Goal: Transaction & Acquisition: Book appointment/travel/reservation

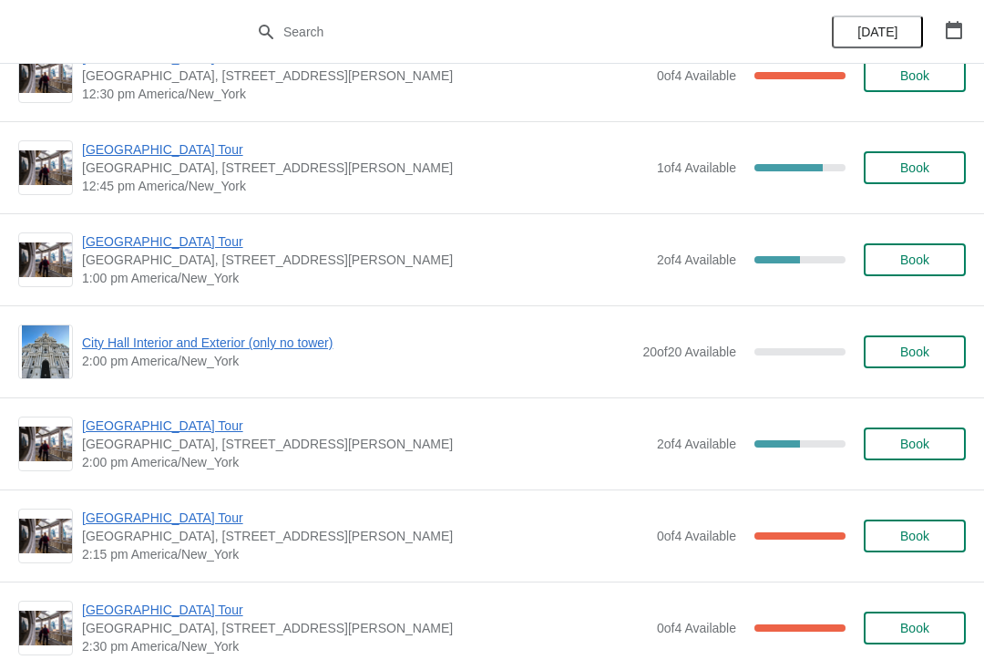
scroll to position [1153, 0]
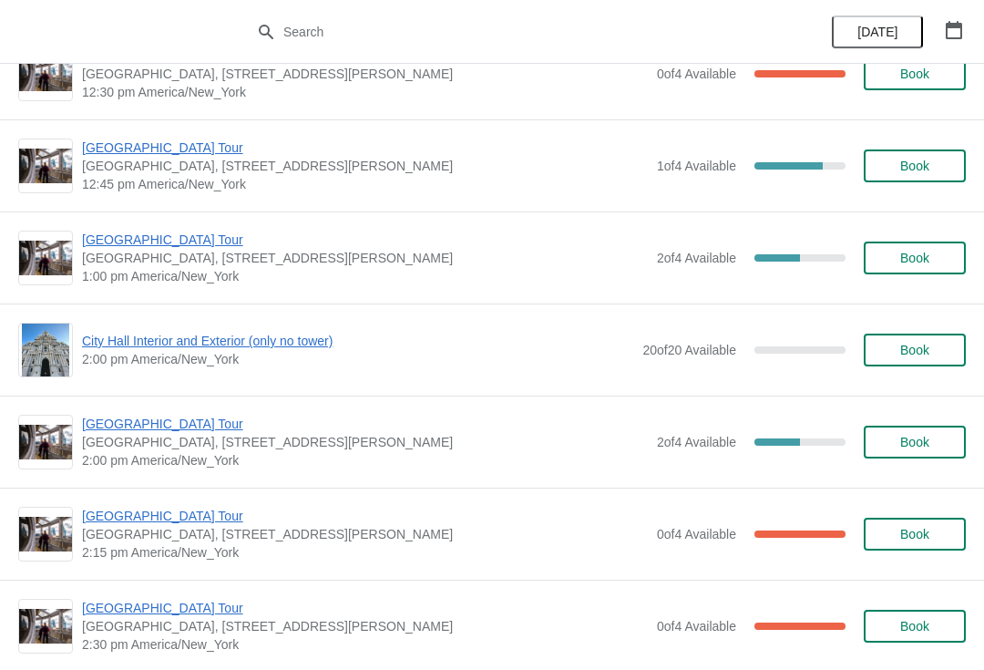
click at [129, 144] on span "[GEOGRAPHIC_DATA] Tour" at bounding box center [365, 148] width 566 height 18
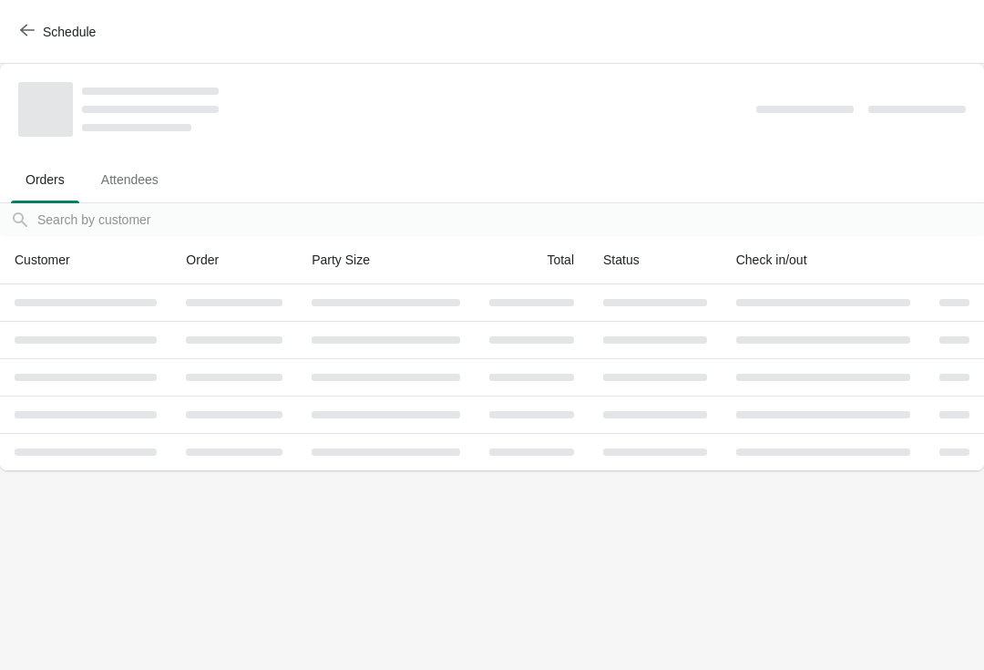
scroll to position [0, 0]
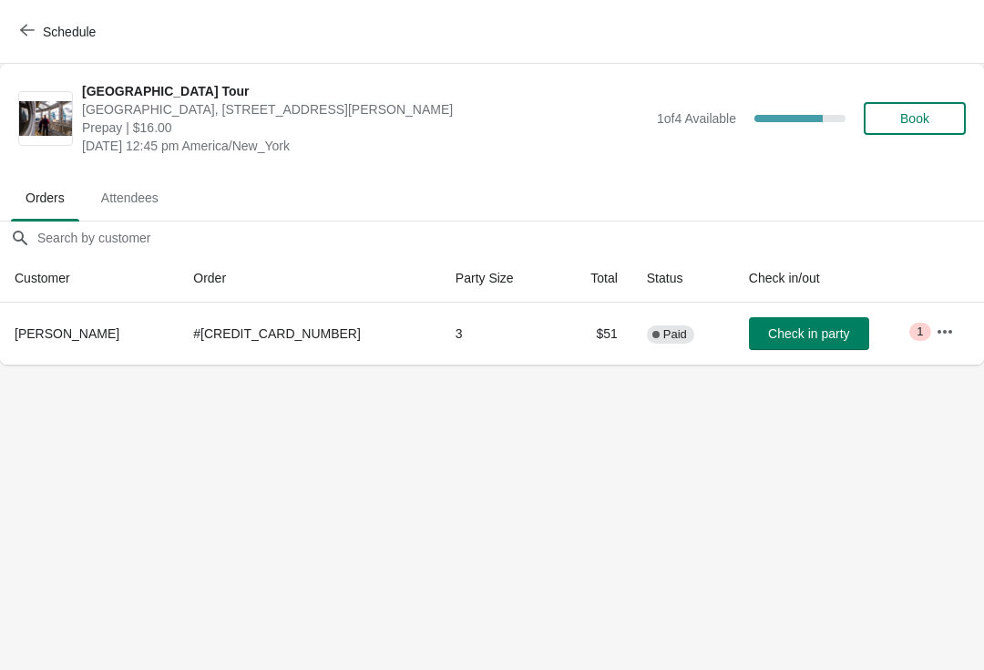
click at [10, 34] on button "Schedule" at bounding box center [59, 31] width 101 height 33
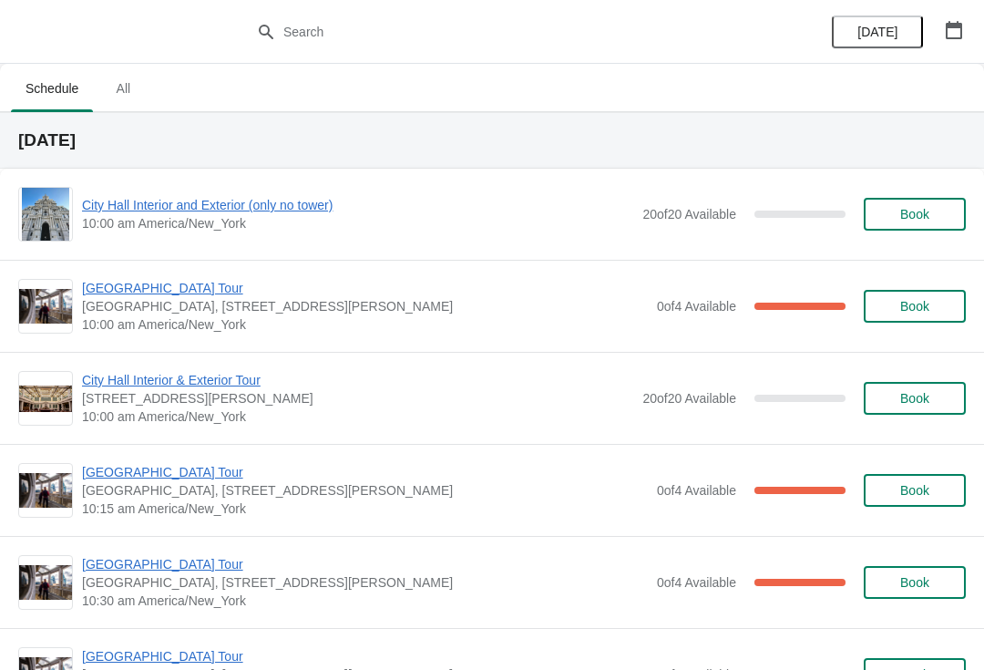
click at [180, 290] on span "[GEOGRAPHIC_DATA] Tour" at bounding box center [365, 288] width 566 height 18
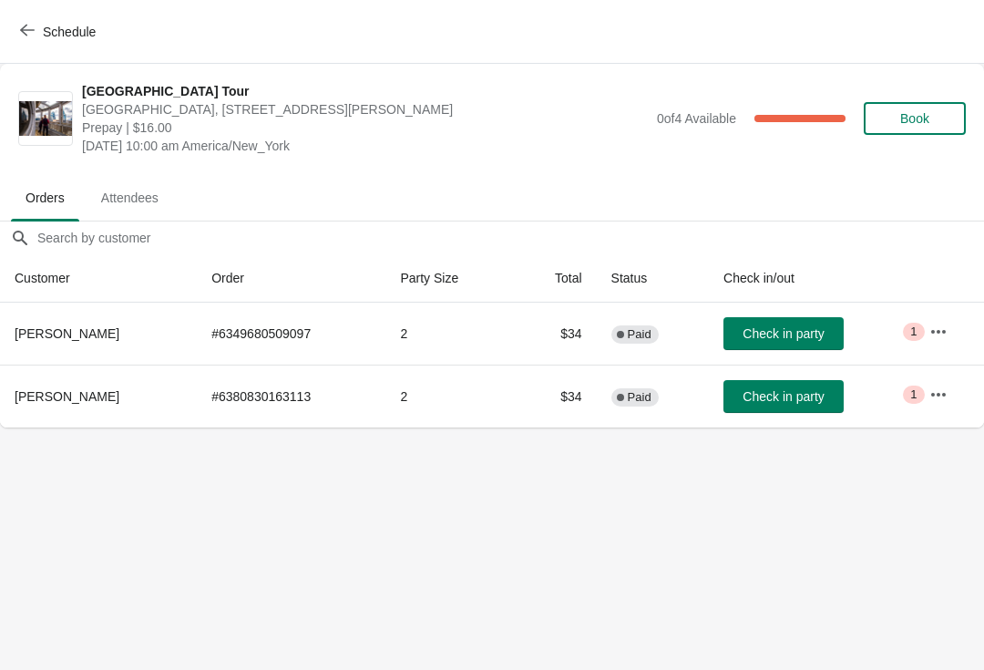
click at [771, 344] on button "Check in party" at bounding box center [783, 333] width 120 height 33
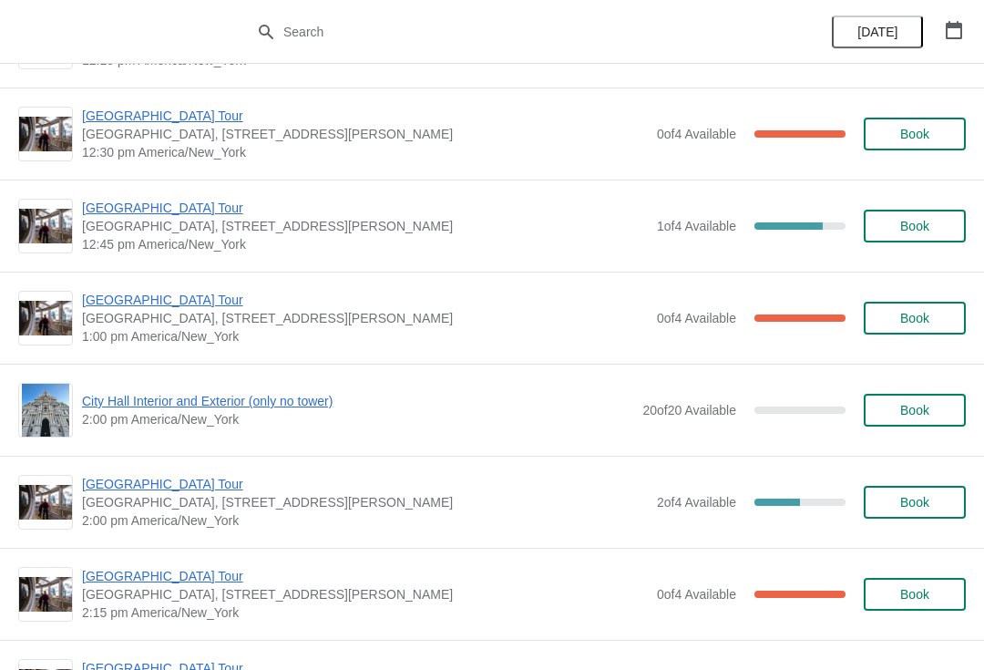
scroll to position [1117, 0]
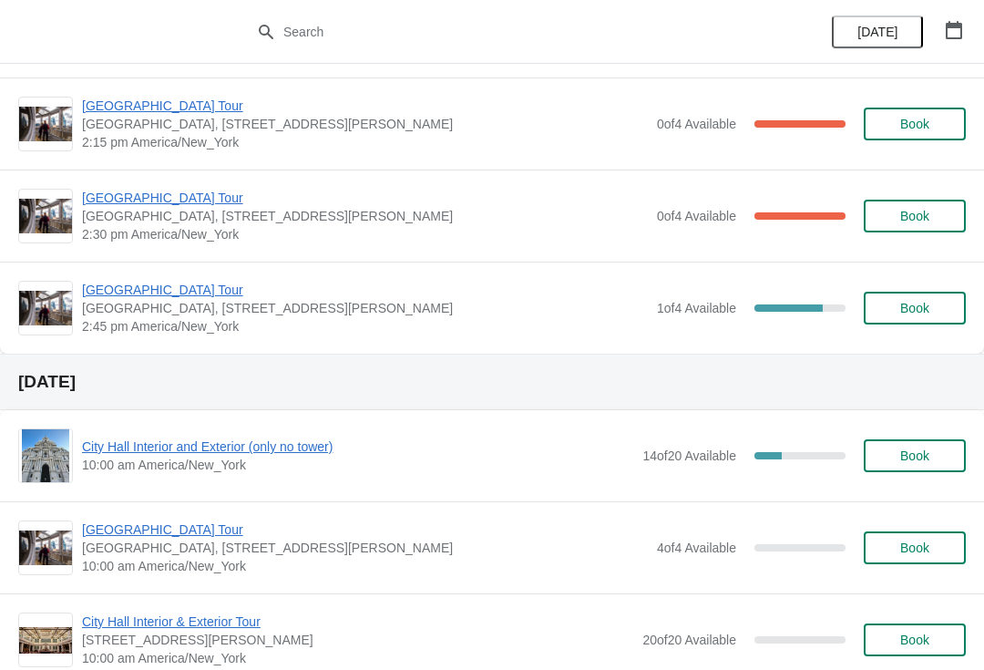
click at [674, 554] on span "4 of 4 Available" at bounding box center [696, 547] width 79 height 15
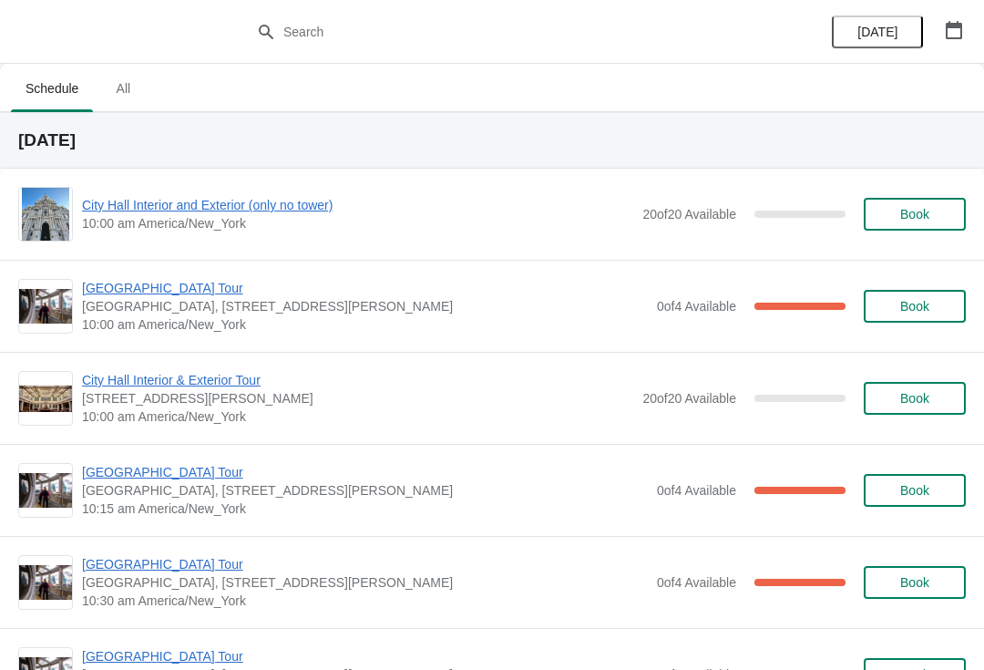
scroll to position [0, 0]
click at [171, 288] on span "[GEOGRAPHIC_DATA] Tour" at bounding box center [365, 288] width 566 height 18
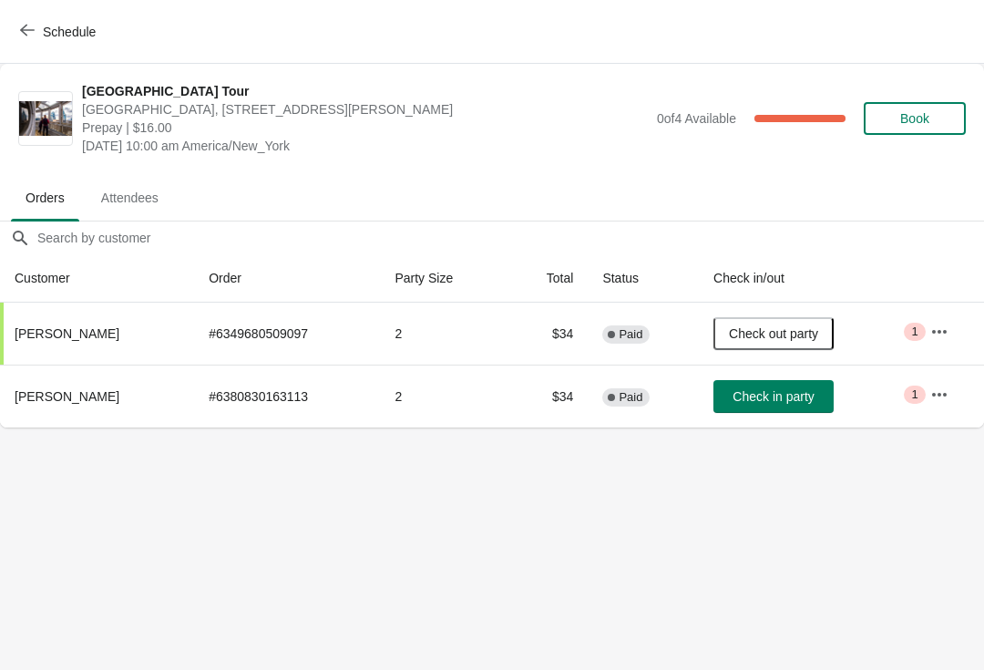
click at [805, 384] on button "Check in party" at bounding box center [773, 396] width 120 height 33
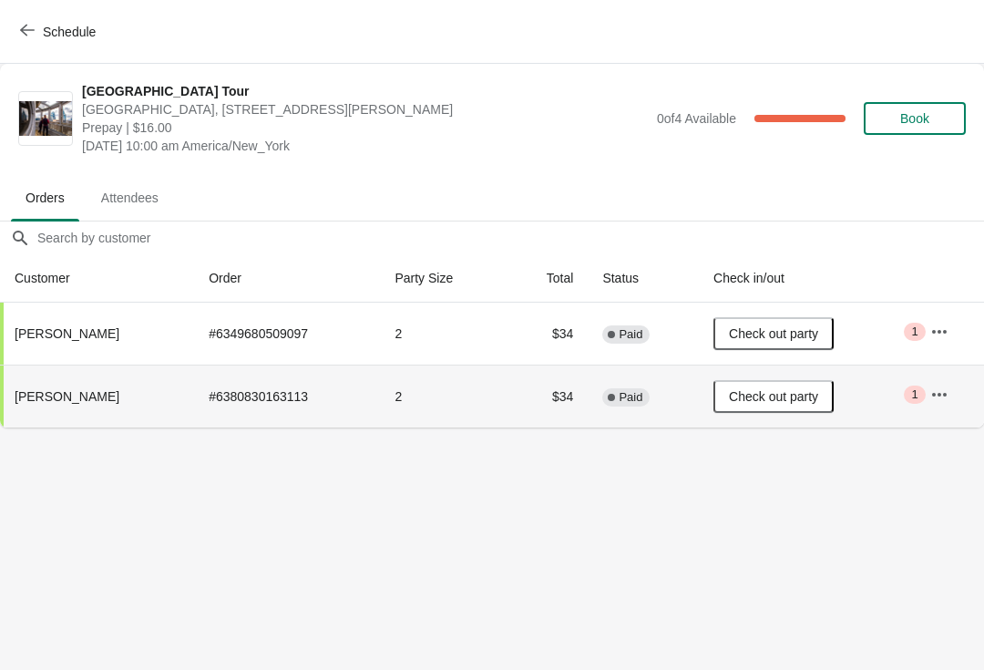
click at [38, 36] on span "Schedule" at bounding box center [60, 31] width 72 height 17
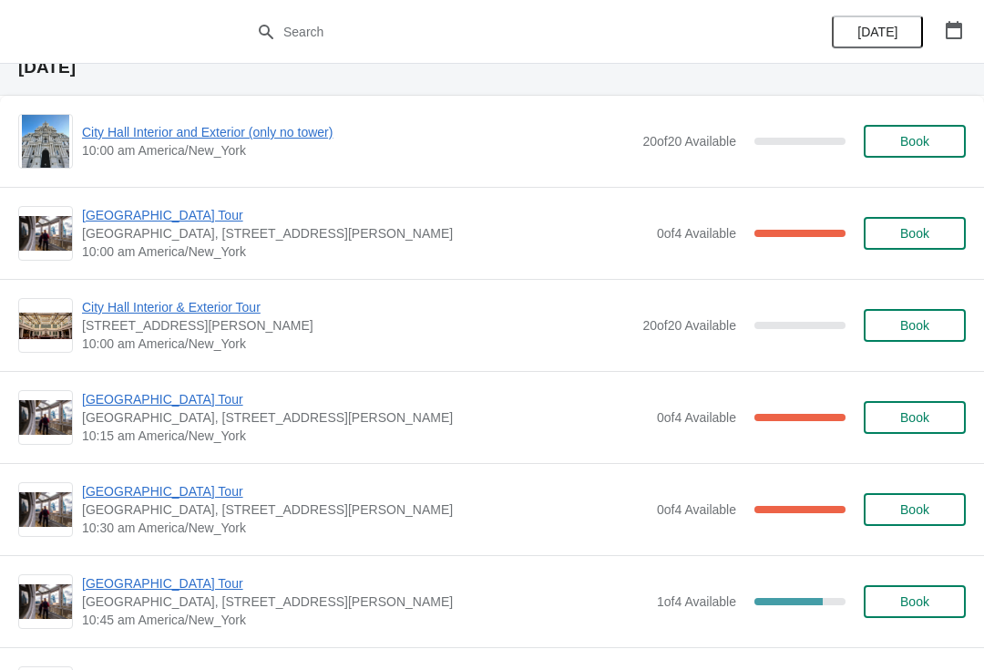
scroll to position [81, 0]
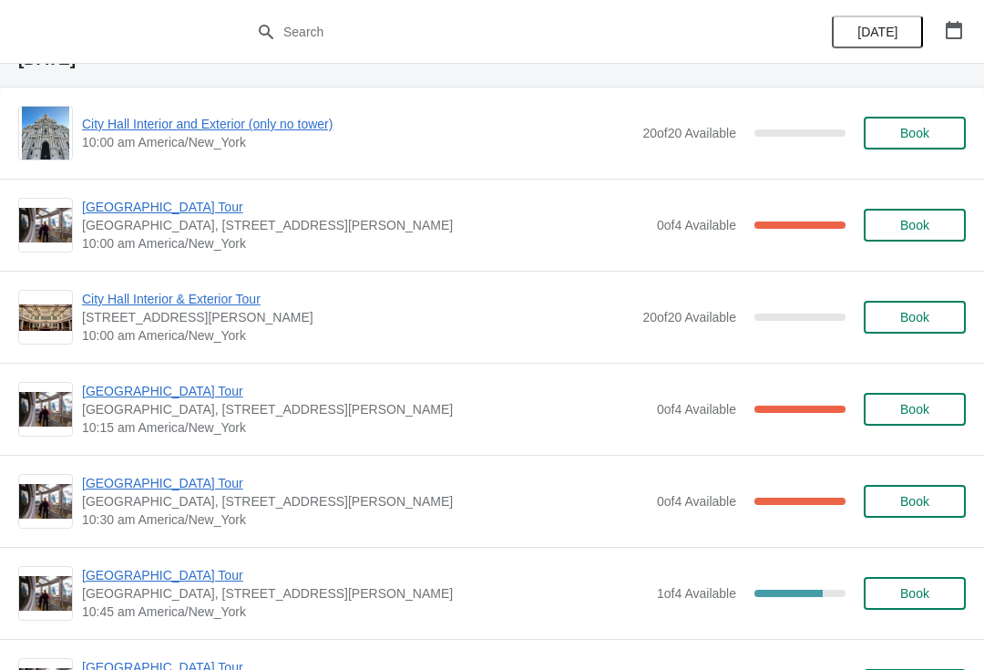
click at [169, 397] on span "[GEOGRAPHIC_DATA] Tour" at bounding box center [365, 391] width 566 height 18
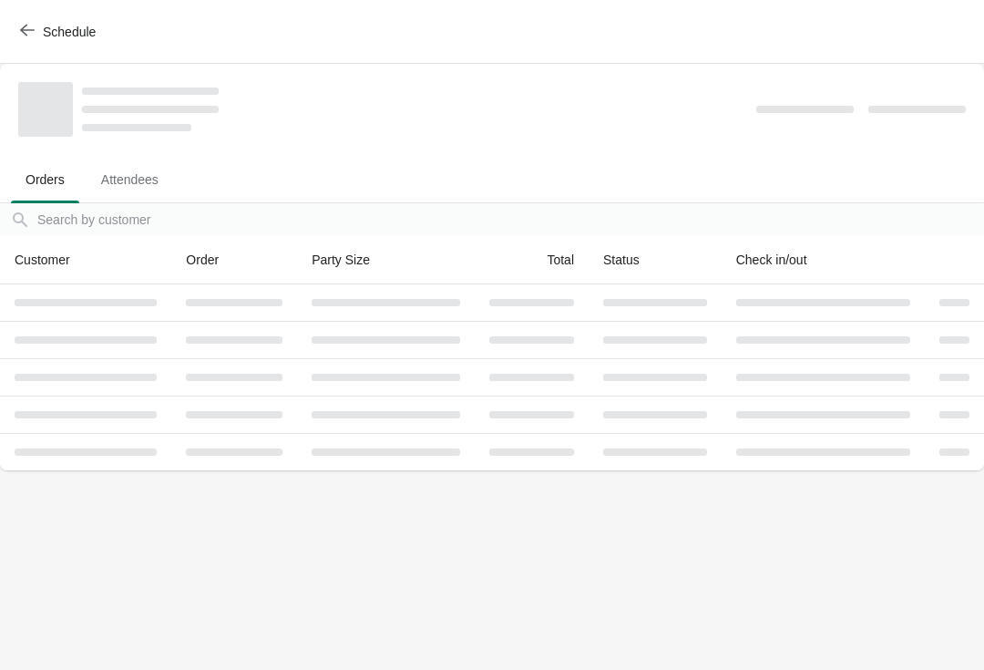
scroll to position [0, 0]
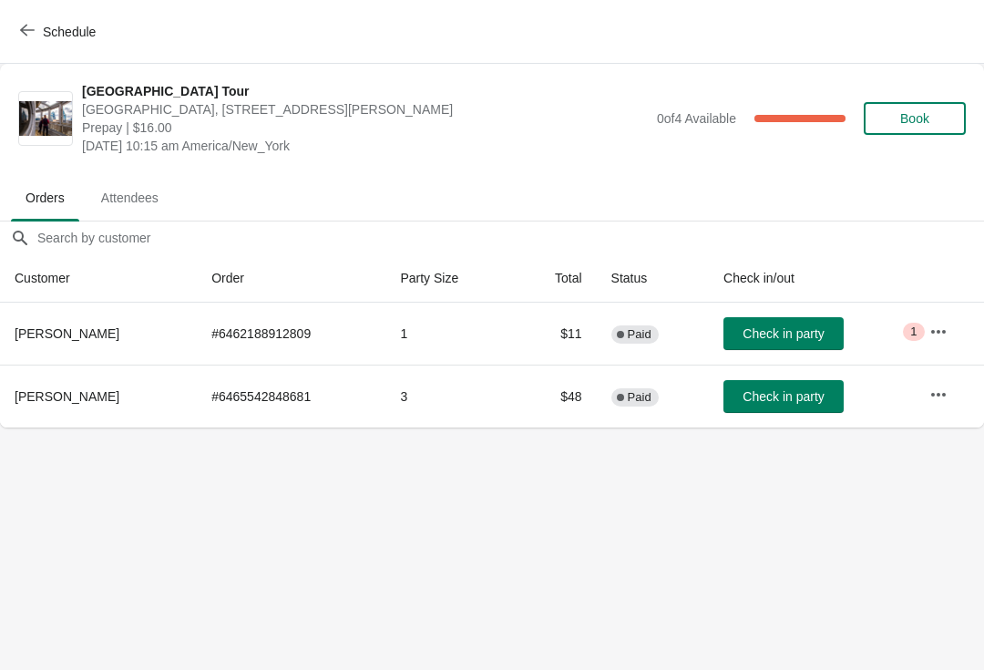
click at [775, 395] on span "Check in party" at bounding box center [783, 396] width 81 height 15
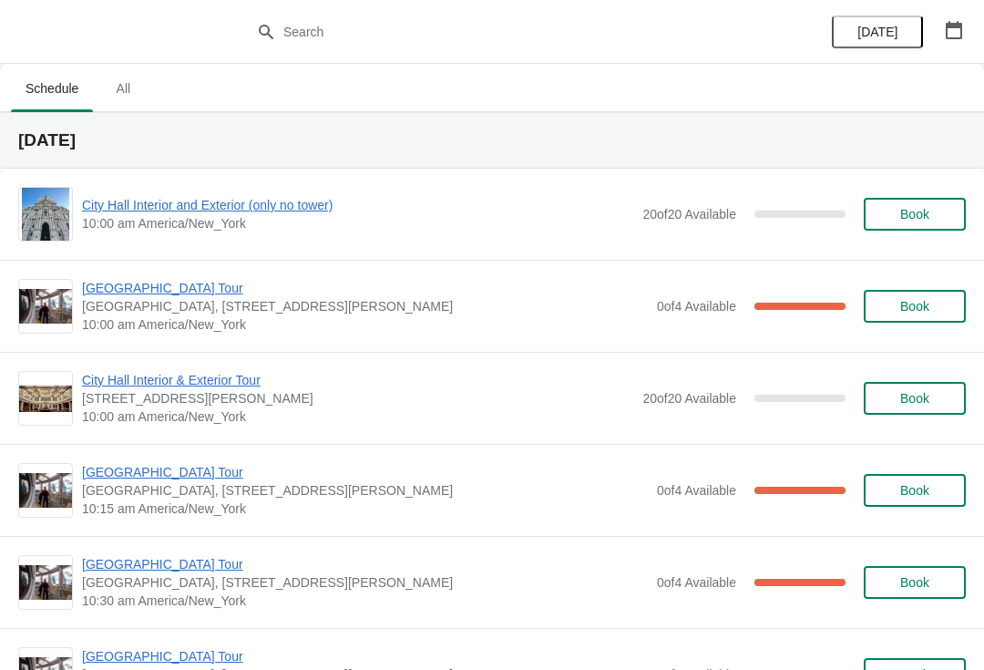
scroll to position [2, 0]
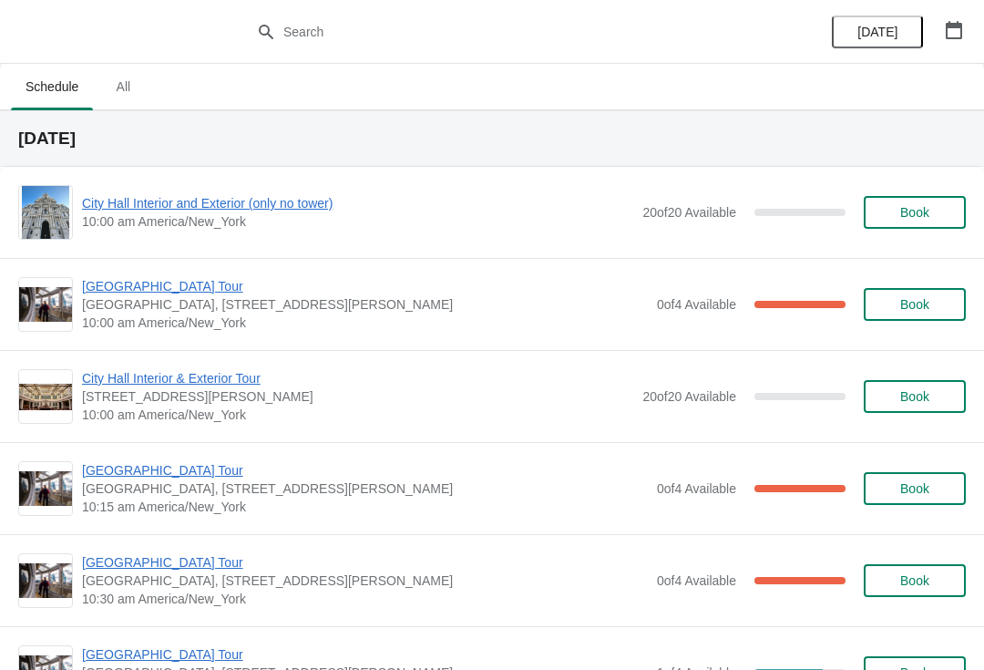
click at [170, 284] on span "[GEOGRAPHIC_DATA] Tour" at bounding box center [365, 286] width 566 height 18
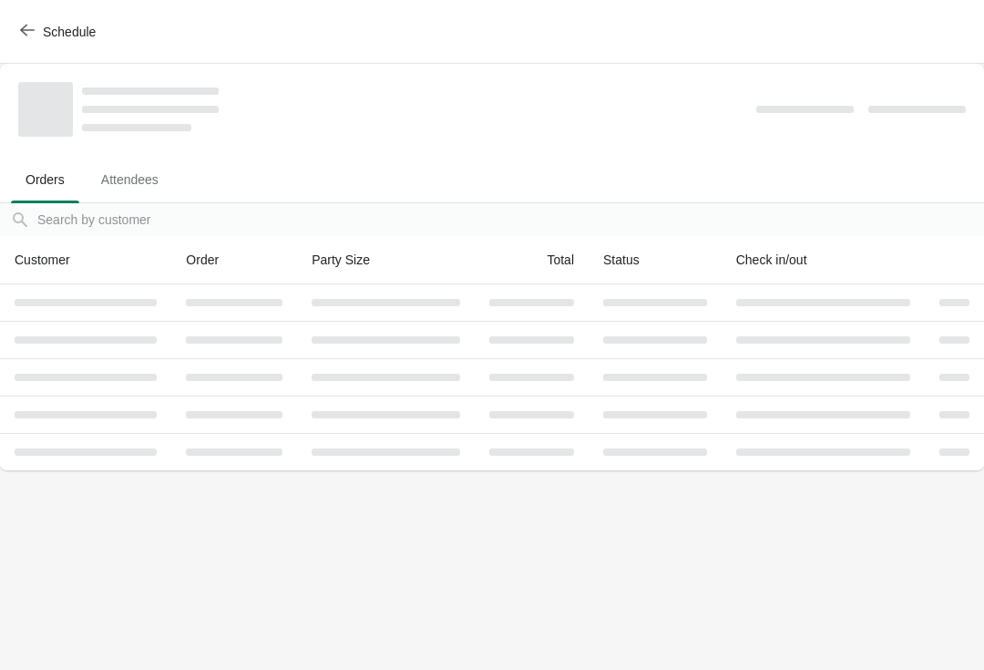
scroll to position [0, 0]
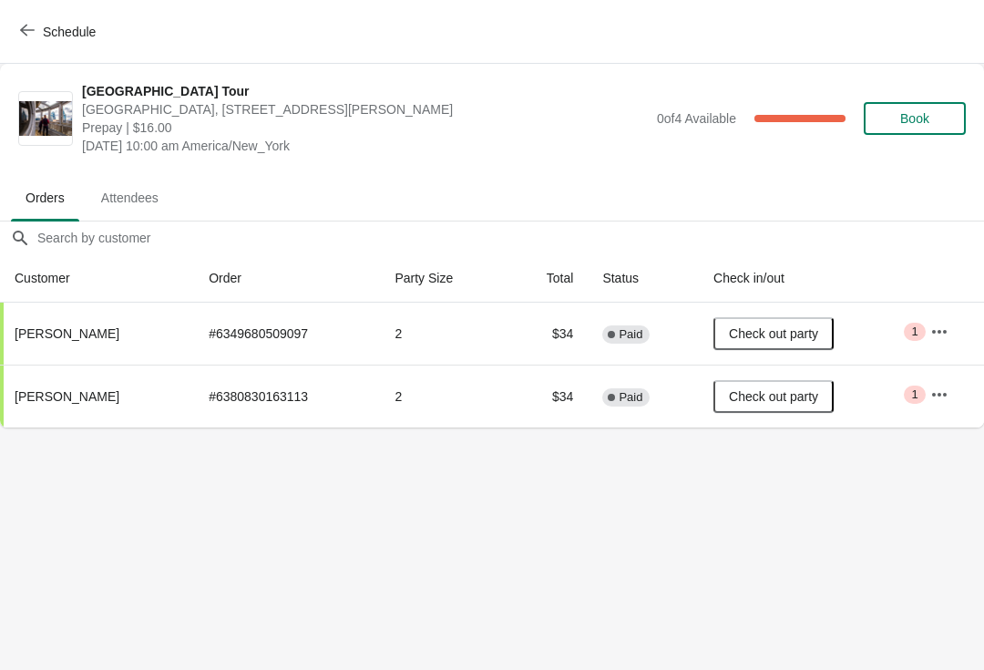
click at [36, 34] on span "Schedule" at bounding box center [60, 31] width 72 height 17
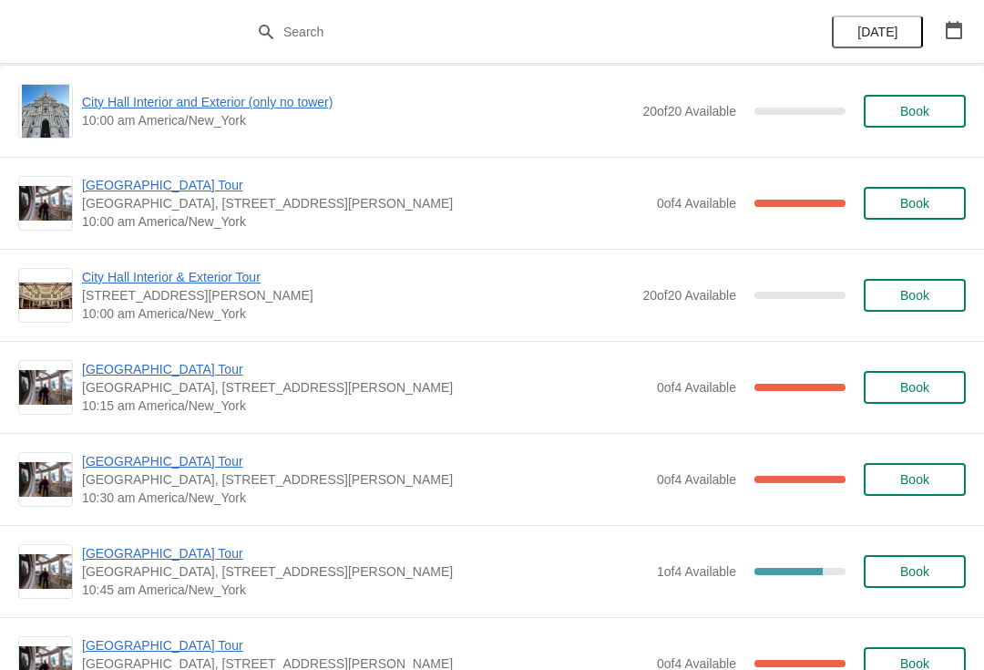
scroll to position [117, 0]
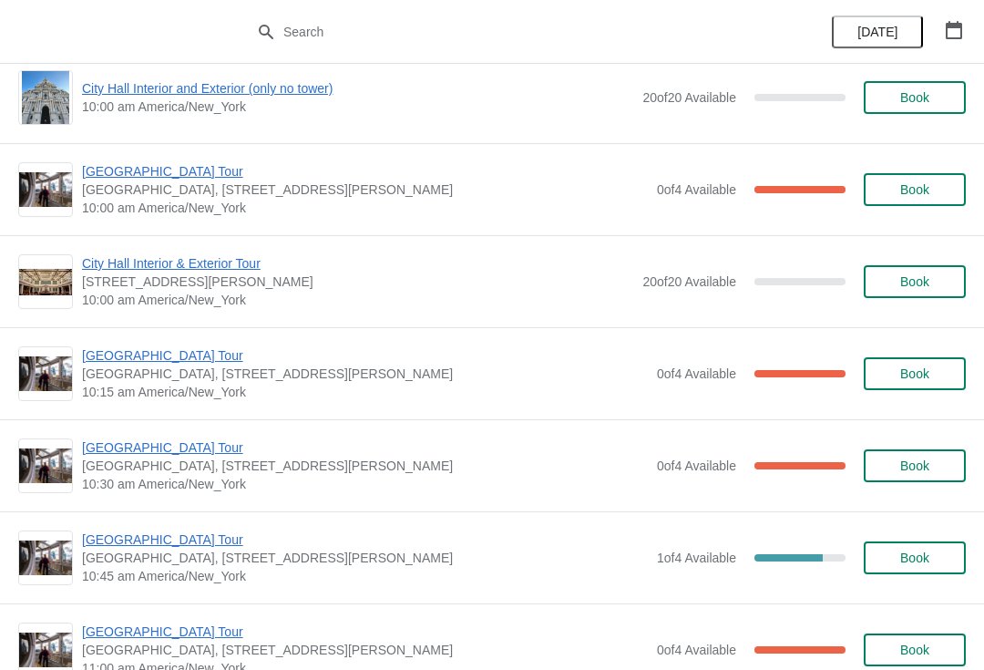
click at [183, 361] on span "[GEOGRAPHIC_DATA] Tour" at bounding box center [365, 355] width 566 height 18
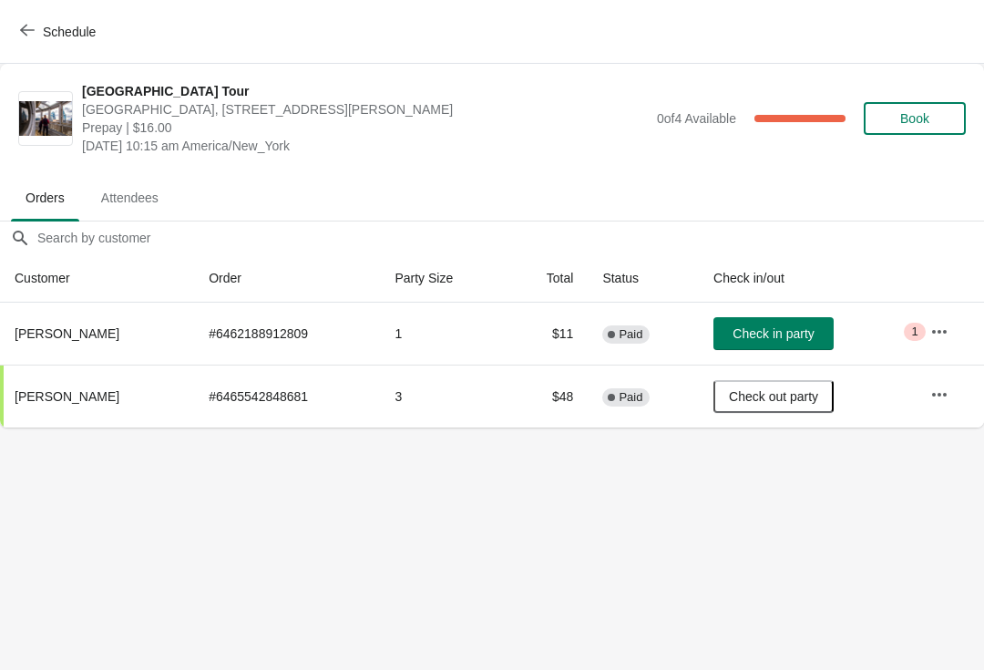
click at [774, 331] on span "Check in party" at bounding box center [773, 333] width 81 height 15
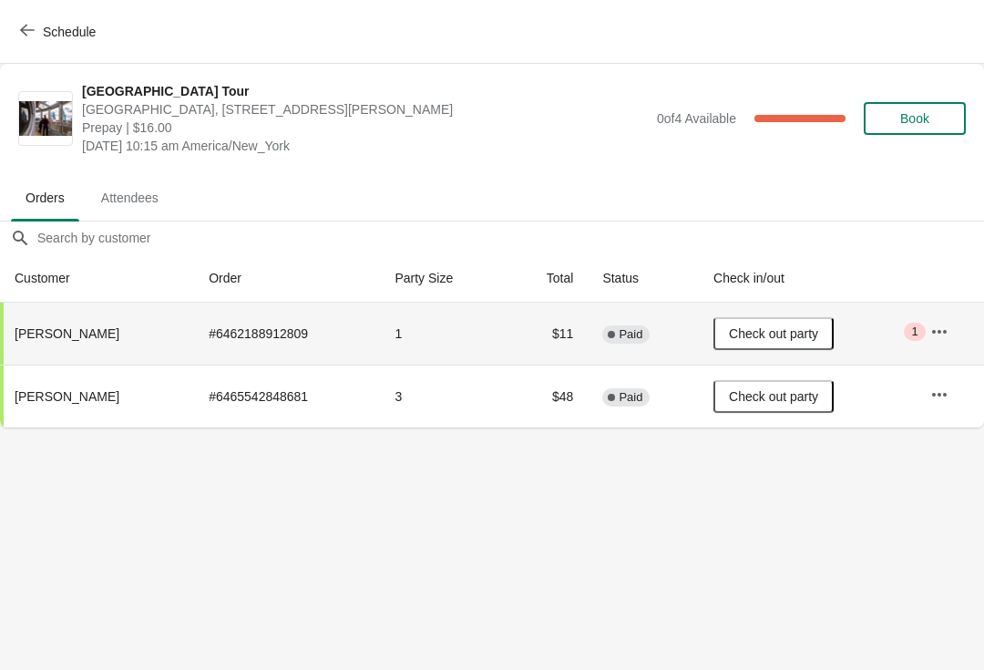
click at [36, 27] on span "Schedule" at bounding box center [60, 31] width 72 height 17
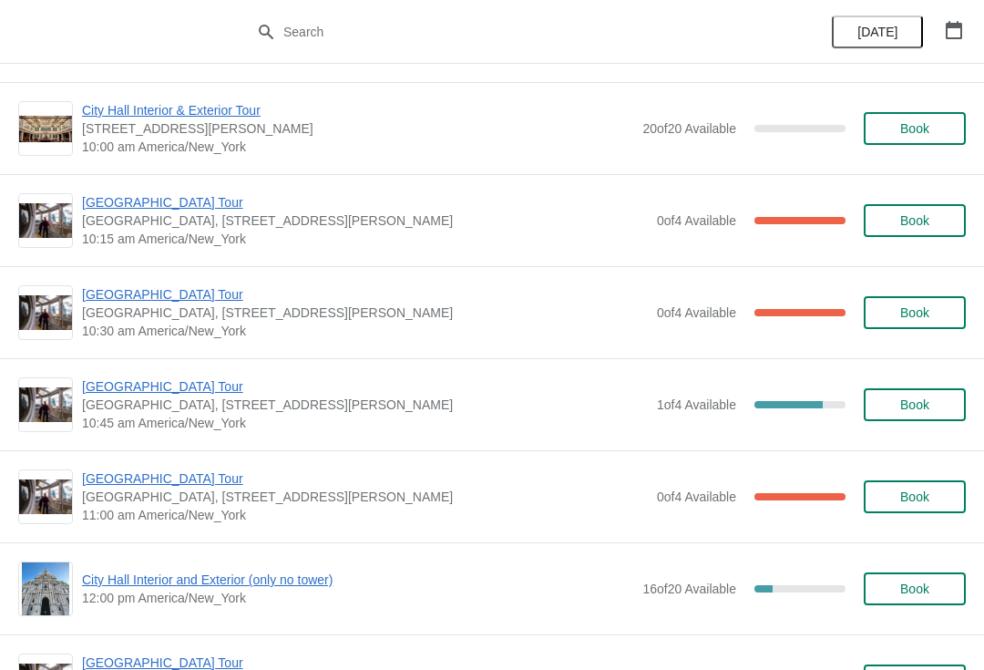
scroll to position [272, 0]
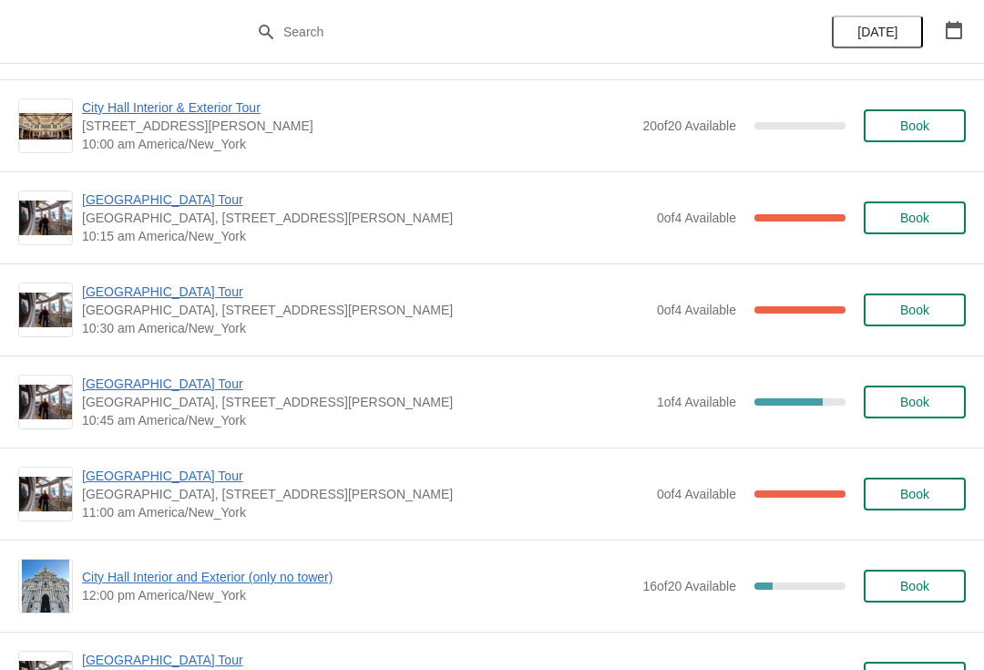
click at [185, 297] on span "[GEOGRAPHIC_DATA] Tour" at bounding box center [365, 291] width 566 height 18
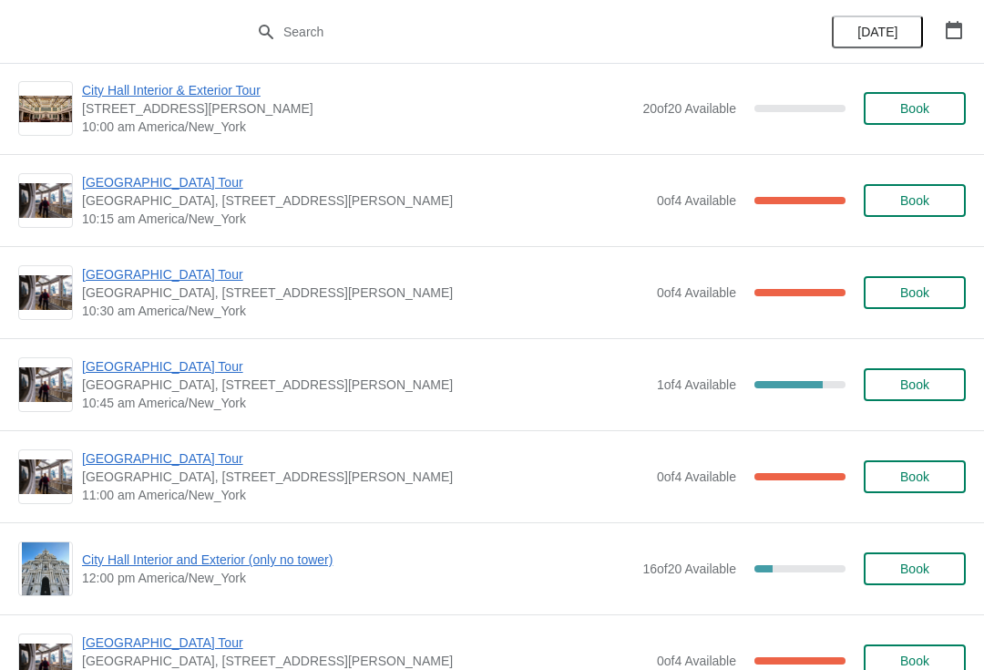
scroll to position [405, 0]
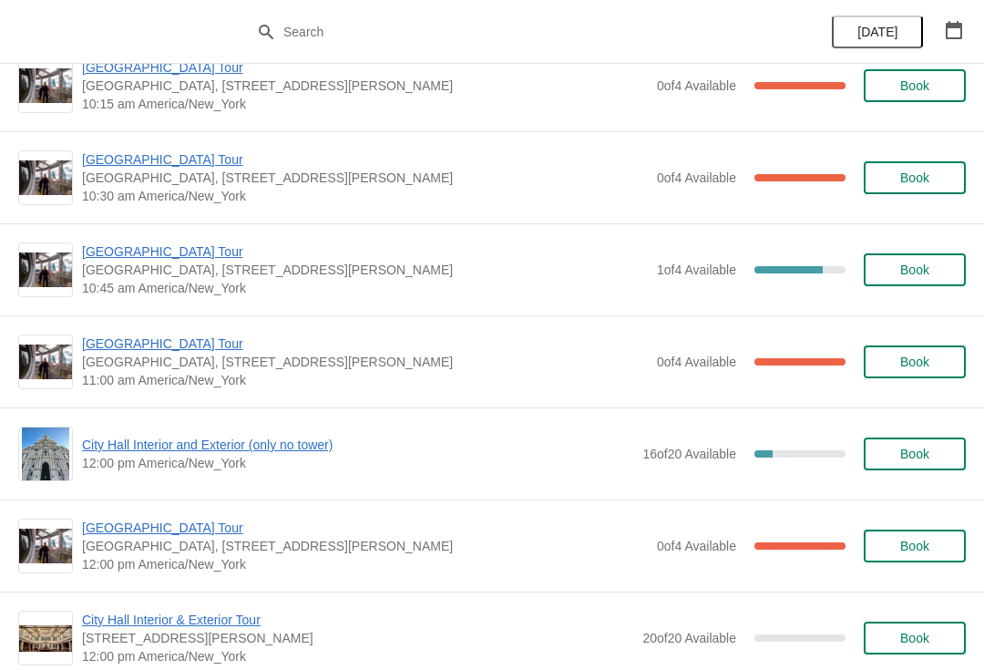
click at [180, 253] on span "[GEOGRAPHIC_DATA] Tour" at bounding box center [365, 251] width 566 height 18
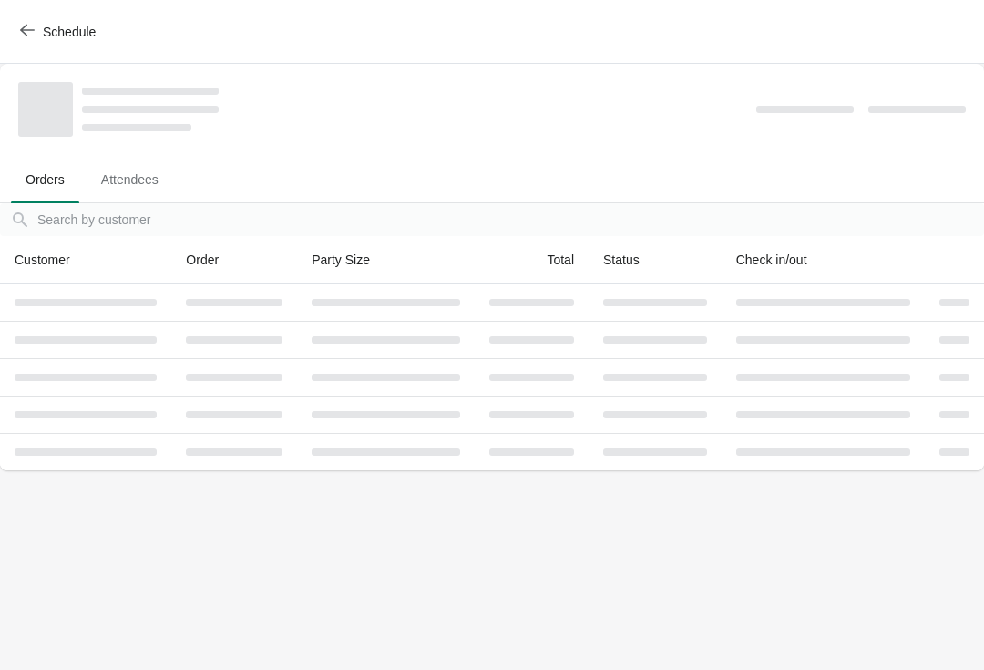
scroll to position [0, 0]
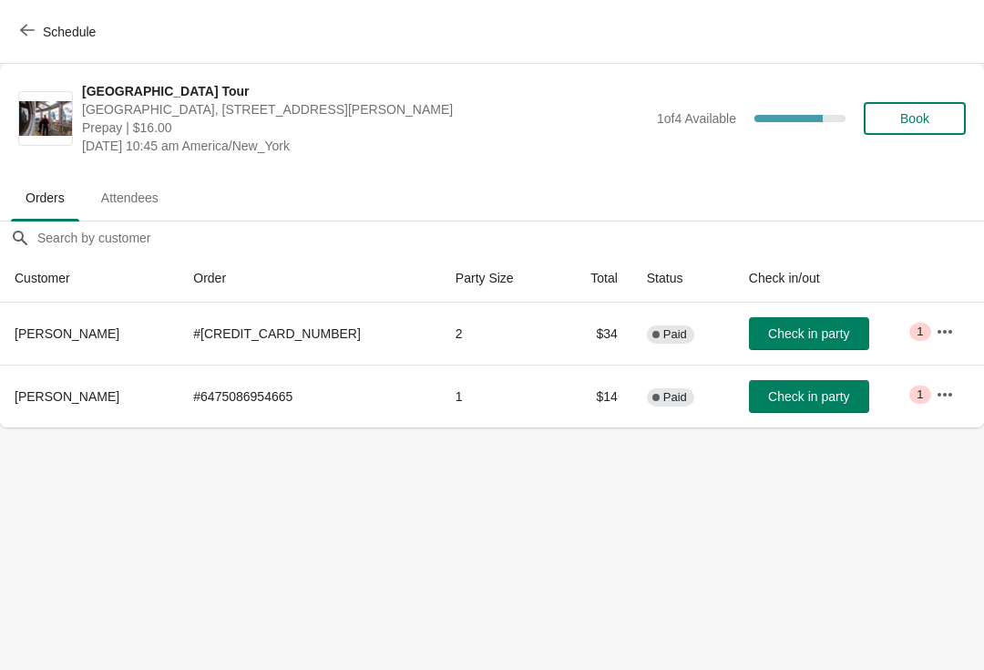
click at [768, 333] on span "Check in party" at bounding box center [808, 333] width 81 height 15
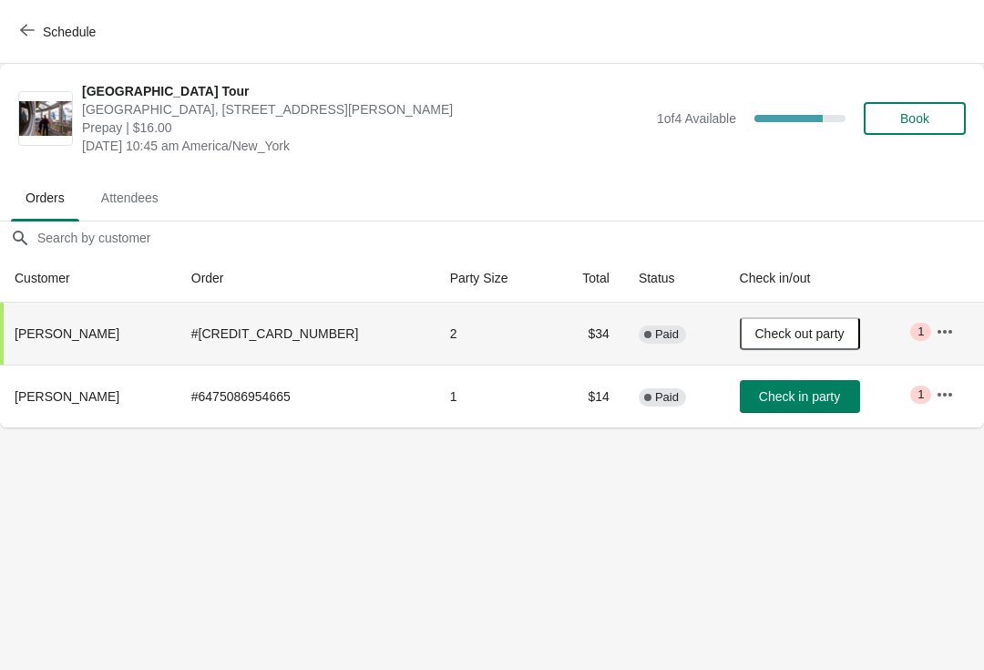
click at [47, 38] on span "Schedule" at bounding box center [69, 32] width 53 height 15
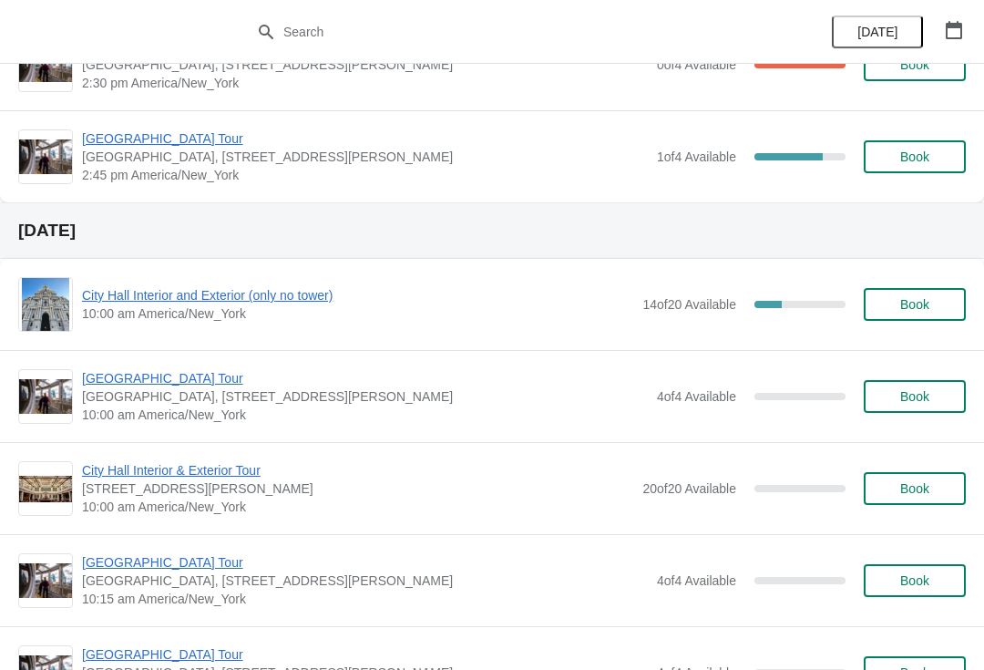
scroll to position [1712, 0]
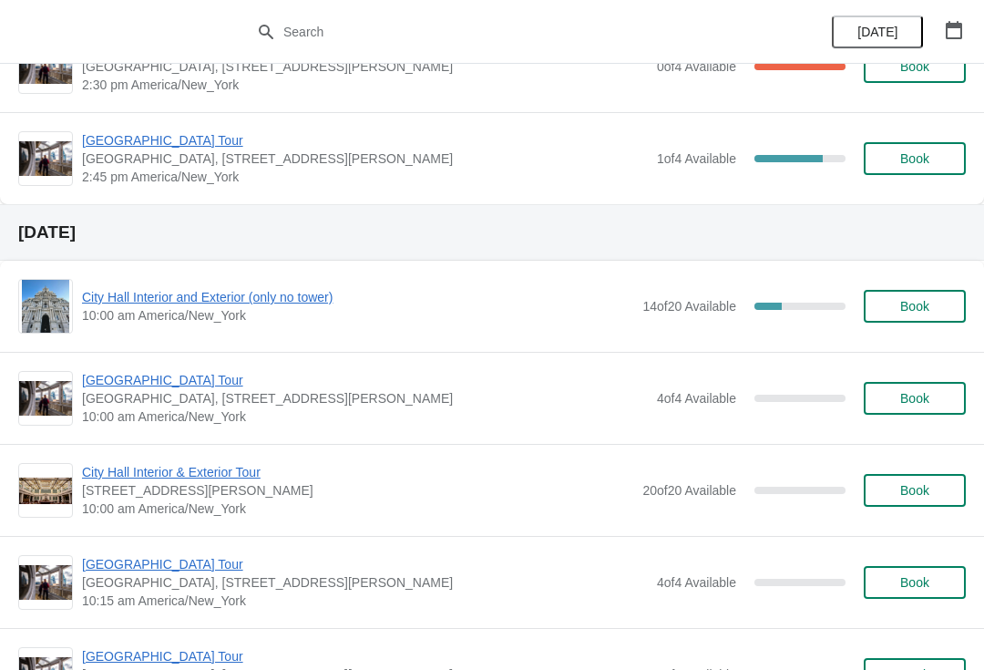
click at [916, 405] on span "Book" at bounding box center [914, 398] width 29 height 15
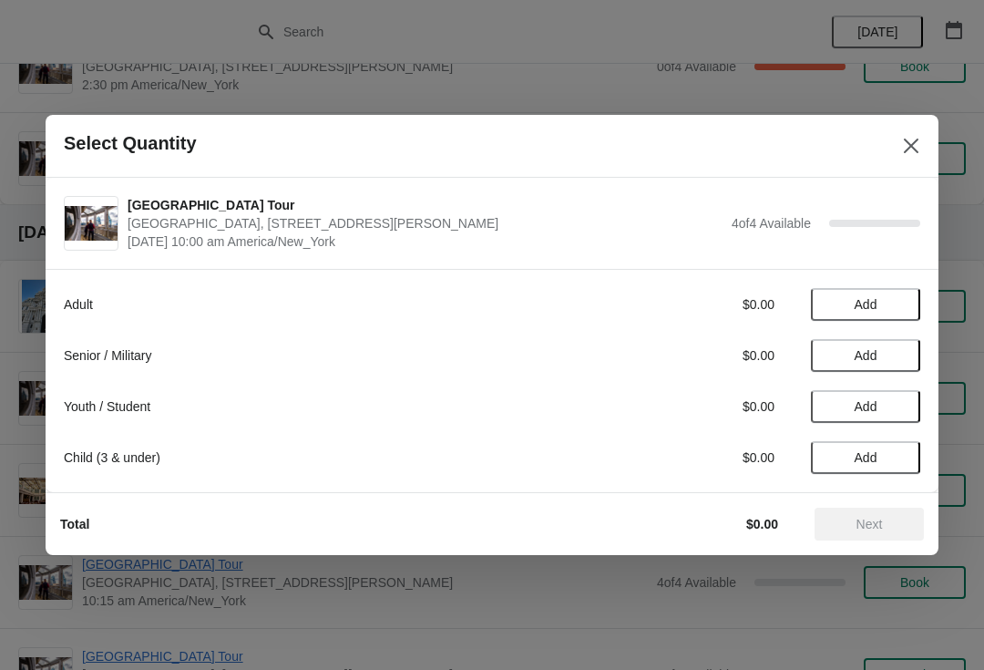
click at [877, 363] on span "Add" at bounding box center [866, 355] width 23 height 15
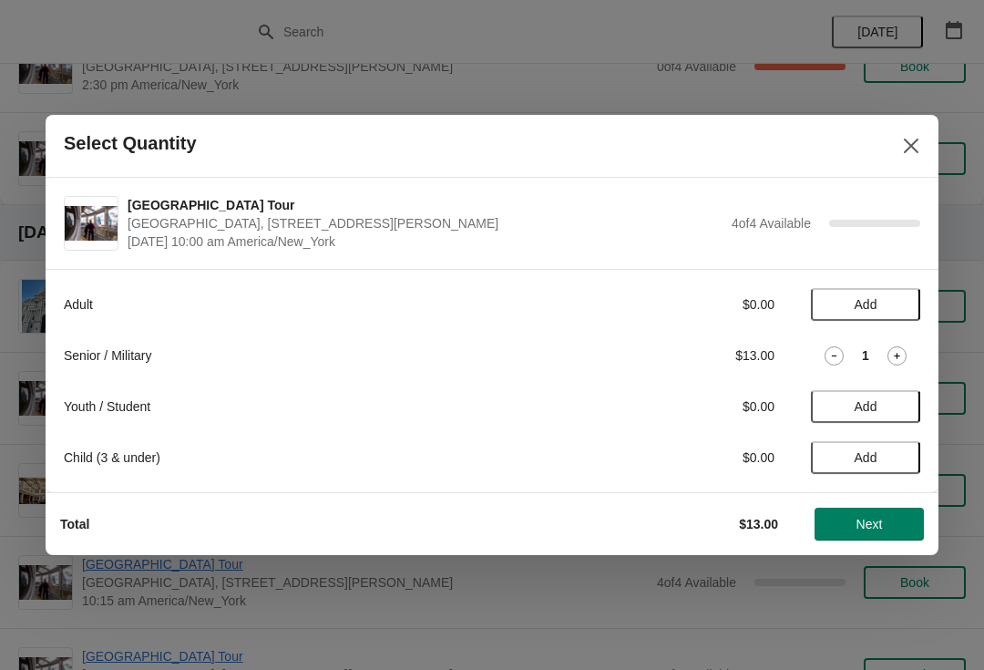
click at [897, 358] on icon at bounding box center [897, 356] width 6 height 6
click at [857, 518] on span "Next" at bounding box center [870, 524] width 26 height 15
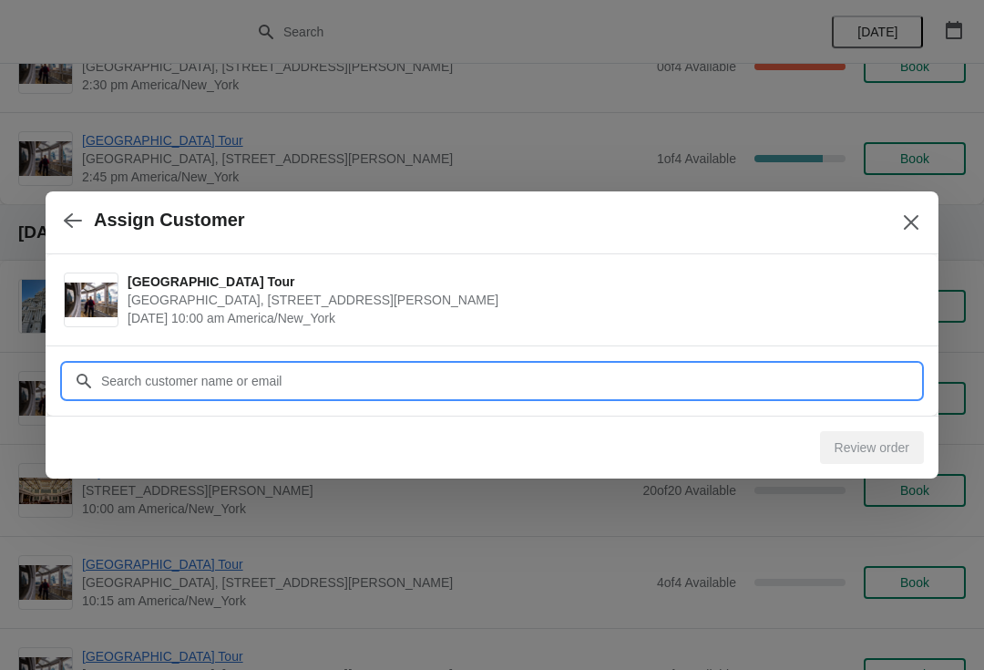
click at [253, 377] on input "Customer" at bounding box center [510, 380] width 820 height 33
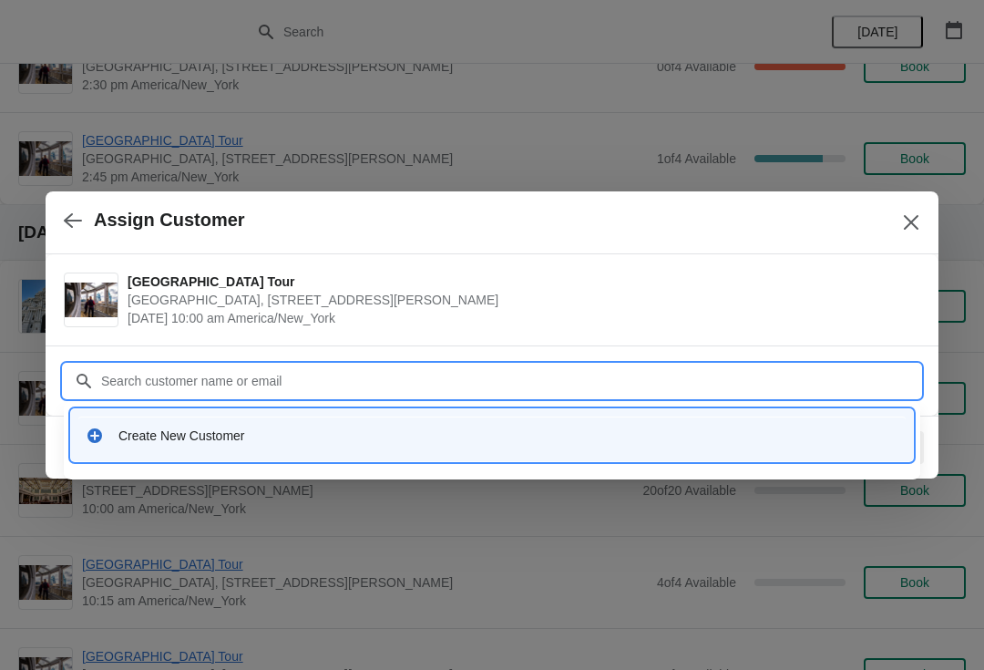
click at [214, 440] on div "Create New Customer" at bounding box center [508, 435] width 780 height 18
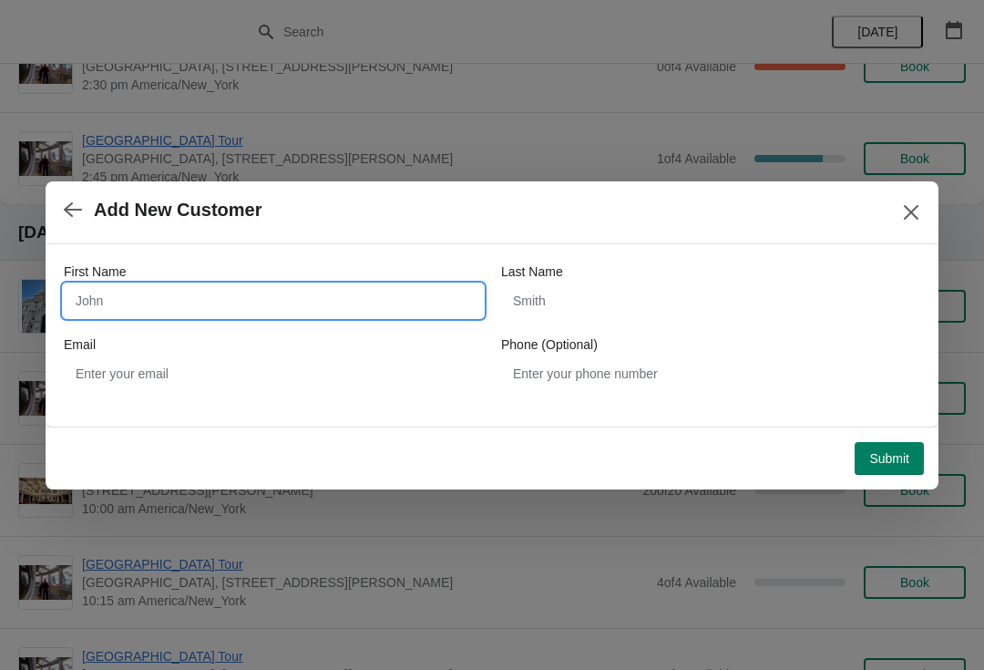
click at [170, 293] on input "First Name" at bounding box center [273, 300] width 419 height 33
type input "Vicki"
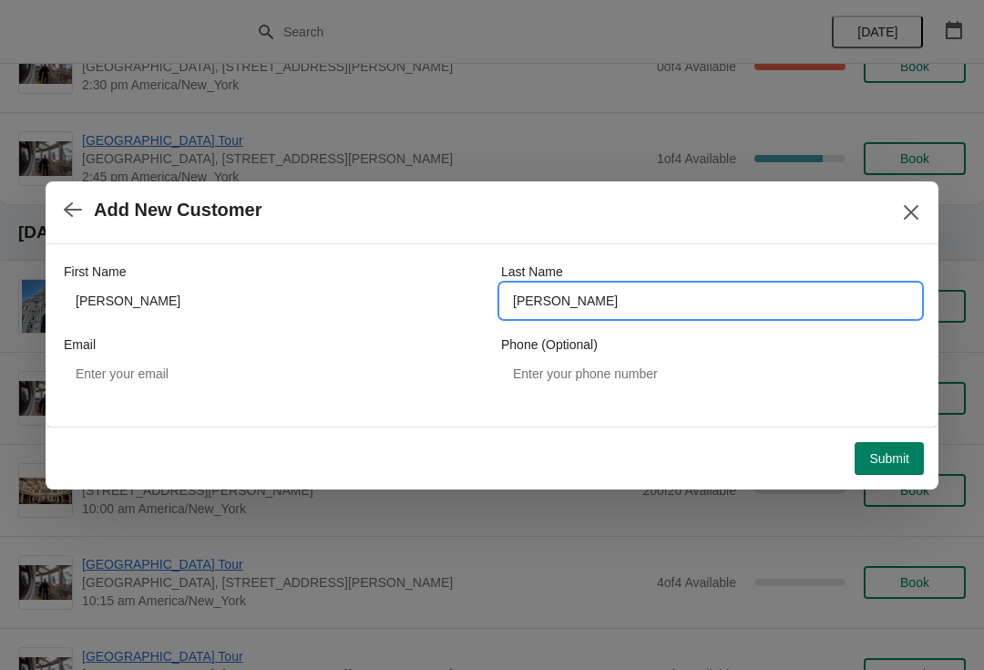
type input "ritter"
click at [893, 453] on span "Submit" at bounding box center [889, 458] width 40 height 15
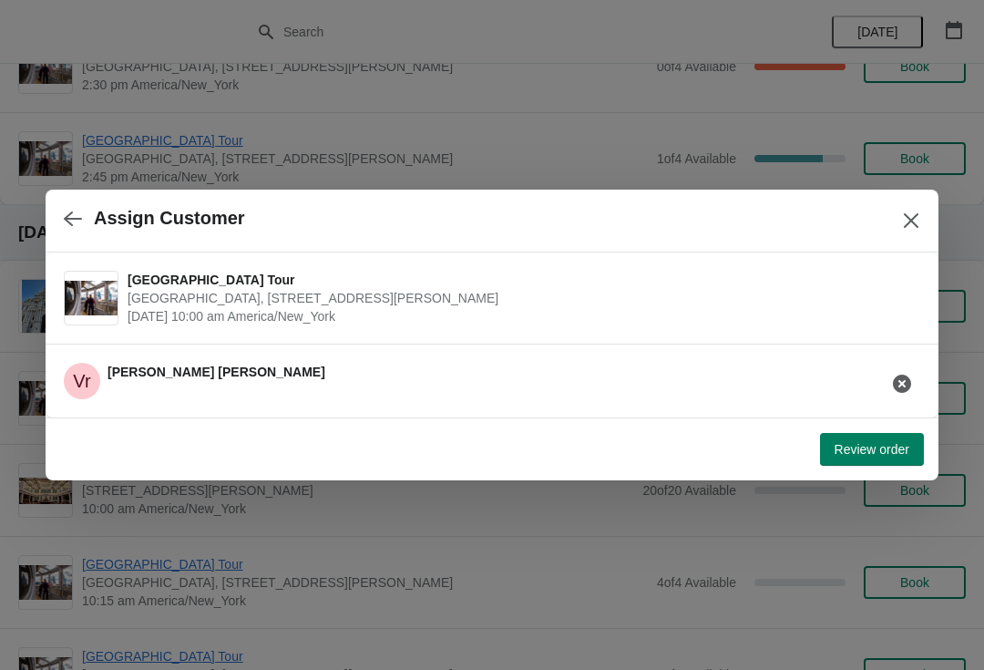
click at [876, 451] on span "Review order" at bounding box center [872, 449] width 75 height 15
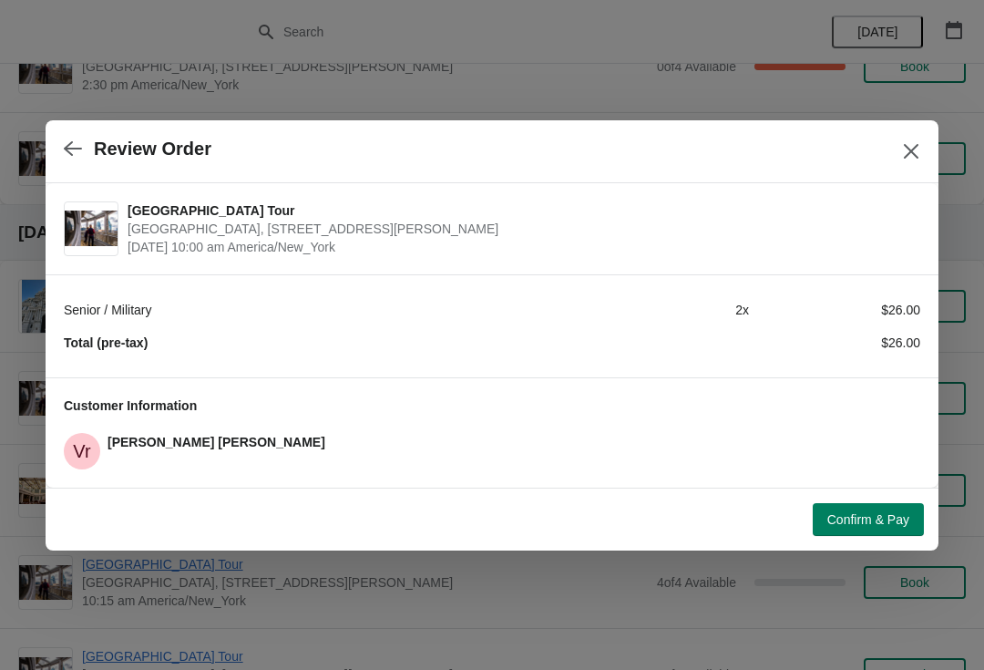
click at [878, 534] on button "Confirm & Pay" at bounding box center [868, 519] width 111 height 33
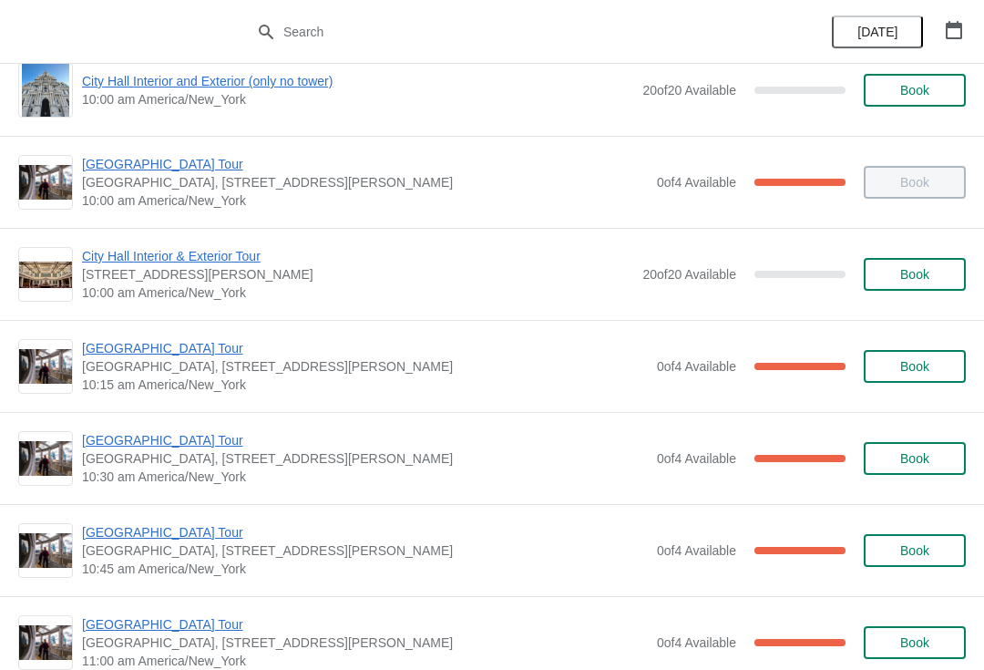
scroll to position [138, 0]
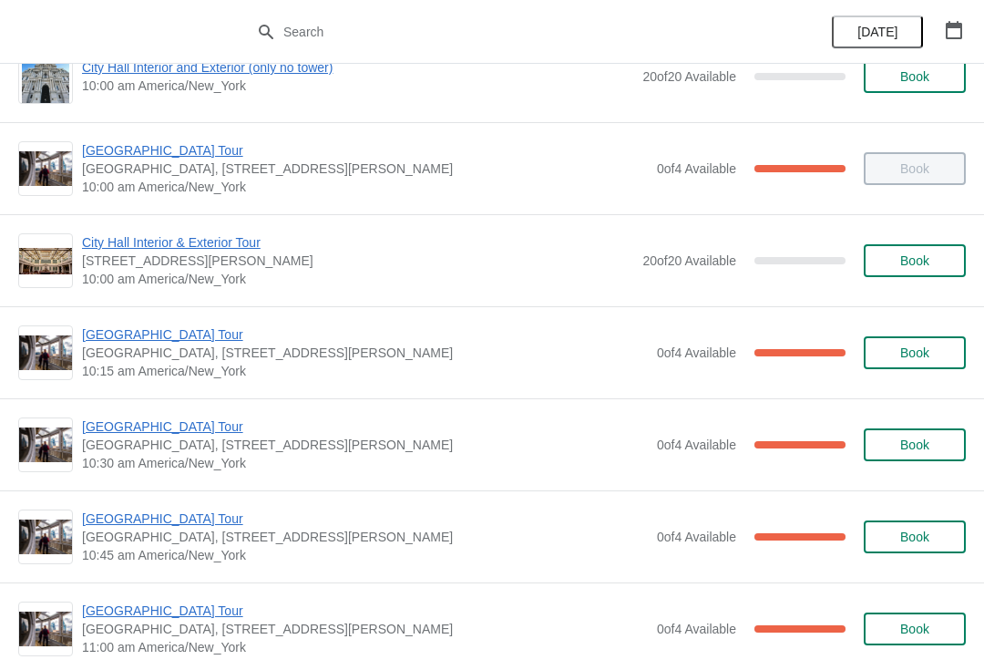
click at [165, 433] on span "[GEOGRAPHIC_DATA] Tour" at bounding box center [365, 426] width 566 height 18
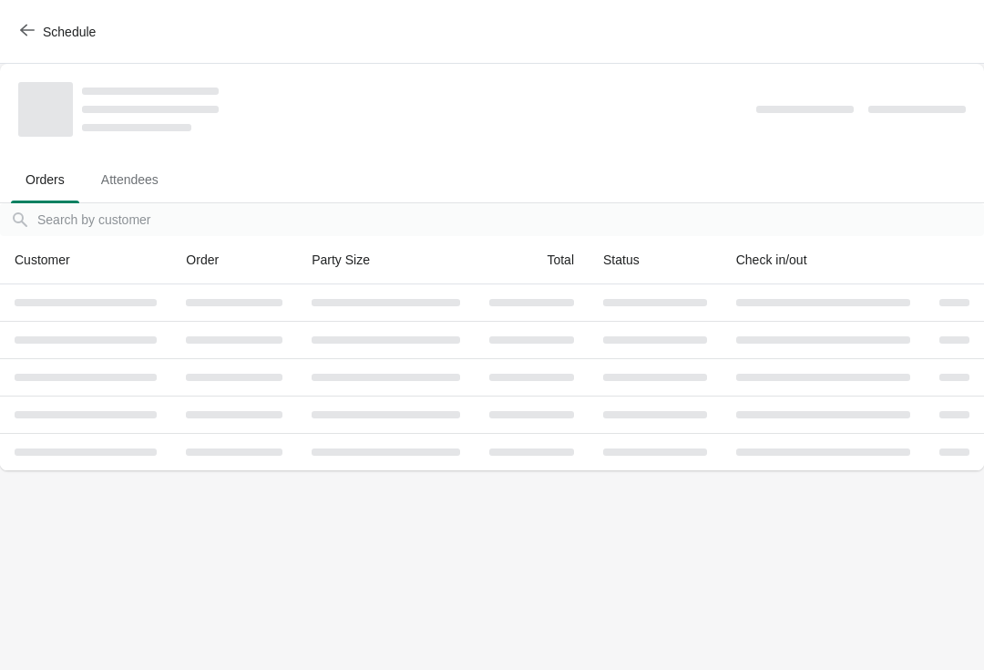
scroll to position [0, 0]
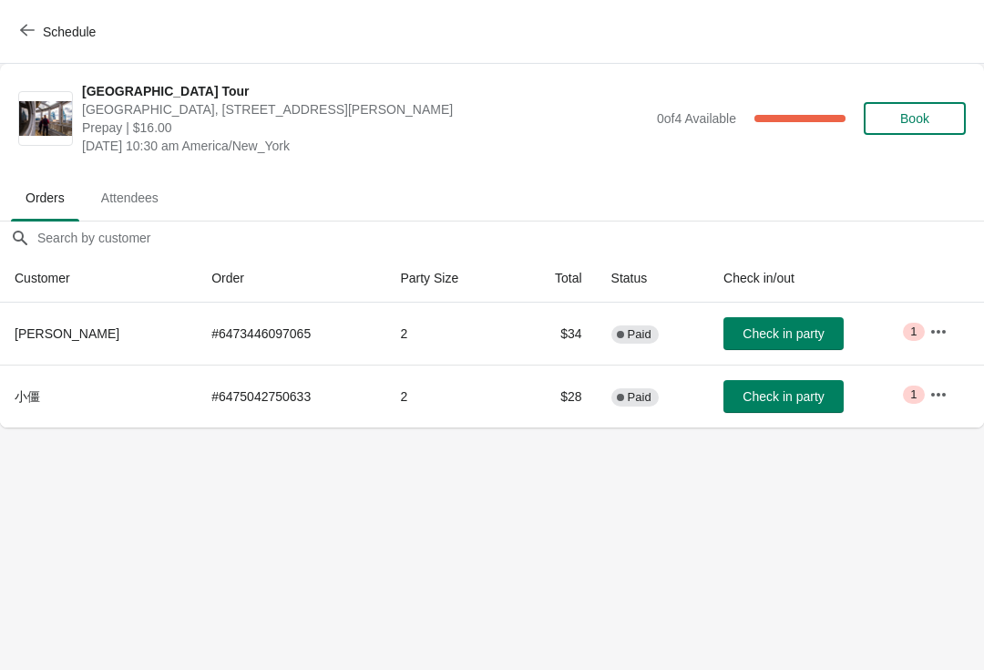
click at [34, 28] on icon "button" at bounding box center [27, 30] width 15 height 15
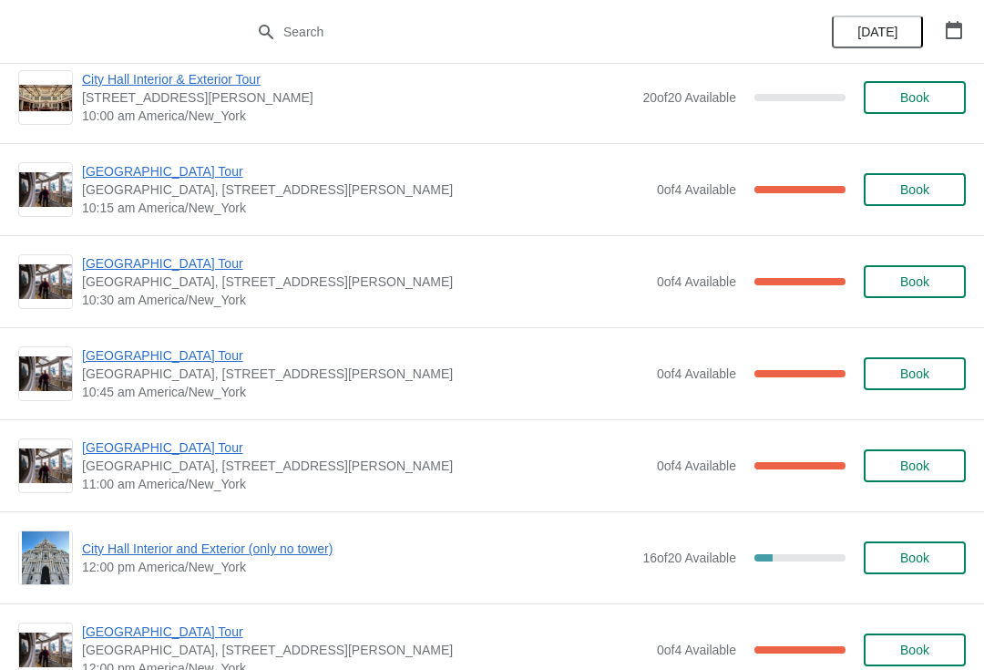
scroll to position [313, 0]
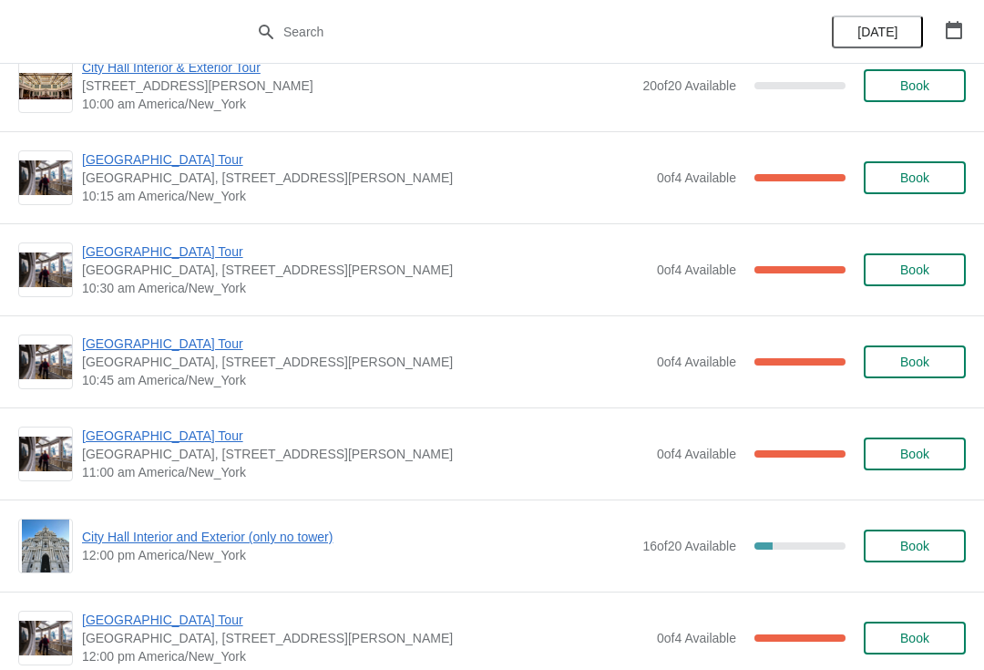
click at [175, 251] on span "[GEOGRAPHIC_DATA] Tour" at bounding box center [365, 251] width 566 height 18
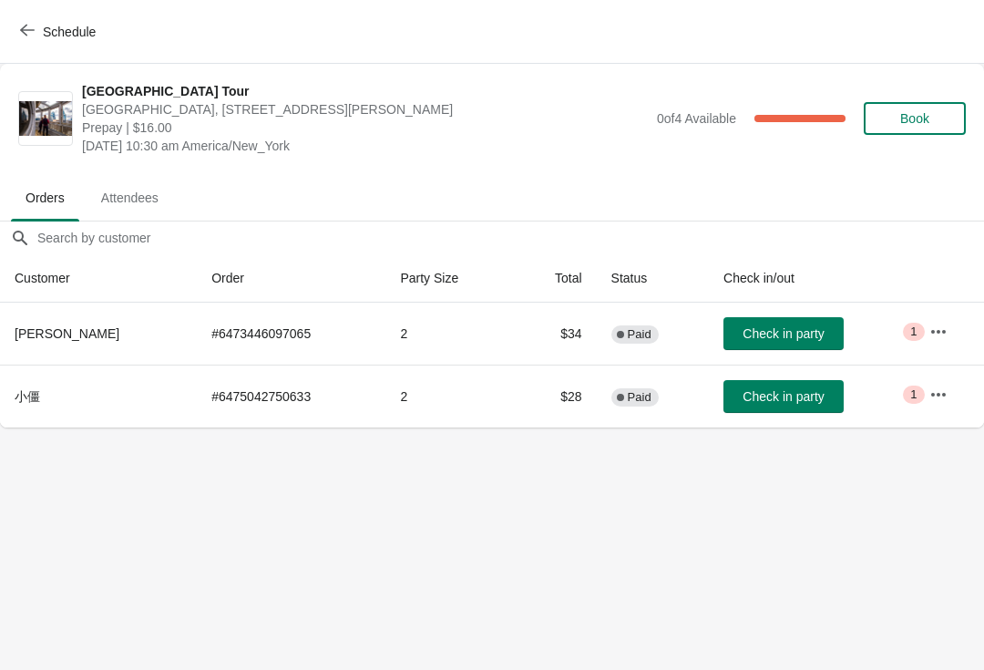
scroll to position [0, 0]
click at [27, 46] on button "Schedule" at bounding box center [59, 31] width 101 height 33
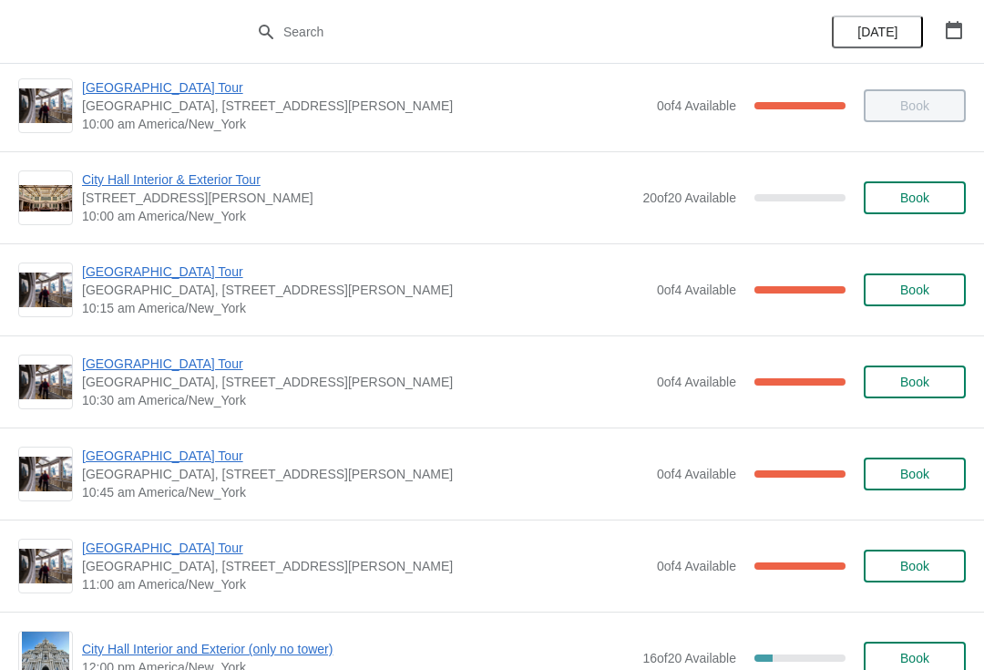
scroll to position [193, 0]
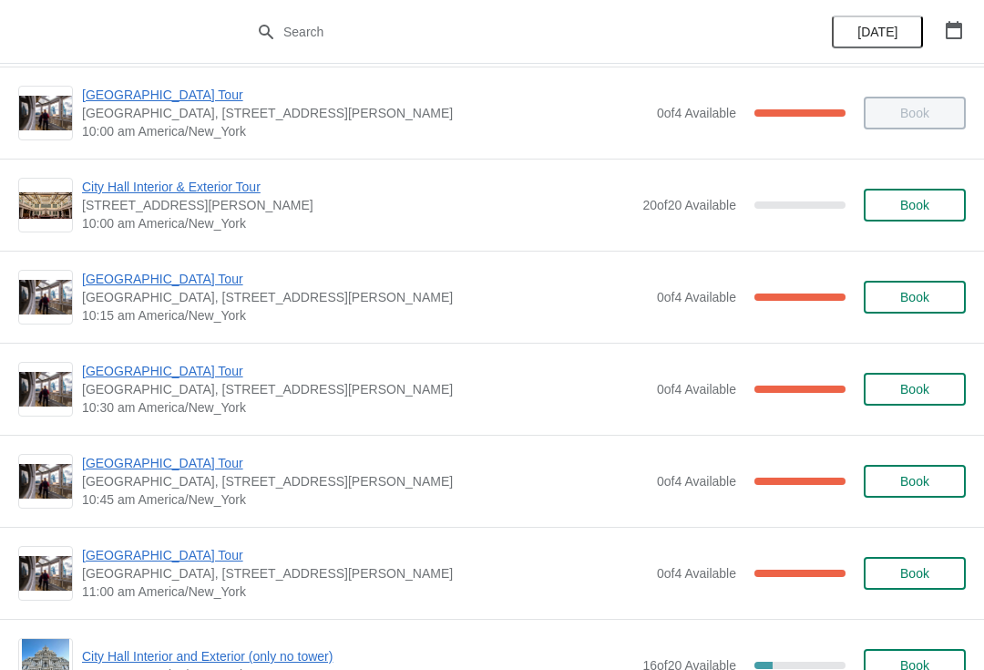
click at [171, 372] on span "[GEOGRAPHIC_DATA] Tour" at bounding box center [365, 371] width 566 height 18
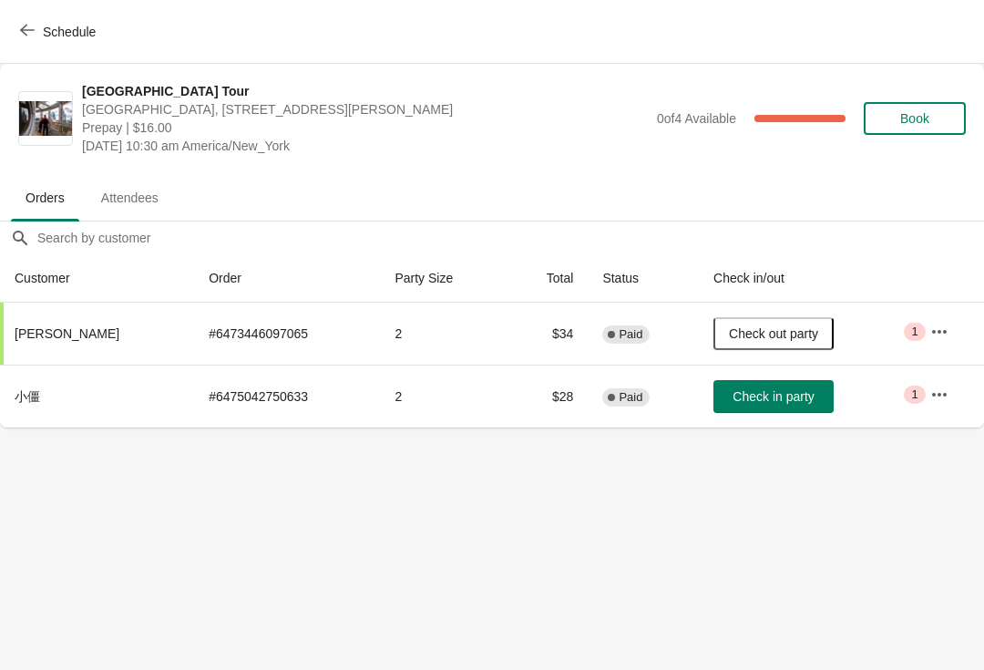
click at [27, 37] on span "button" at bounding box center [27, 31] width 15 height 17
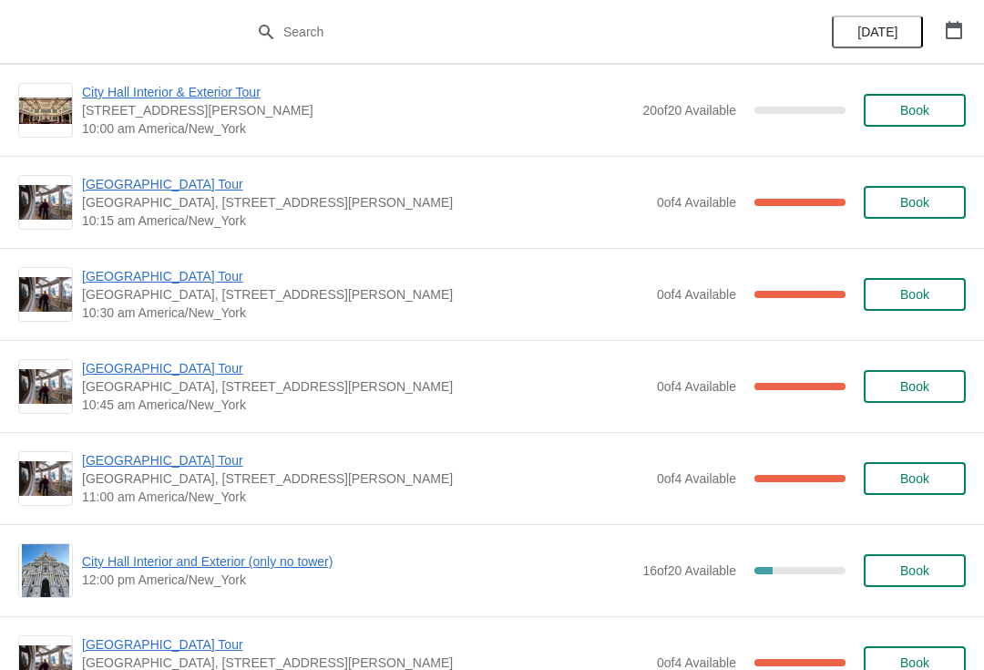
scroll to position [289, 0]
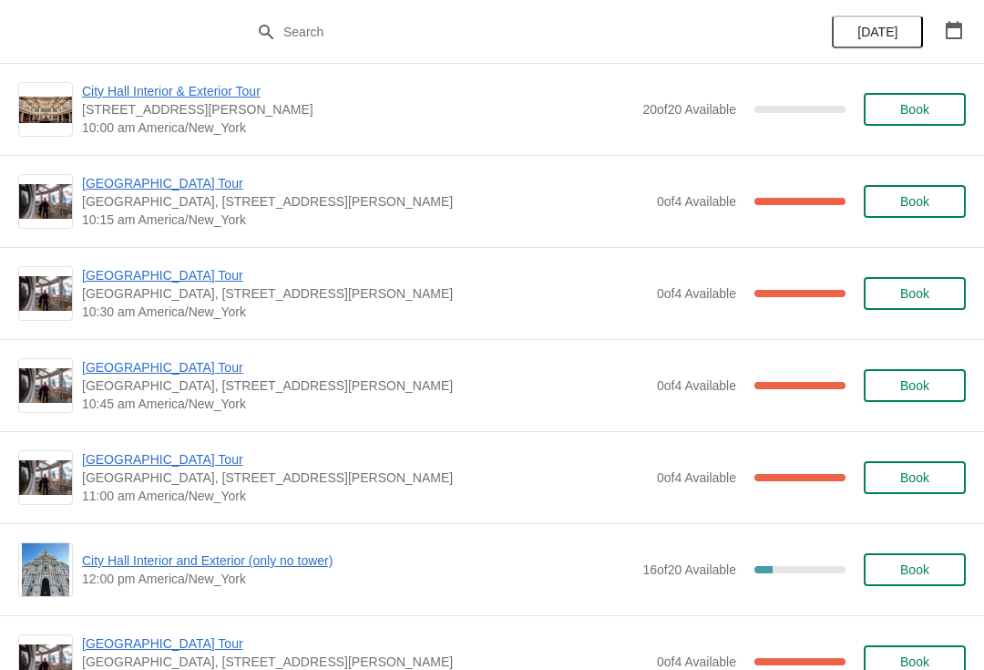
click at [177, 368] on span "[GEOGRAPHIC_DATA] Tour" at bounding box center [365, 367] width 566 height 18
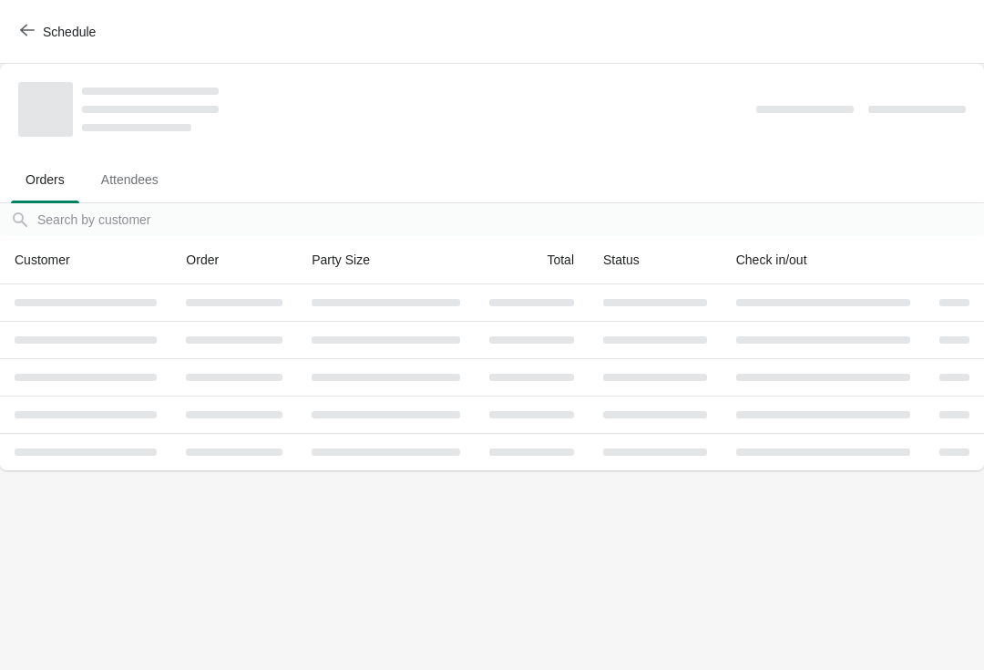
scroll to position [0, 0]
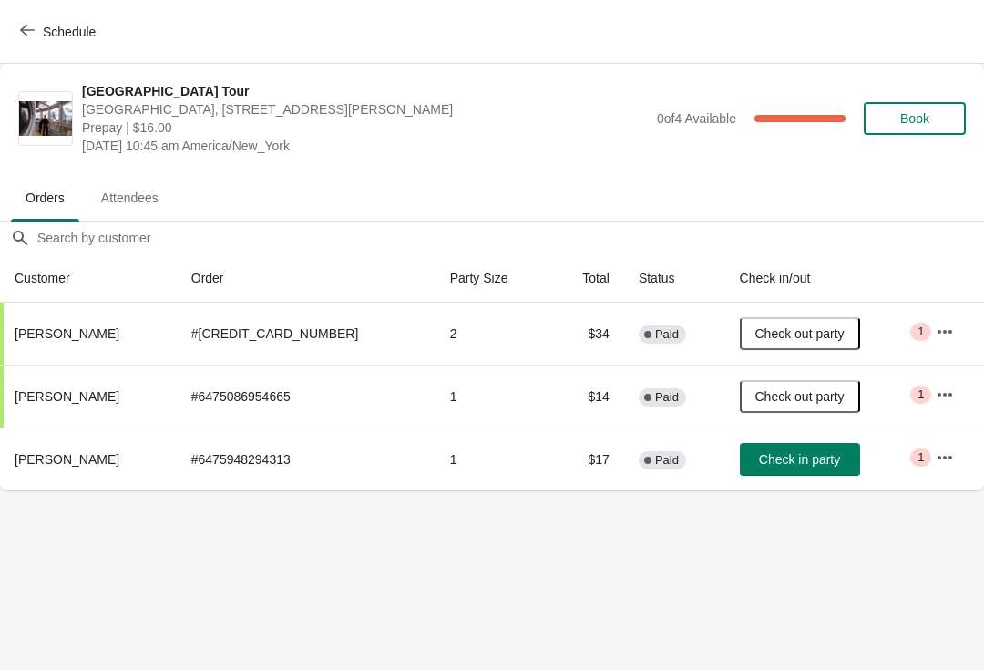
click at [35, 35] on span "Schedule" at bounding box center [60, 31] width 72 height 17
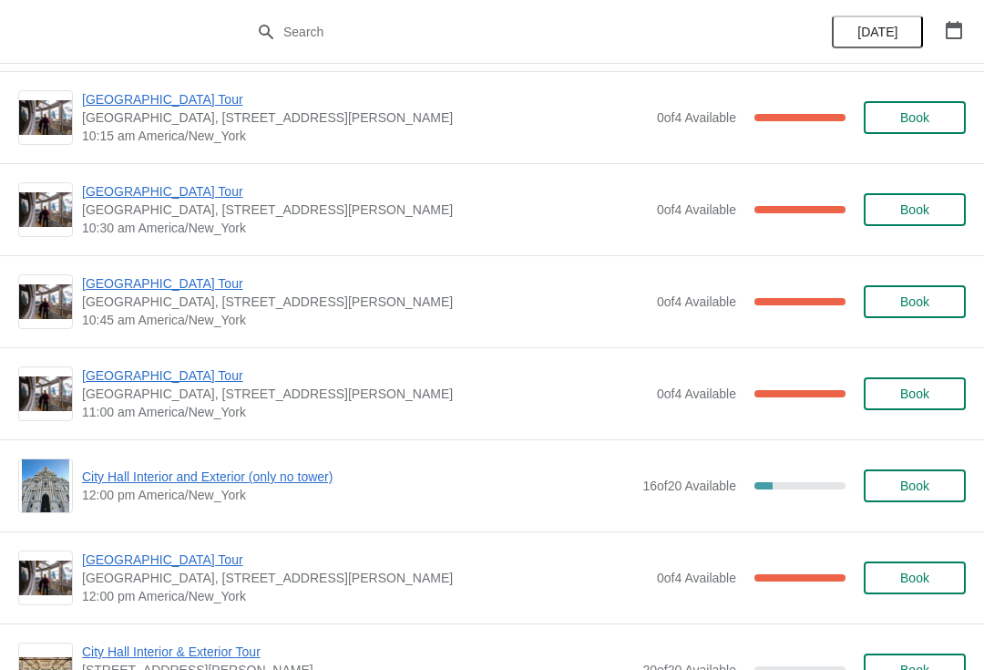
scroll to position [371, 0]
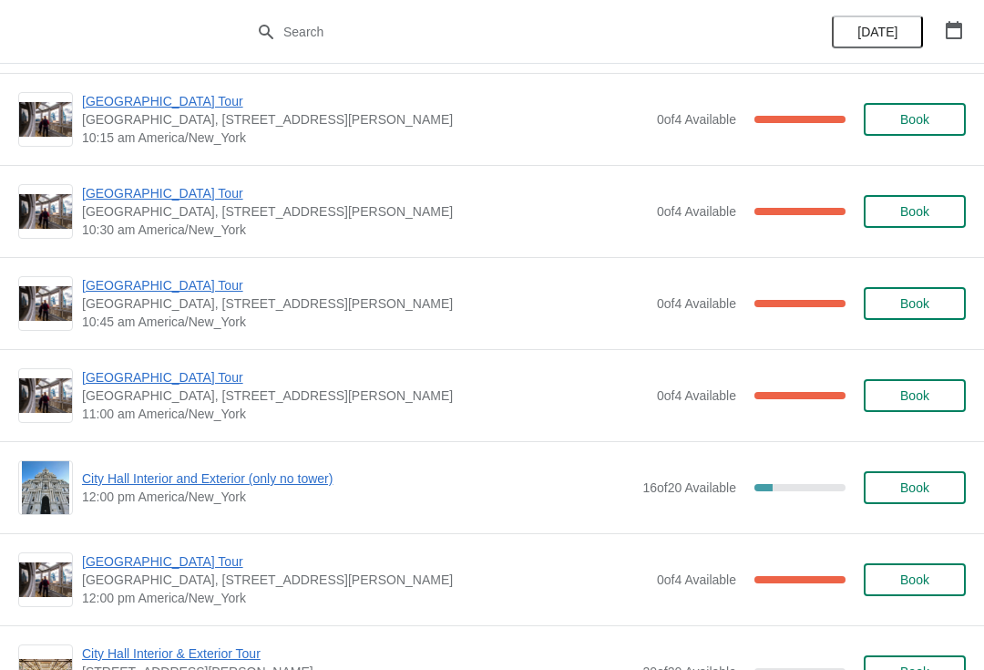
click at [159, 197] on span "[GEOGRAPHIC_DATA] Tour" at bounding box center [365, 193] width 566 height 18
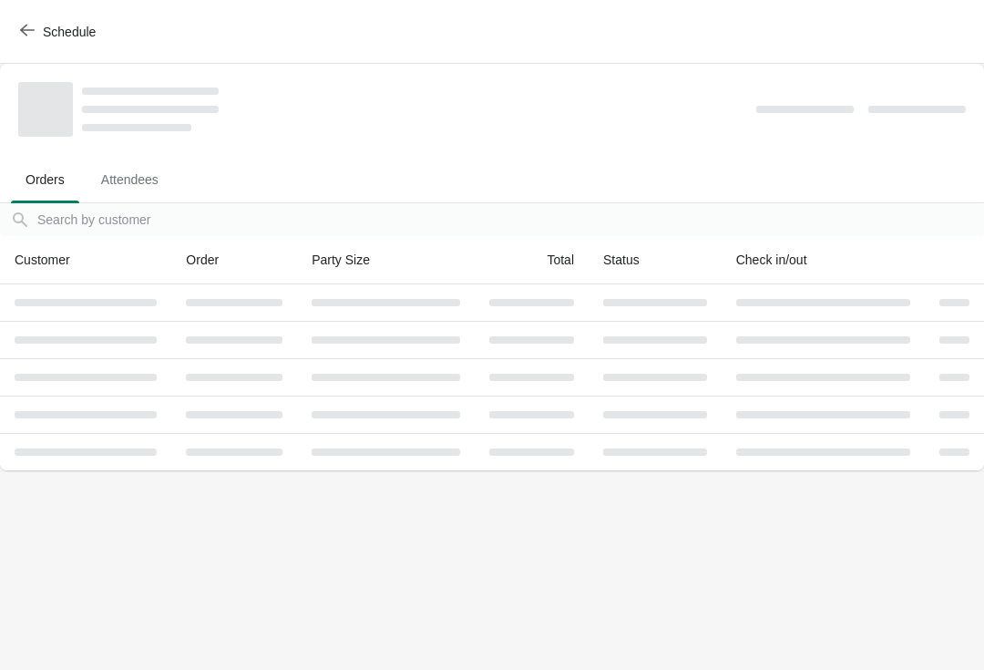
scroll to position [0, 0]
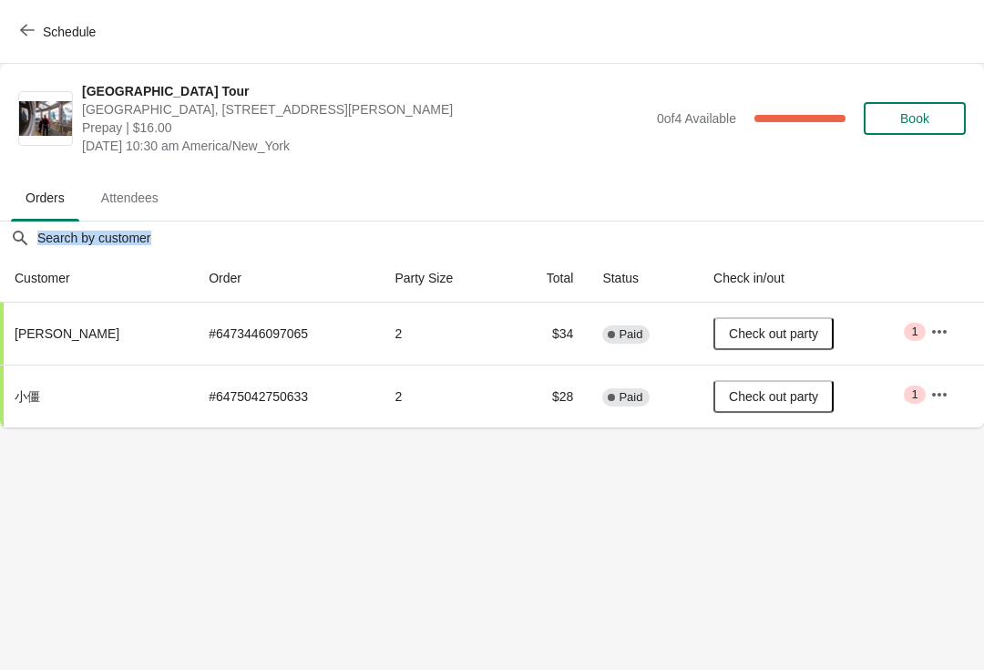
click at [50, 39] on span "Schedule" at bounding box center [69, 32] width 53 height 15
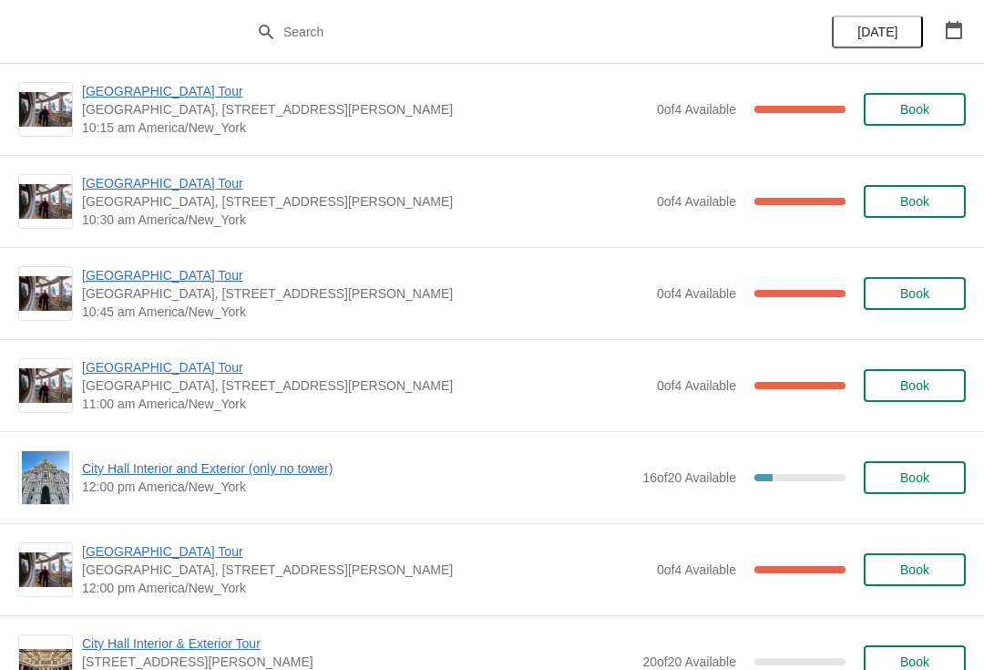
scroll to position [466, 0]
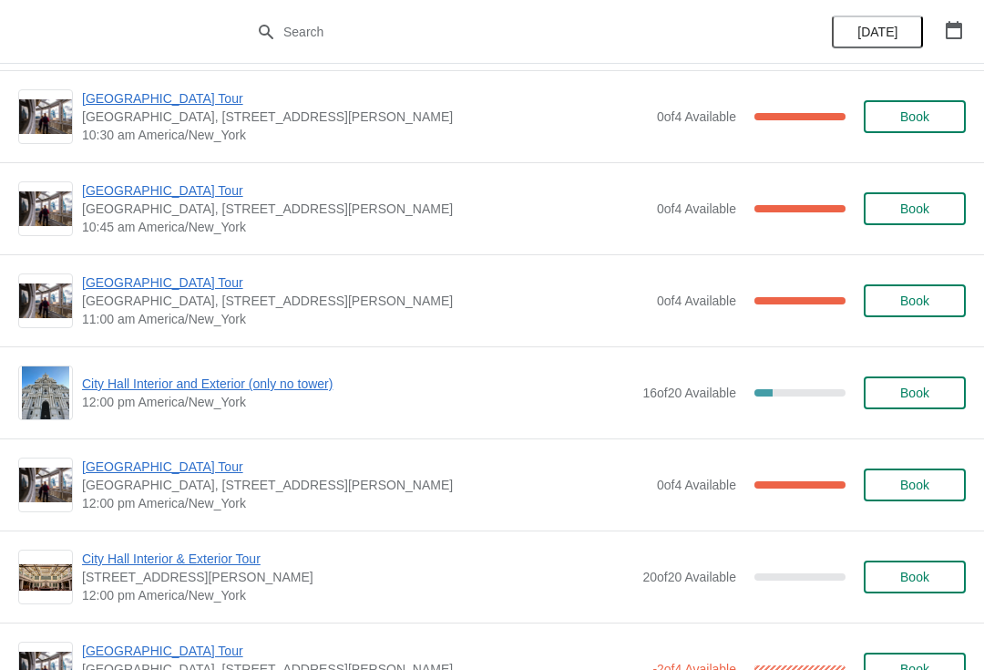
click at [169, 191] on span "[GEOGRAPHIC_DATA] Tour" at bounding box center [365, 190] width 566 height 18
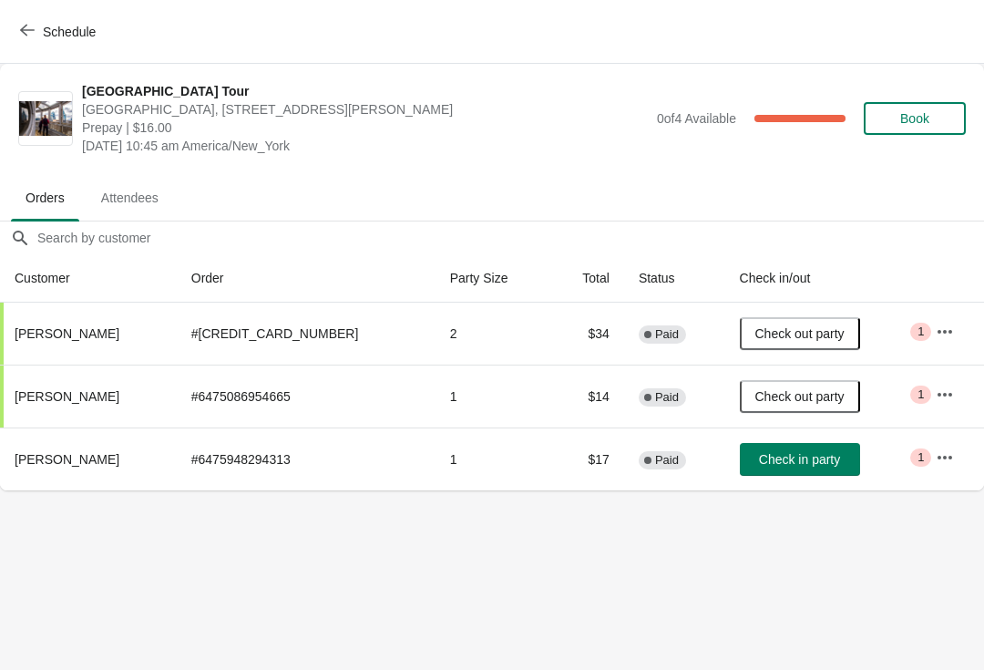
click at [29, 36] on icon "button" at bounding box center [27, 30] width 15 height 15
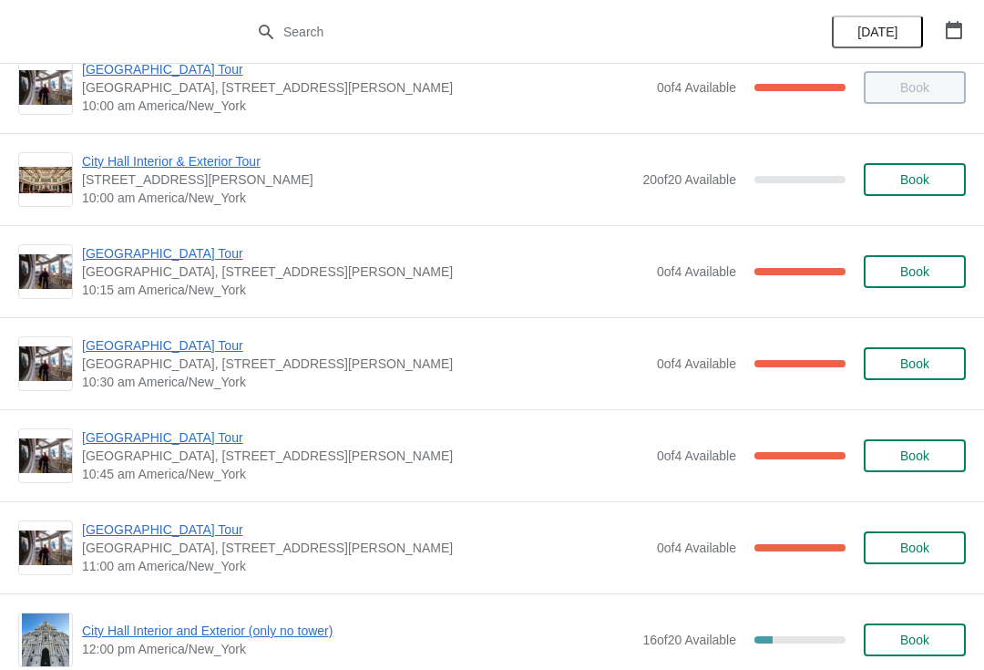
scroll to position [221, 0]
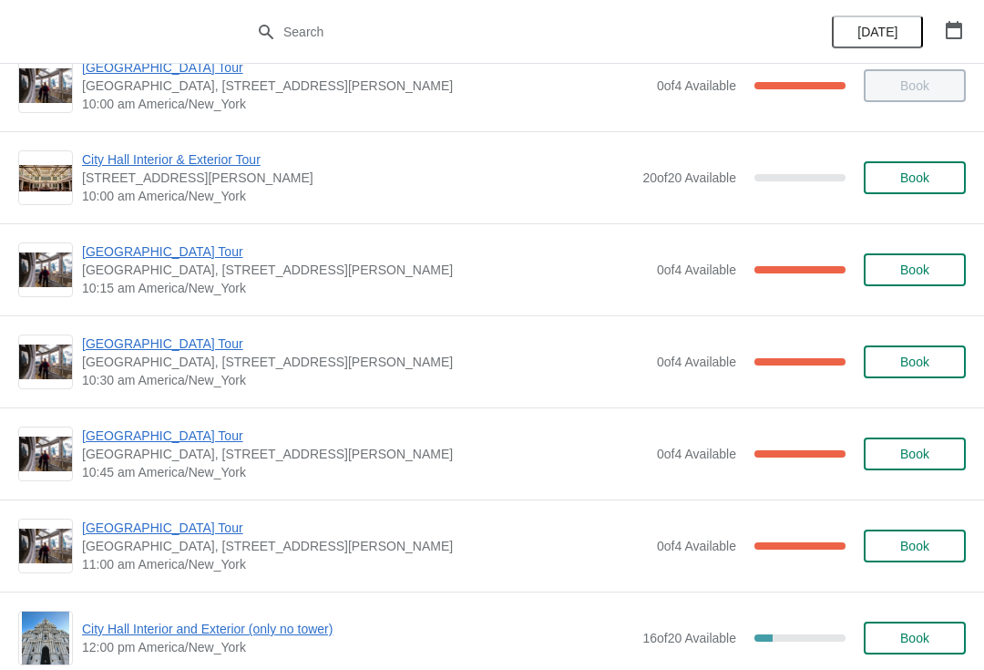
click at [404, 433] on span "[GEOGRAPHIC_DATA] Tour" at bounding box center [365, 435] width 566 height 18
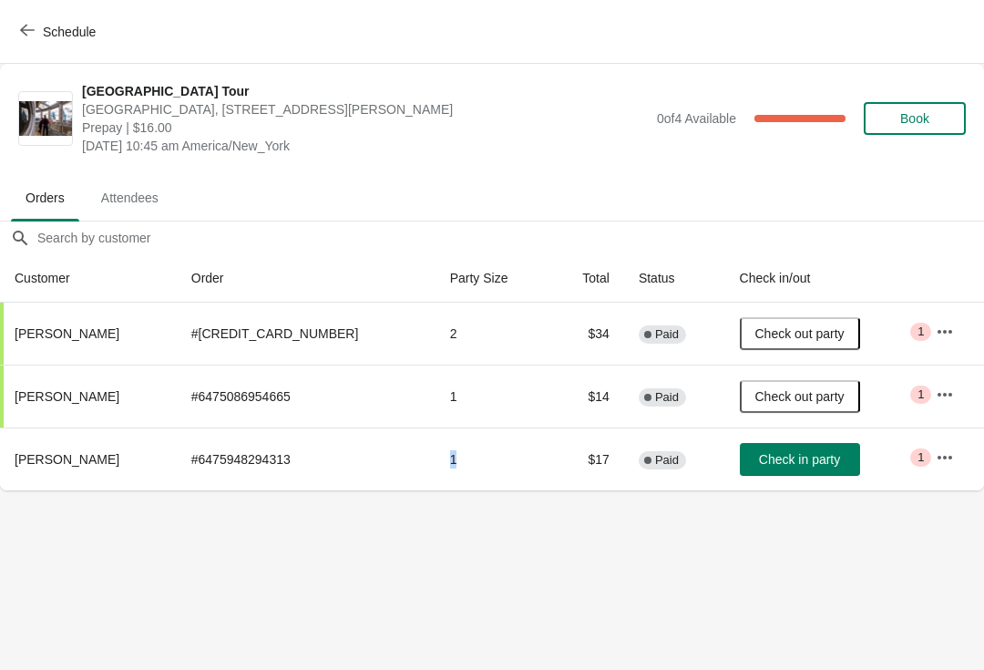
scroll to position [0, 1]
click at [45, 29] on span "Schedule" at bounding box center [69, 32] width 53 height 15
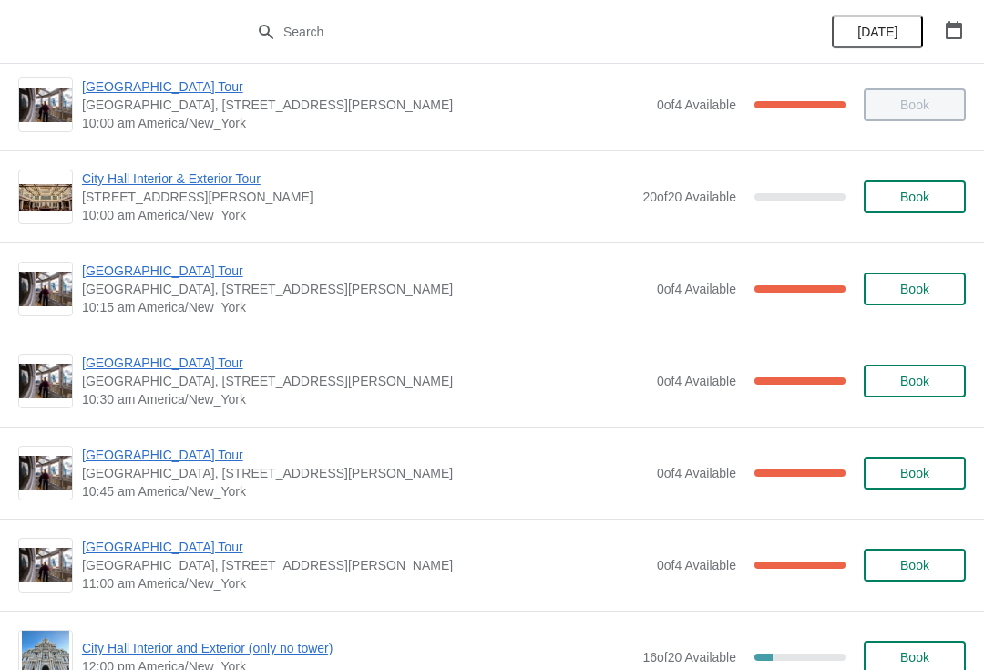
scroll to position [200, 0]
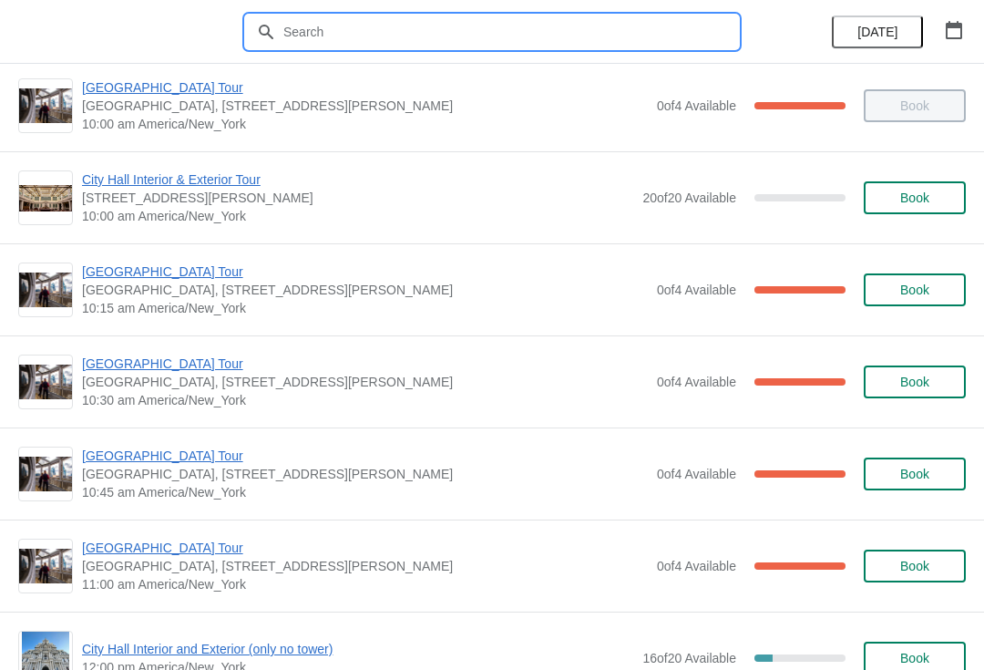
click at [300, 32] on input "text" at bounding box center [510, 31] width 456 height 33
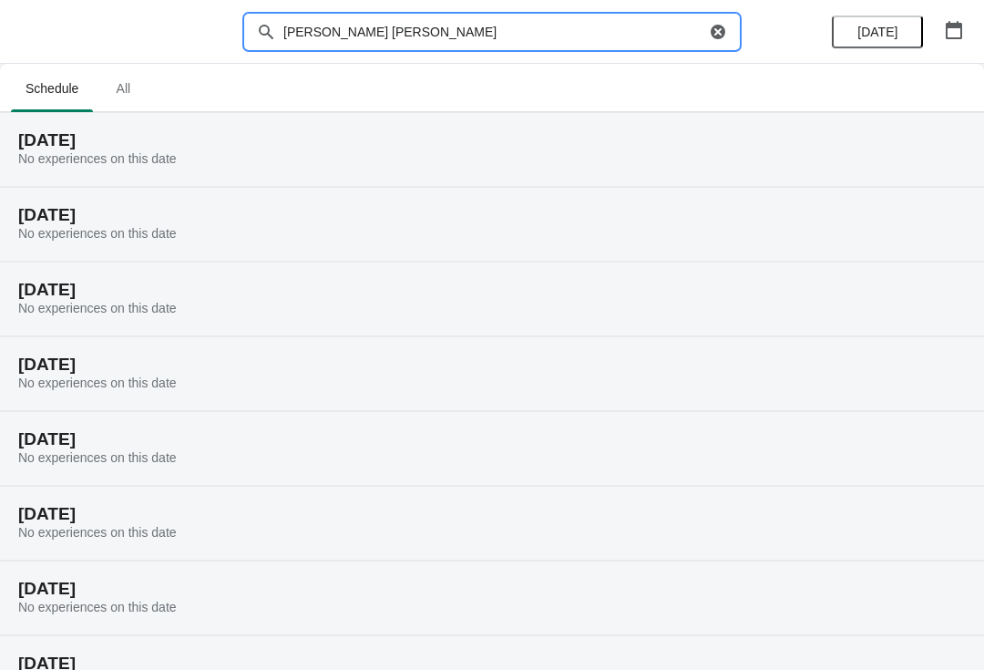
type input "Eric robins"
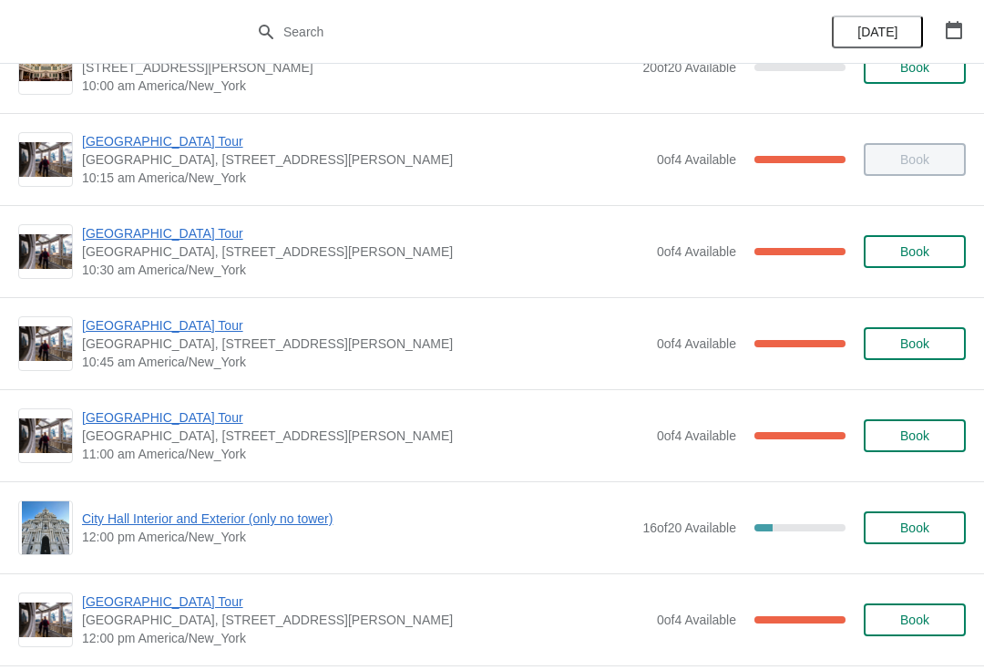
scroll to position [339, 0]
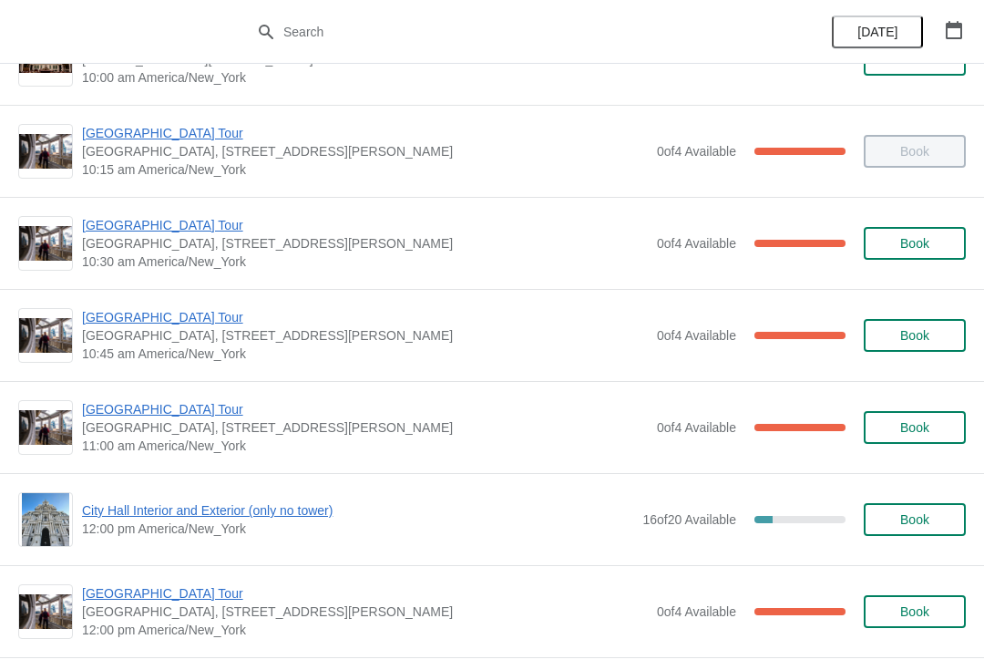
click at [186, 320] on span "[GEOGRAPHIC_DATA] Tour" at bounding box center [365, 317] width 566 height 18
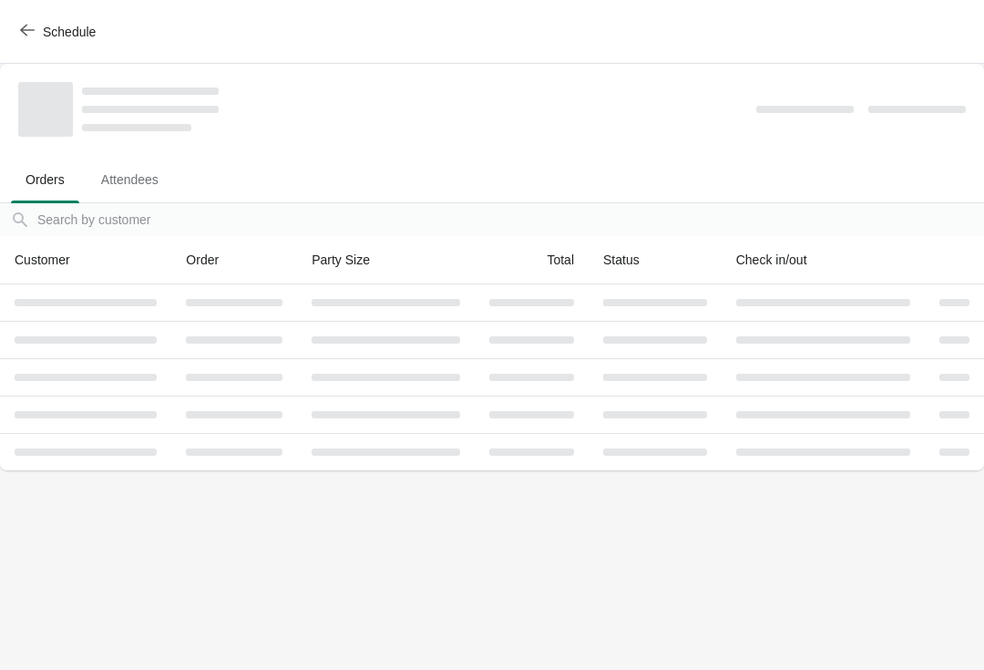
scroll to position [0, 0]
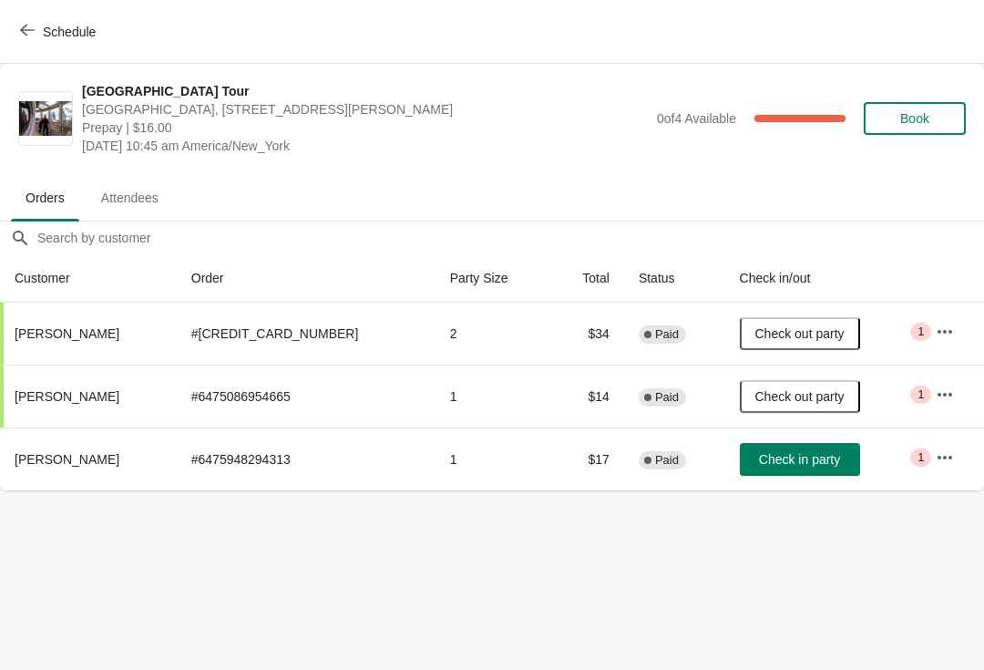
click at [782, 453] on span "Check in party" at bounding box center [799, 459] width 81 height 15
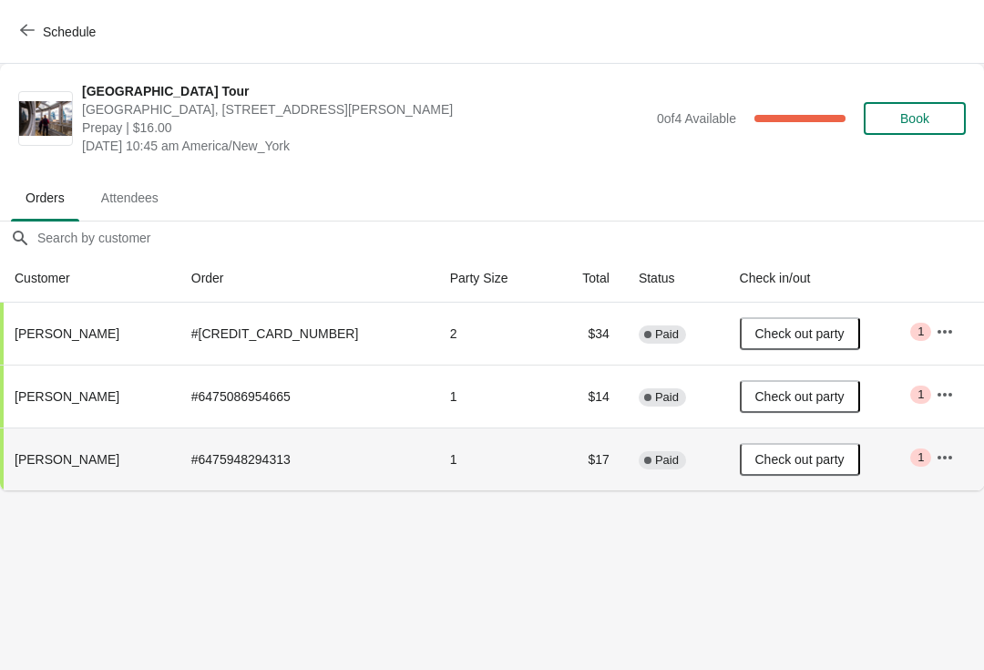
click at [908, 115] on span "Book" at bounding box center [914, 118] width 29 height 15
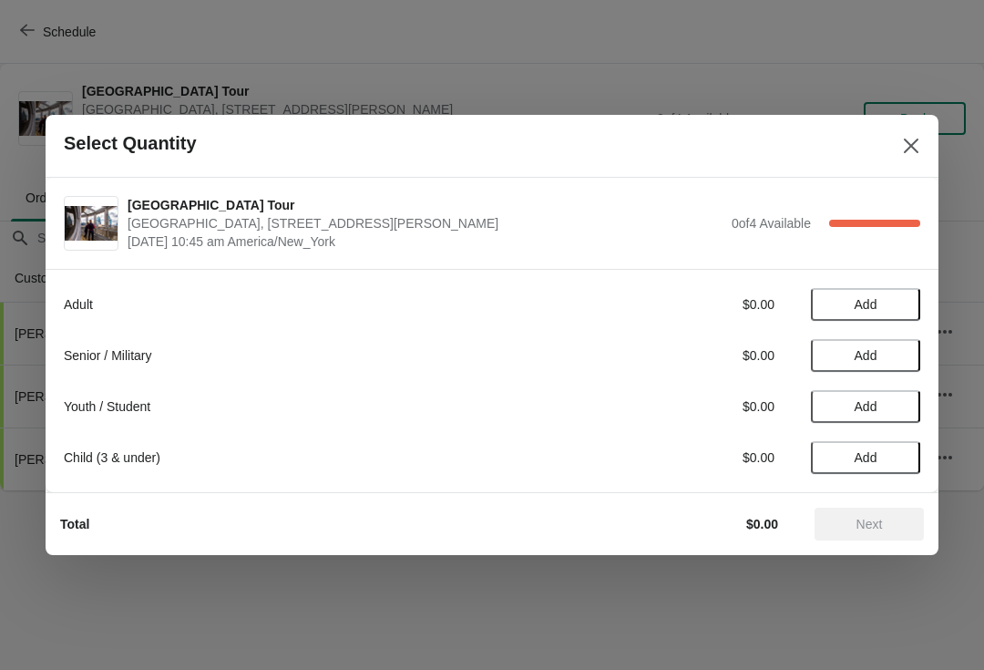
click at [881, 304] on span "Add" at bounding box center [865, 304] width 77 height 15
click at [852, 528] on span "Next" at bounding box center [869, 524] width 80 height 15
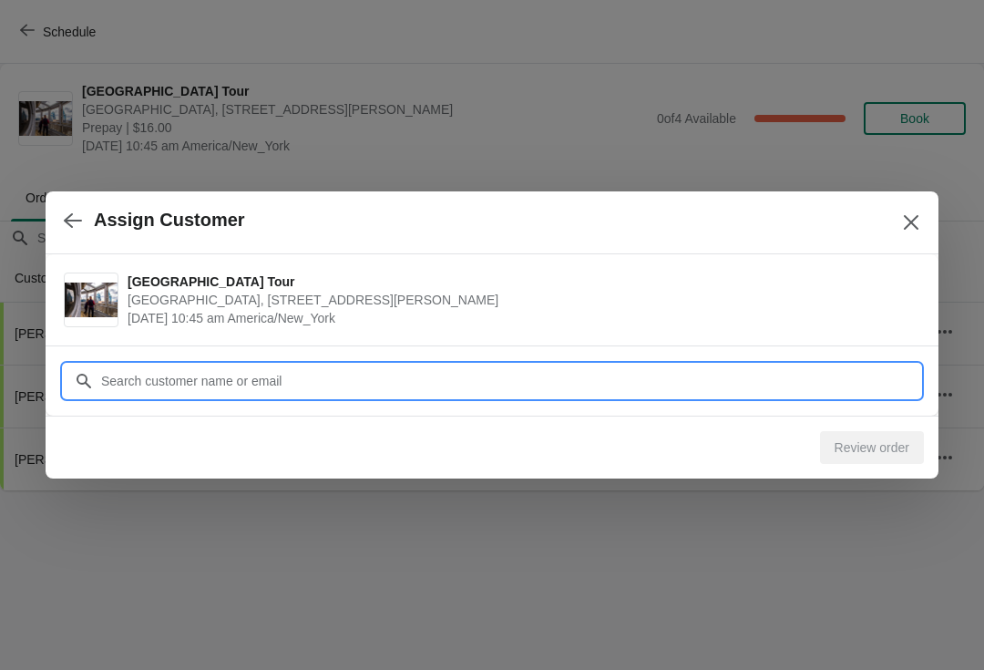
click at [205, 382] on input "Customer" at bounding box center [510, 380] width 820 height 33
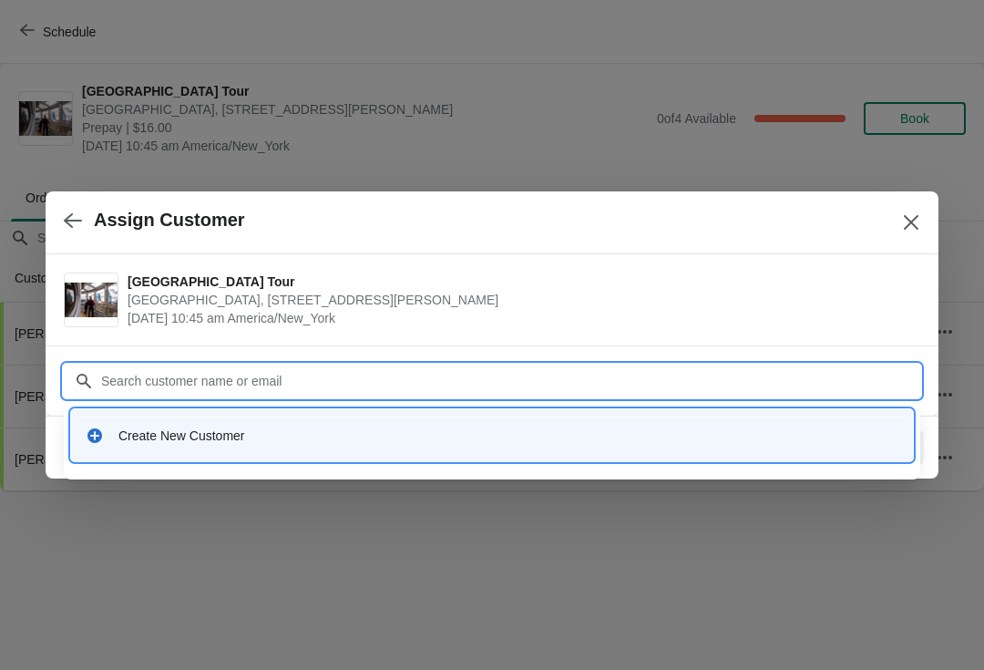
click at [180, 435] on div "Create New Customer" at bounding box center [508, 435] width 780 height 18
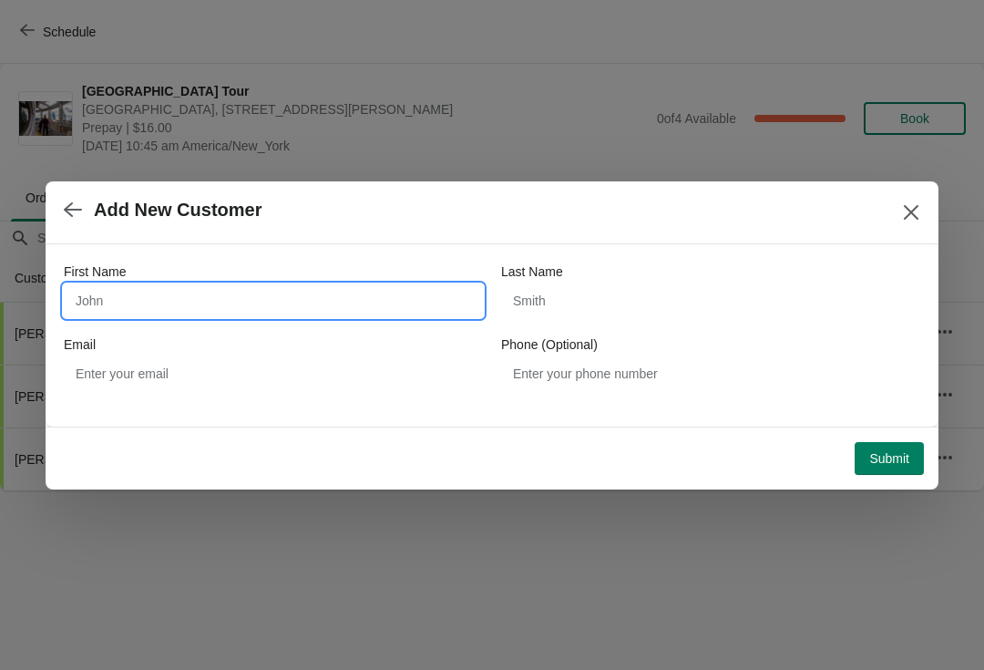
click at [153, 300] on input "First Name" at bounding box center [273, 300] width 419 height 33
type input "Alex"
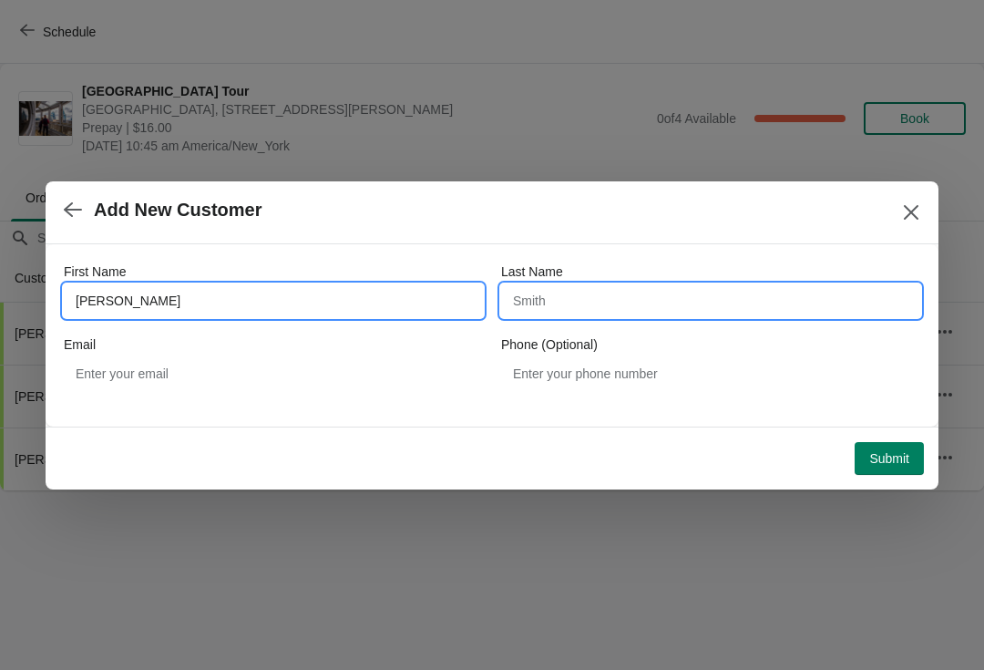
click at [539, 297] on input "Last Name" at bounding box center [710, 300] width 419 height 33
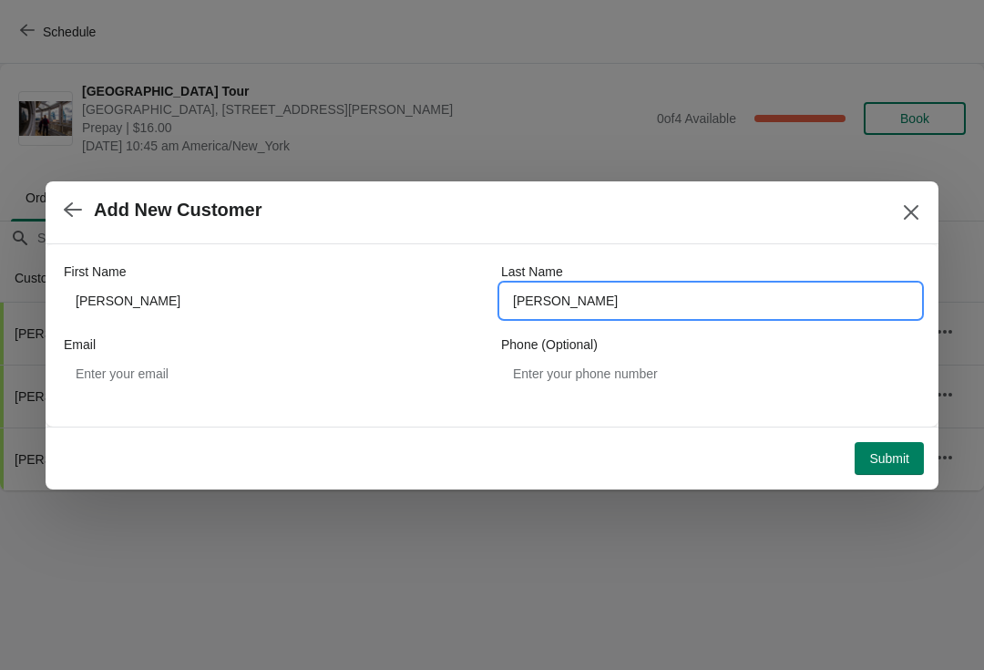
type input "labate"
click at [878, 457] on span "Submit" at bounding box center [889, 458] width 40 height 15
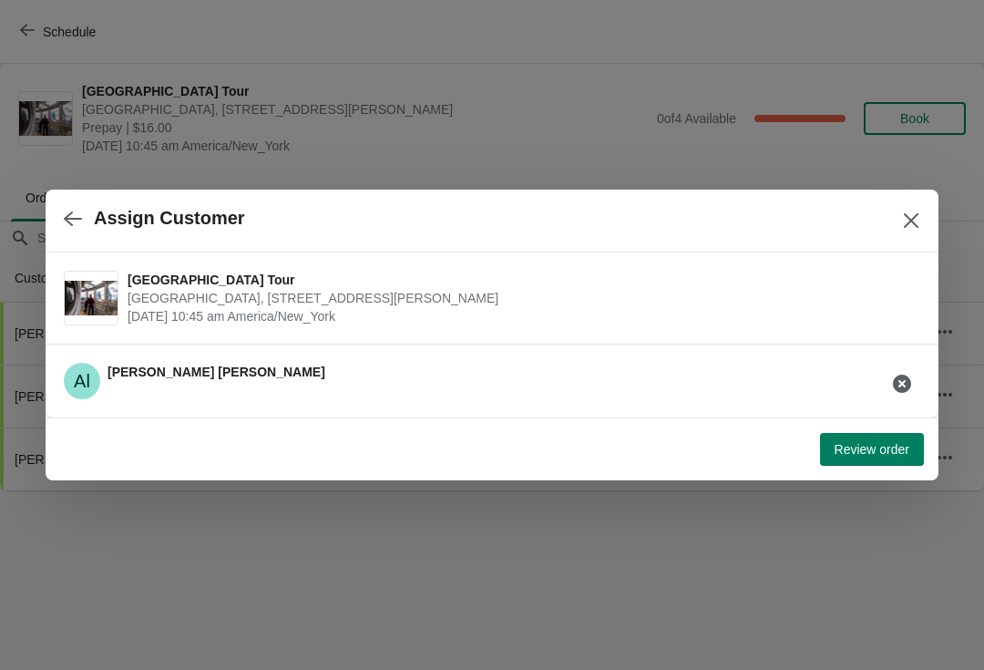
click at [873, 451] on span "Review order" at bounding box center [872, 449] width 75 height 15
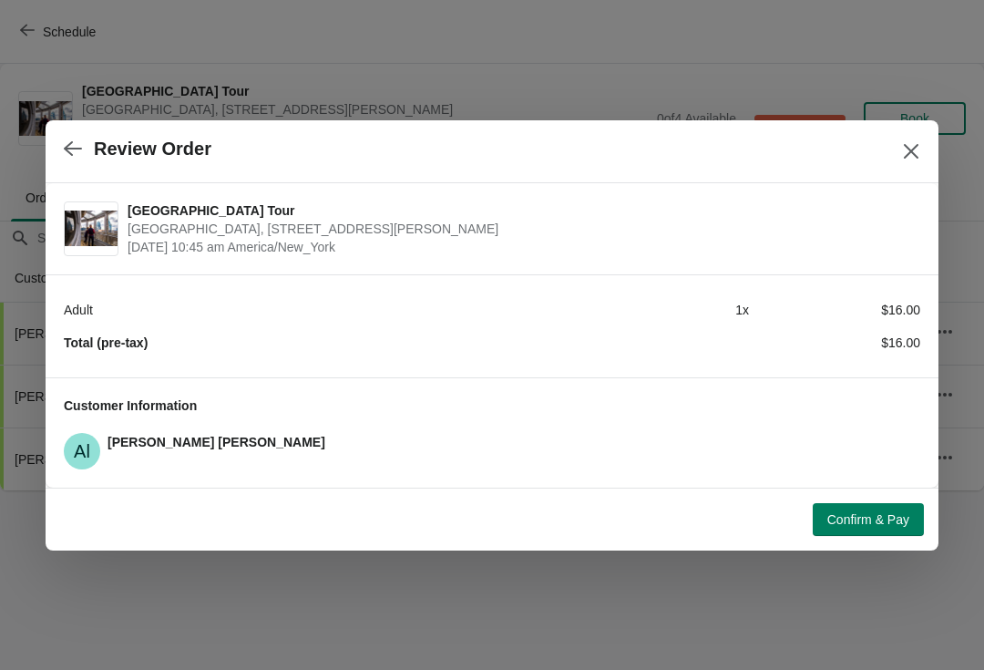
click at [864, 521] on span "Confirm & Pay" at bounding box center [868, 519] width 82 height 15
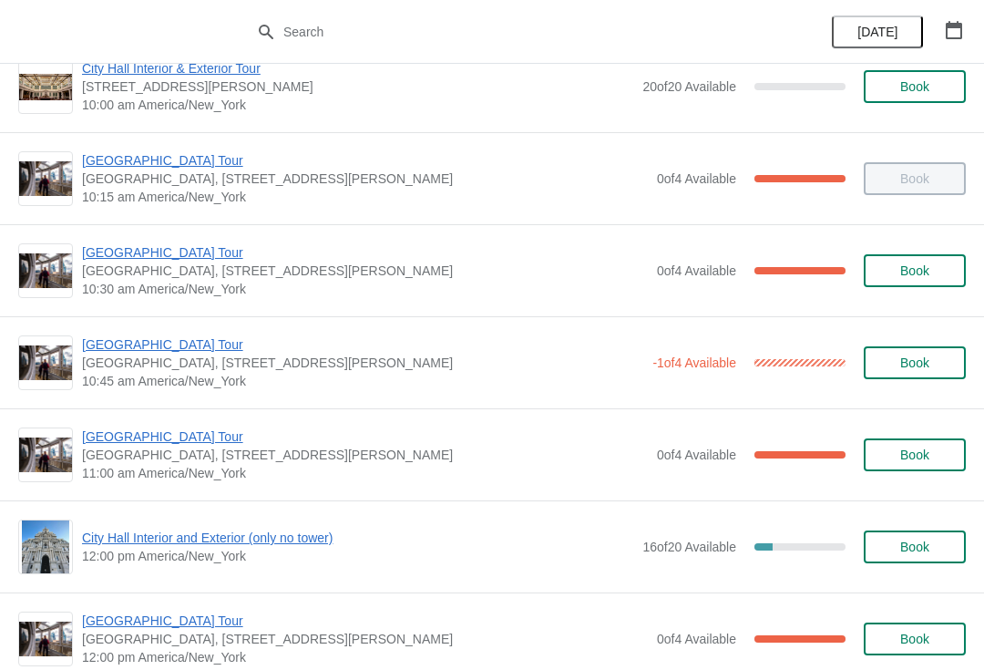
scroll to position [313, 0]
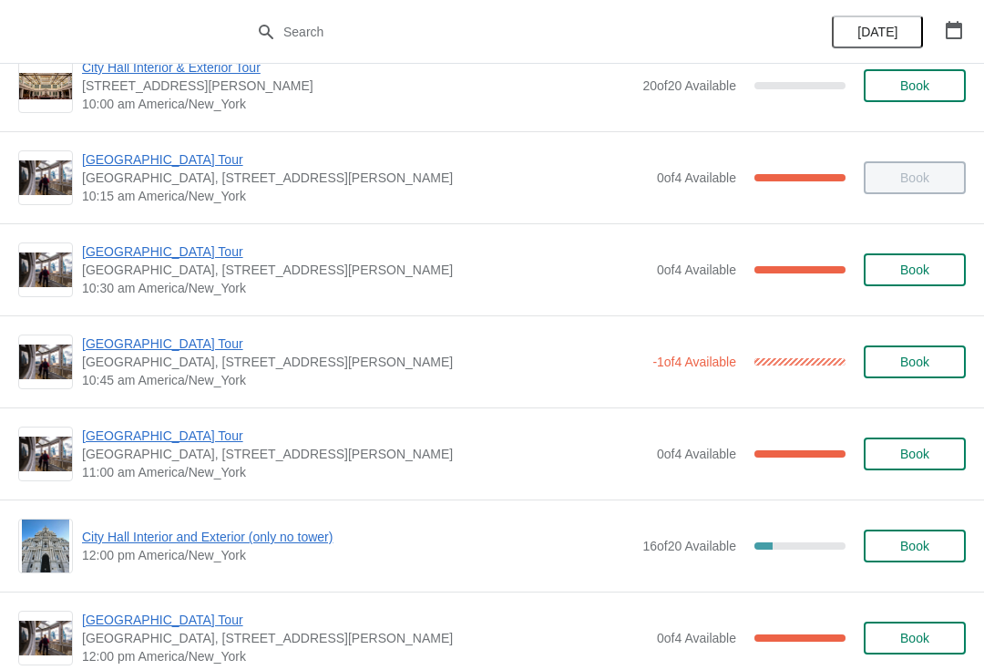
click at [180, 344] on span "[GEOGRAPHIC_DATA] Tour" at bounding box center [362, 343] width 561 height 18
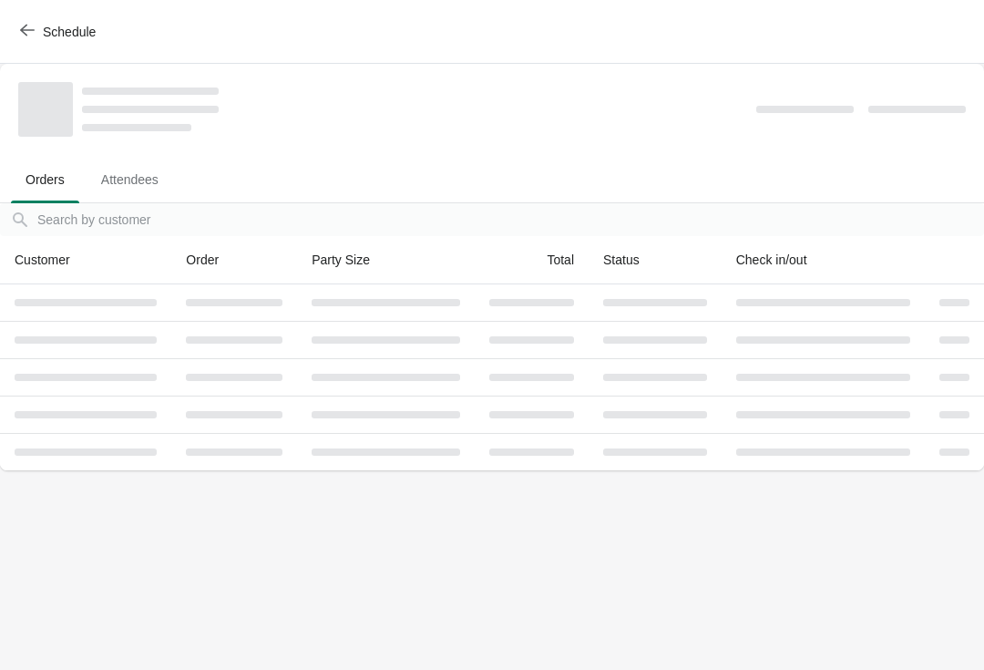
scroll to position [0, 0]
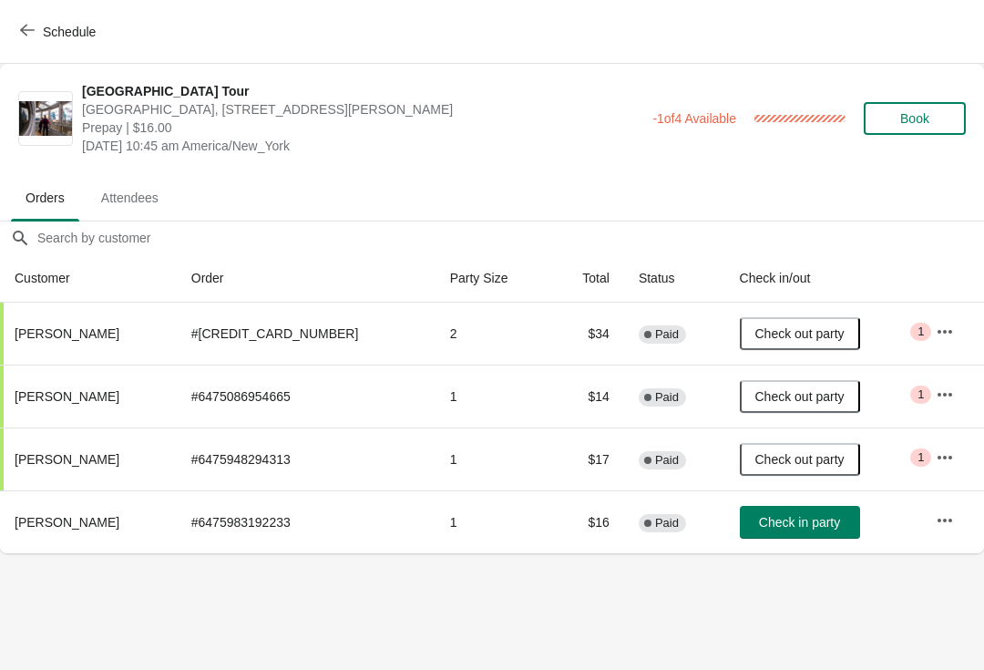
click at [759, 519] on span "Check in party" at bounding box center [799, 522] width 81 height 15
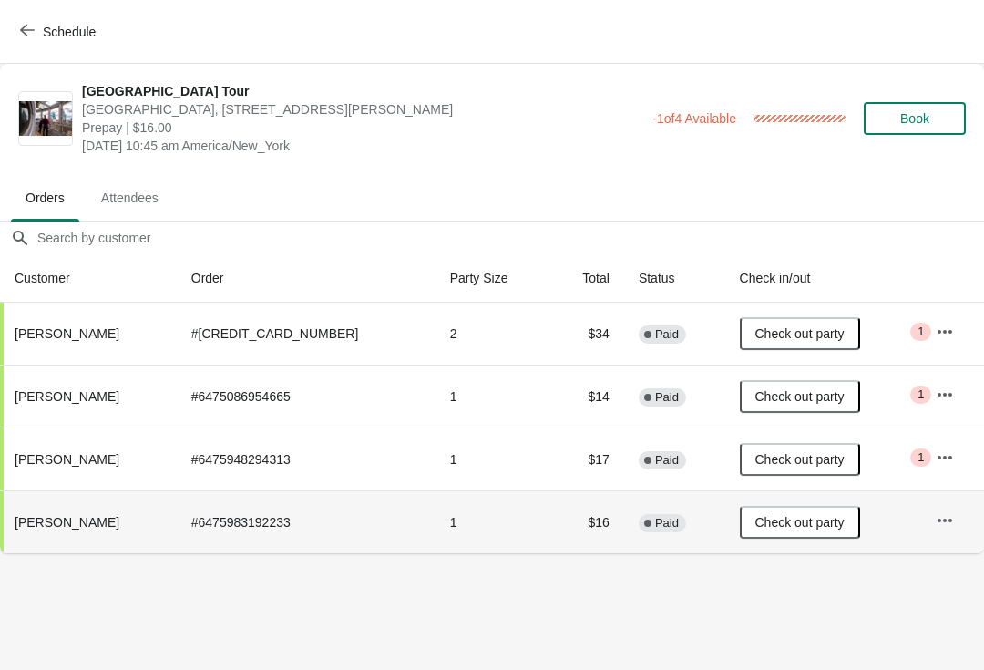
click at [31, 26] on icon "button" at bounding box center [27, 30] width 15 height 15
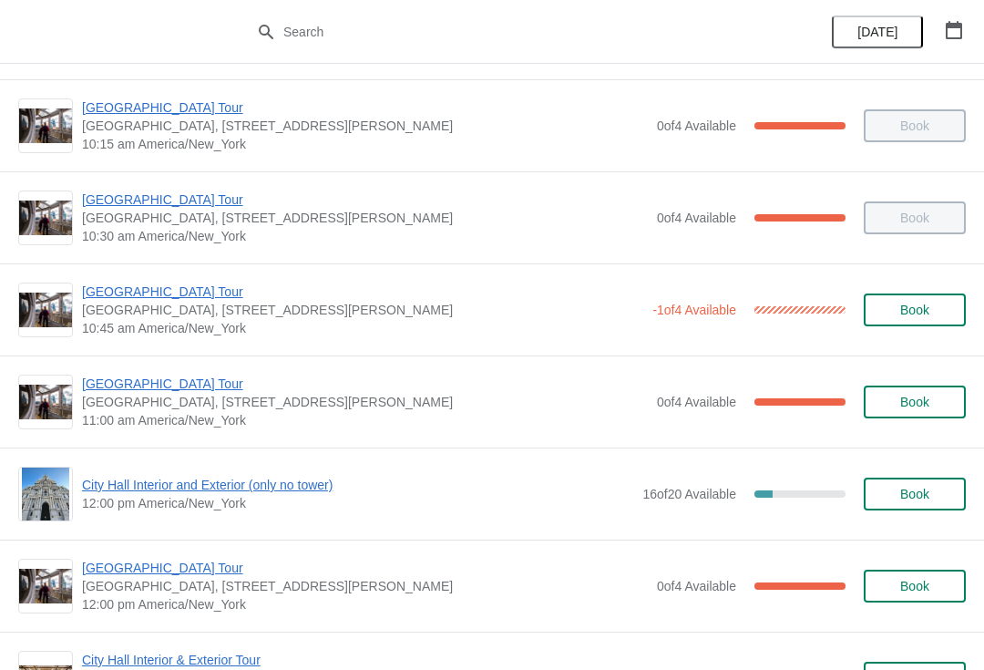
scroll to position [375, 0]
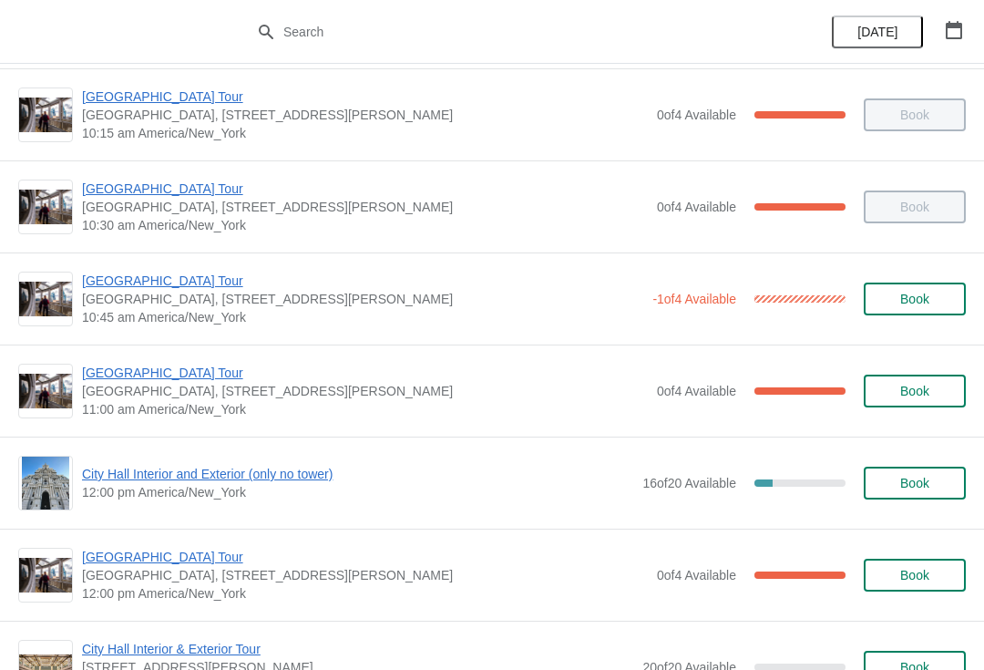
click at [169, 379] on span "[GEOGRAPHIC_DATA] Tour" at bounding box center [365, 373] width 566 height 18
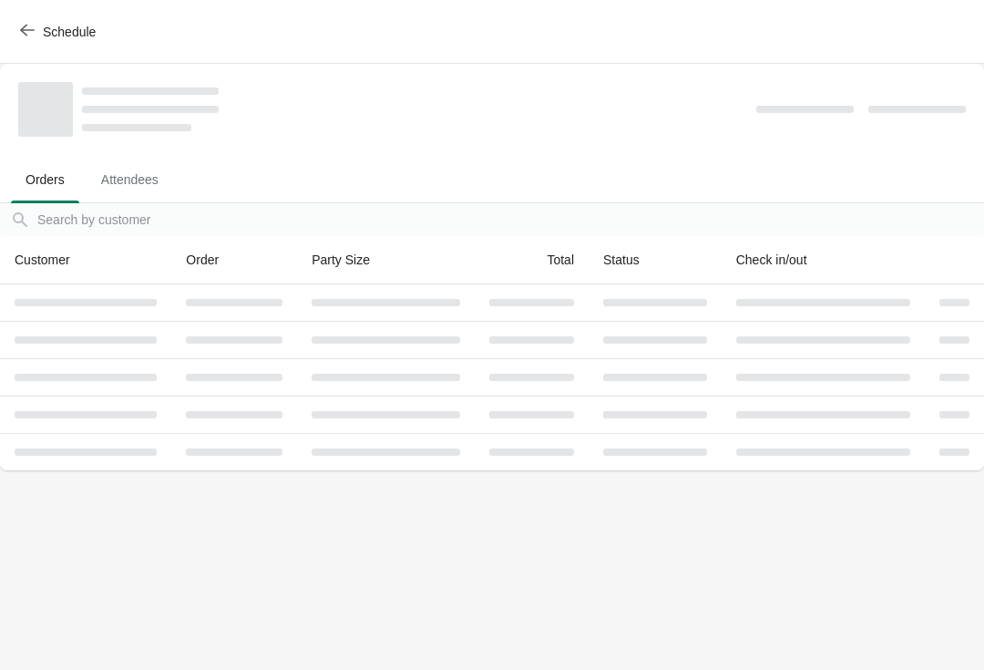
scroll to position [0, 0]
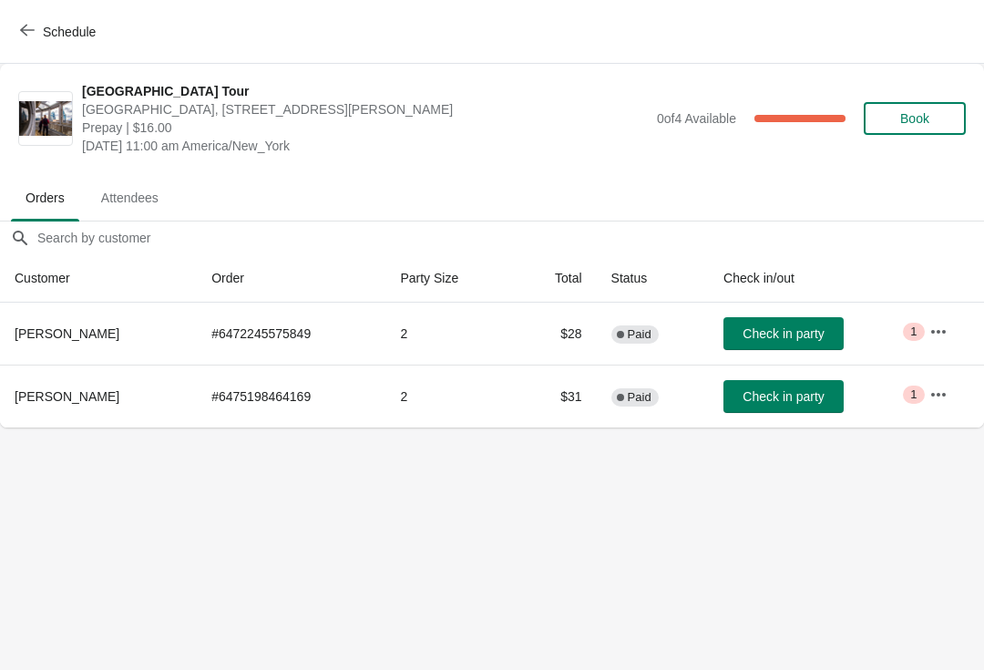
click at [766, 391] on span "Check in party" at bounding box center [783, 396] width 81 height 15
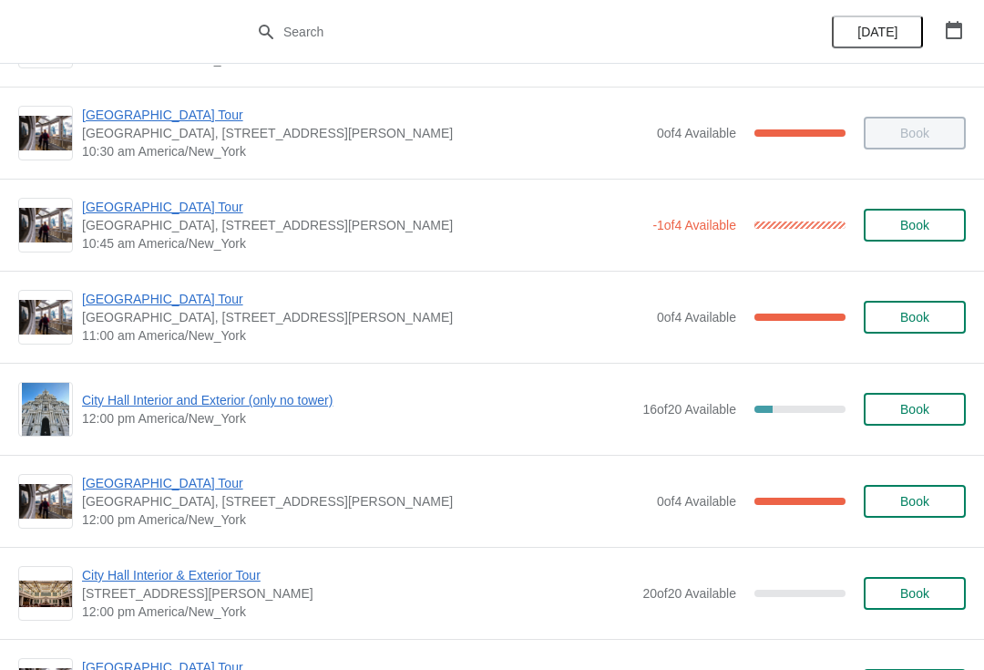
scroll to position [447, 0]
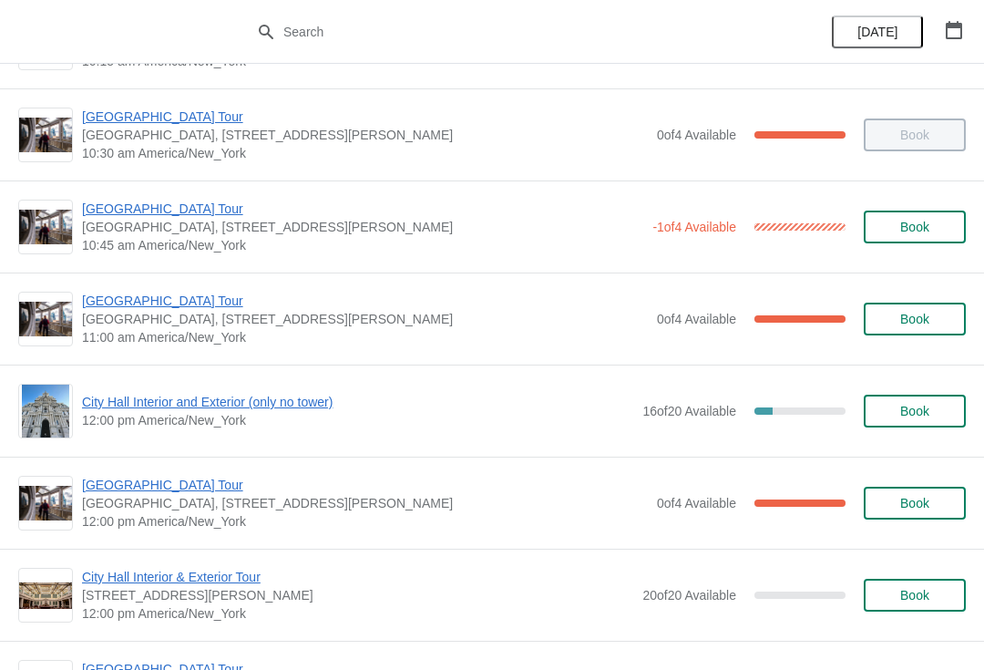
click at [179, 304] on span "[GEOGRAPHIC_DATA] Tour" at bounding box center [365, 301] width 566 height 18
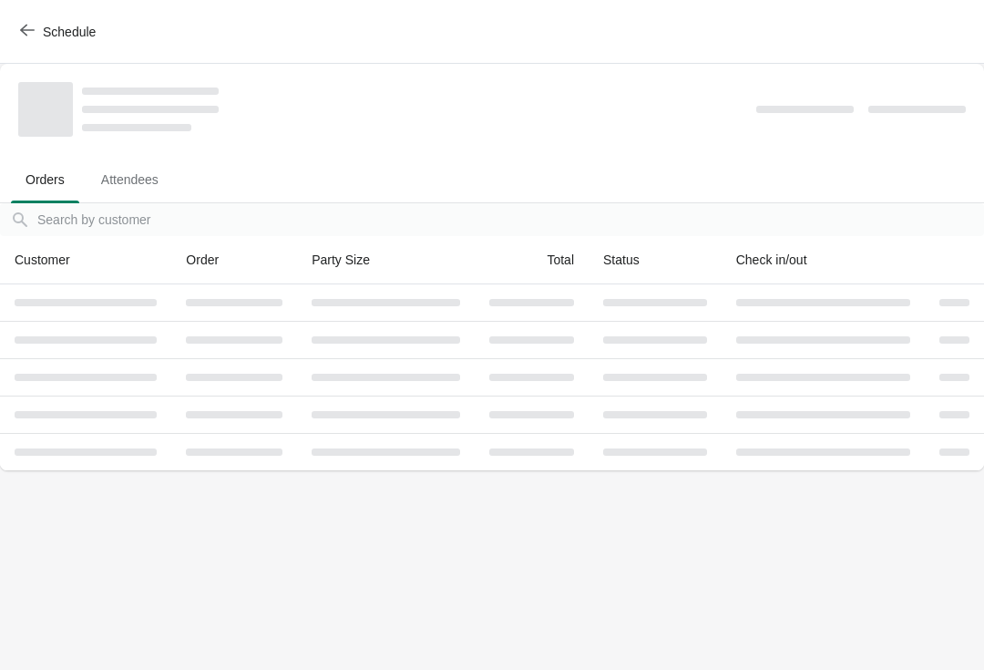
scroll to position [0, 0]
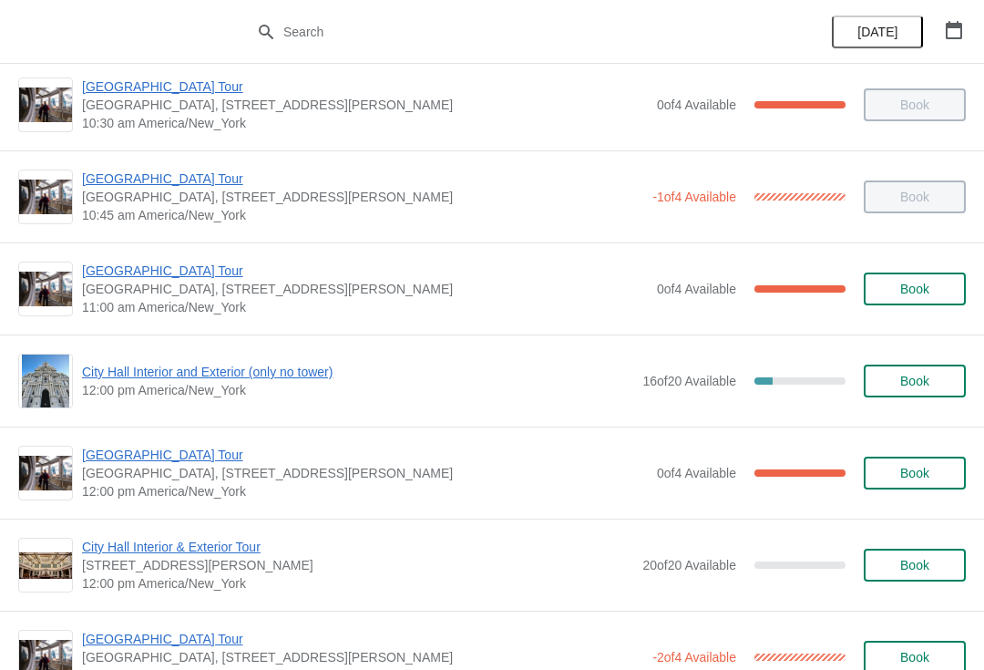
scroll to position [511, 0]
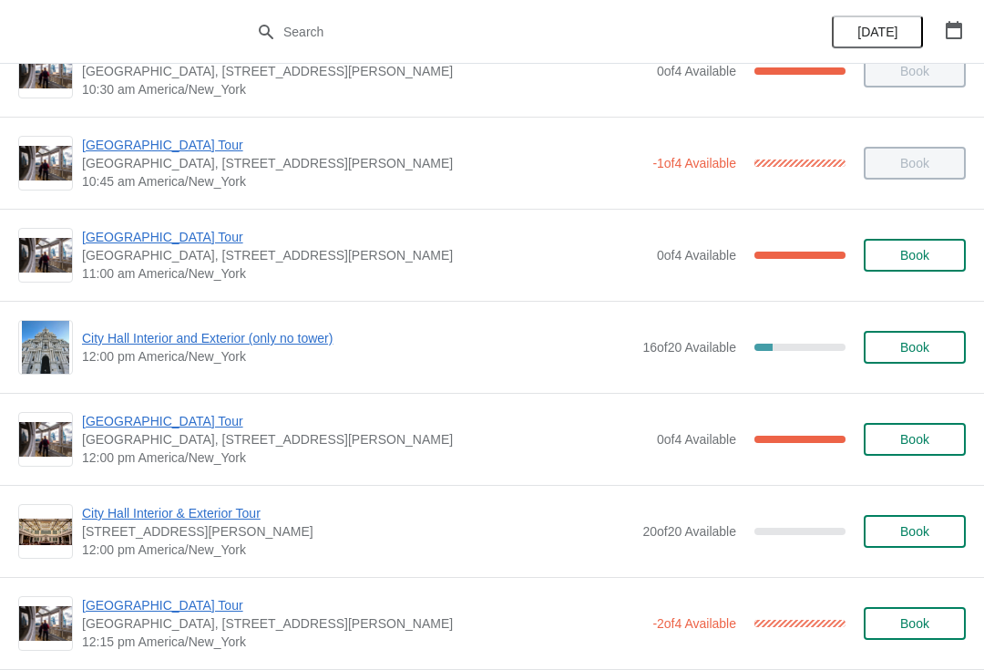
click at [170, 244] on span "[GEOGRAPHIC_DATA] Tour" at bounding box center [365, 237] width 566 height 18
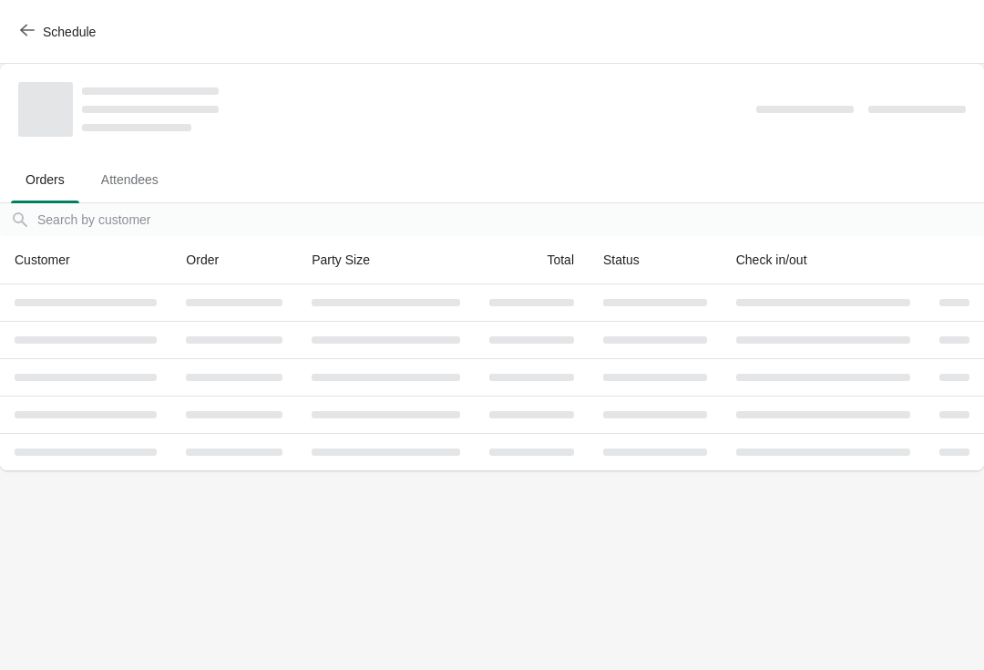
scroll to position [0, 0]
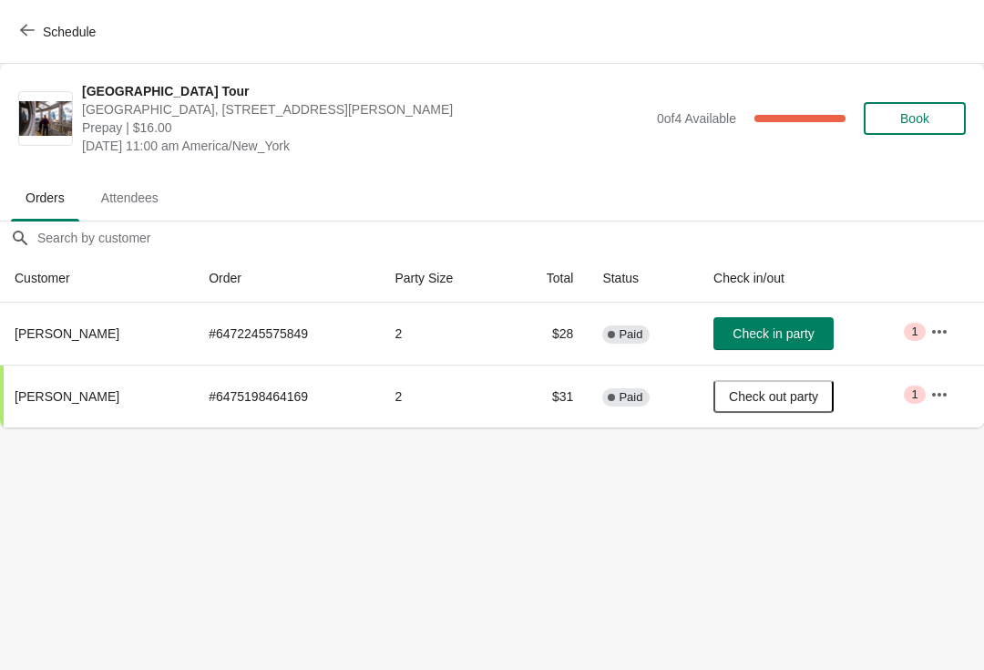
click at [772, 335] on span "Check in party" at bounding box center [773, 333] width 81 height 15
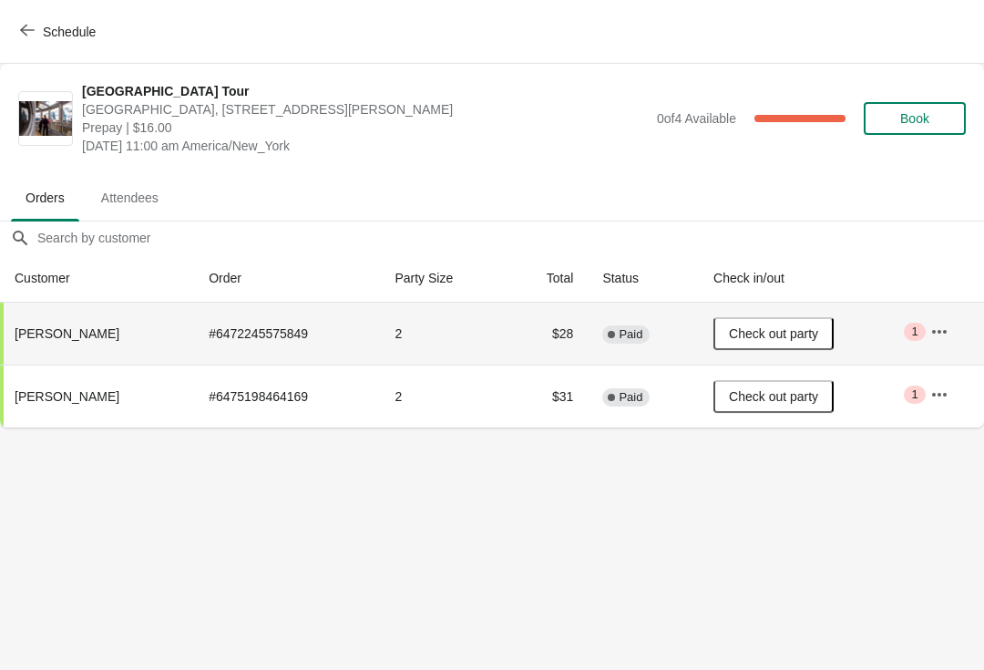
click at [56, 32] on span "Schedule" at bounding box center [69, 32] width 53 height 15
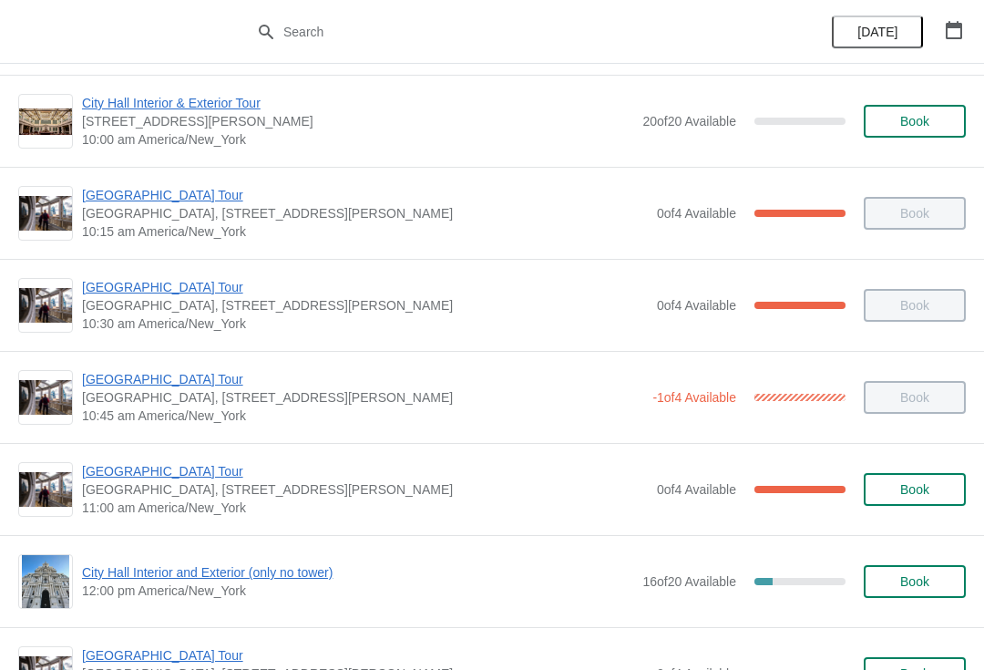
scroll to position [263, 0]
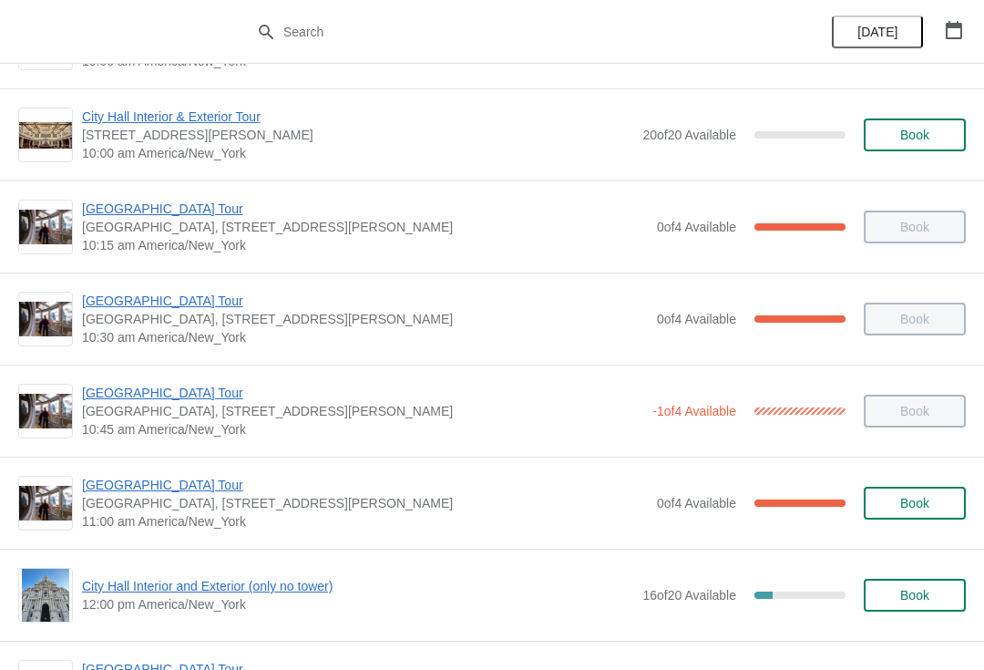
click at [172, 484] on span "[GEOGRAPHIC_DATA] Tour" at bounding box center [365, 485] width 566 height 18
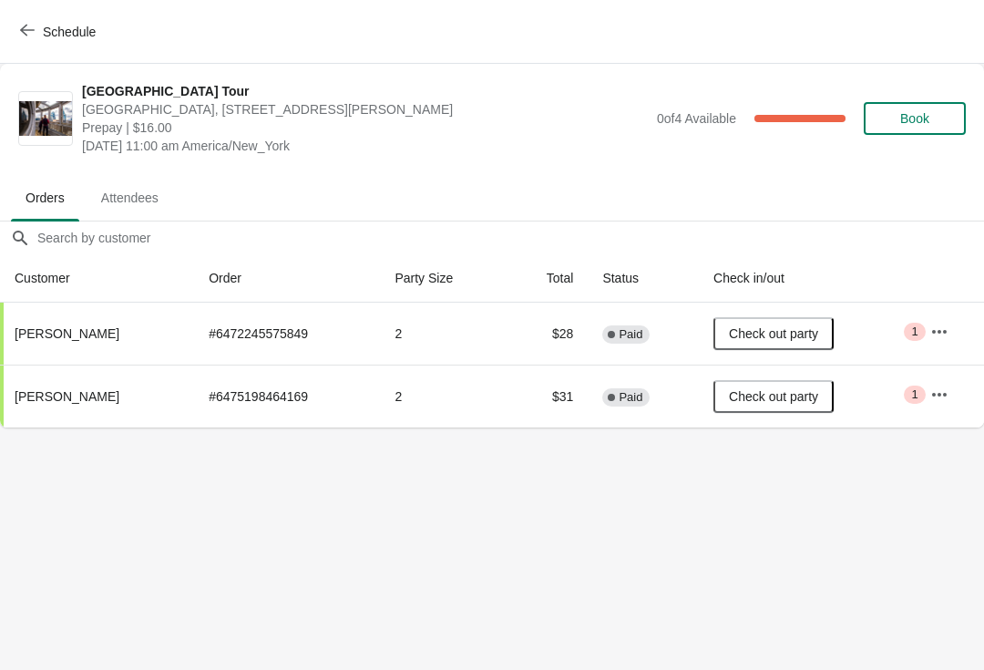
scroll to position [0, 0]
click at [28, 45] on button "Schedule" at bounding box center [59, 31] width 101 height 33
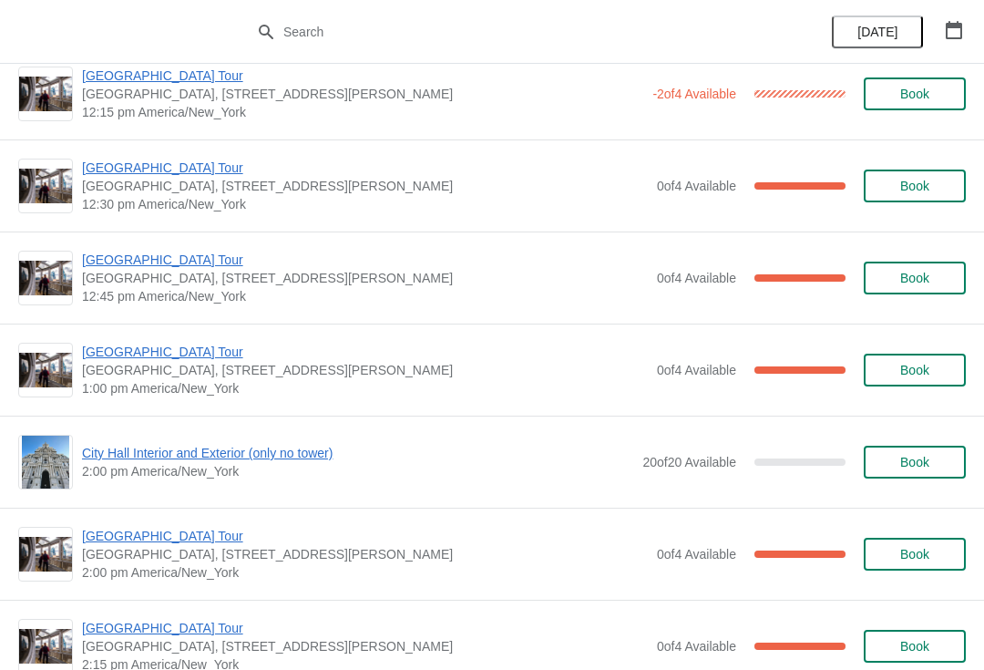
scroll to position [1045, 0]
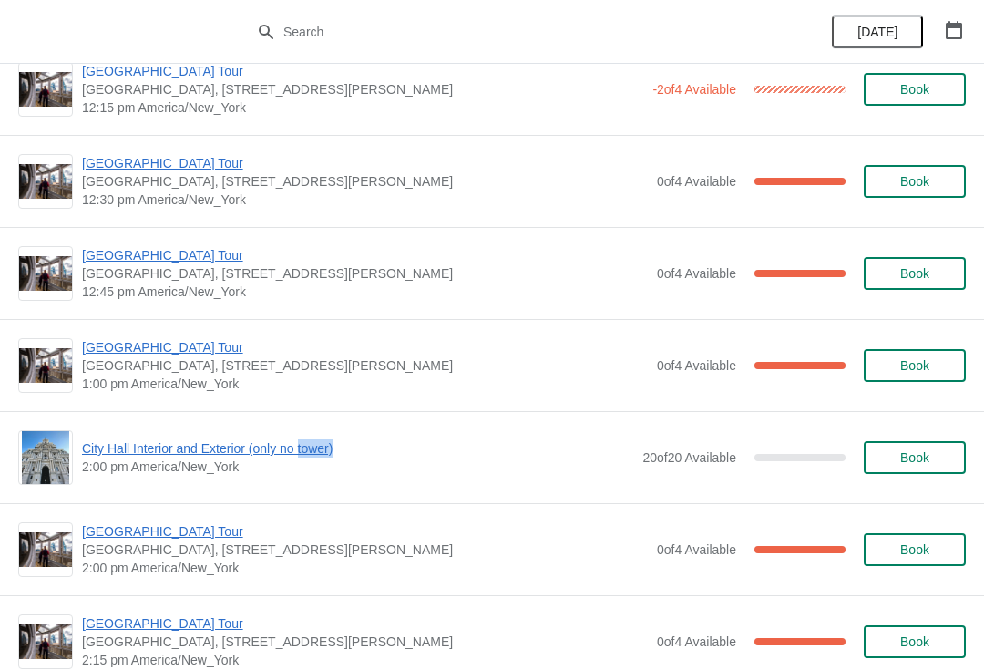
click at [573, 481] on div "City Hall Interior and Exterior (only no tower) 2:00 pm America/New_York 20 of …" at bounding box center [492, 457] width 948 height 55
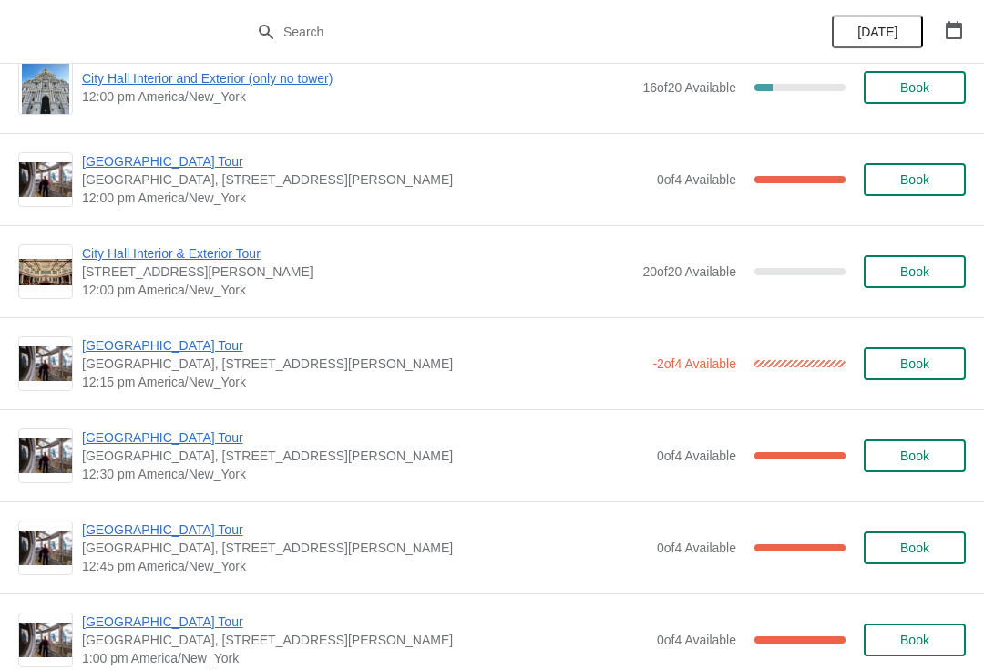
scroll to position [779, 0]
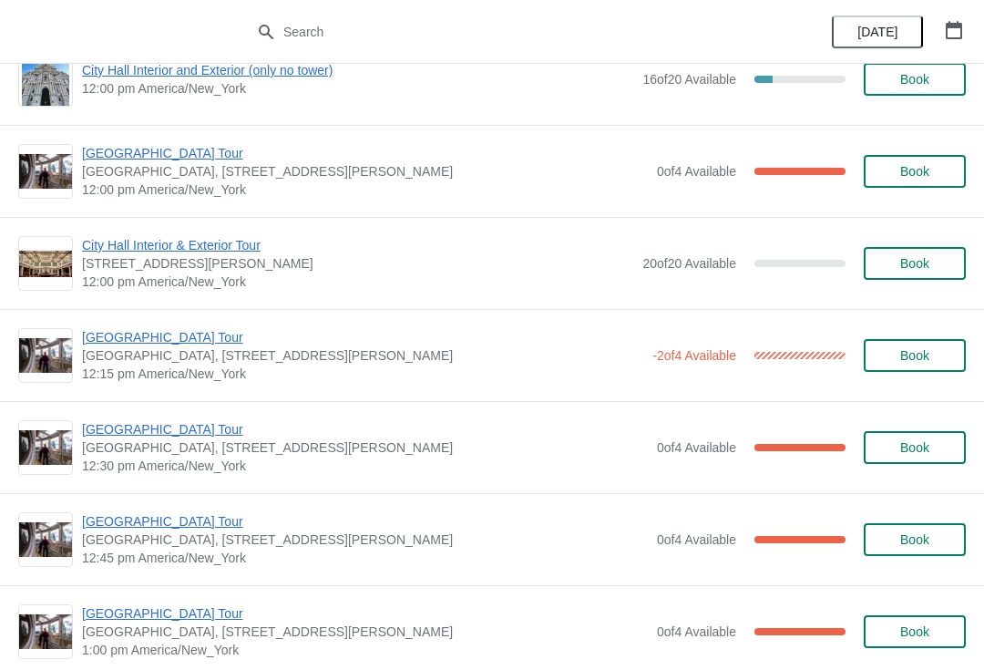
click at [575, 495] on div "City Hall Tower Tour City Hall Visitor Center, 1400 John F Kennedy Boulevard Su…" at bounding box center [492, 539] width 984 height 92
click at [623, 455] on span "[GEOGRAPHIC_DATA], [STREET_ADDRESS][PERSON_NAME]" at bounding box center [365, 447] width 566 height 18
click at [180, 150] on span "[GEOGRAPHIC_DATA] Tour" at bounding box center [365, 153] width 566 height 18
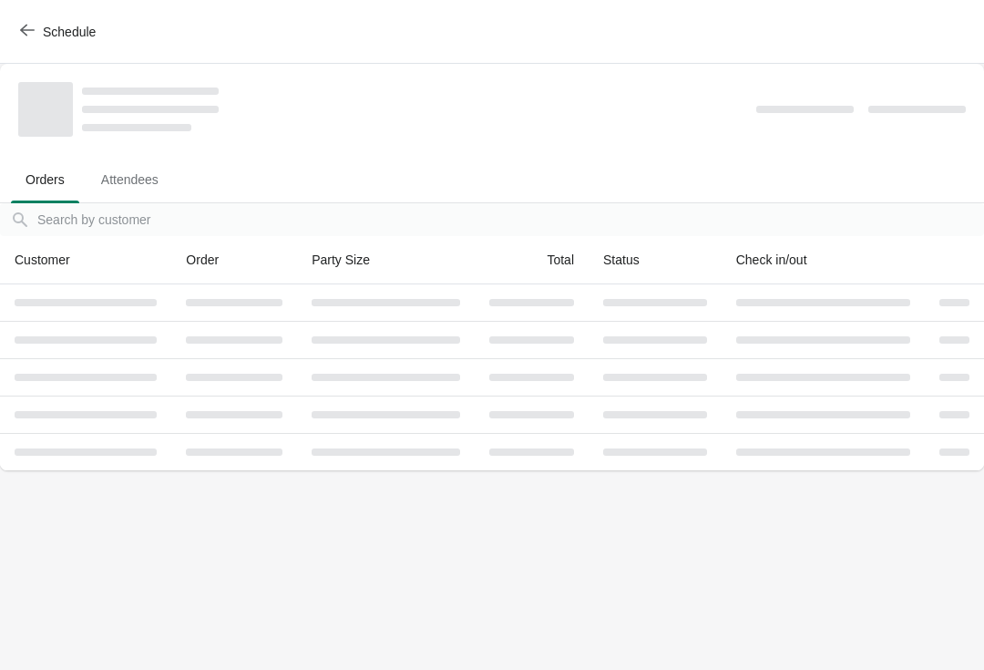
scroll to position [0, 0]
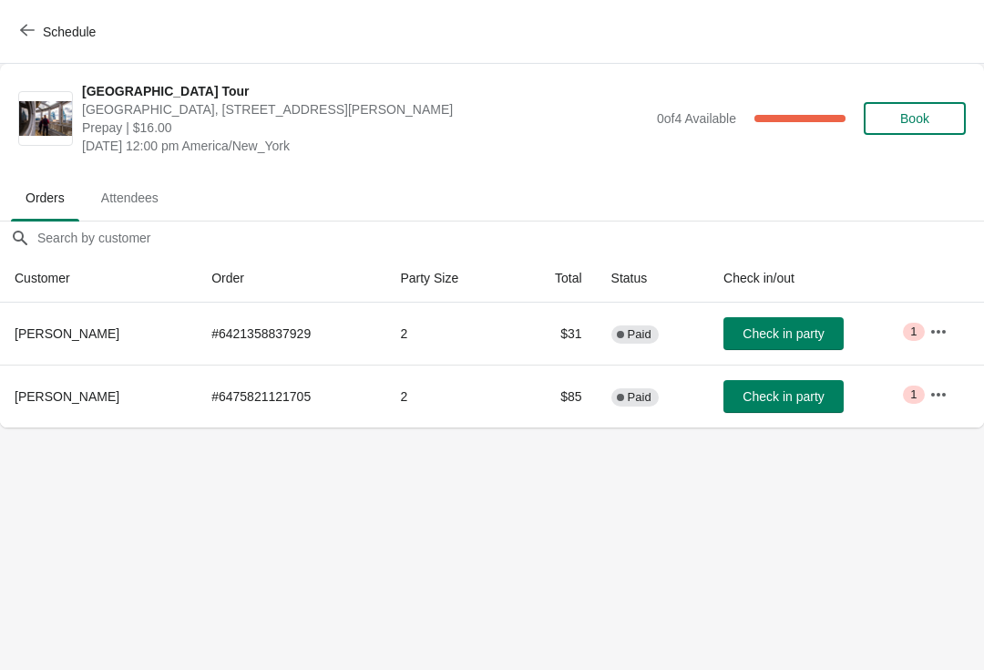
click at [777, 330] on span "Check in party" at bounding box center [783, 333] width 81 height 15
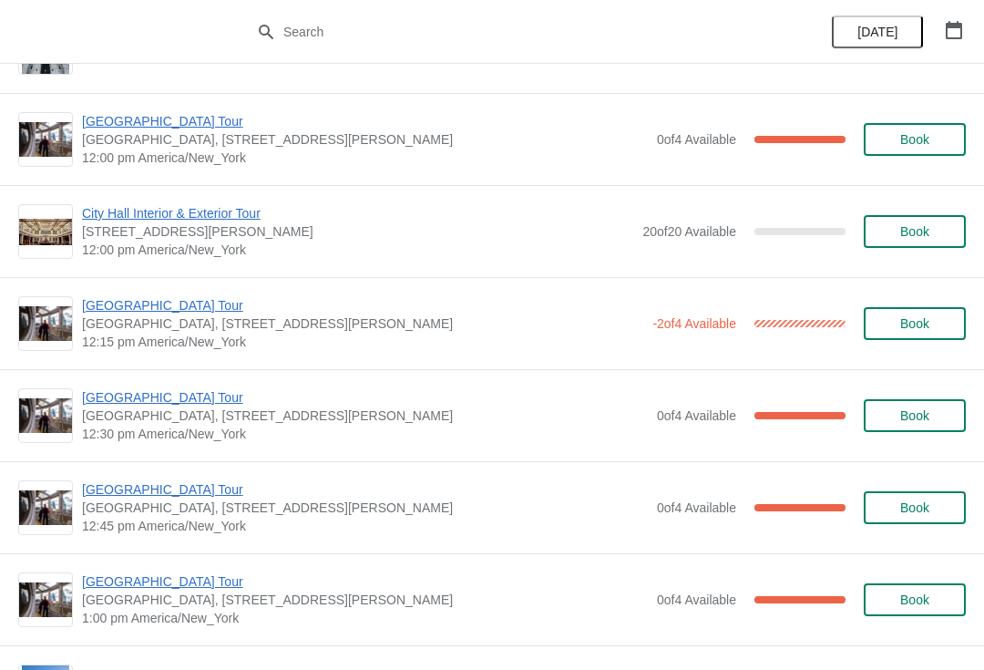
scroll to position [809, 0]
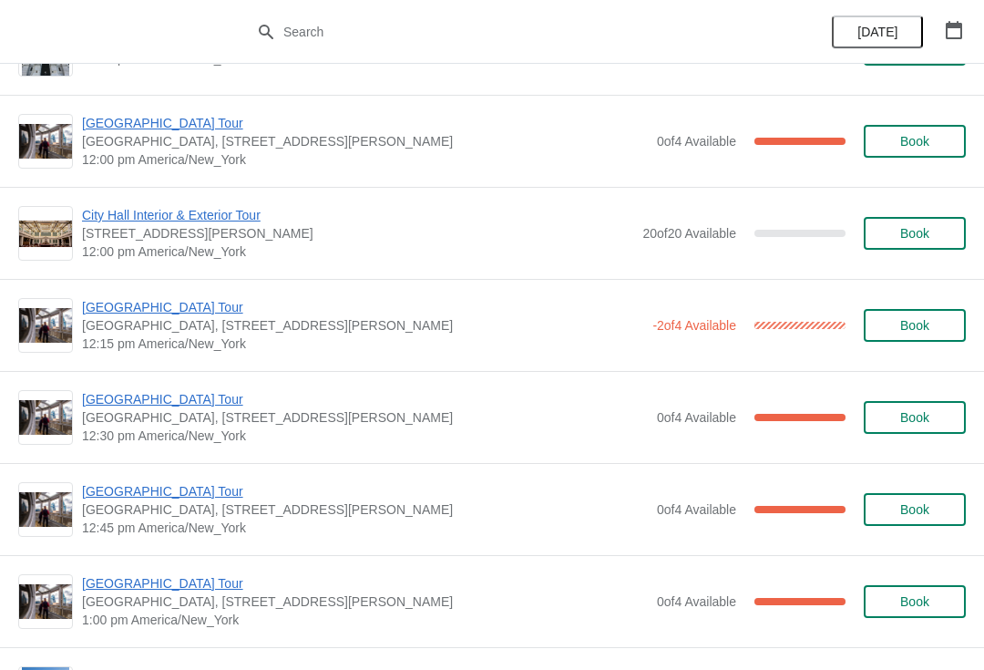
click at [161, 310] on span "[GEOGRAPHIC_DATA] Tour" at bounding box center [362, 307] width 561 height 18
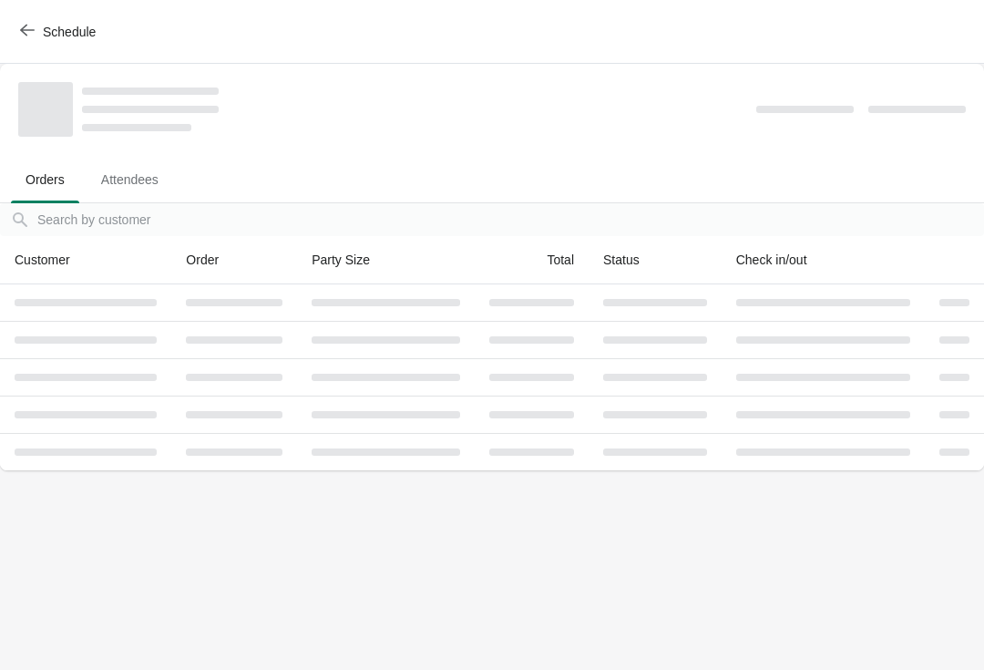
scroll to position [0, 0]
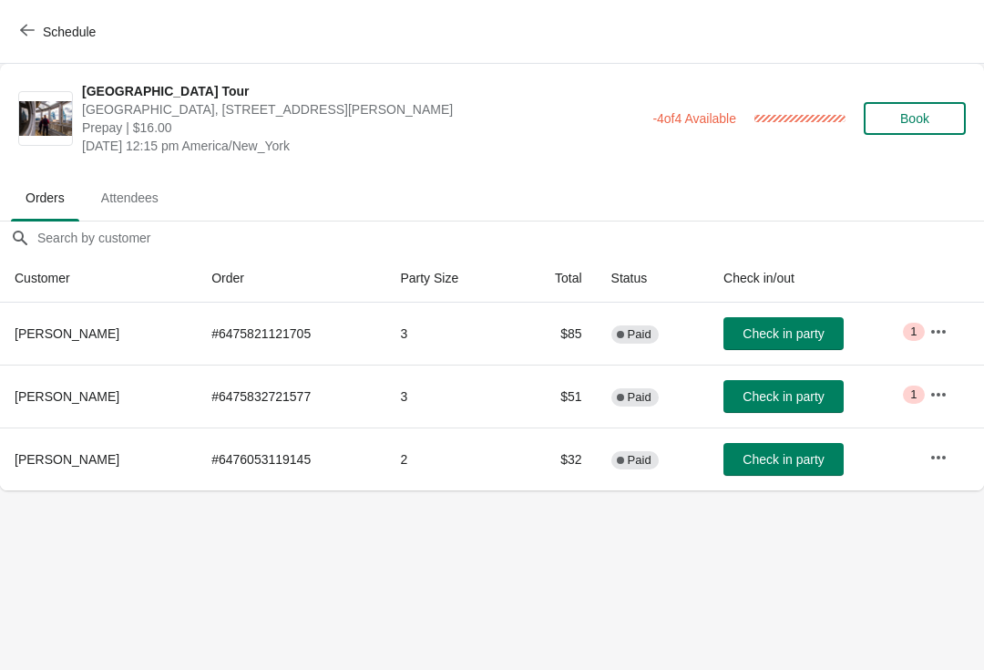
click at [29, 18] on button "Schedule" at bounding box center [59, 31] width 101 height 33
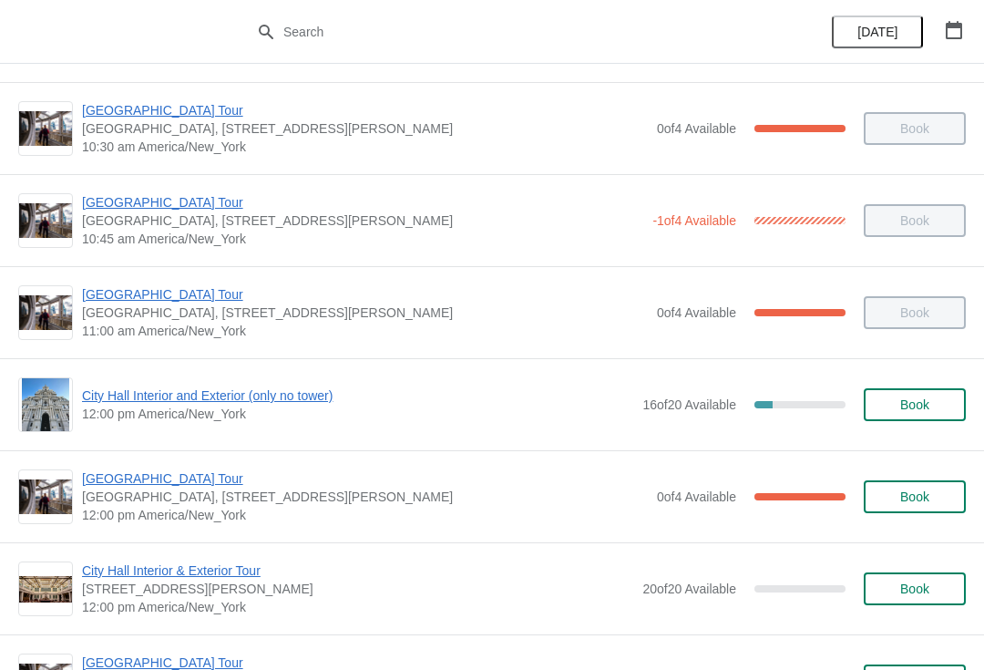
scroll to position [472, 0]
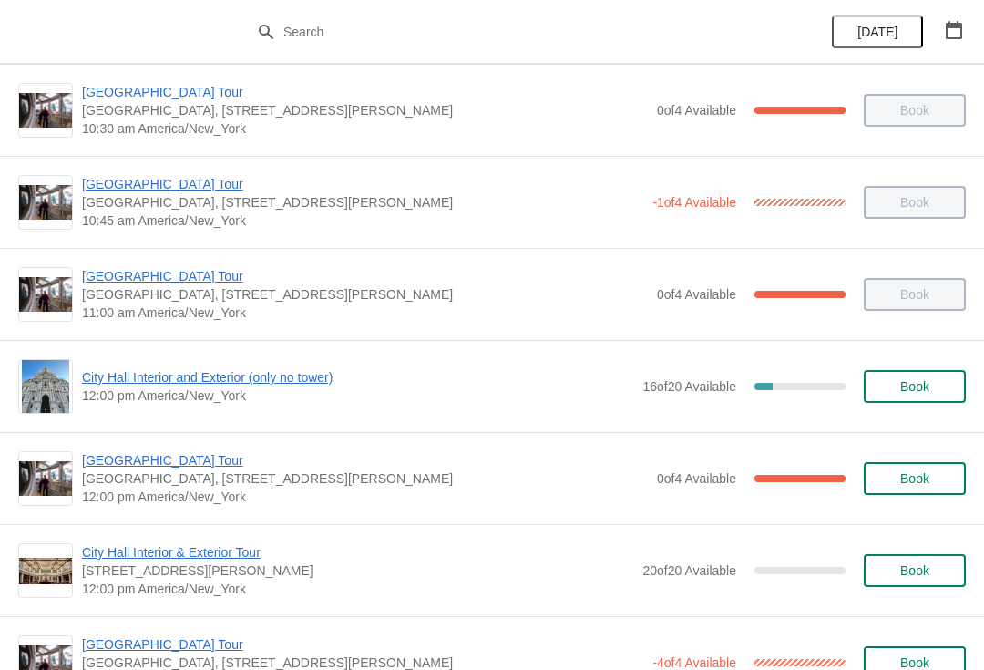
click at [170, 457] on span "[GEOGRAPHIC_DATA] Tour" at bounding box center [365, 460] width 566 height 18
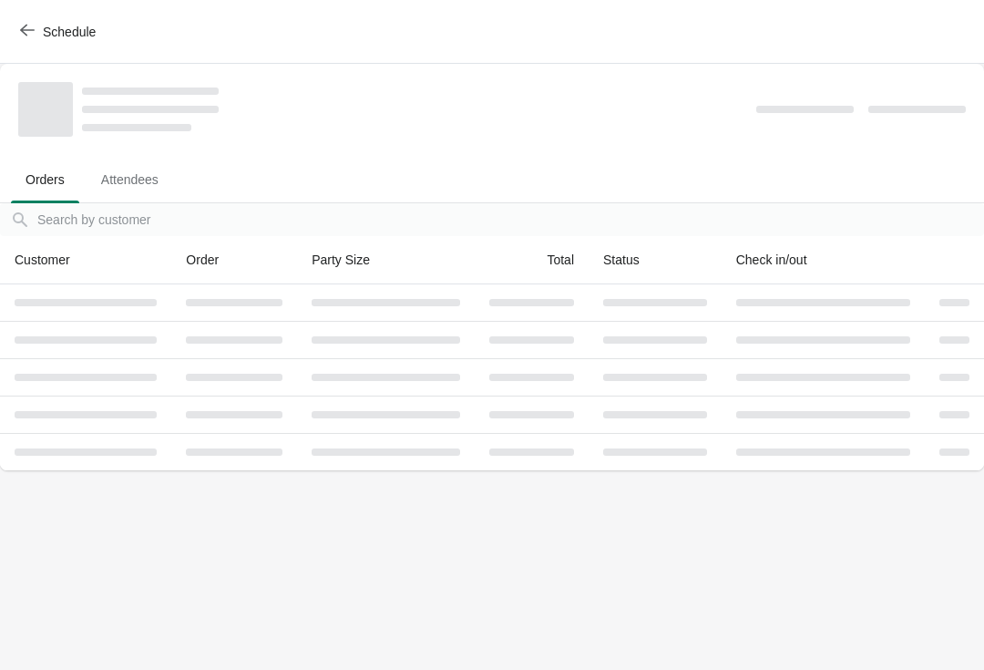
scroll to position [0, 0]
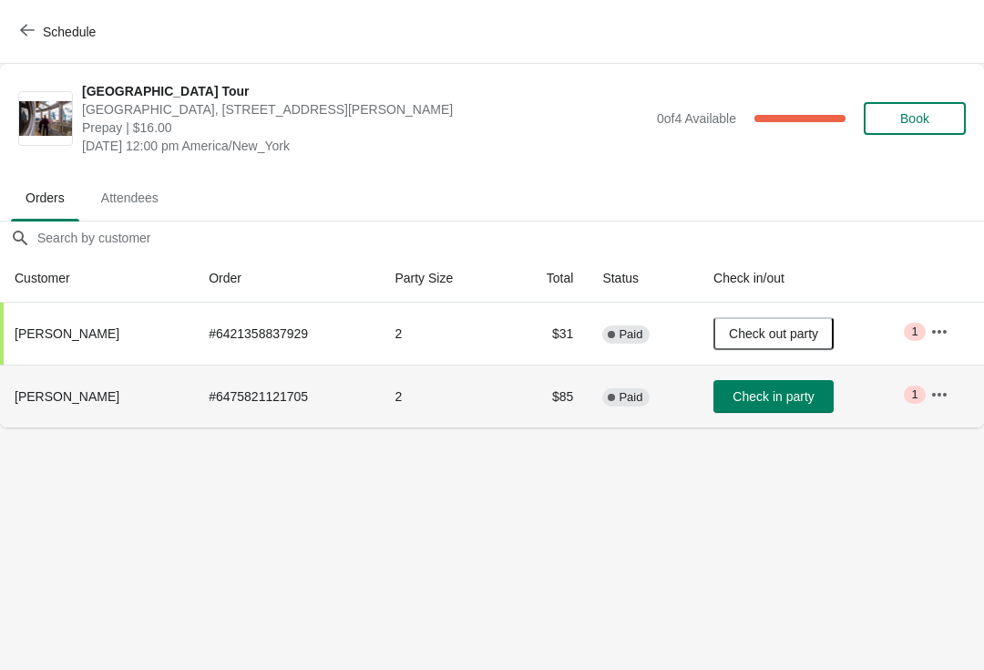
click at [66, 402] on span "[PERSON_NAME]" at bounding box center [67, 396] width 105 height 15
click at [949, 390] on button "button" at bounding box center [939, 394] width 33 height 33
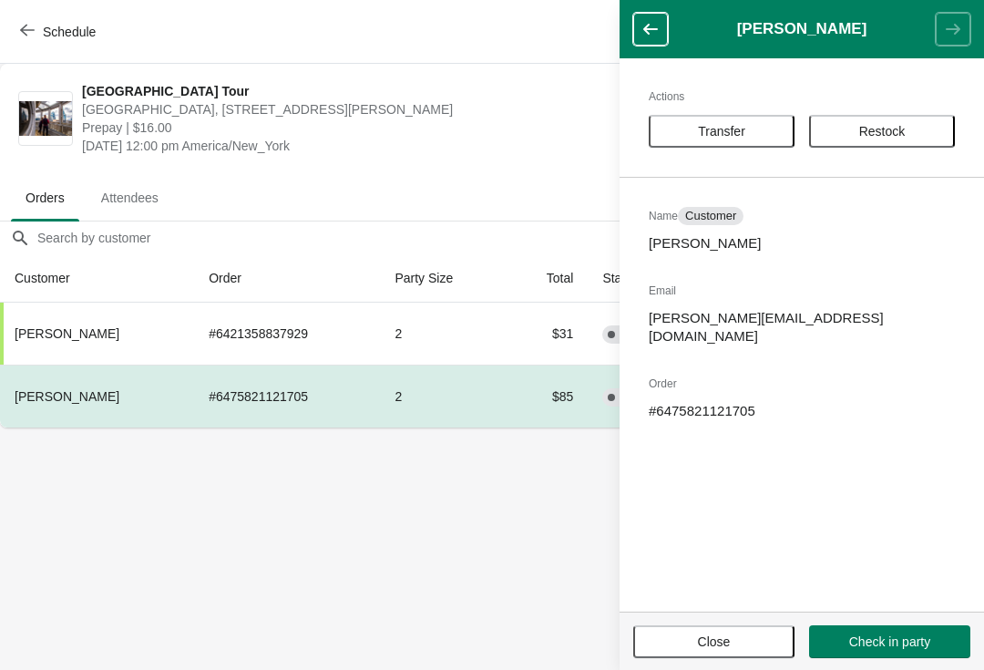
click at [409, 512] on body "Schedule City Hall Tower Tour City Hall Visitor Center, 1400 John F Kennedy Bou…" at bounding box center [492, 335] width 984 height 670
click at [640, 28] on button "button" at bounding box center [650, 29] width 35 height 33
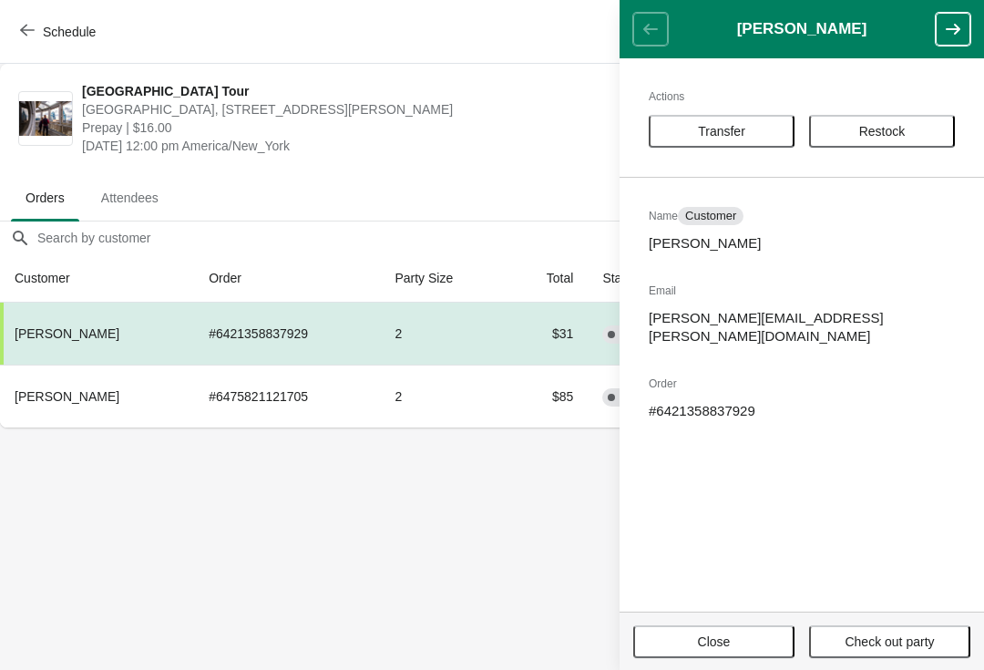
click at [43, 34] on span "Schedule" at bounding box center [69, 32] width 53 height 15
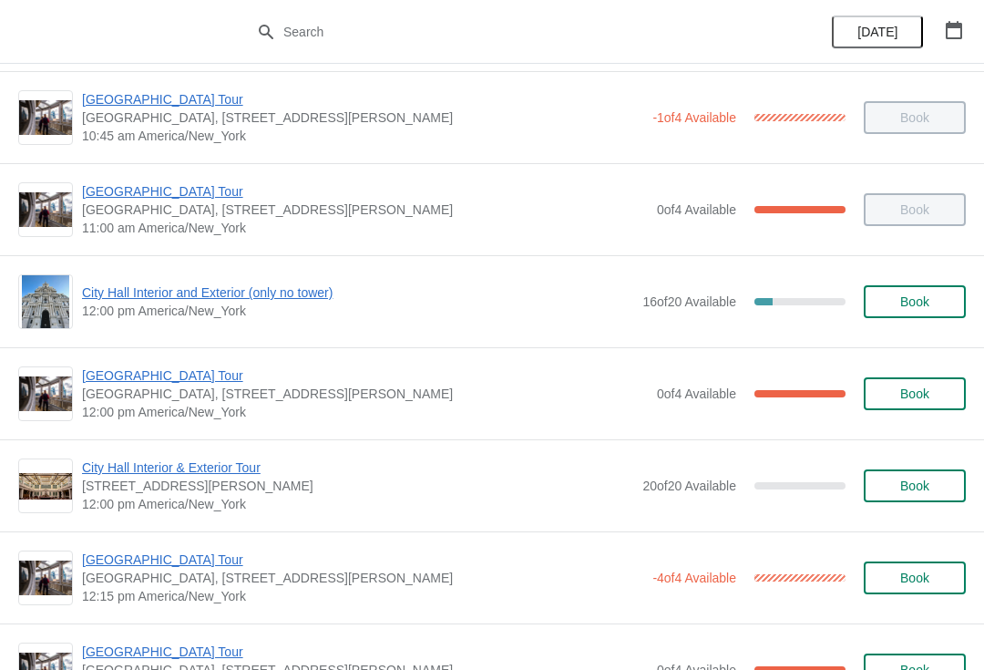
scroll to position [555, 0]
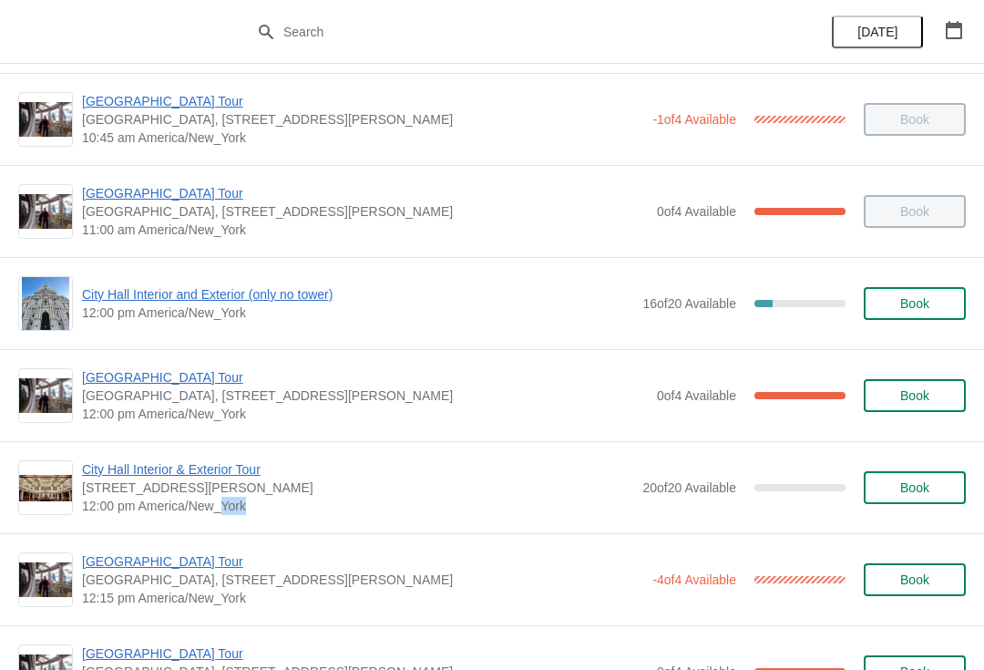
click at [268, 295] on span "City Hall Interior and Exterior (only no tower)" at bounding box center [357, 294] width 551 height 18
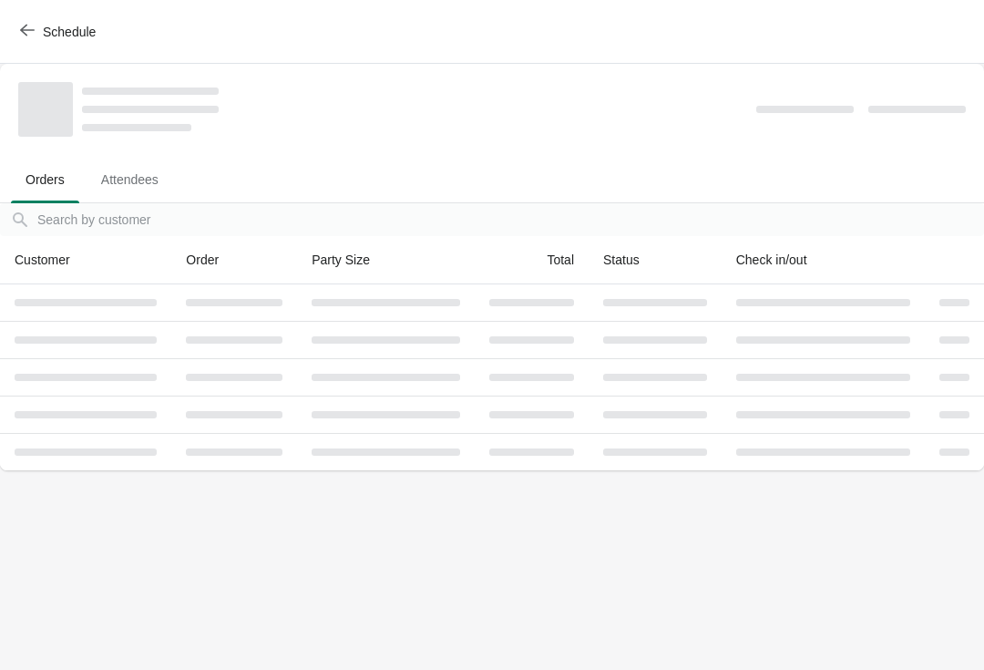
scroll to position [0, 0]
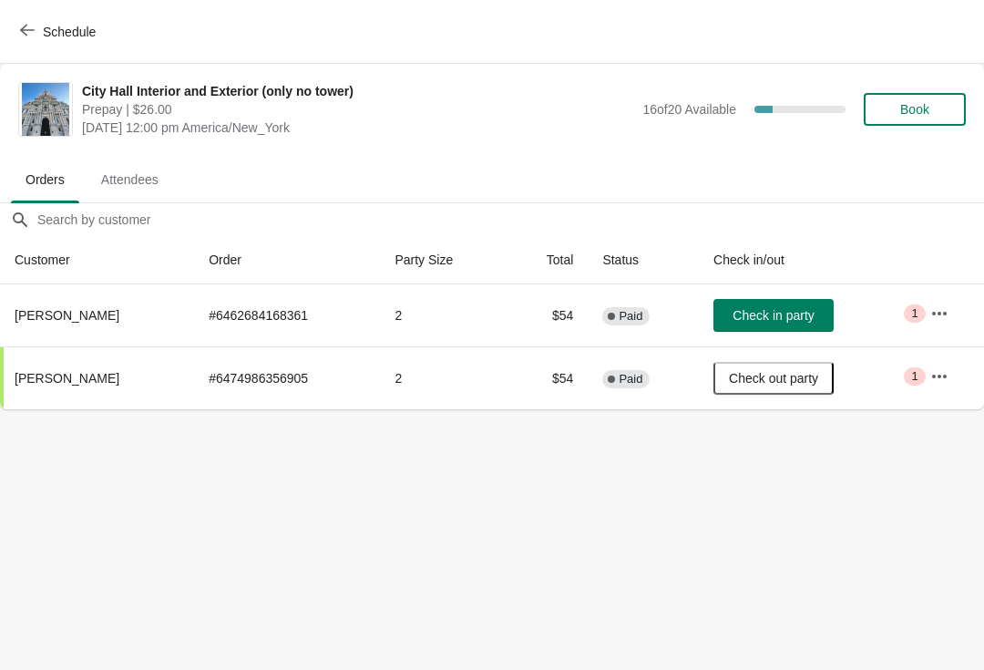
click at [45, 35] on span "Schedule" at bounding box center [69, 32] width 53 height 15
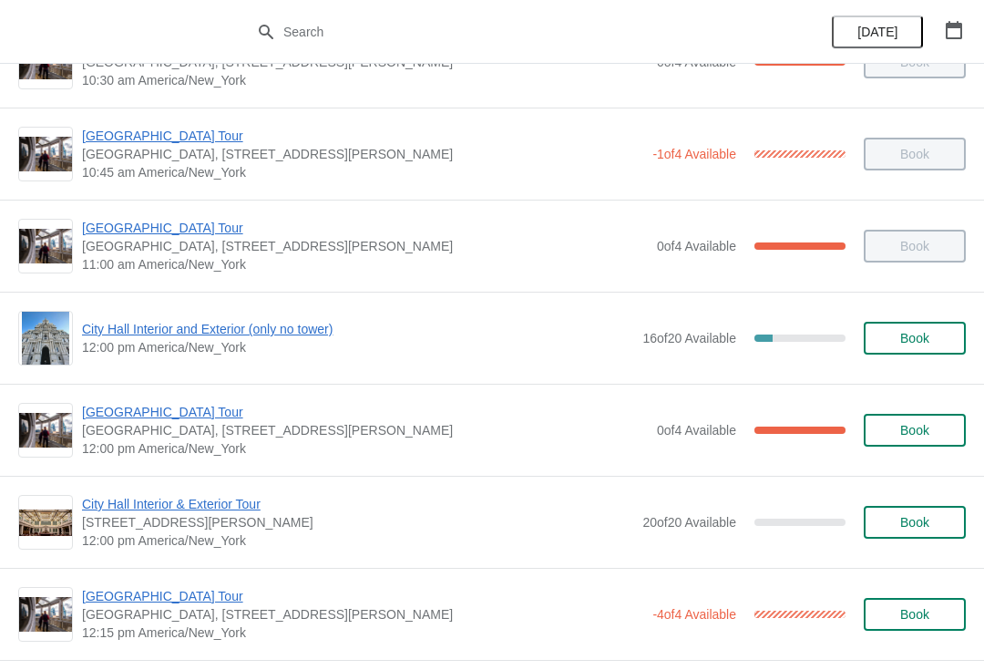
scroll to position [521, 0]
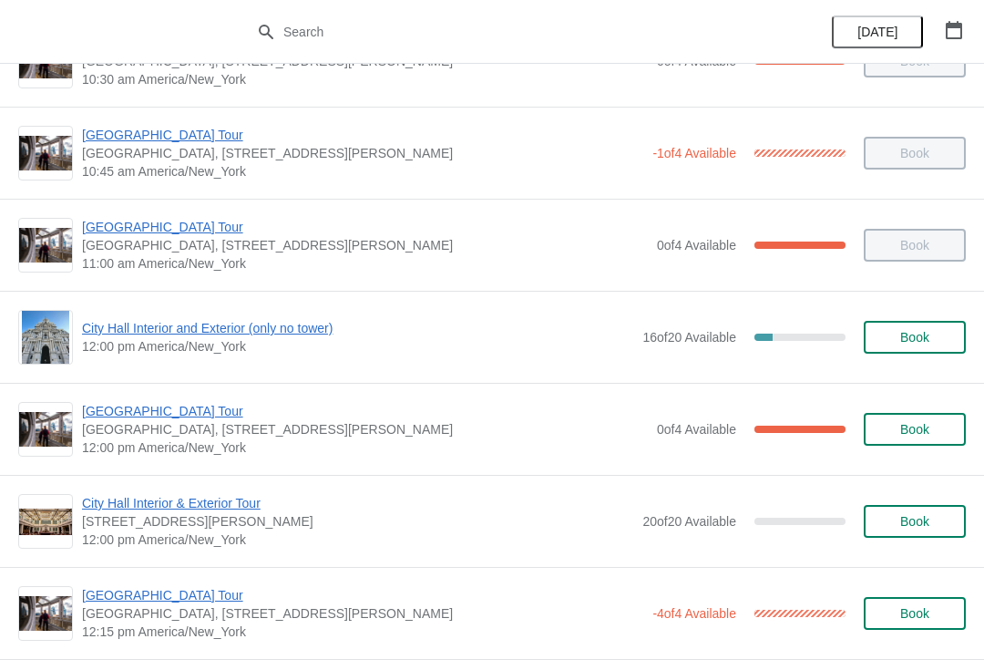
click at [190, 413] on span "[GEOGRAPHIC_DATA] Tour" at bounding box center [365, 411] width 566 height 18
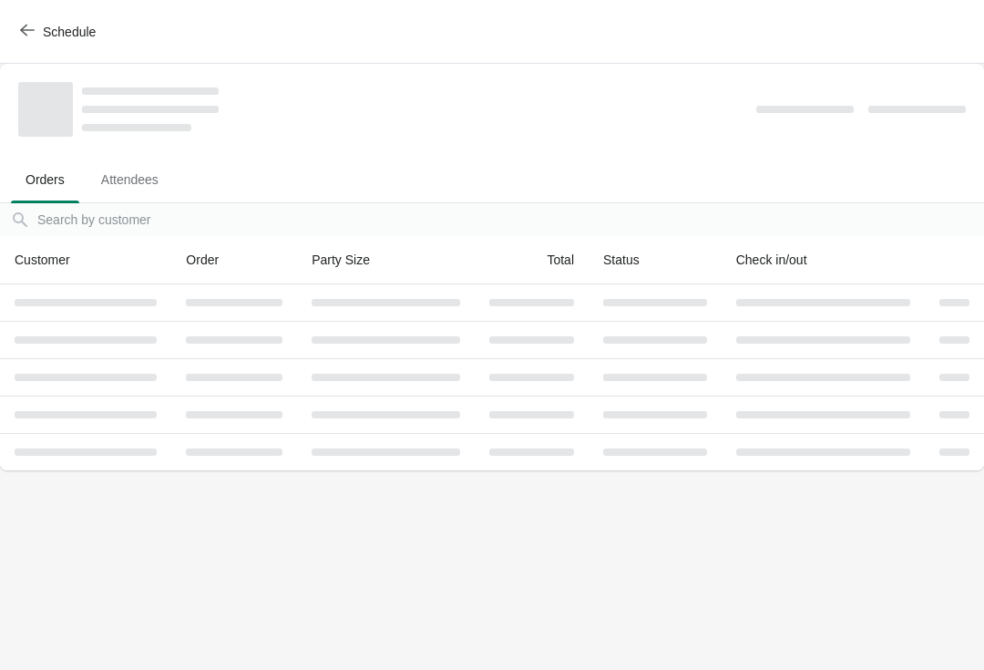
scroll to position [0, 0]
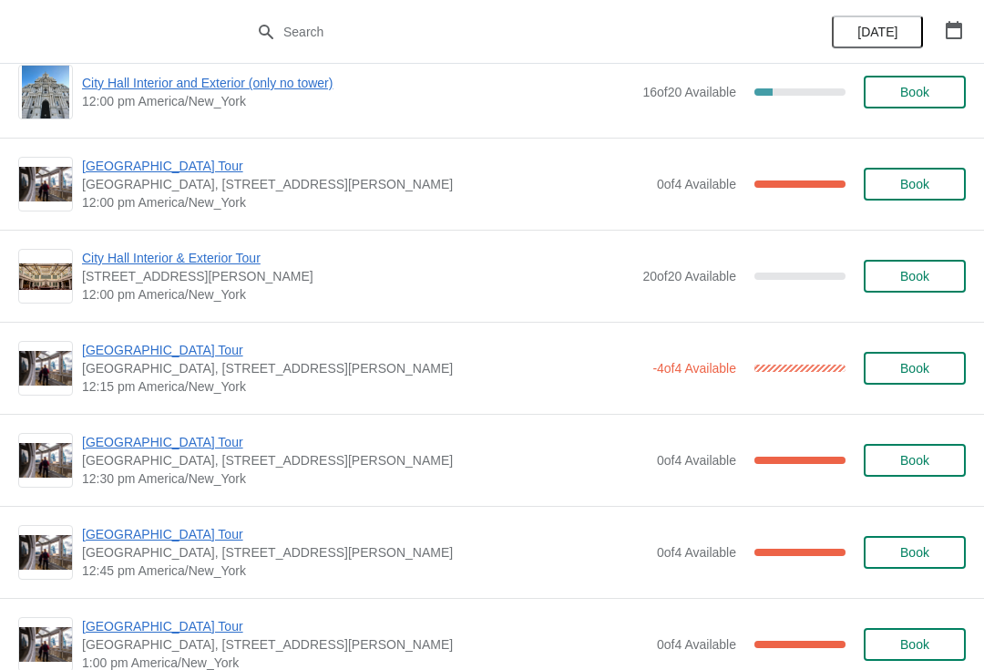
scroll to position [782, 0]
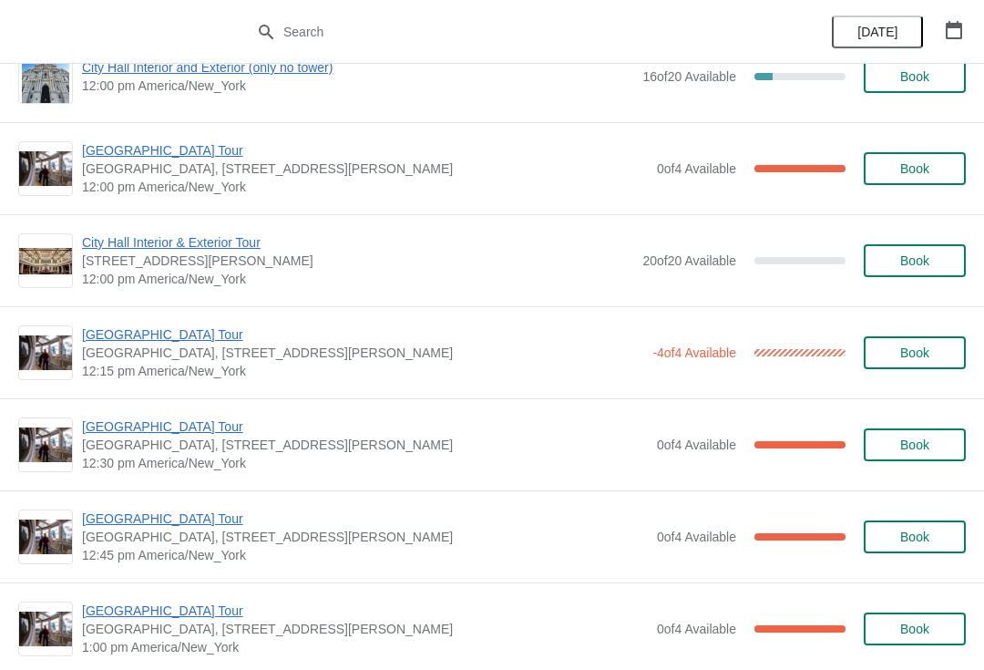
click at [166, 335] on span "[GEOGRAPHIC_DATA] Tour" at bounding box center [362, 334] width 561 height 18
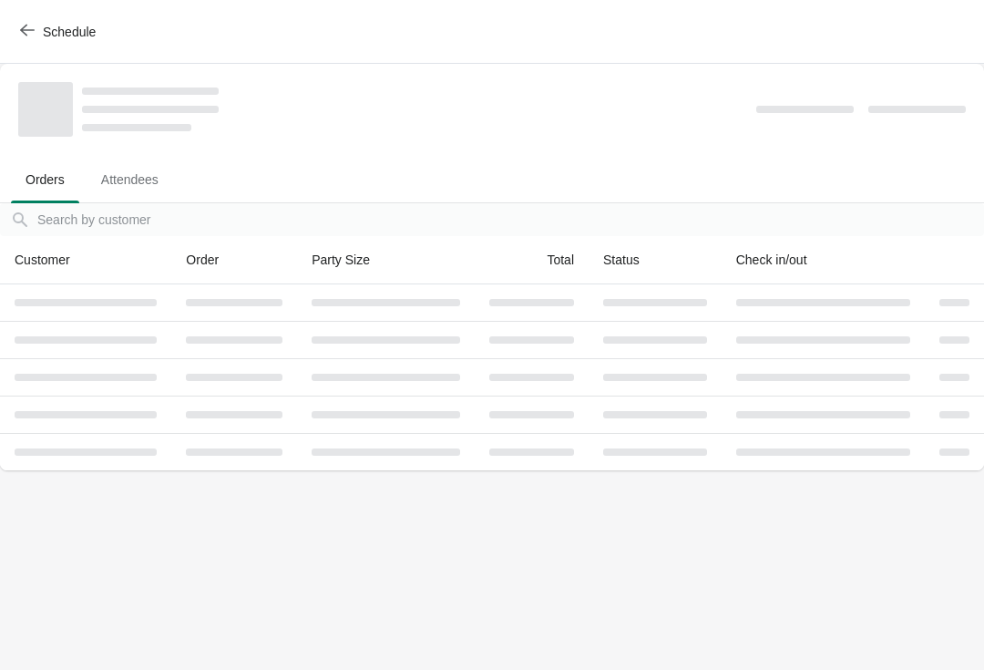
scroll to position [0, 0]
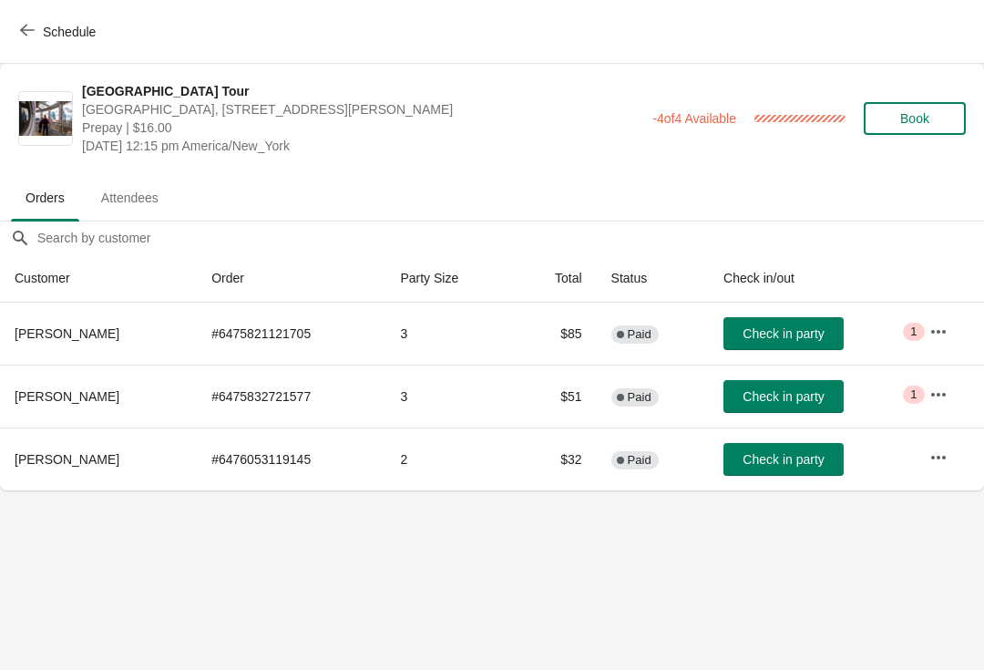
click at [772, 393] on span "Check in party" at bounding box center [783, 396] width 81 height 15
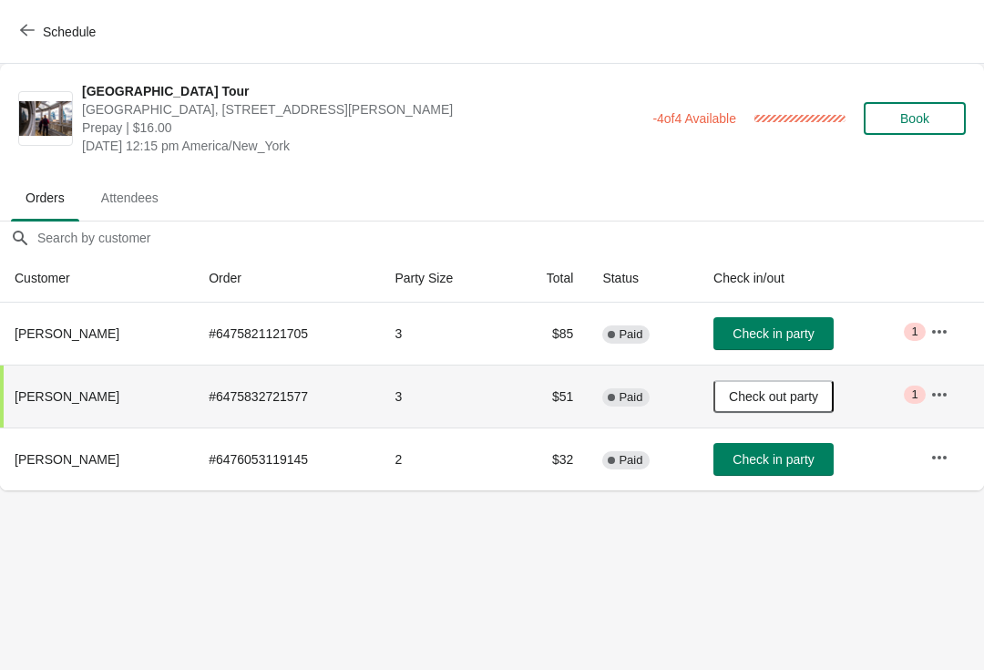
click at [38, 35] on span "Schedule" at bounding box center [60, 31] width 72 height 17
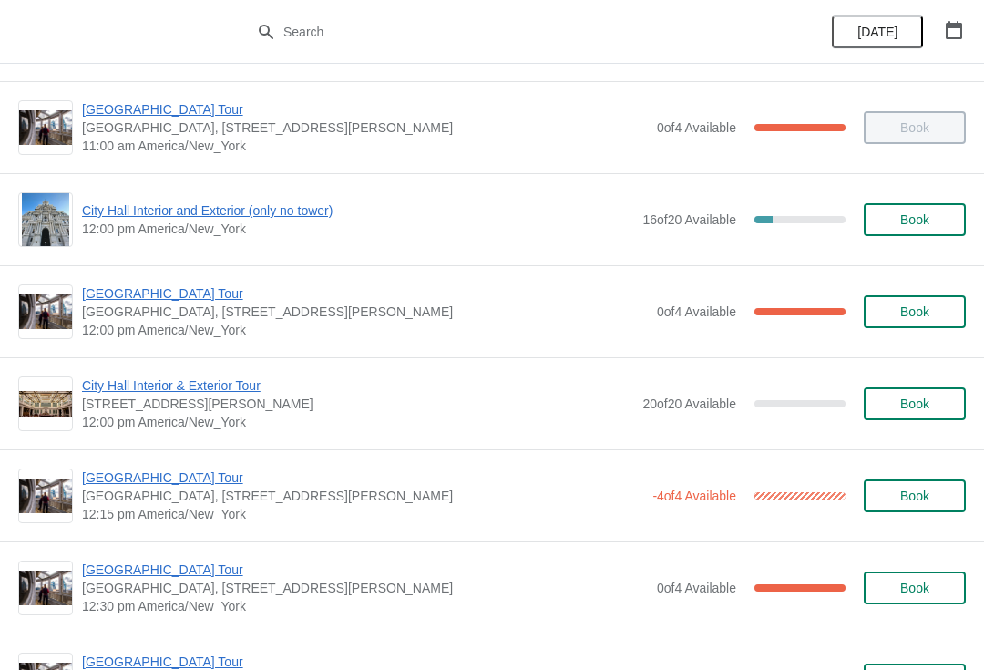
scroll to position [638, 0]
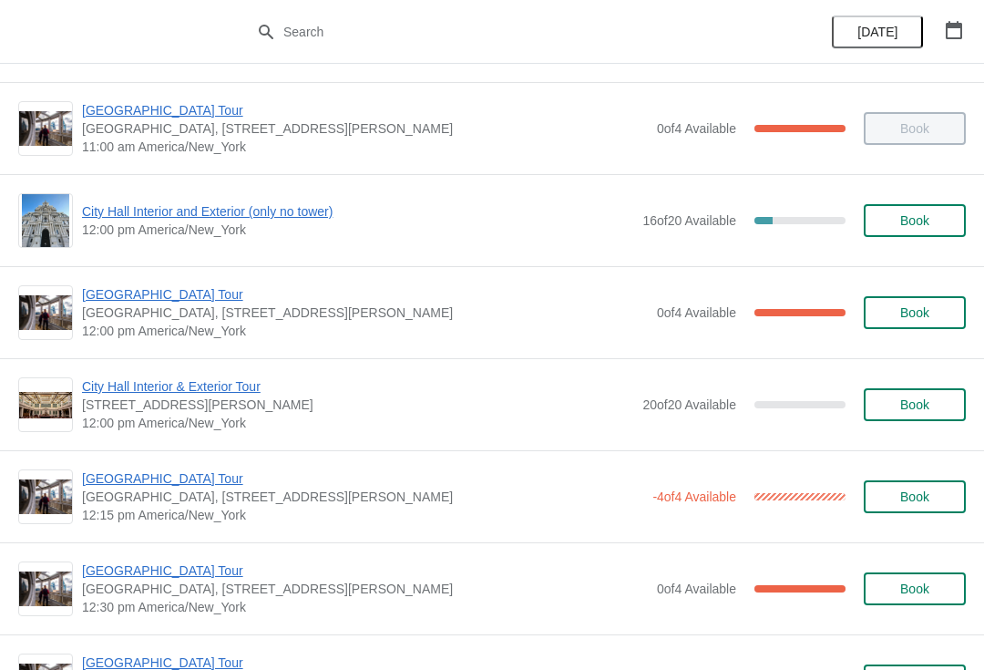
click at [205, 211] on span "City Hall Interior and Exterior (only no tower)" at bounding box center [357, 211] width 551 height 18
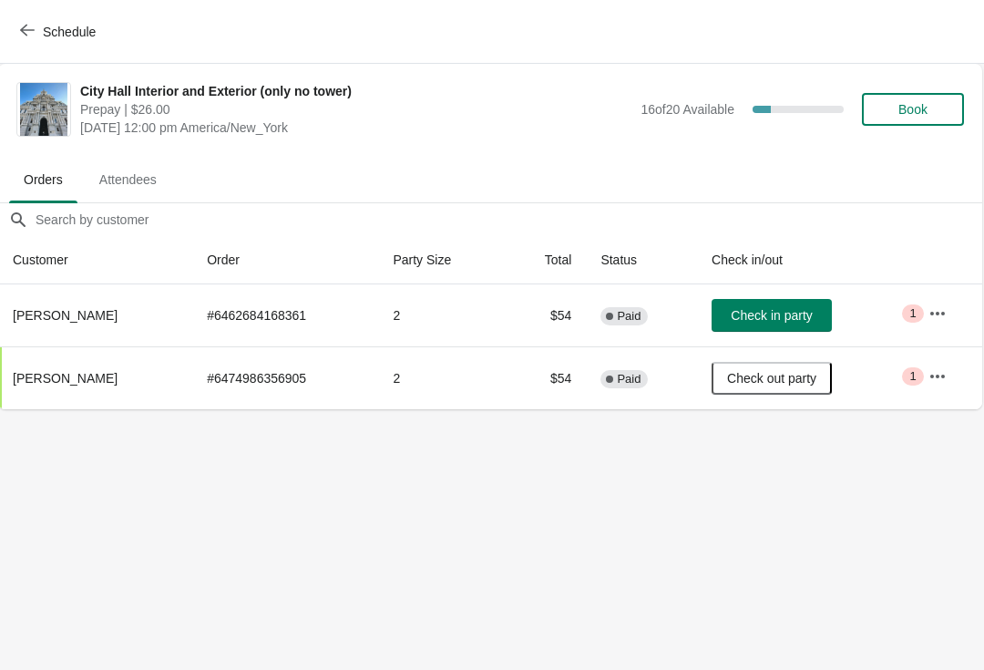
scroll to position [0, 1]
click at [45, 40] on button "Schedule" at bounding box center [59, 31] width 101 height 33
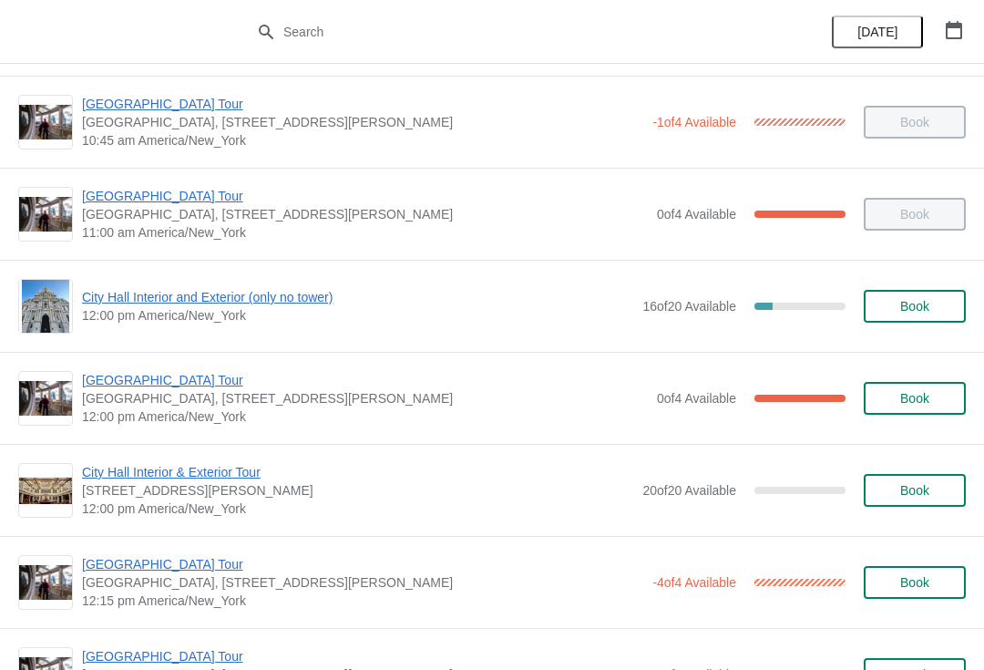
scroll to position [549, 0]
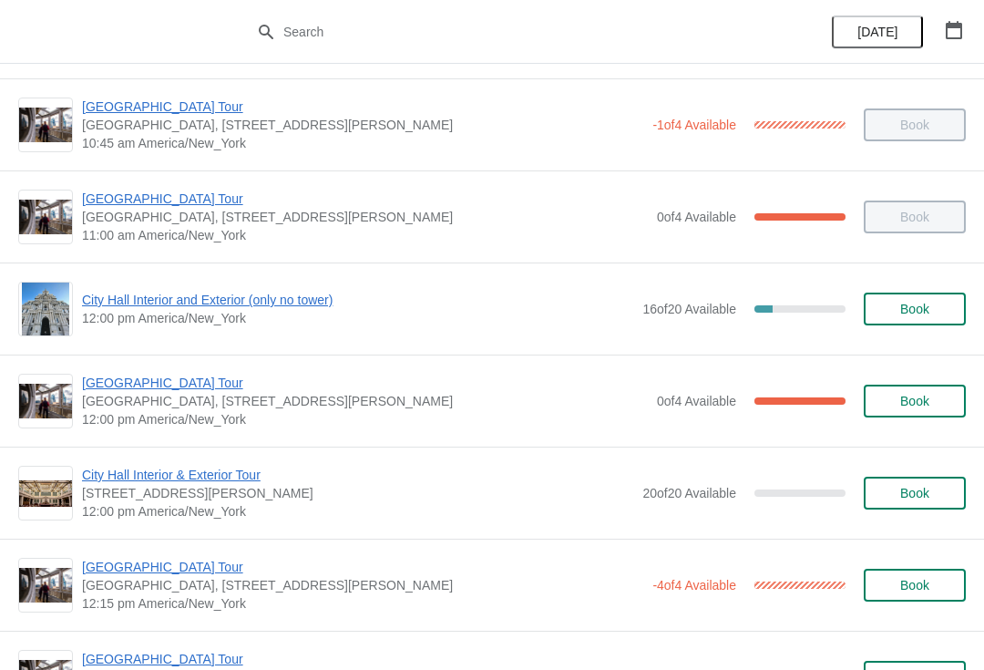
click at [284, 303] on span "City Hall Interior and Exterior (only no tower)" at bounding box center [357, 300] width 551 height 18
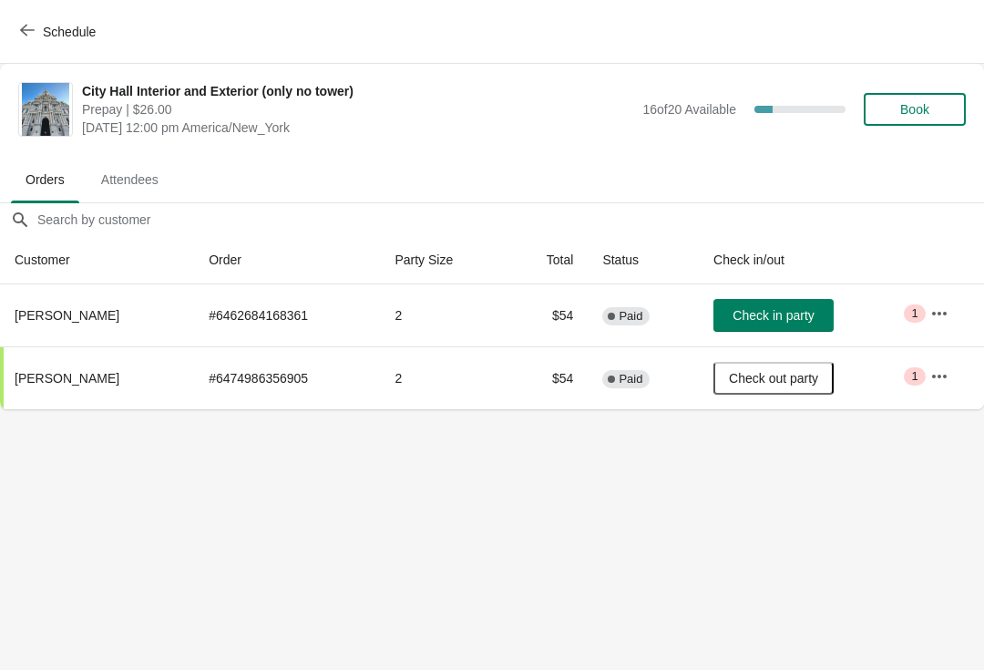
click at [14, 26] on button "Schedule" at bounding box center [59, 31] width 101 height 33
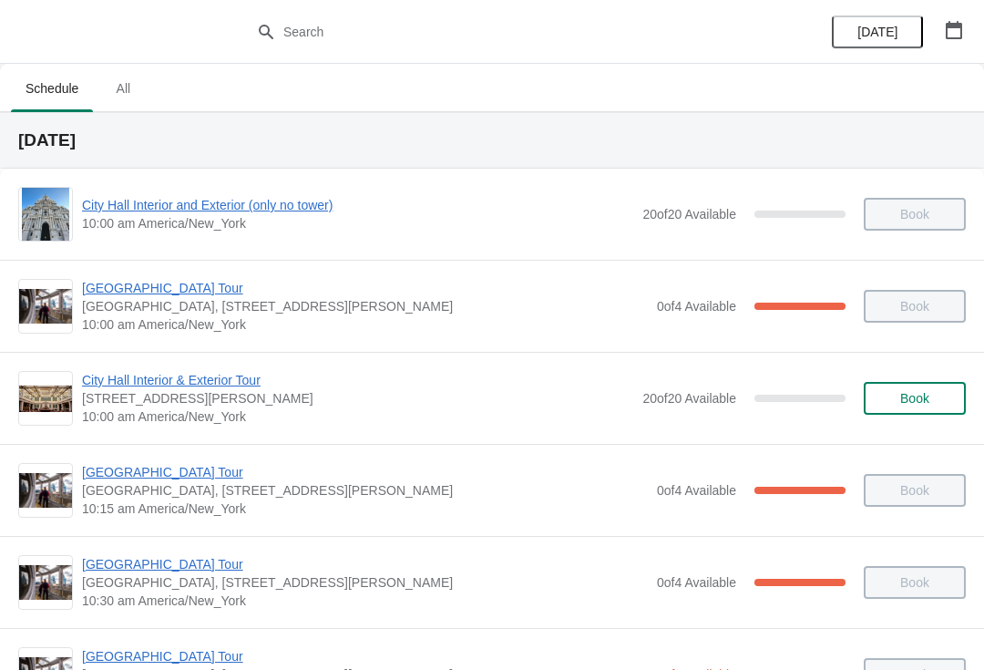
click at [436, 531] on div "City Hall Tower Tour City Hall Visitor Center, 1400 John F Kennedy Boulevard Su…" at bounding box center [492, 490] width 984 height 92
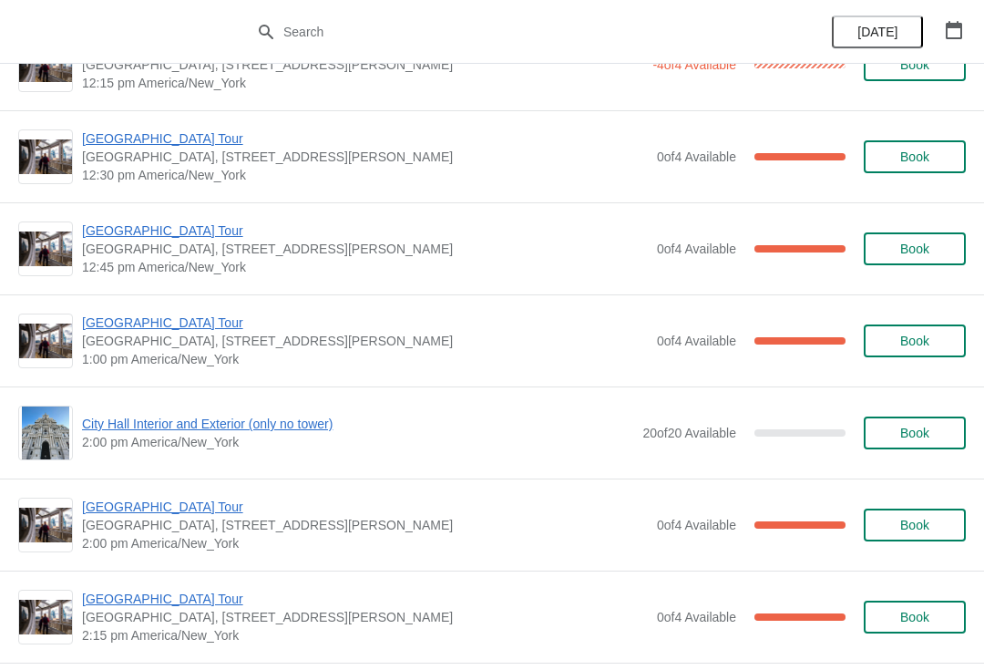
scroll to position [1072, 0]
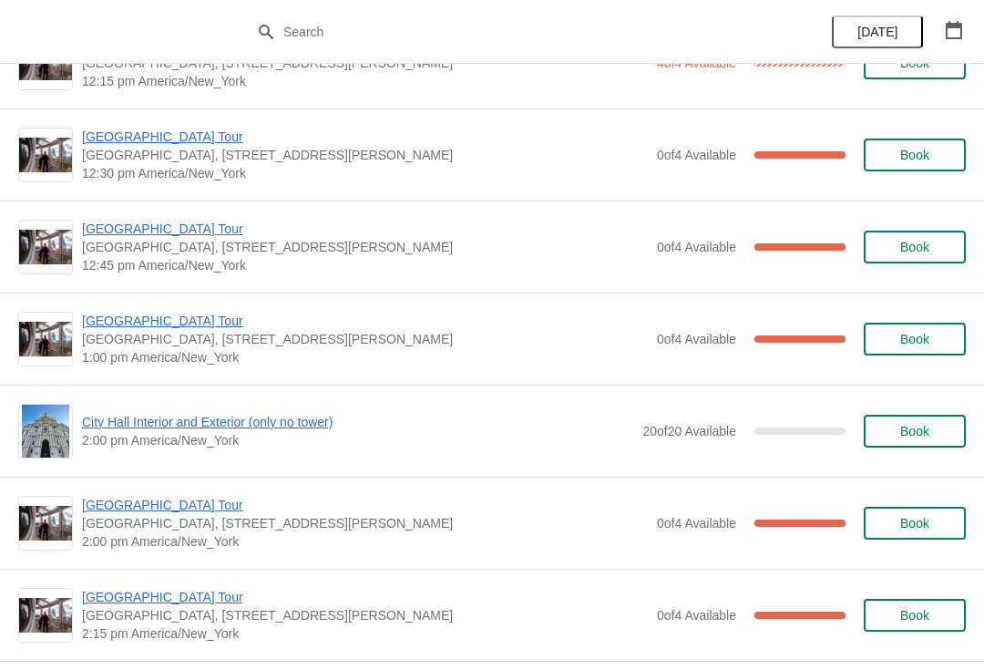
click at [307, 425] on span "City Hall Interior and Exterior (only no tower)" at bounding box center [357, 422] width 551 height 18
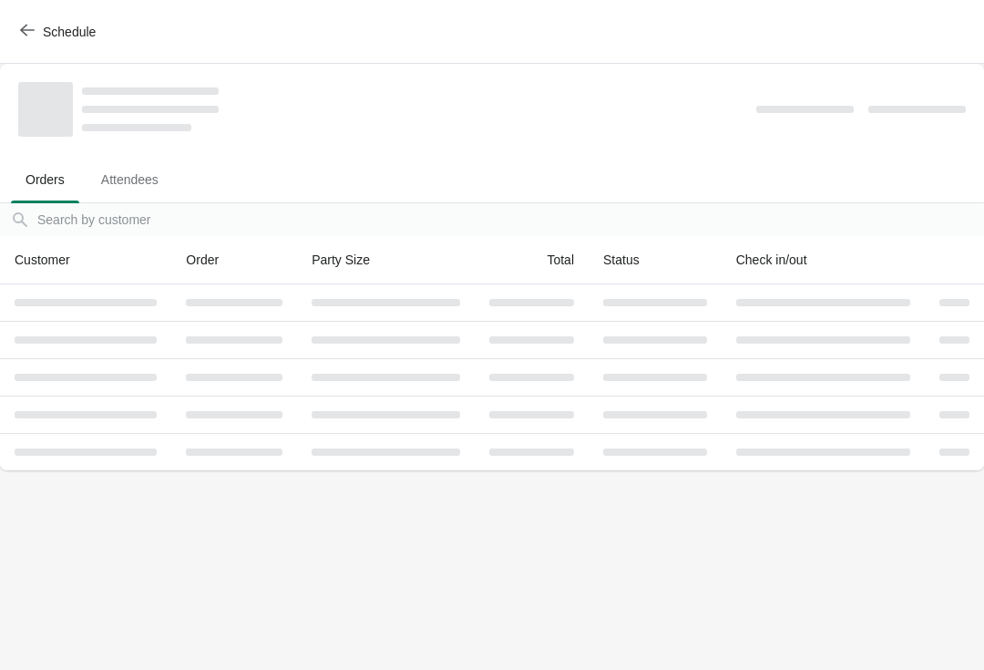
scroll to position [0, 0]
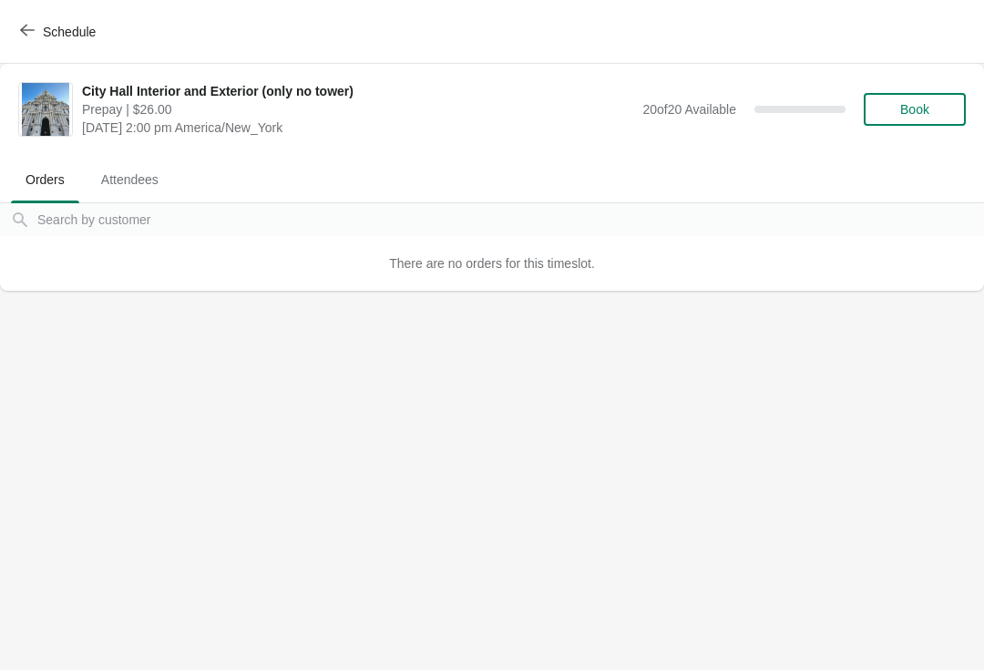
click at [29, 34] on icon "button" at bounding box center [27, 30] width 15 height 15
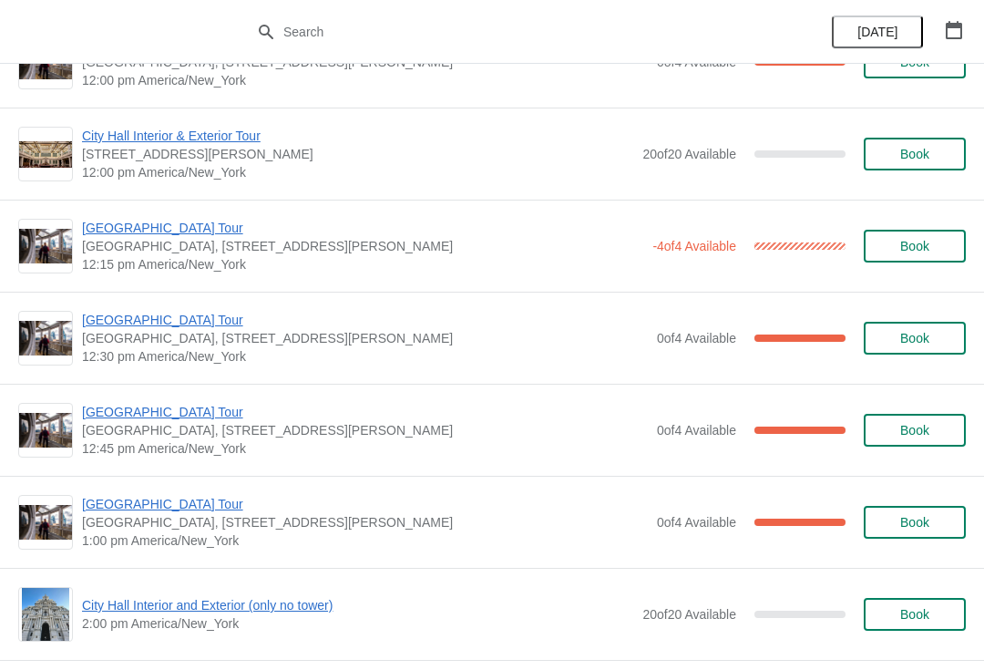
scroll to position [904, 0]
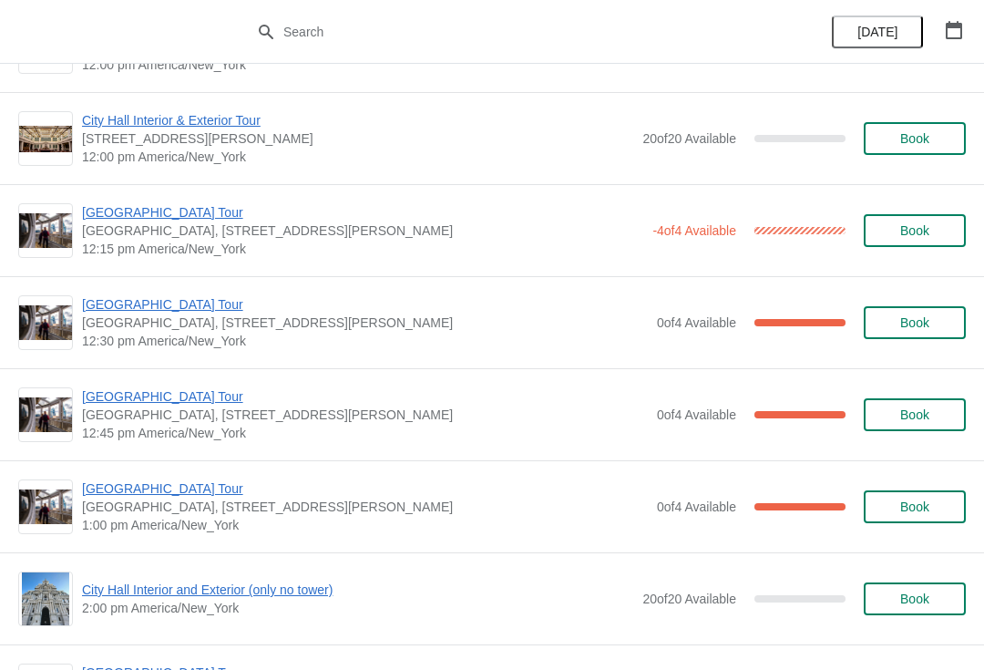
click at [169, 297] on span "[GEOGRAPHIC_DATA] Tour" at bounding box center [365, 304] width 566 height 18
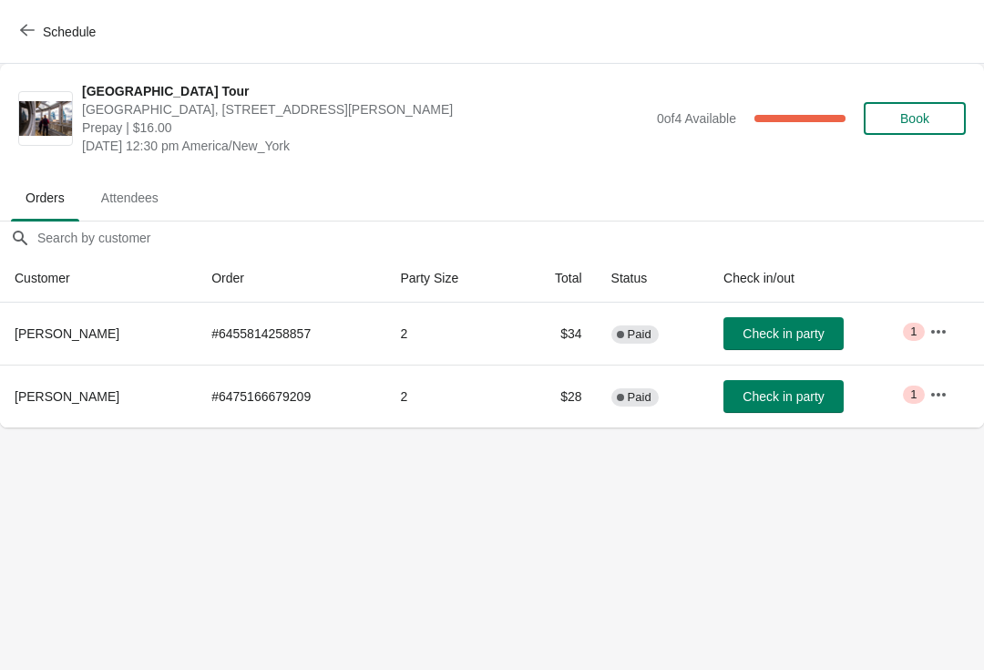
click at [775, 396] on span "Check in party" at bounding box center [783, 396] width 81 height 15
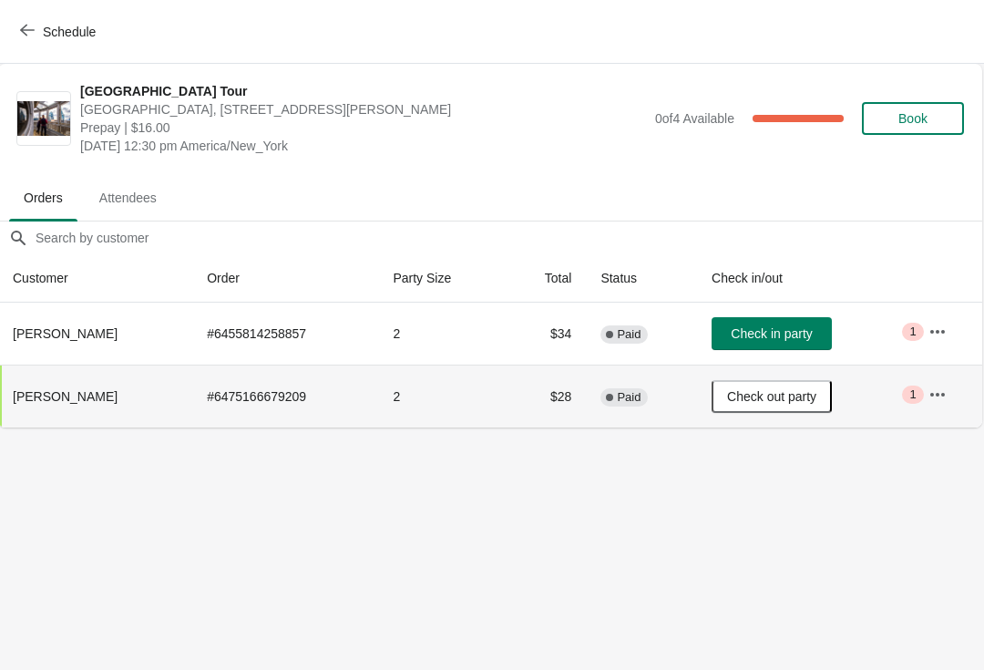
scroll to position [0, 1]
click at [36, 32] on span "Schedule" at bounding box center [60, 31] width 72 height 17
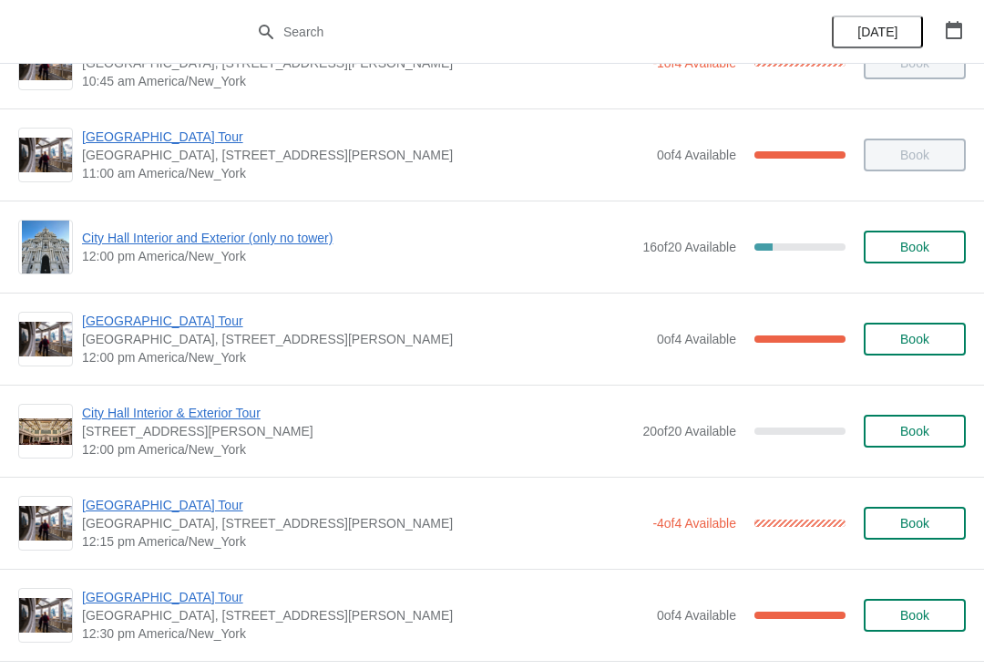
scroll to position [609, 0]
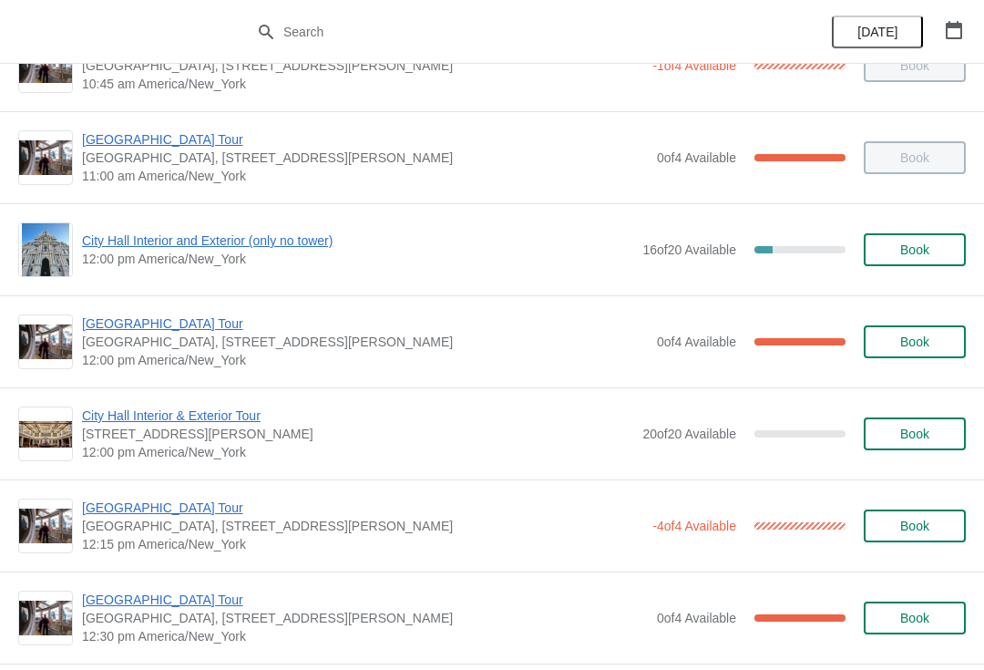
click at [254, 249] on span "City Hall Interior and Exterior (only no tower)" at bounding box center [357, 240] width 551 height 18
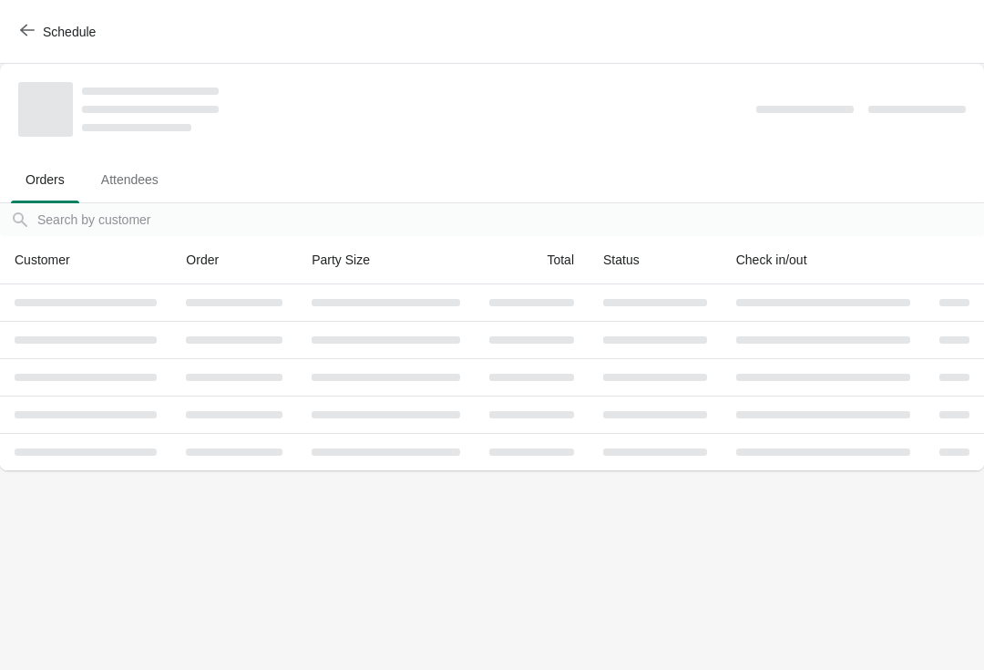
scroll to position [0, 0]
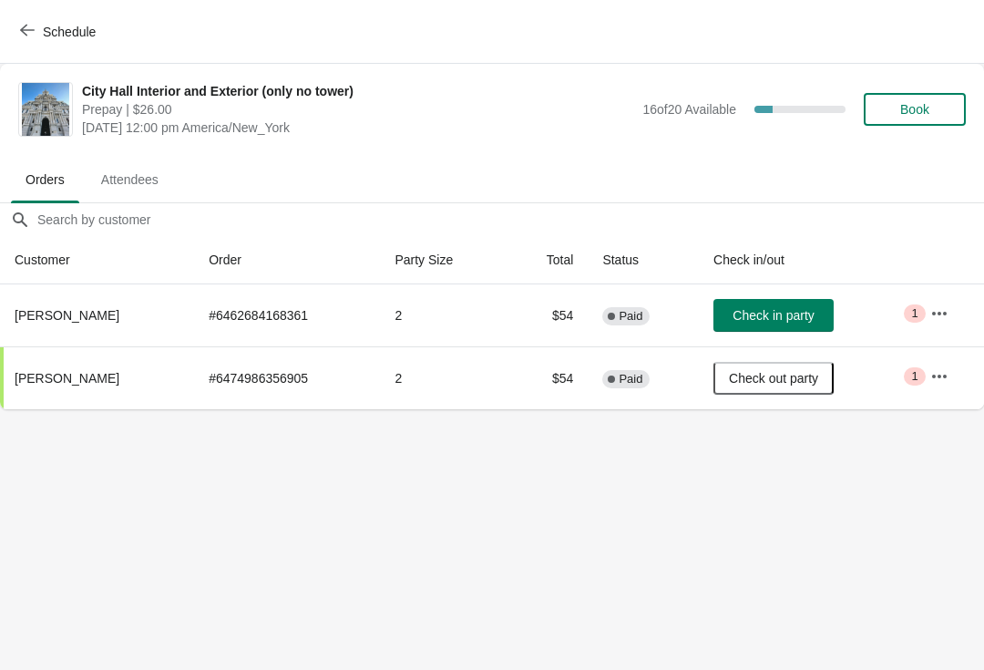
click at [780, 311] on span "Check in party" at bounding box center [773, 315] width 81 height 15
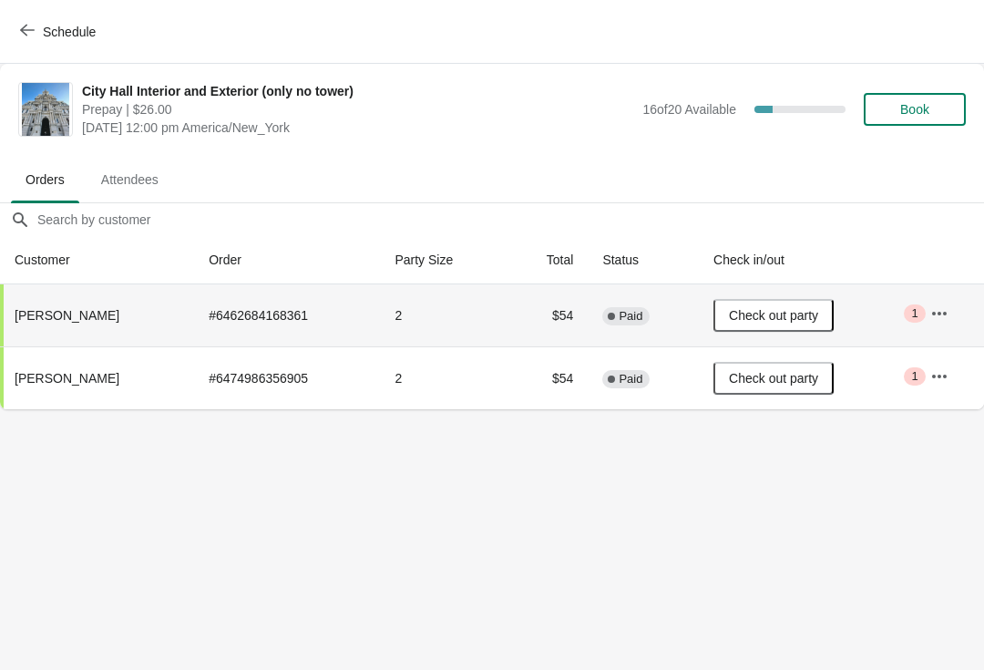
click at [24, 18] on button "Schedule" at bounding box center [59, 31] width 101 height 33
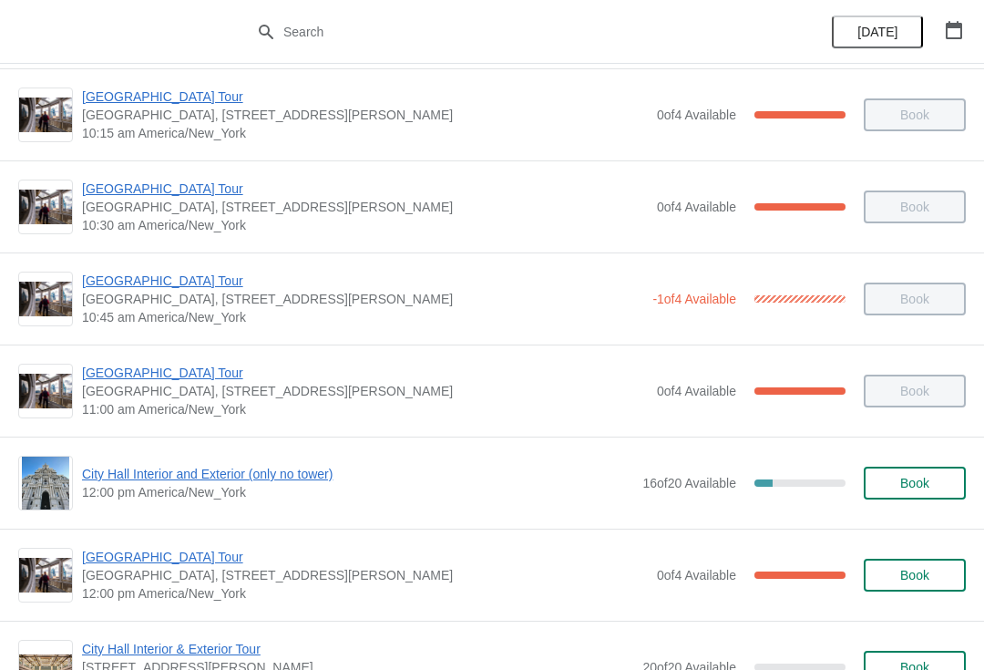
scroll to position [549, 0]
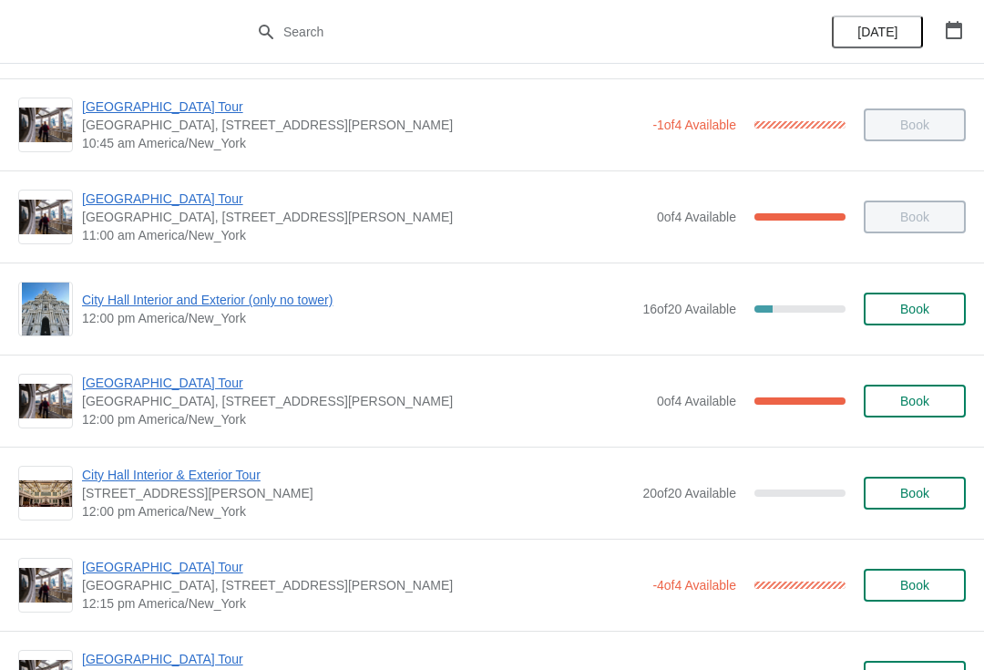
click at [262, 308] on span "City Hall Interior and Exterior (only no tower)" at bounding box center [357, 300] width 551 height 18
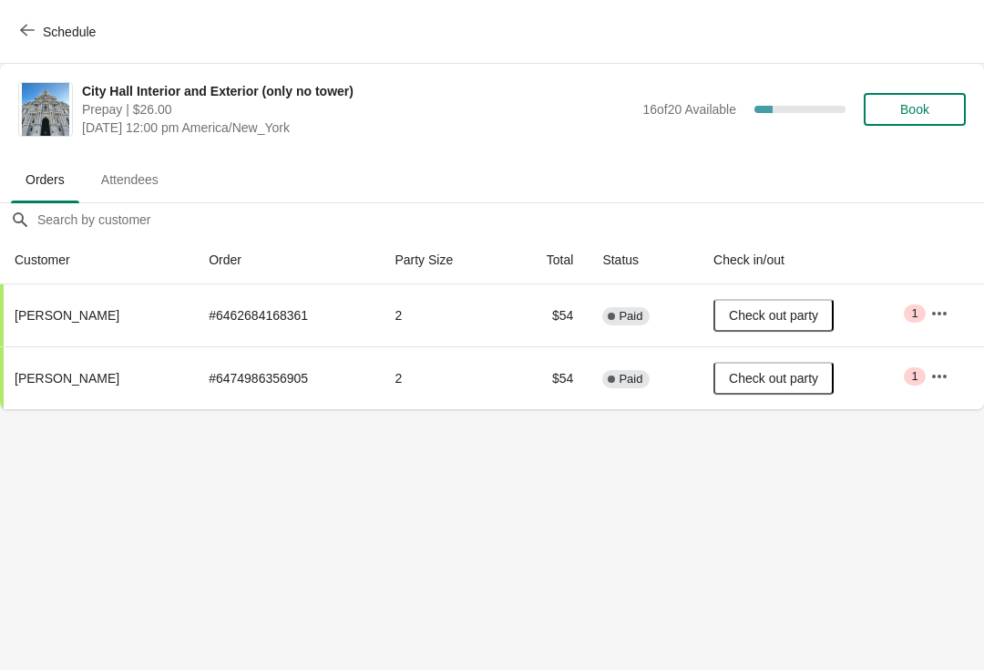
click at [46, 37] on span "Schedule" at bounding box center [69, 32] width 53 height 15
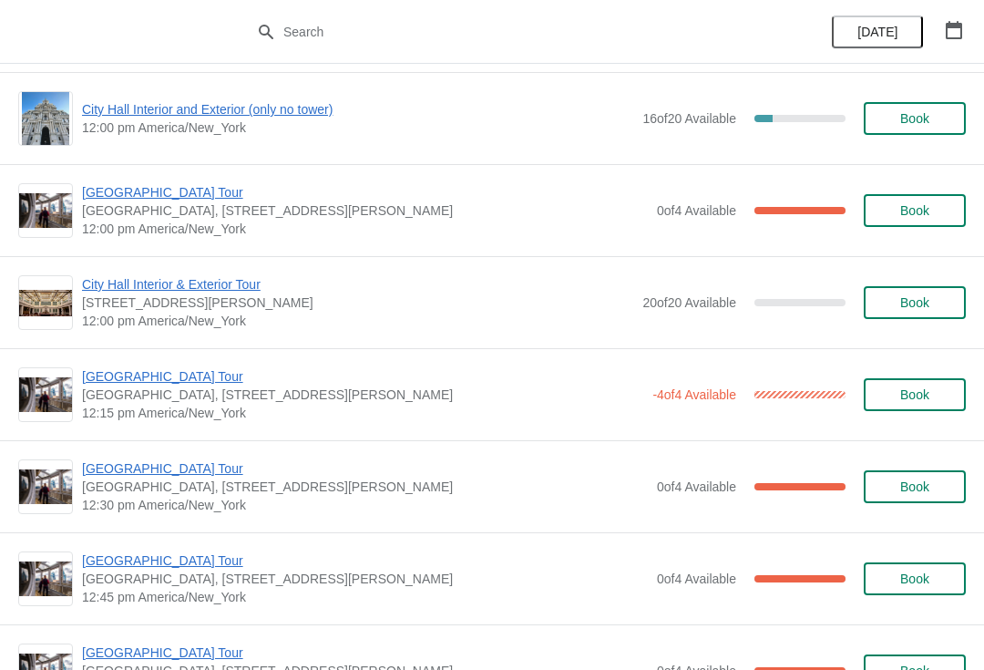
scroll to position [741, 0]
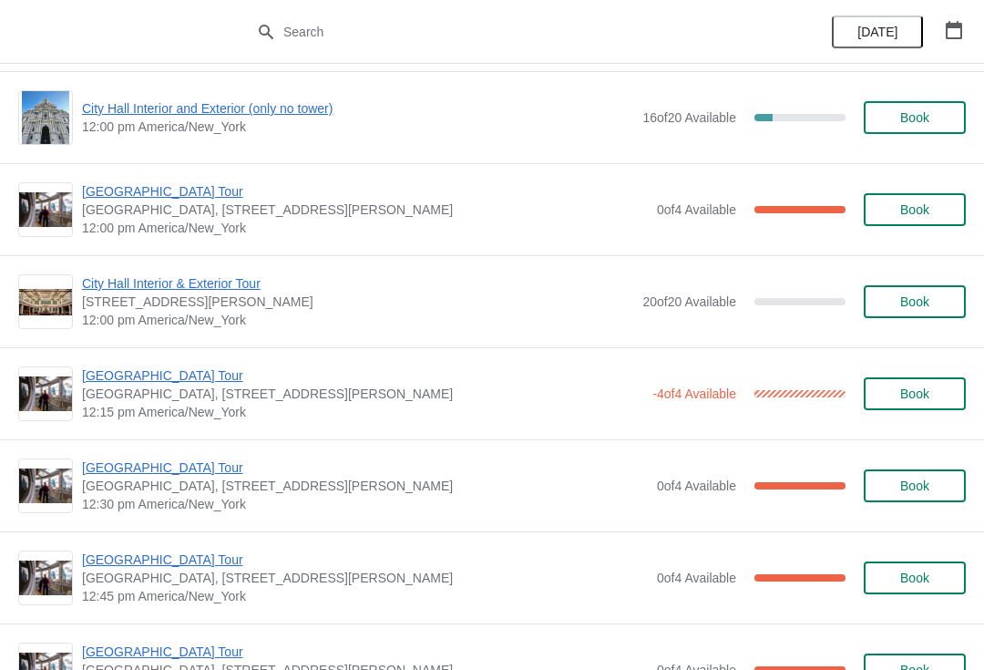
click at [179, 200] on span "[GEOGRAPHIC_DATA] Tour" at bounding box center [365, 191] width 566 height 18
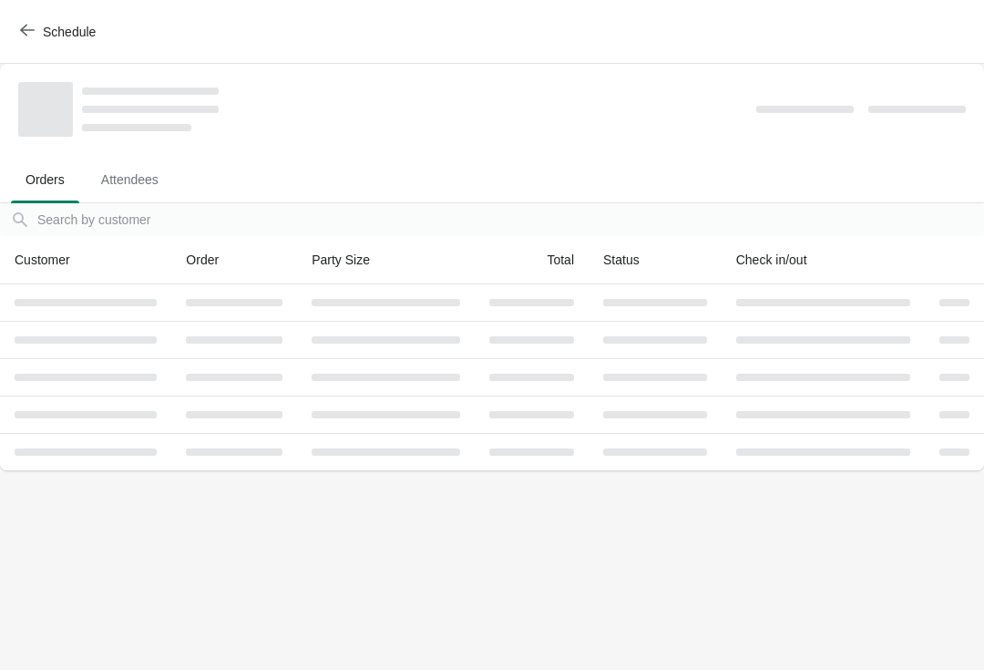
scroll to position [0, 0]
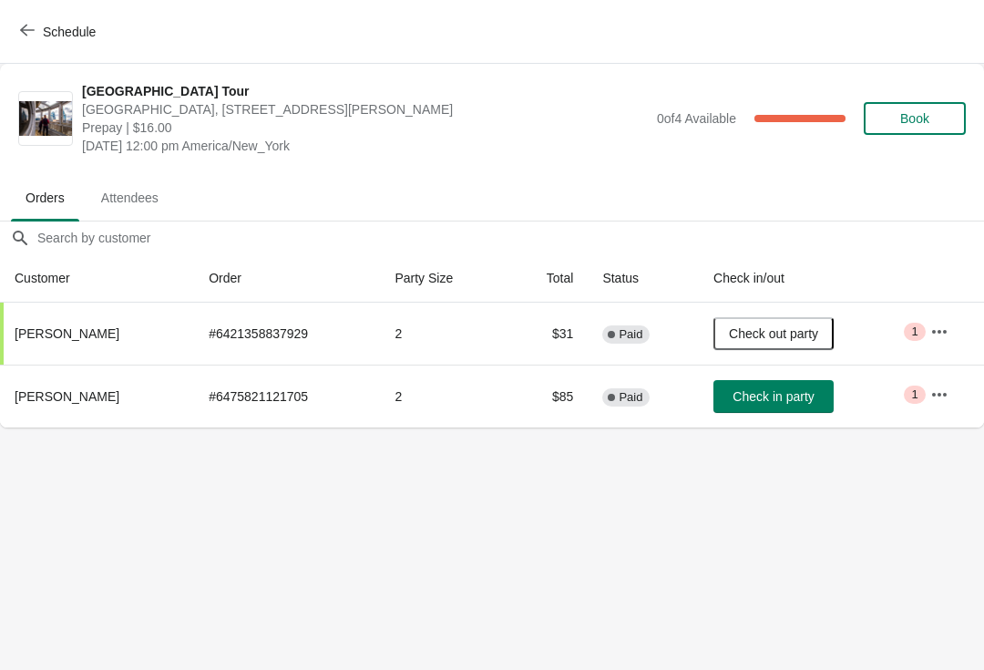
click at [56, 36] on span "Schedule" at bounding box center [69, 32] width 53 height 15
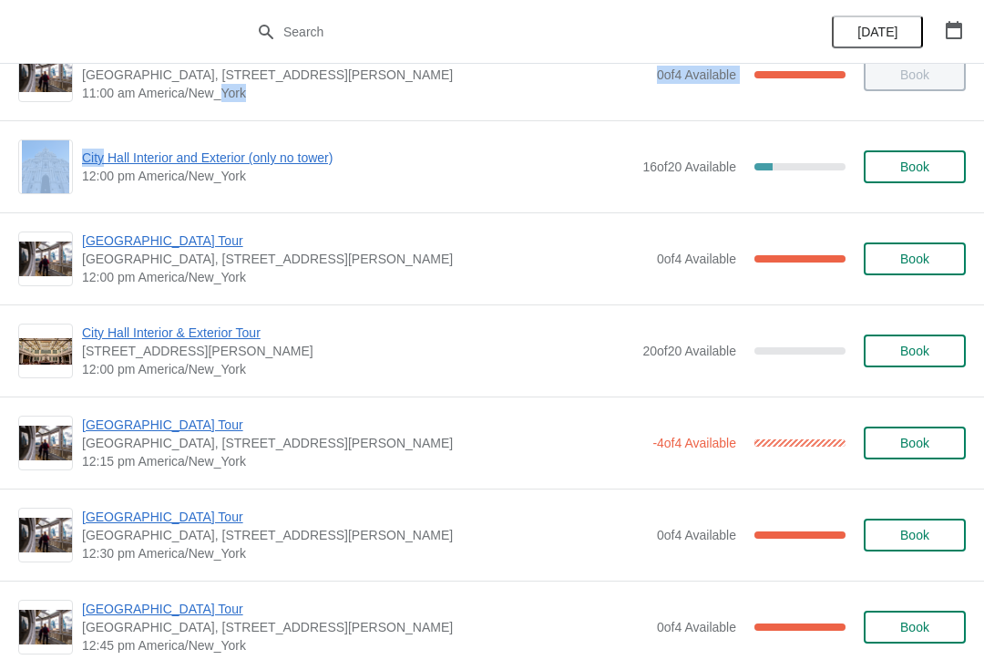
scroll to position [691, 0]
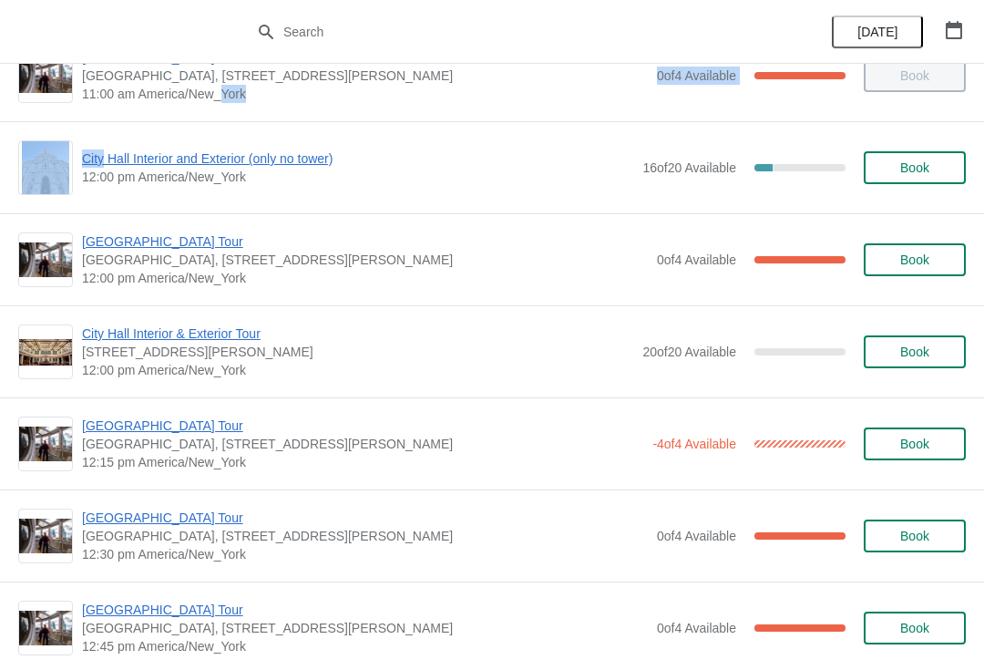
click at [338, 432] on span "[GEOGRAPHIC_DATA] Tour" at bounding box center [362, 425] width 561 height 18
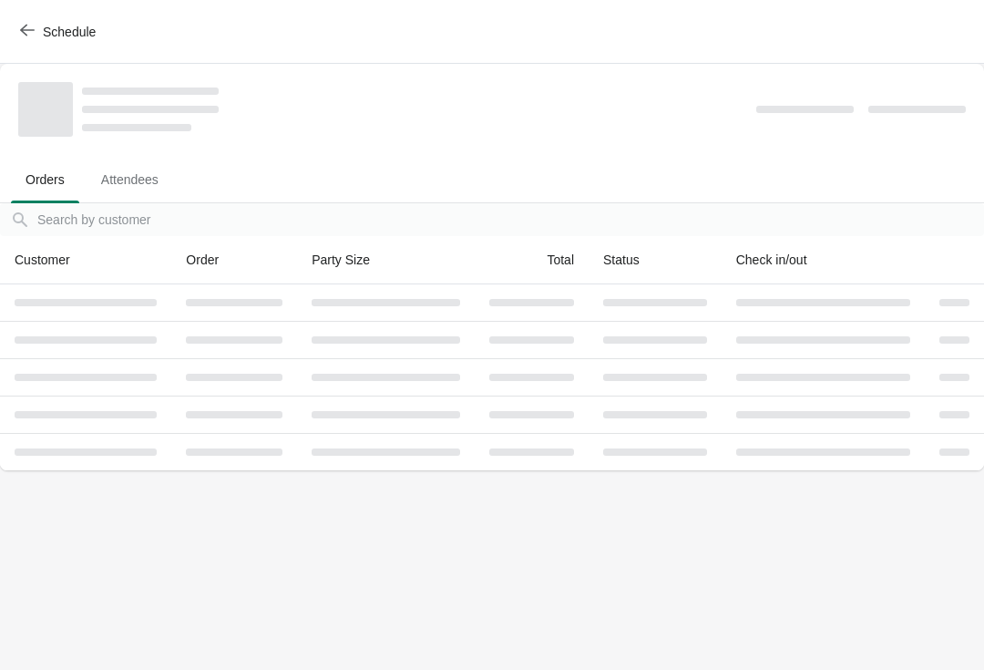
scroll to position [0, 0]
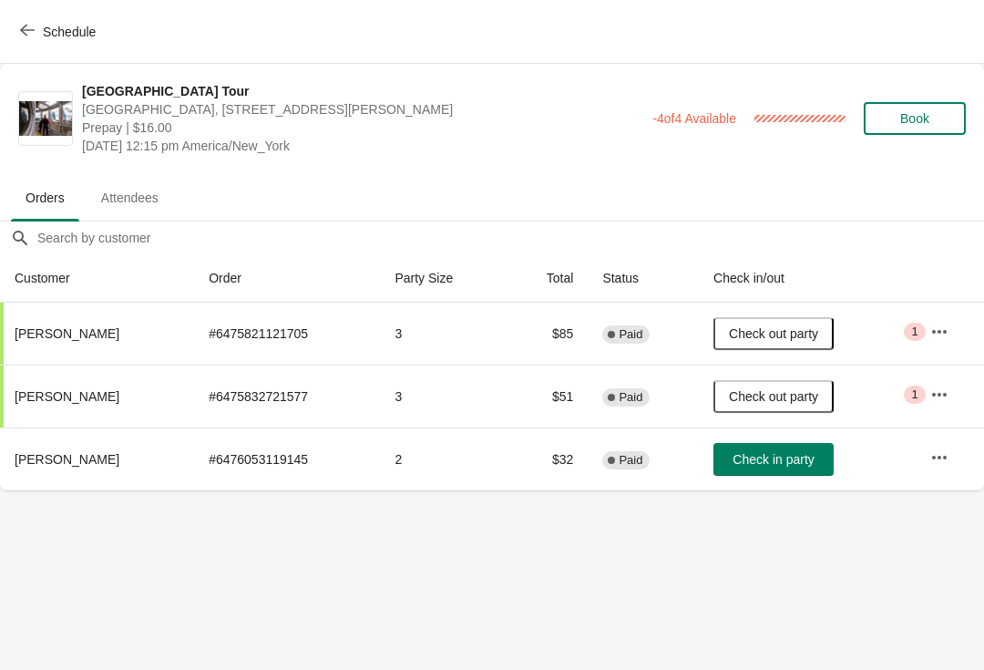
click at [38, 22] on button "Schedule" at bounding box center [59, 31] width 101 height 33
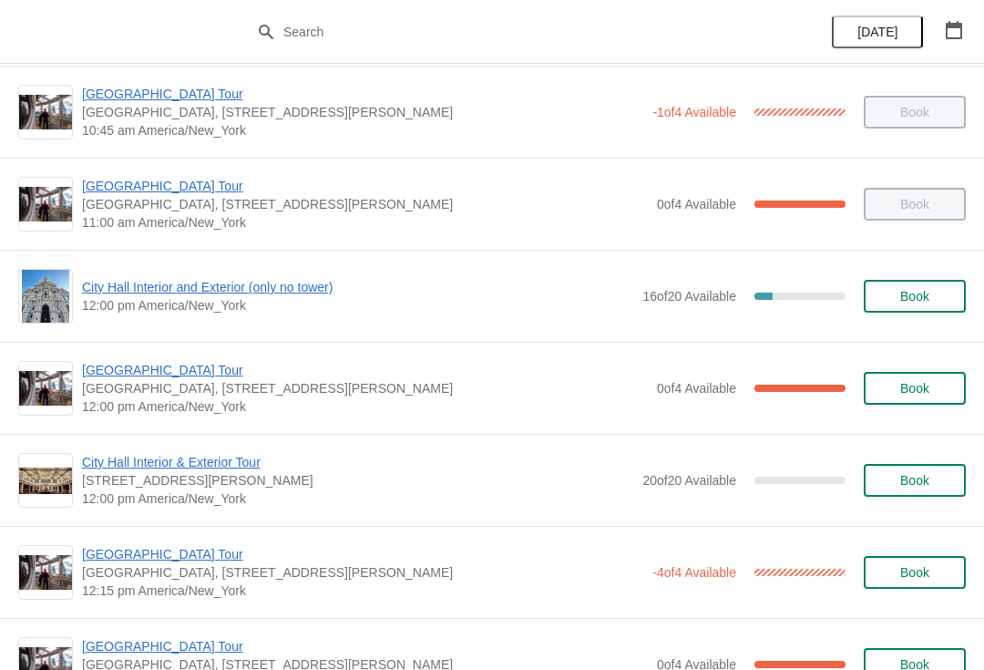
scroll to position [560, 0]
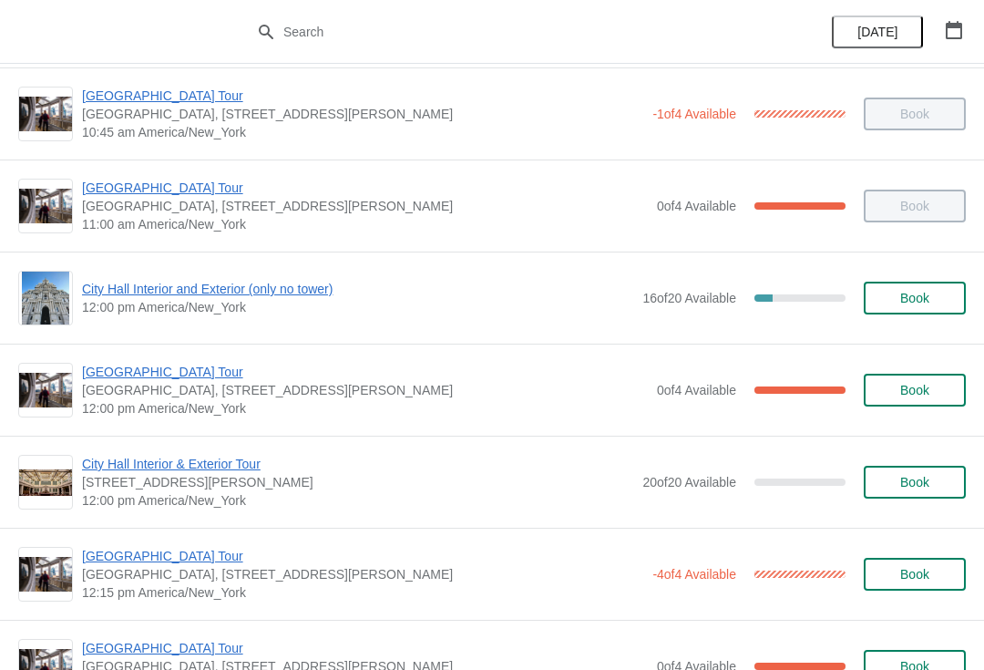
click at [193, 377] on span "[GEOGRAPHIC_DATA] Tour" at bounding box center [365, 372] width 566 height 18
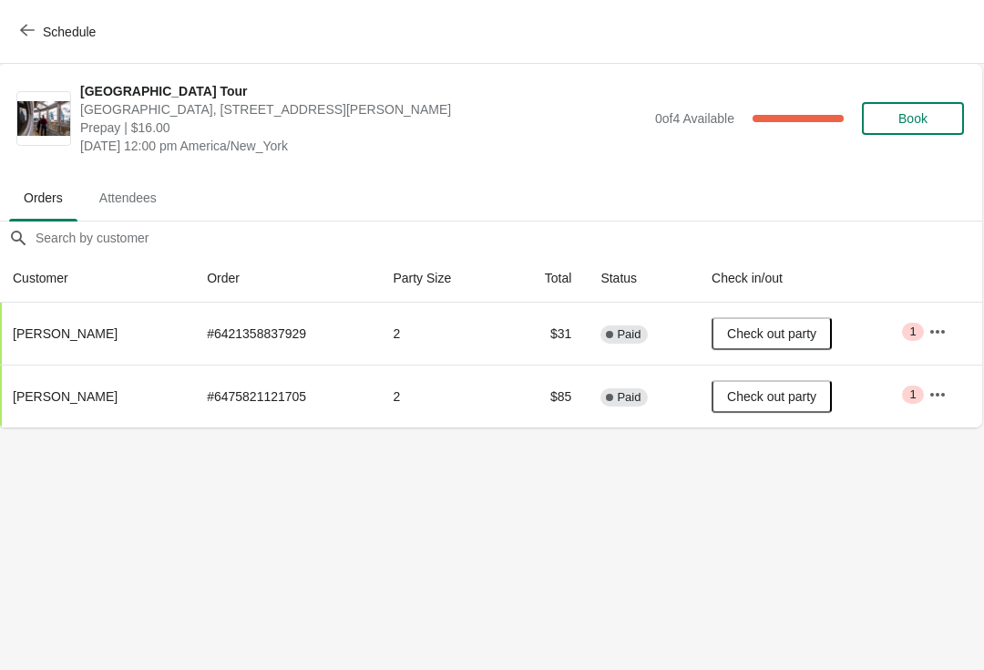
scroll to position [0, 1]
click at [27, 42] on button "Schedule" at bounding box center [59, 31] width 101 height 33
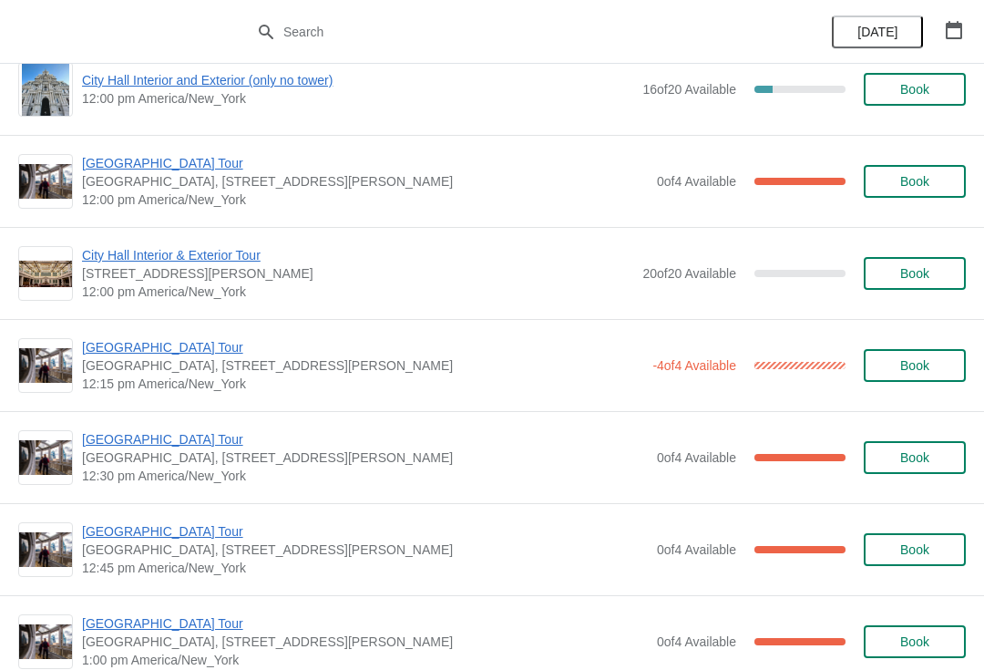
scroll to position [770, 0]
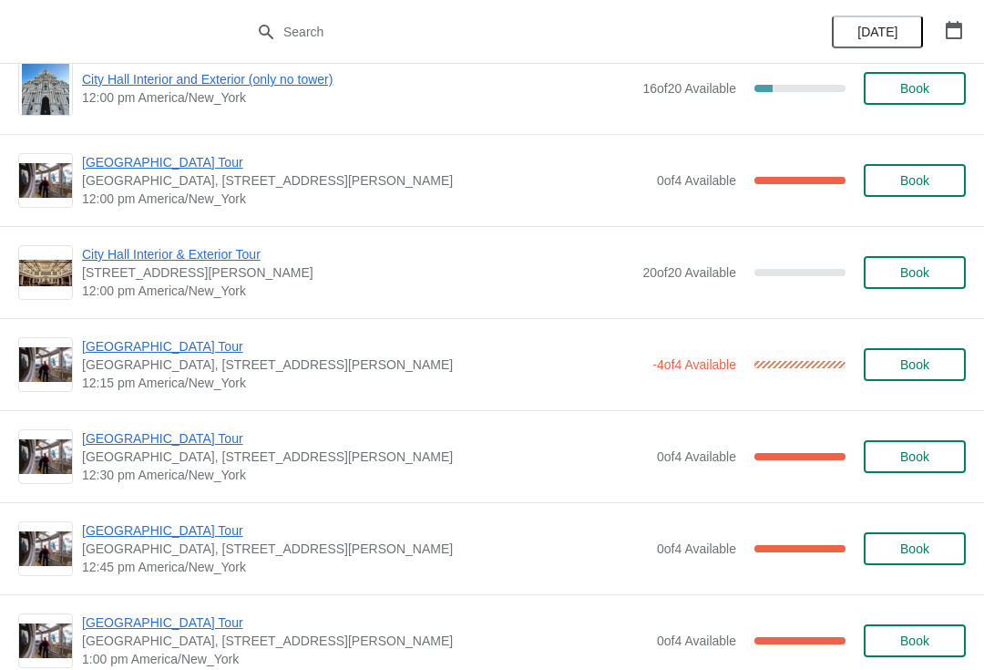
click at [169, 353] on span "[GEOGRAPHIC_DATA] Tour" at bounding box center [362, 346] width 561 height 18
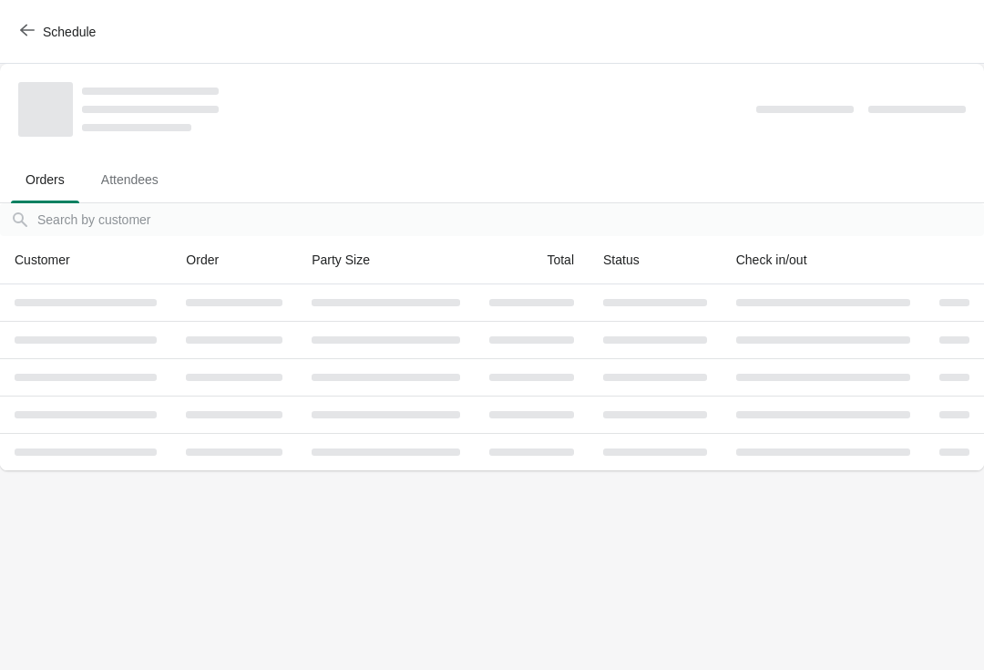
scroll to position [0, 0]
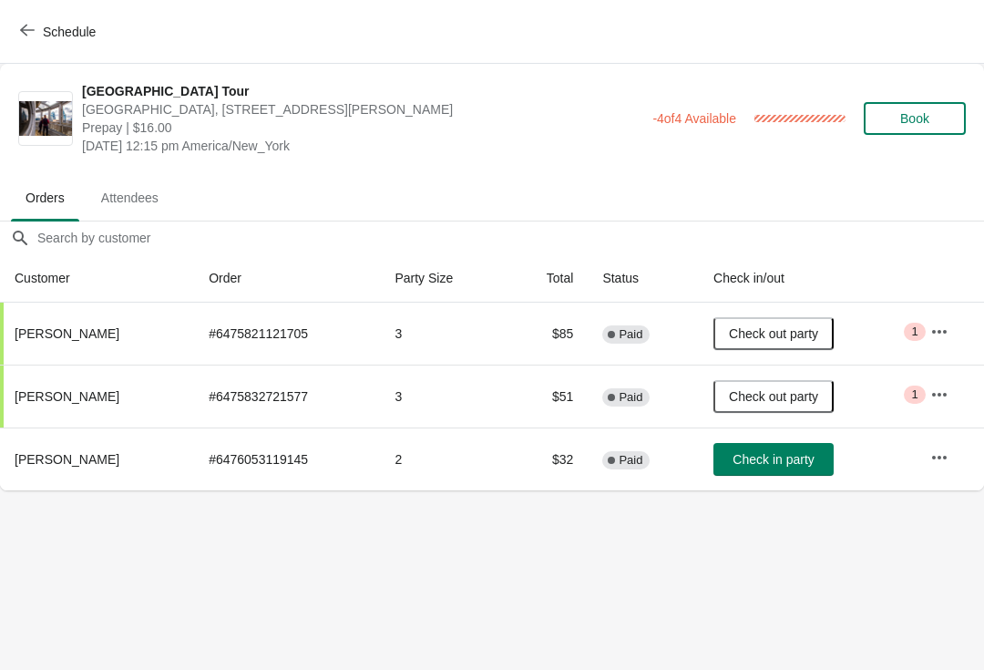
click at [32, 47] on button "Schedule" at bounding box center [59, 31] width 101 height 33
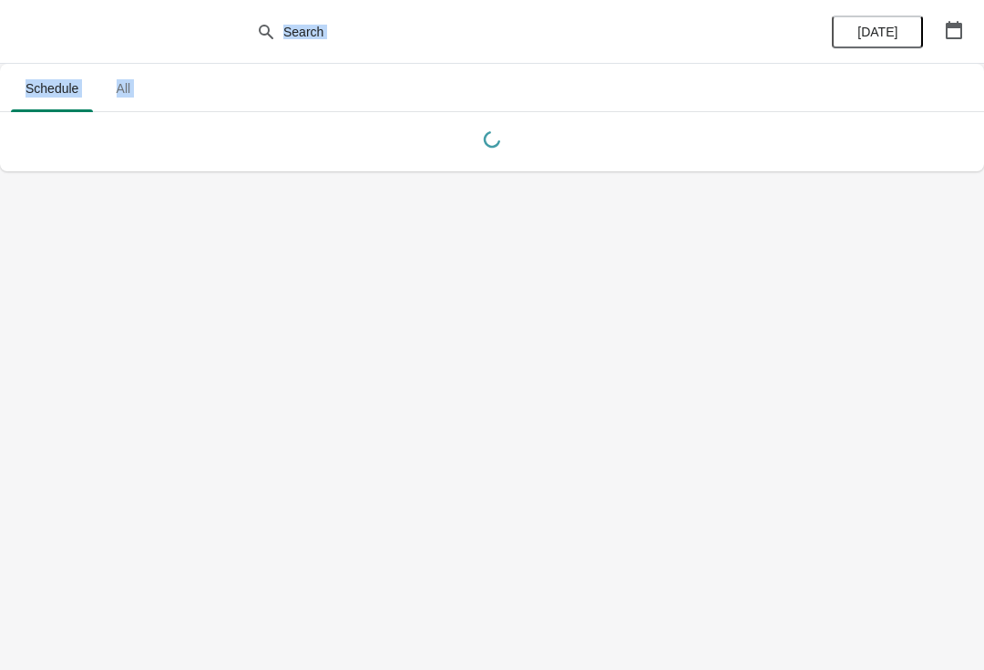
click at [252, 277] on body "Schedule All Schedule All [DATE]" at bounding box center [492, 335] width 984 height 670
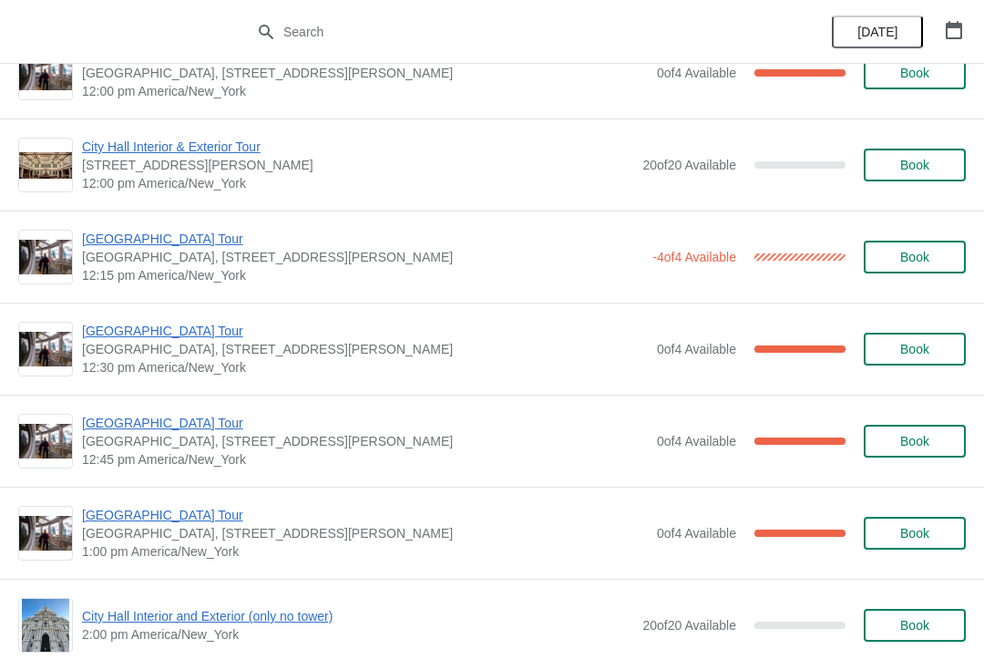
scroll to position [882, 0]
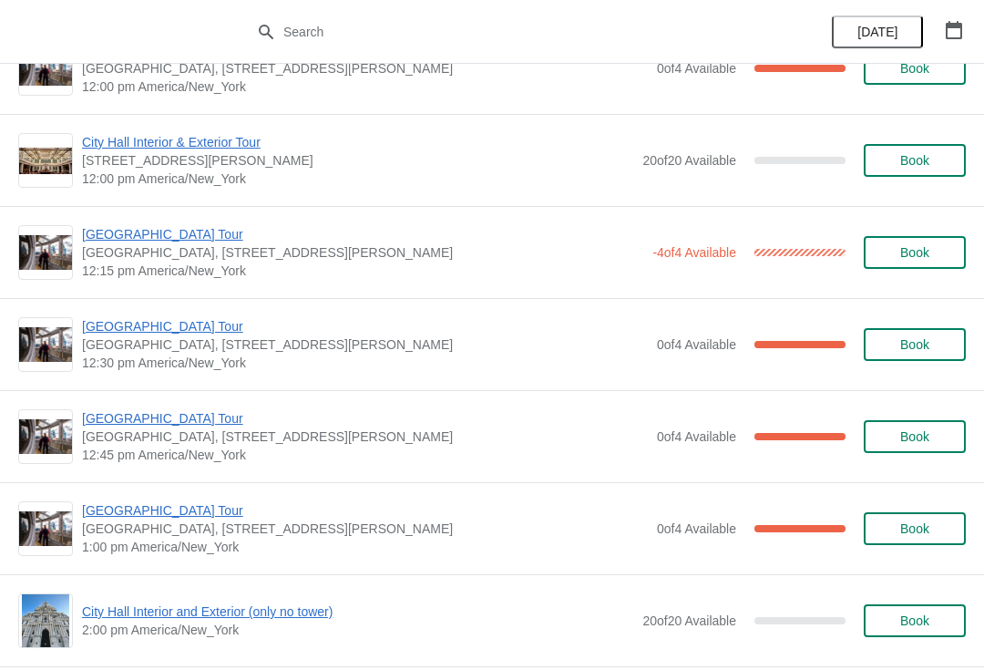
click at [190, 326] on span "[GEOGRAPHIC_DATA] Tour" at bounding box center [365, 326] width 566 height 18
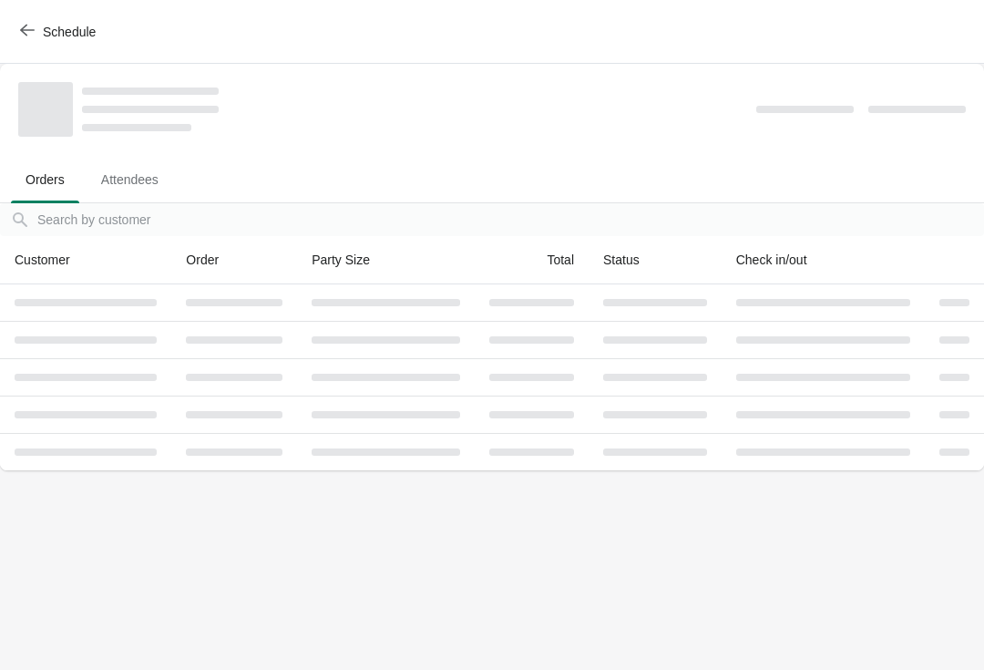
scroll to position [0, 0]
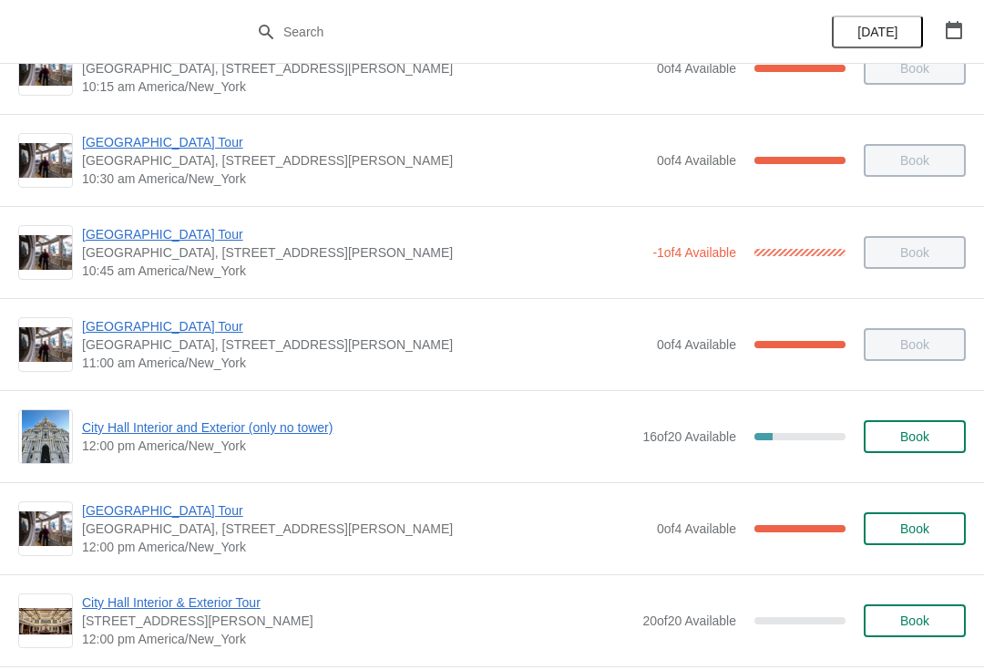
scroll to position [456, 0]
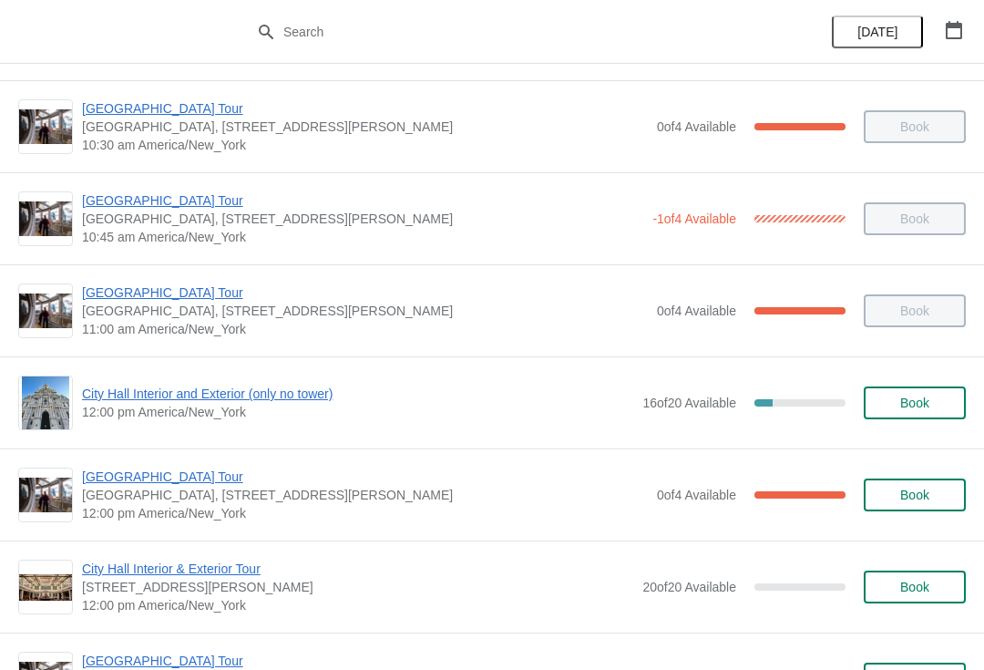
click at [316, 400] on span "City Hall Interior and Exterior (only no tower)" at bounding box center [357, 394] width 551 height 18
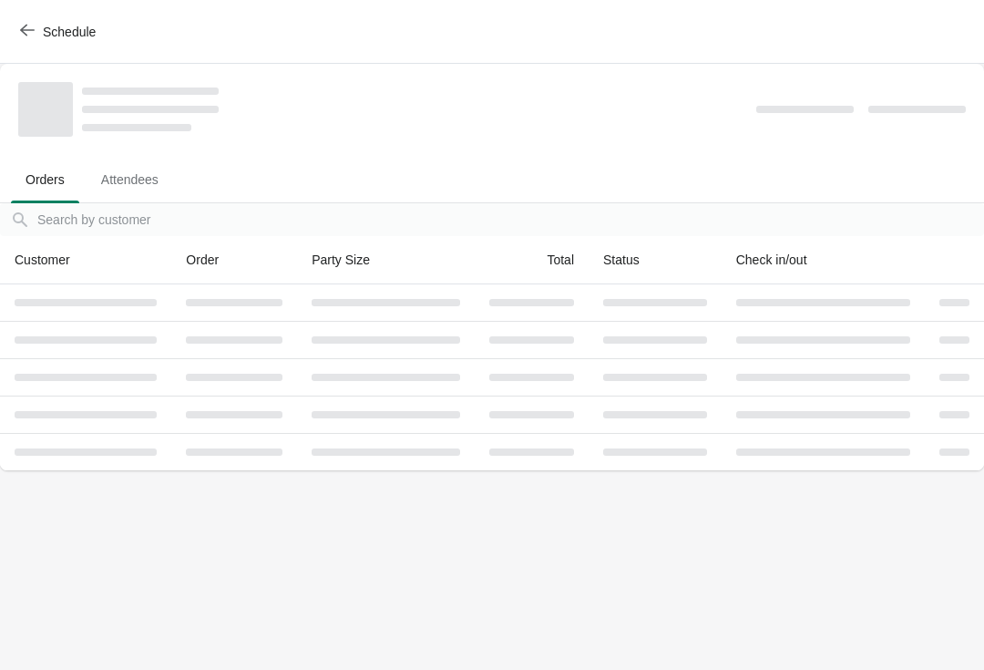
scroll to position [0, 0]
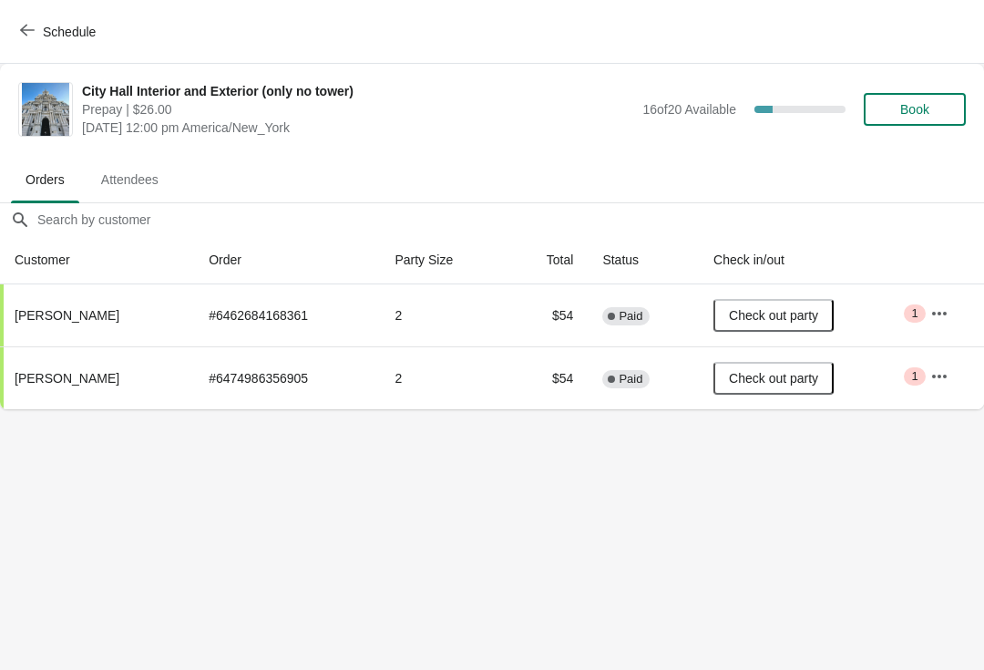
click at [46, 36] on span "Schedule" at bounding box center [69, 32] width 53 height 15
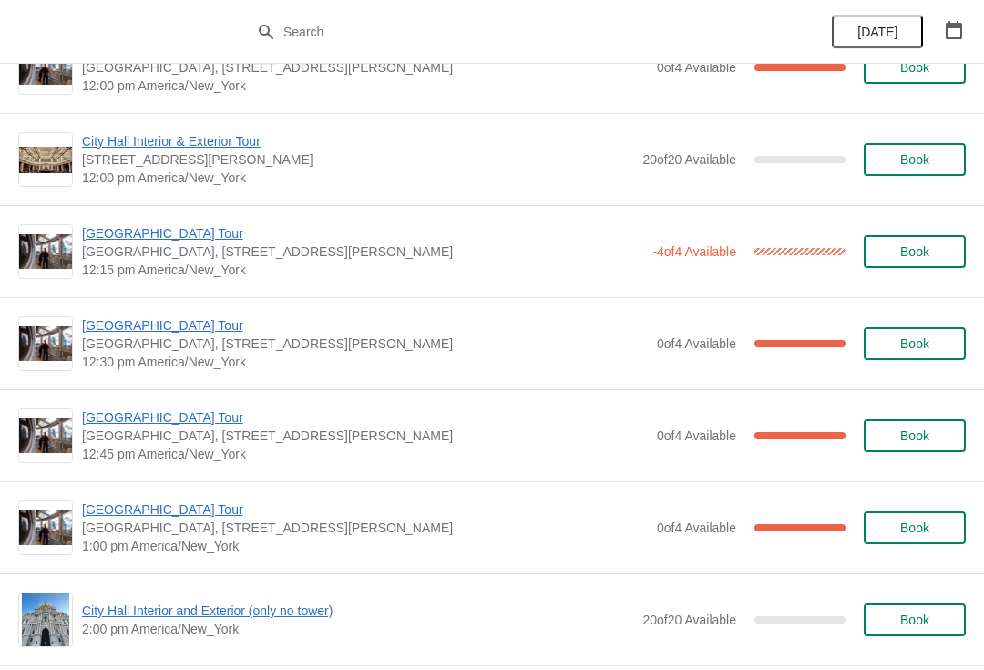
scroll to position [872, 0]
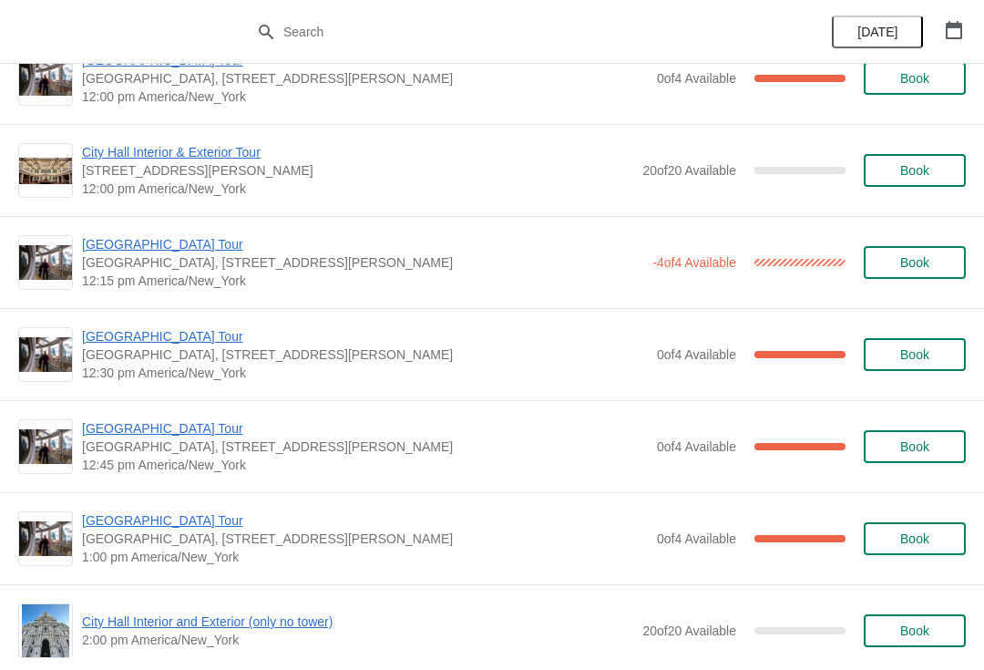
click at [168, 249] on span "[GEOGRAPHIC_DATA] Tour" at bounding box center [362, 244] width 561 height 18
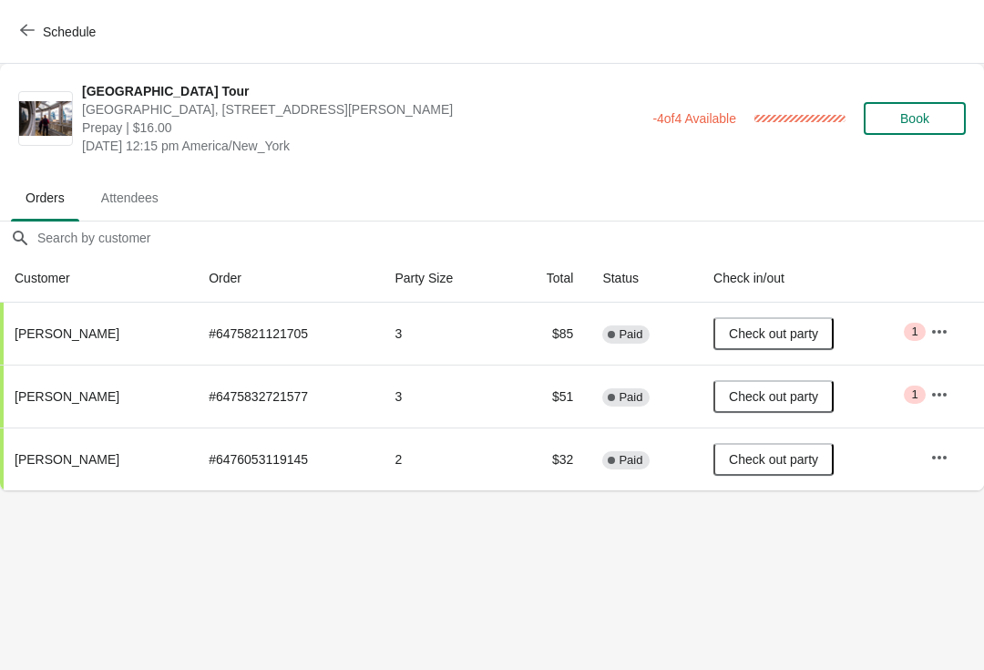
click at [36, 35] on span "Schedule" at bounding box center [60, 31] width 72 height 17
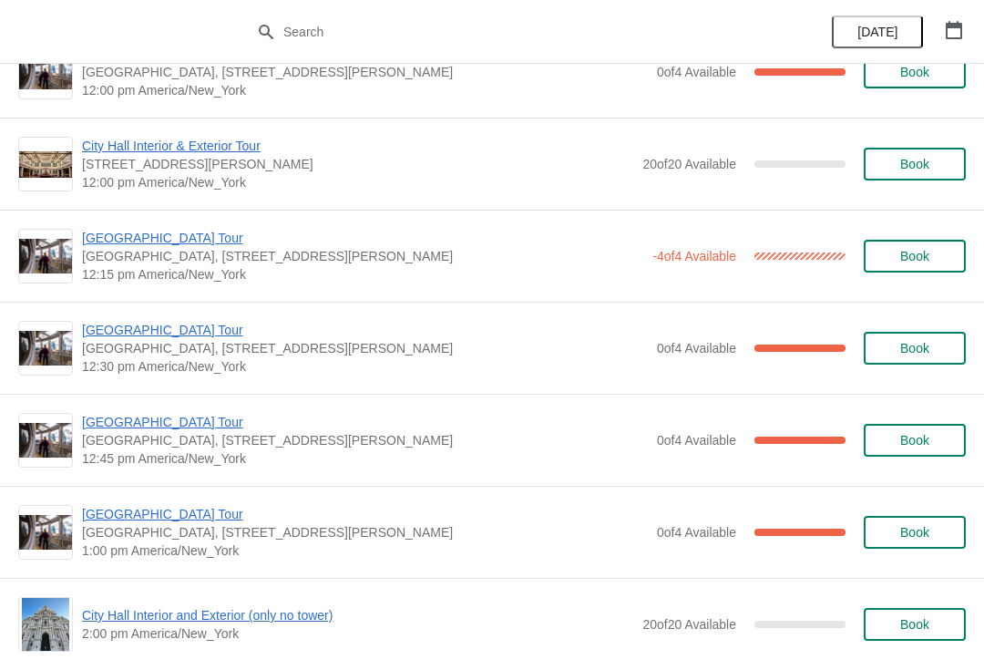
scroll to position [892, 0]
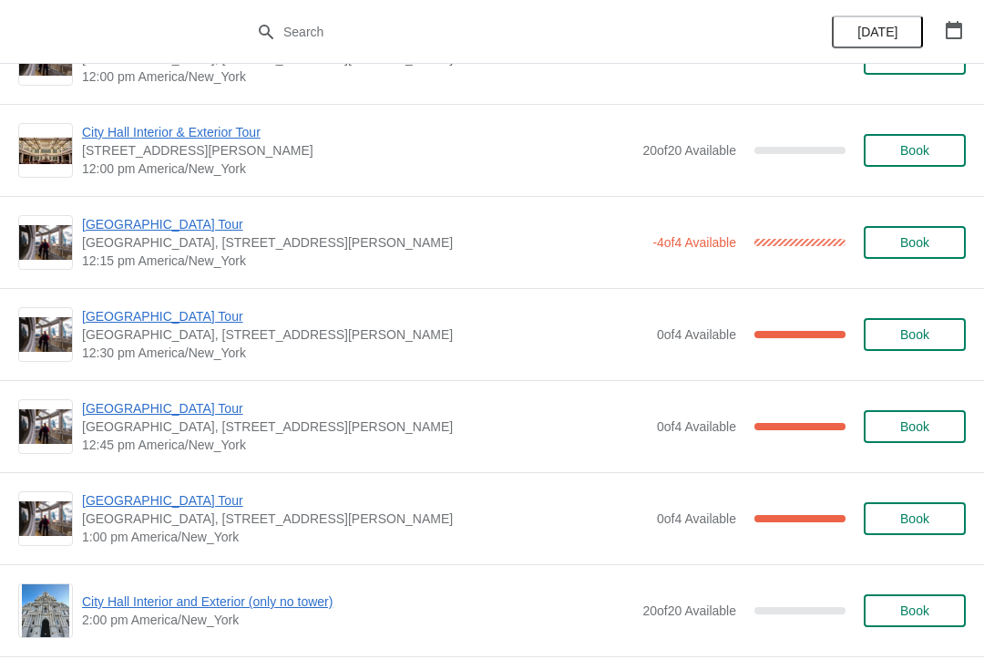
click at [167, 318] on span "[GEOGRAPHIC_DATA] Tour" at bounding box center [365, 316] width 566 height 18
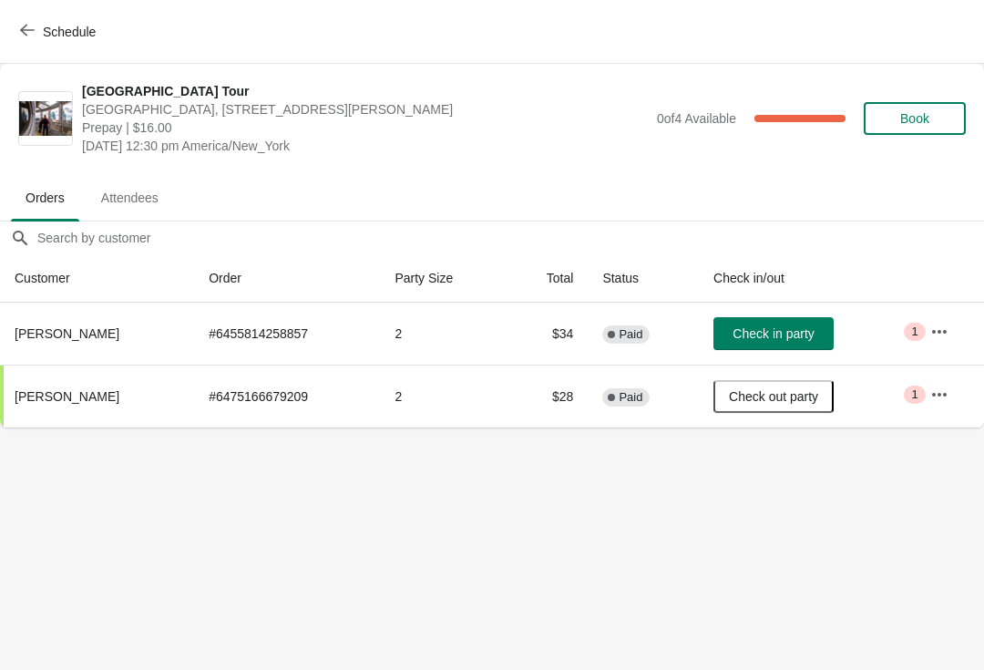
click at [757, 333] on span "Check in party" at bounding box center [773, 333] width 81 height 15
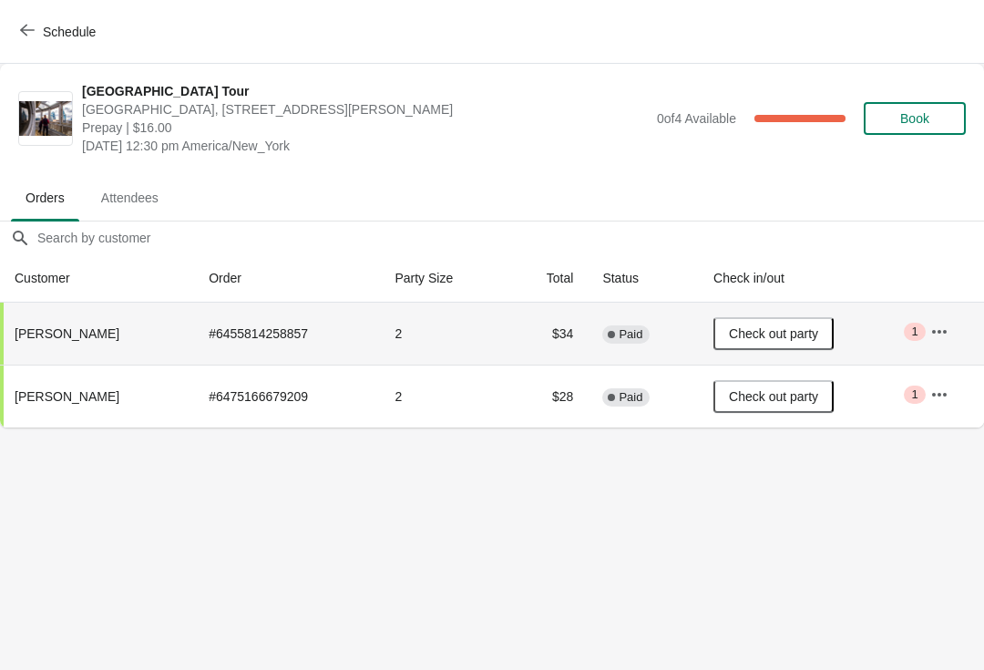
click at [26, 36] on icon "button" at bounding box center [27, 30] width 15 height 15
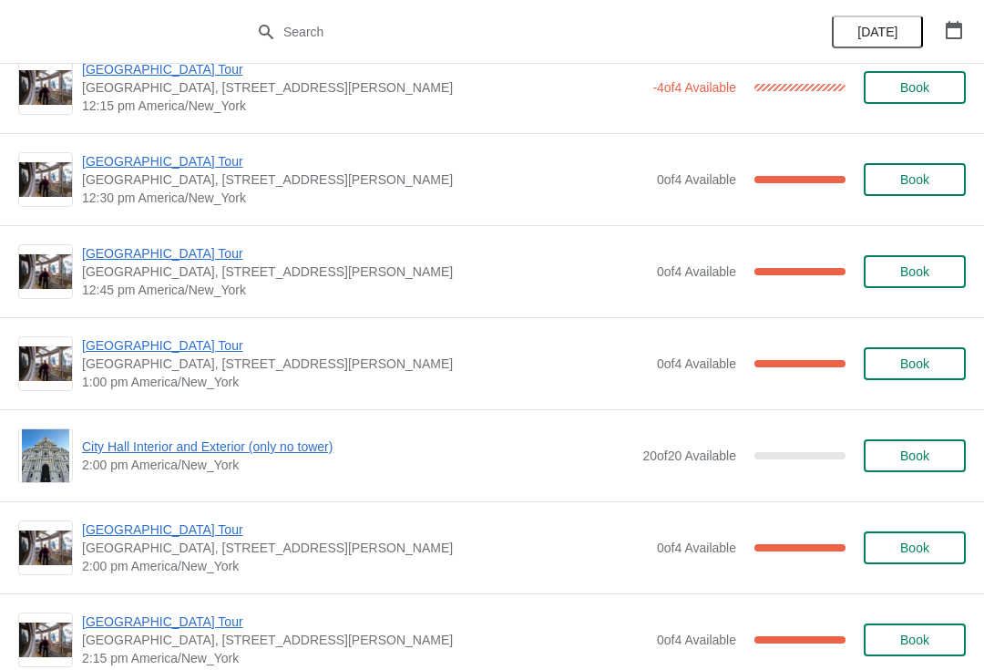
scroll to position [1045, 0]
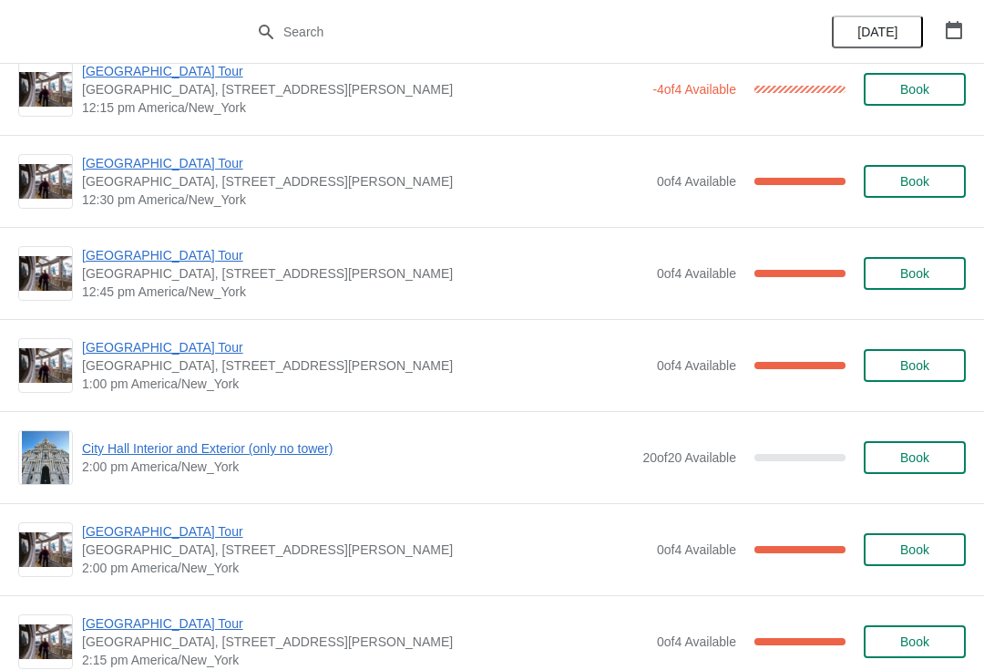
click at [169, 355] on span "[GEOGRAPHIC_DATA] Tour" at bounding box center [365, 347] width 566 height 18
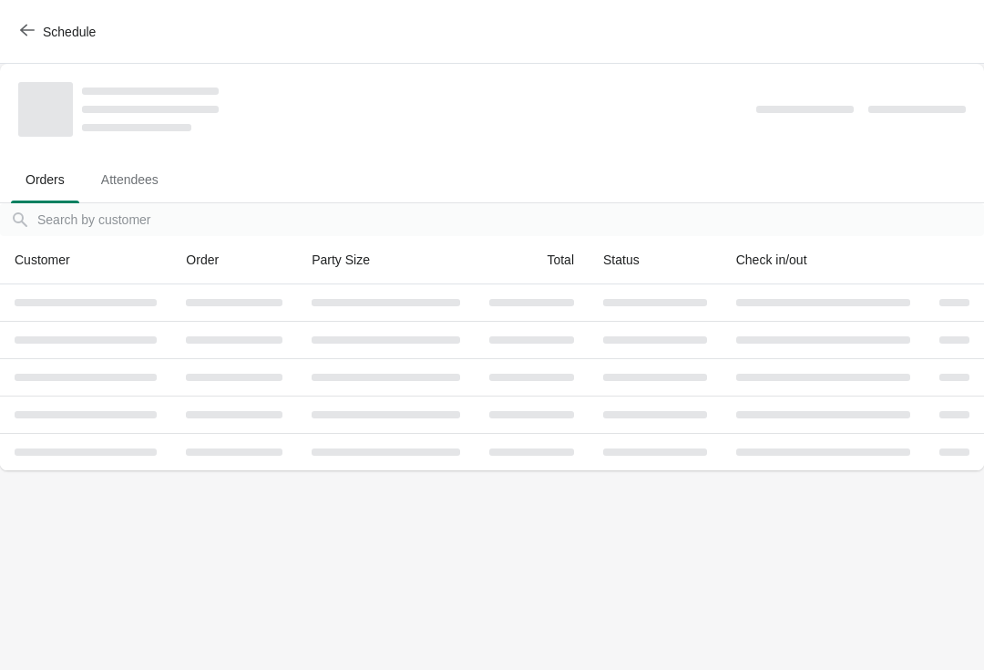
click at [181, 356] on td at bounding box center [234, 339] width 126 height 37
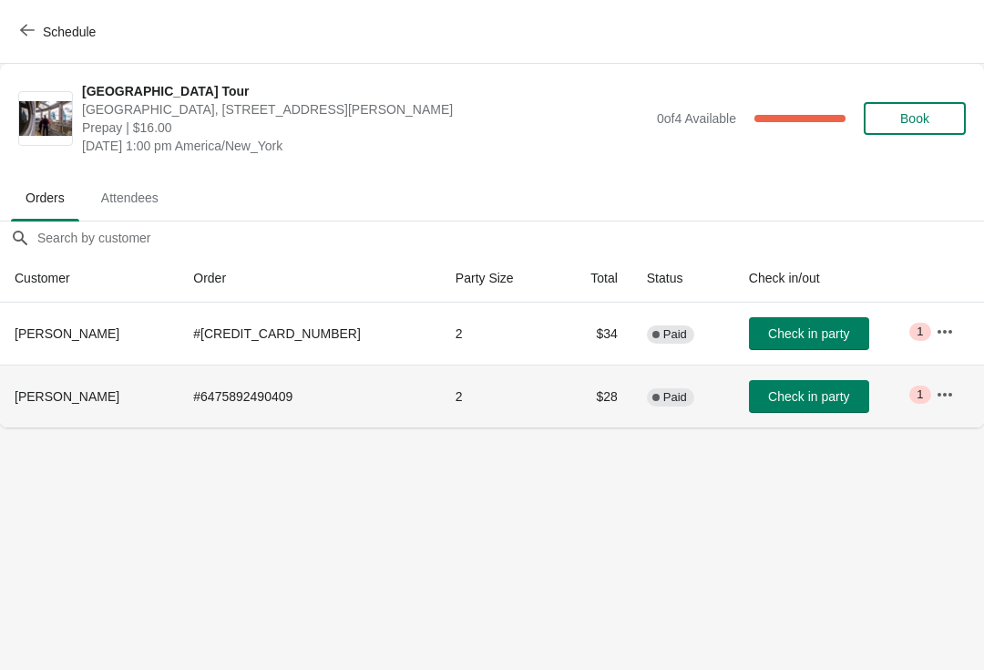
click at [776, 397] on span "Check in party" at bounding box center [808, 396] width 81 height 15
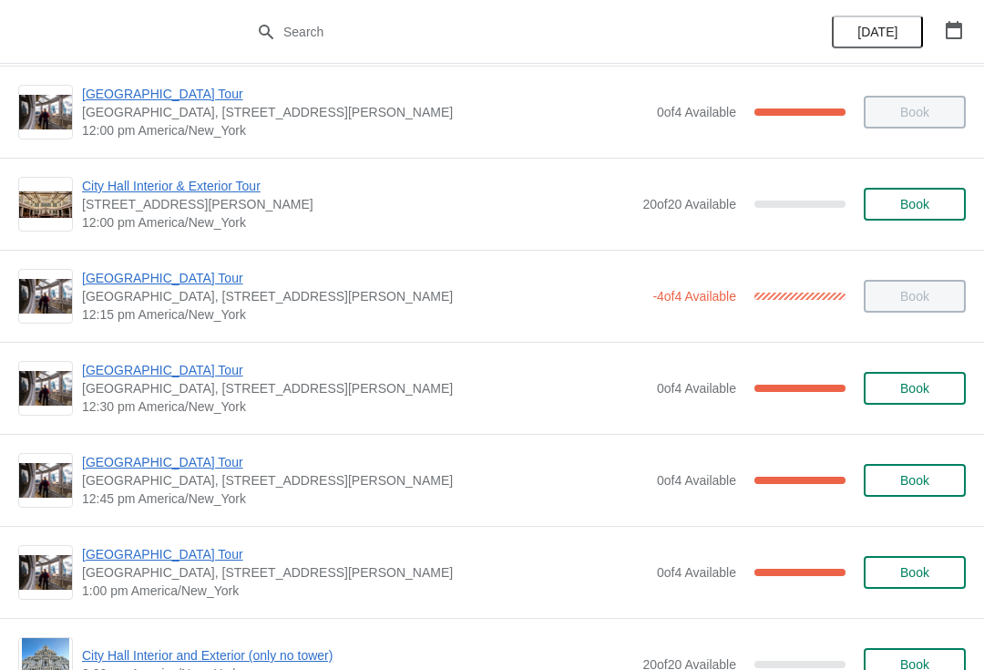
scroll to position [834, 0]
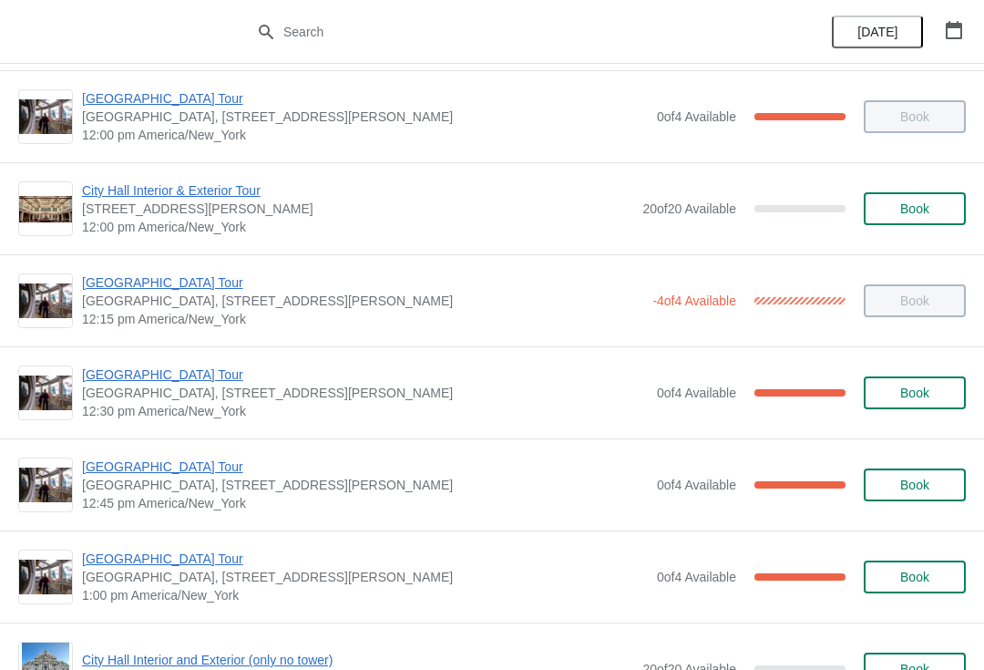
click at [341, 403] on span "12:30 pm America/New_York" at bounding box center [365, 411] width 566 height 18
click at [185, 382] on span "[GEOGRAPHIC_DATA] Tour" at bounding box center [365, 374] width 566 height 18
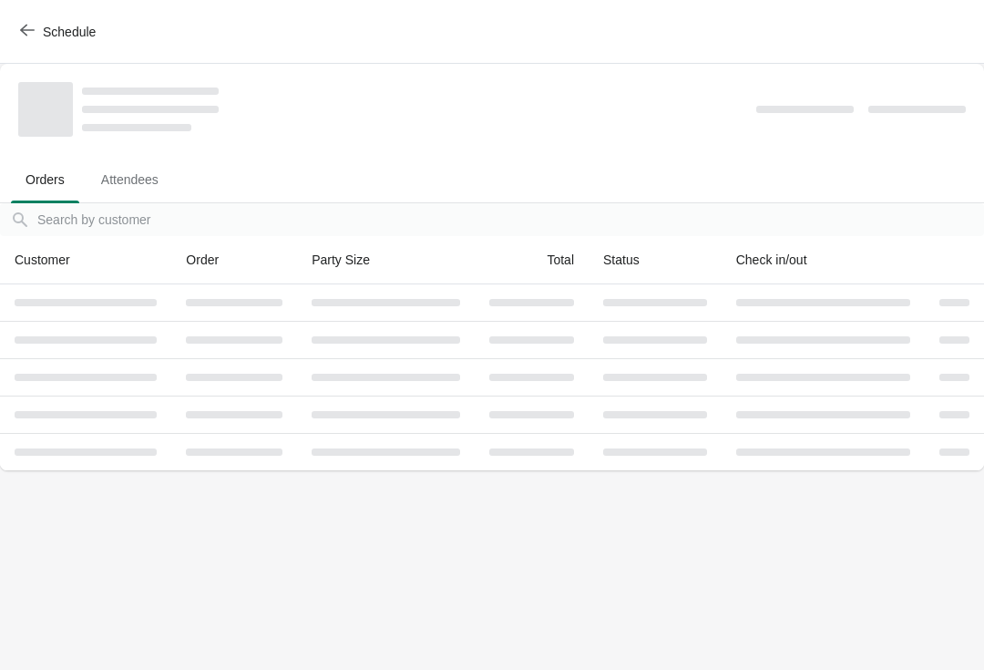
scroll to position [0, 0]
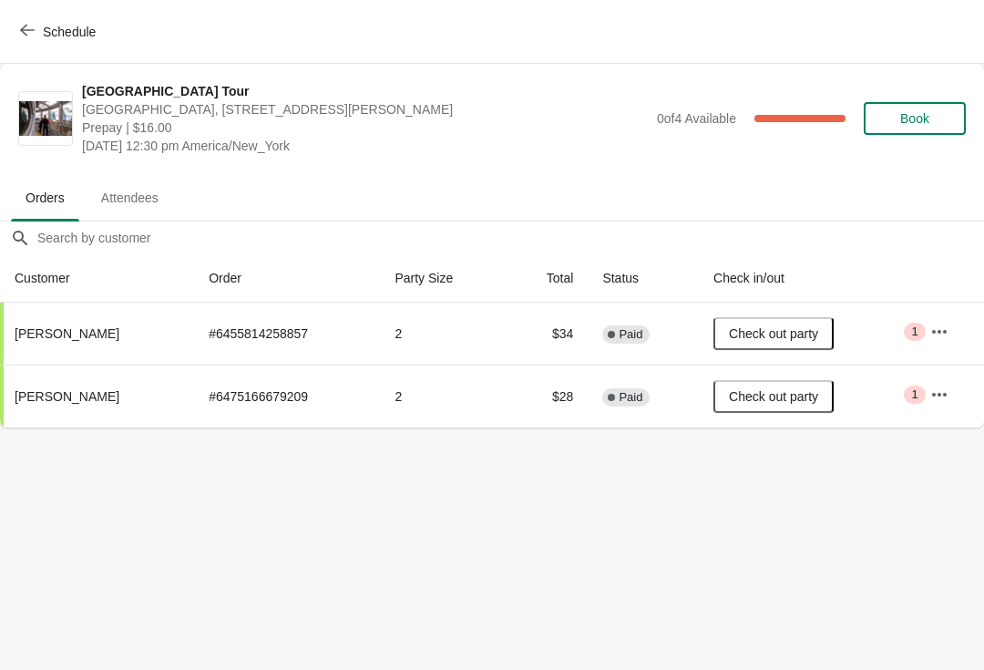
click at [56, 37] on span "Schedule" at bounding box center [69, 32] width 53 height 15
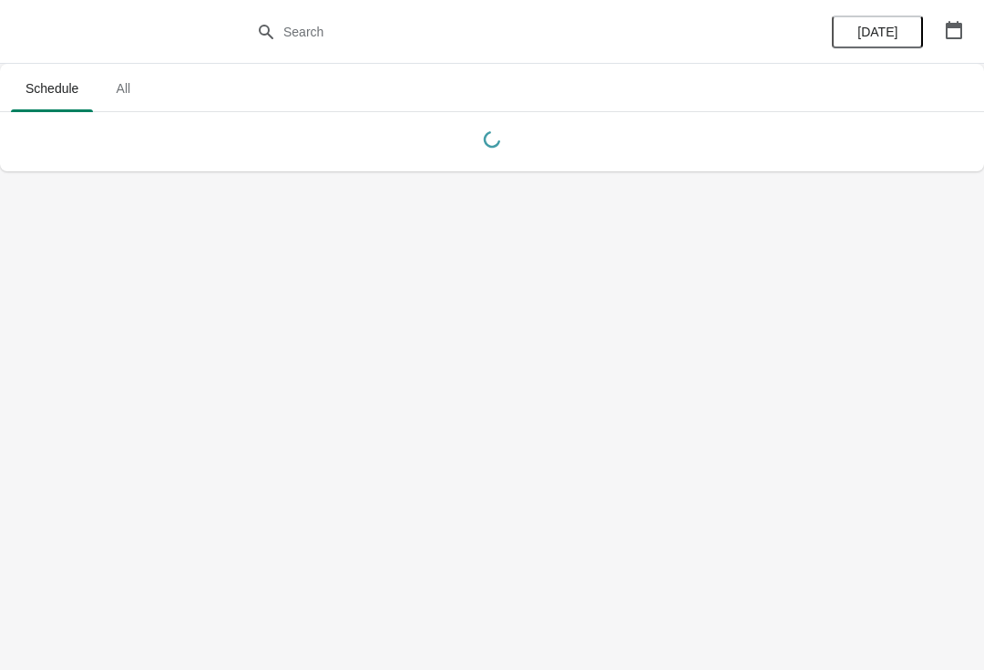
click at [282, 440] on body "Schedule All Schedule All Today" at bounding box center [492, 335] width 984 height 670
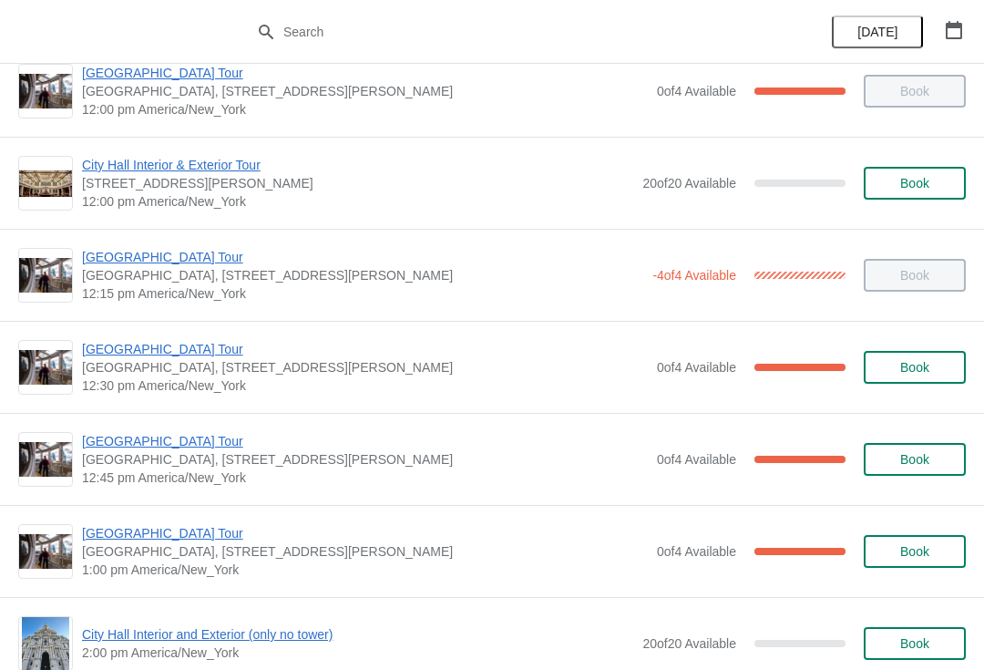
scroll to position [870, 0]
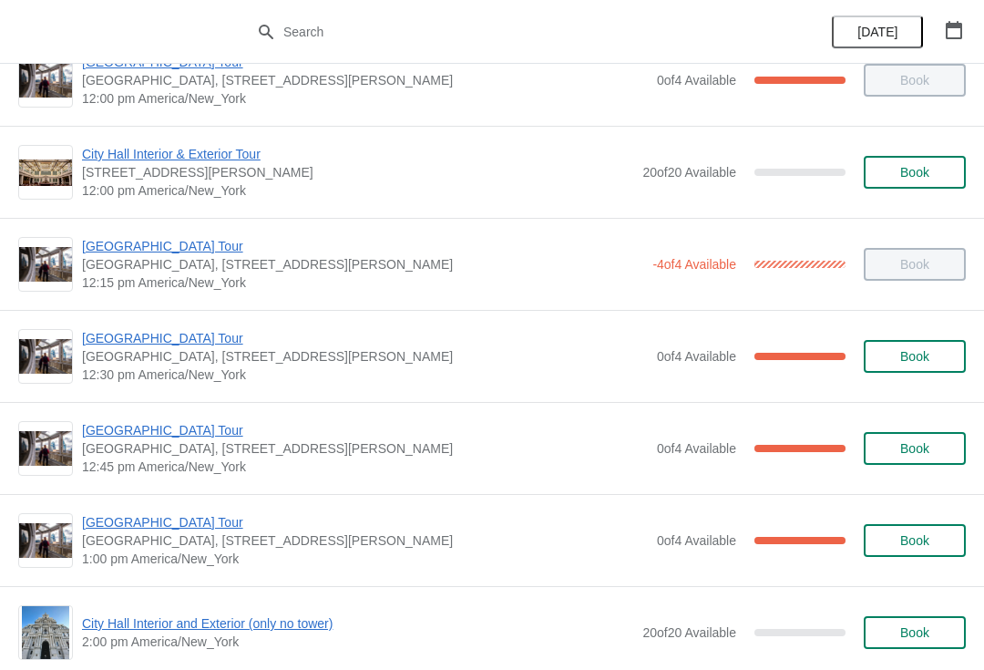
click at [178, 437] on span "[GEOGRAPHIC_DATA] Tour" at bounding box center [365, 430] width 566 height 18
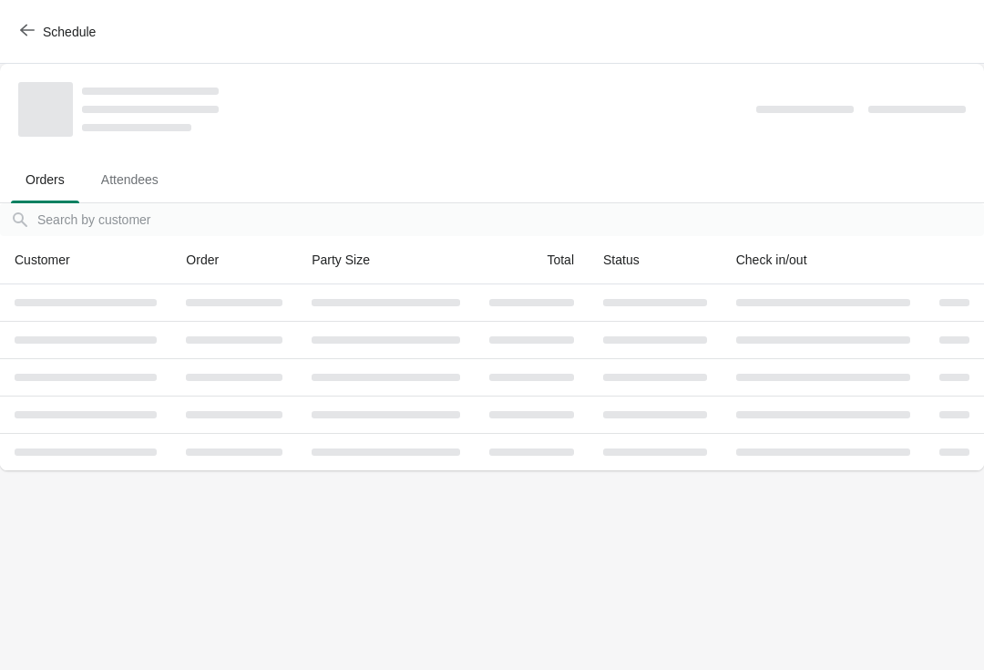
scroll to position [0, 0]
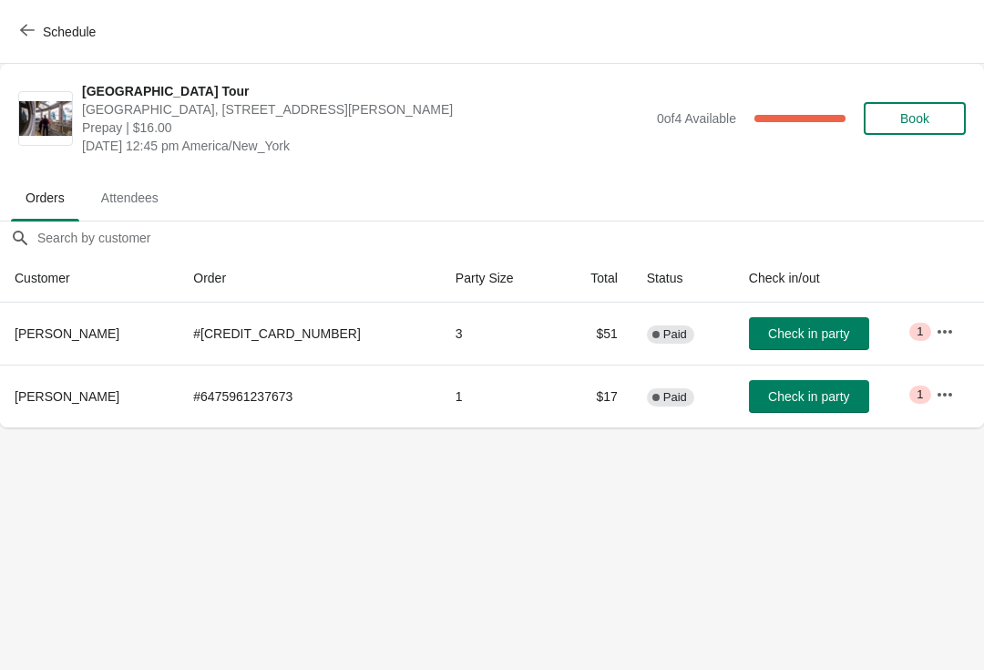
click at [779, 386] on button "Check in party" at bounding box center [809, 396] width 120 height 33
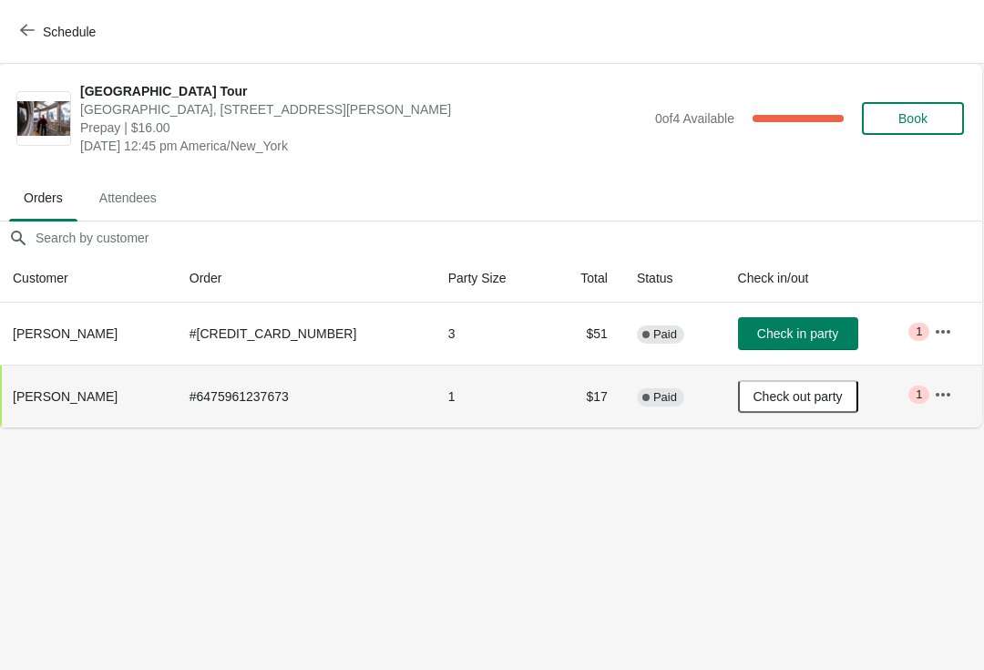
scroll to position [0, 1]
click at [41, 40] on button "Schedule" at bounding box center [59, 31] width 101 height 33
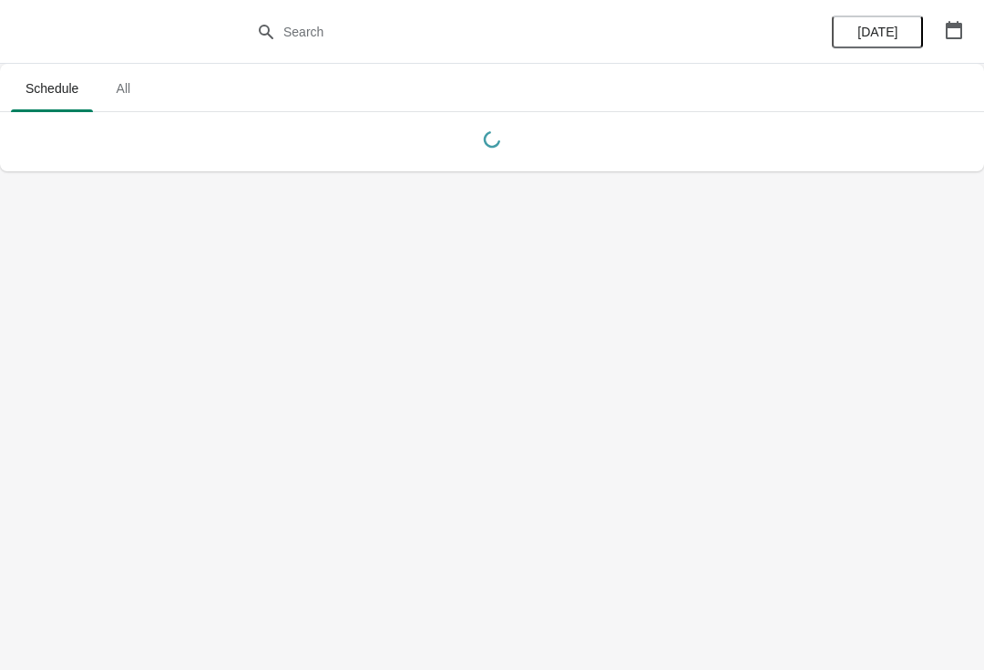
scroll to position [0, 0]
click at [284, 448] on body "Schedule All Schedule All Today" at bounding box center [492, 335] width 984 height 670
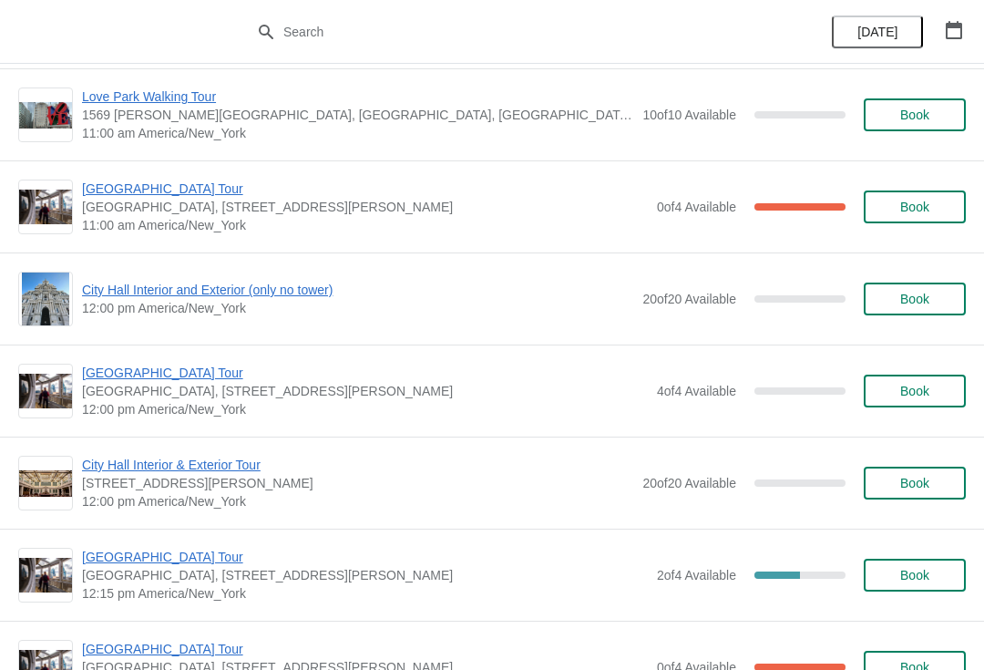
scroll to position [7959, 0]
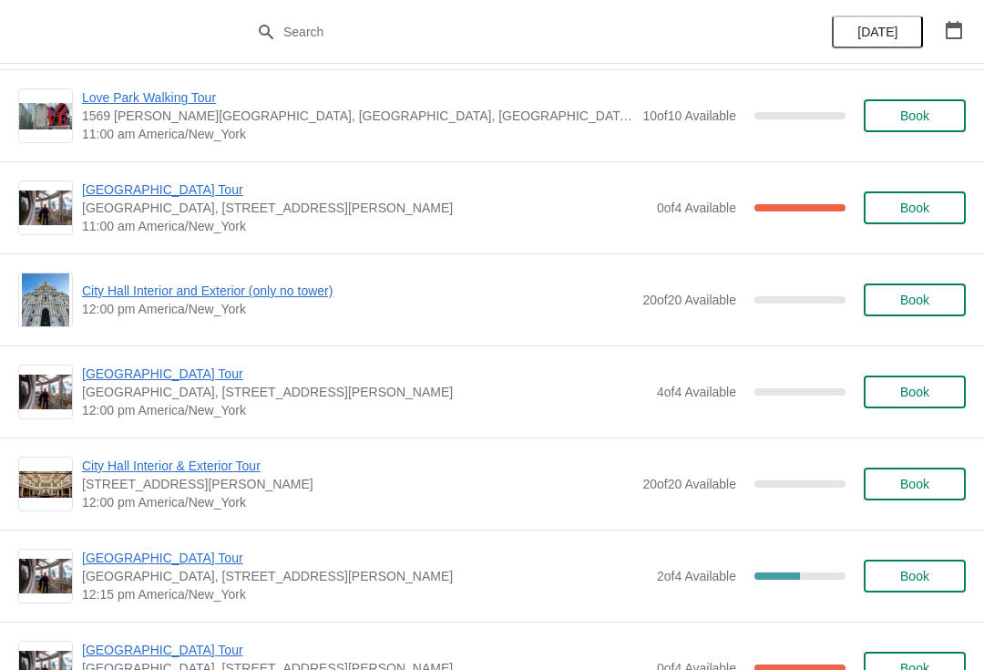
click at [905, 392] on span "Book" at bounding box center [914, 392] width 29 height 15
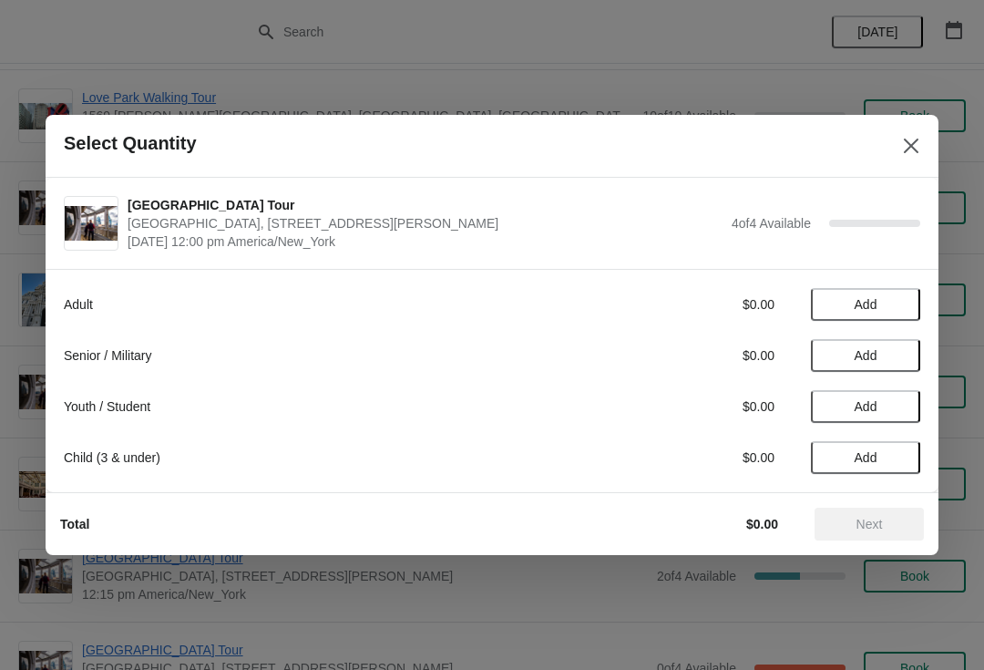
click at [881, 357] on span "Add" at bounding box center [865, 355] width 77 height 15
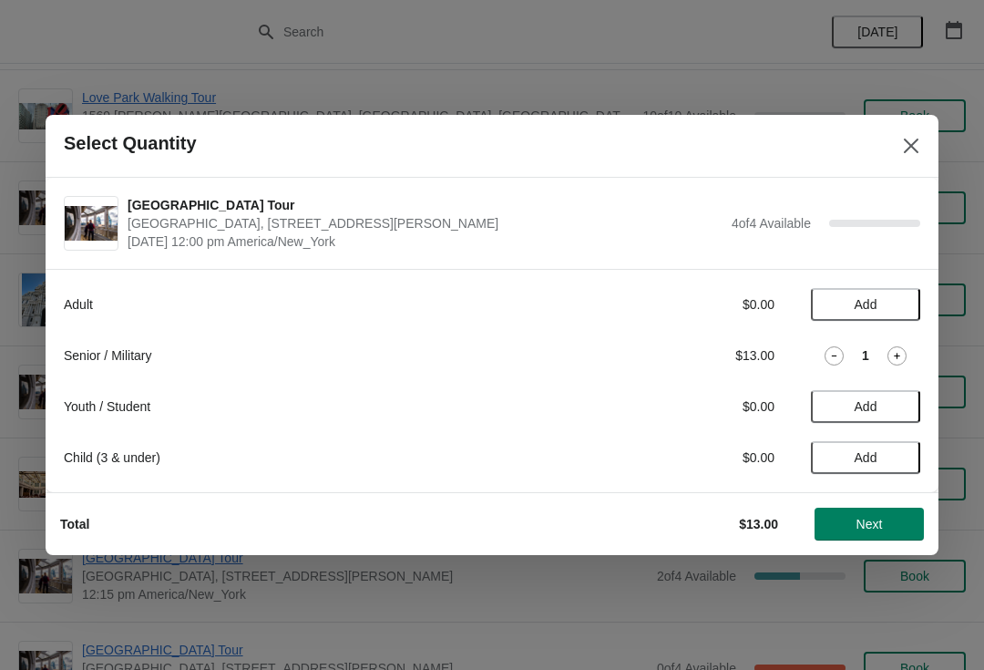
click at [872, 360] on div "1" at bounding box center [865, 355] width 109 height 19
click at [896, 362] on icon at bounding box center [897, 355] width 19 height 19
click at [871, 526] on span "Next" at bounding box center [870, 524] width 26 height 15
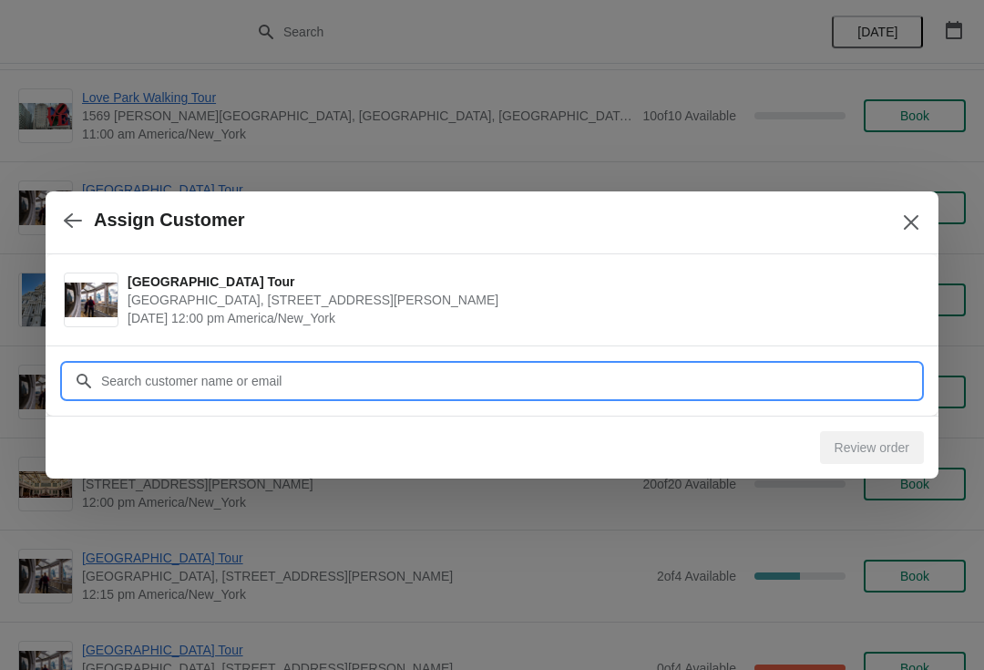
click at [249, 377] on input "Customer" at bounding box center [510, 380] width 820 height 33
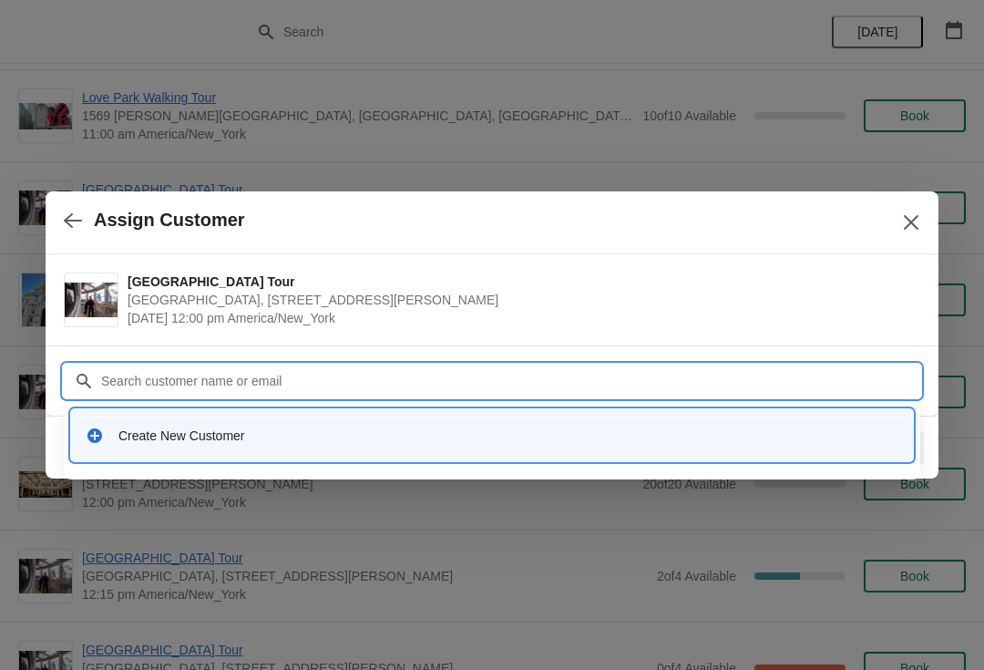
click at [184, 448] on div "Create New Customer" at bounding box center [491, 434] width 827 height 37
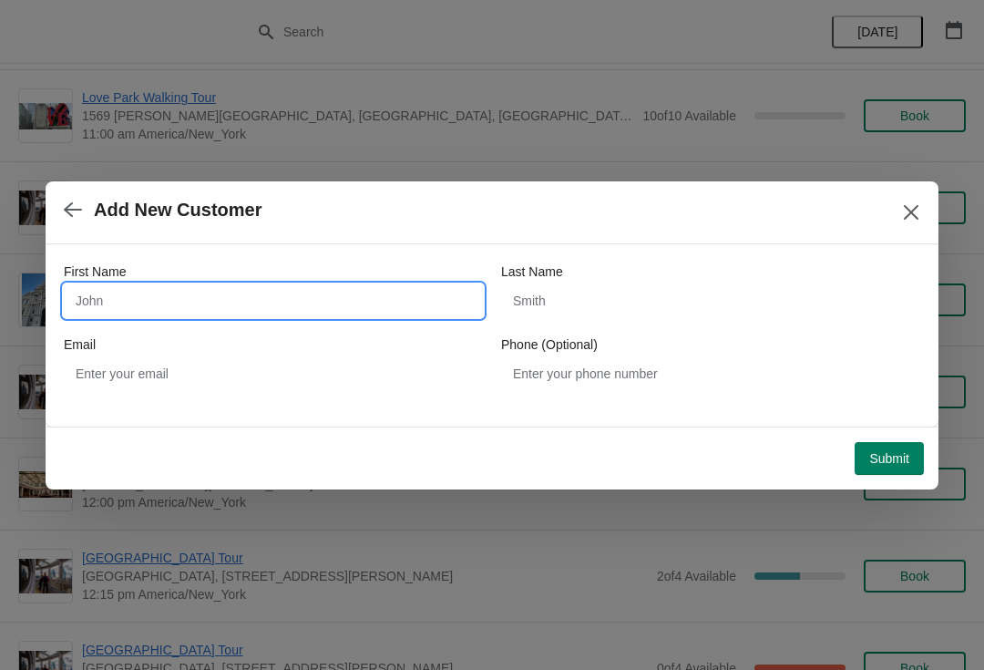
click at [164, 290] on input "First Name" at bounding box center [273, 300] width 419 height 33
click at [153, 309] on input "First Name" at bounding box center [273, 300] width 419 height 33
type input "Bruce"
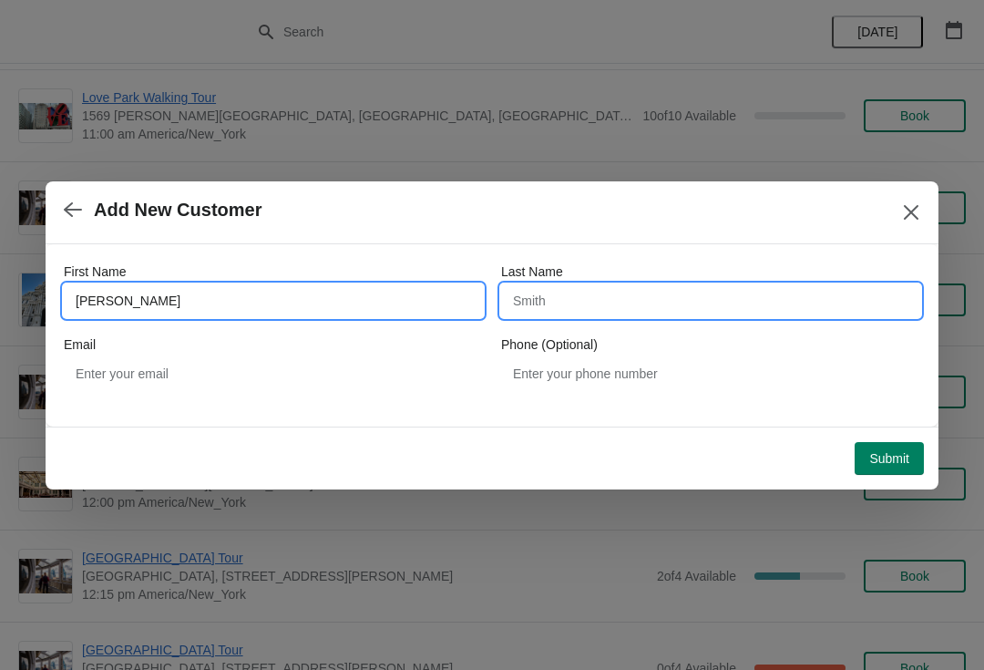
click at [561, 298] on input "Last Name" at bounding box center [710, 300] width 419 height 33
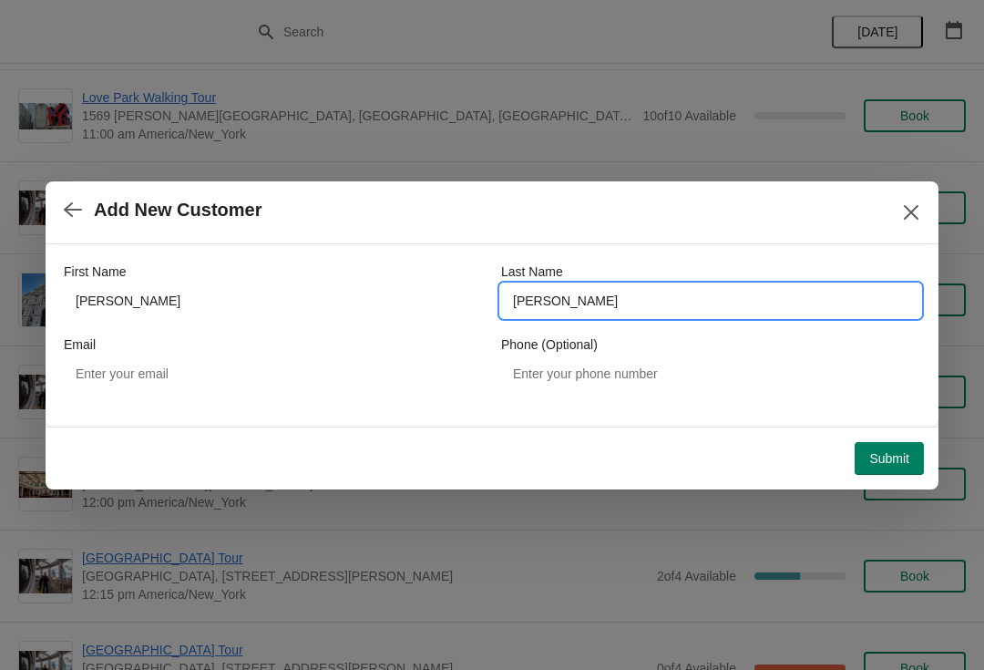
type input "markowitz"
click at [894, 444] on button "Submit" at bounding box center [889, 458] width 69 height 33
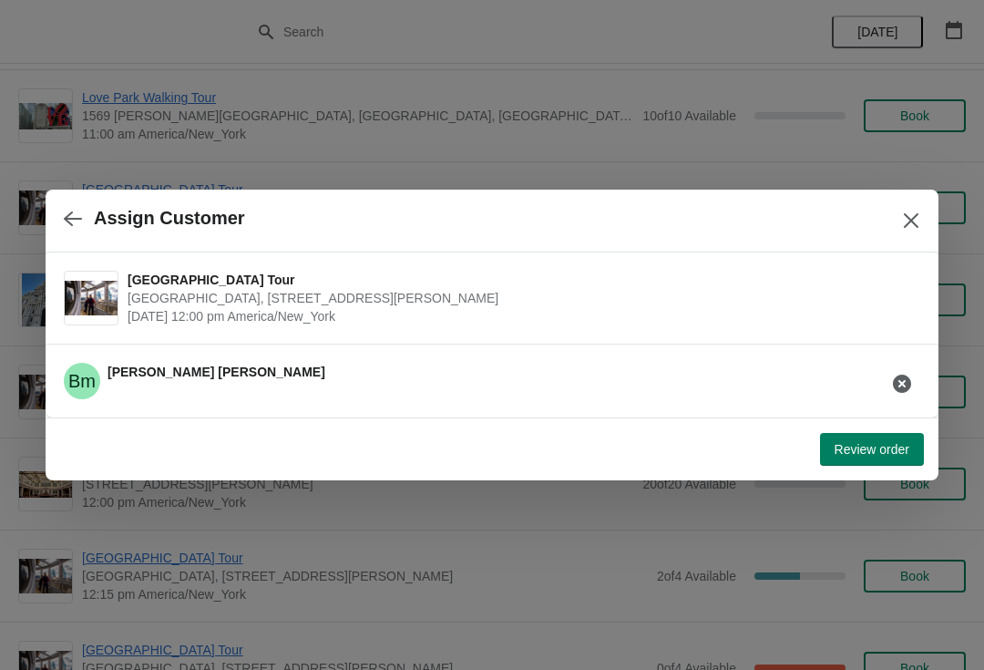
click at [867, 451] on span "Review order" at bounding box center [872, 449] width 75 height 15
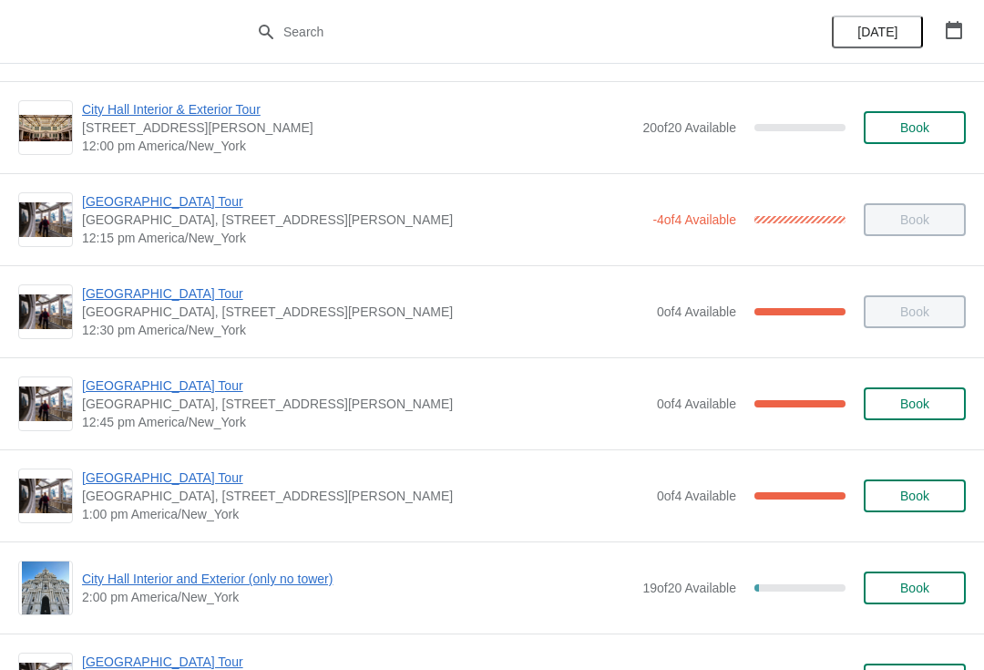
scroll to position [916, 0]
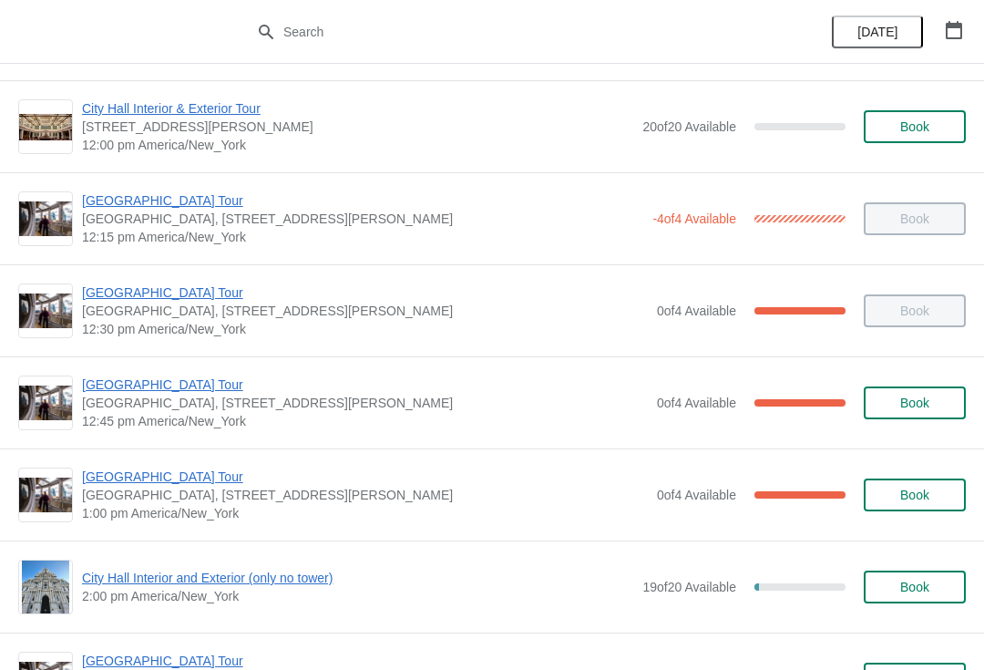
click at [194, 300] on span "[GEOGRAPHIC_DATA] Tour" at bounding box center [365, 292] width 566 height 18
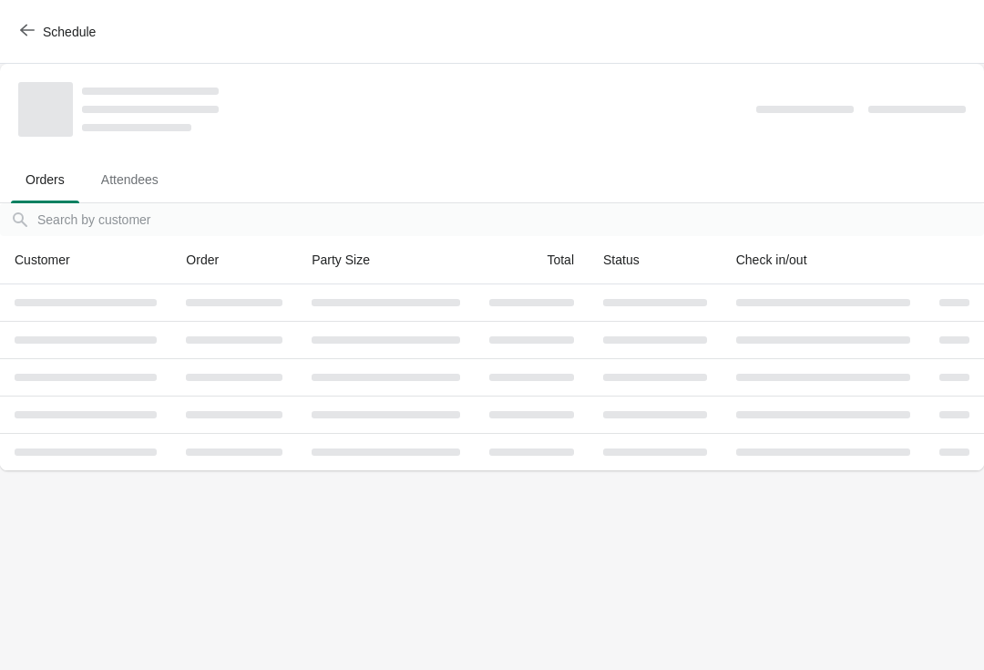
scroll to position [0, 0]
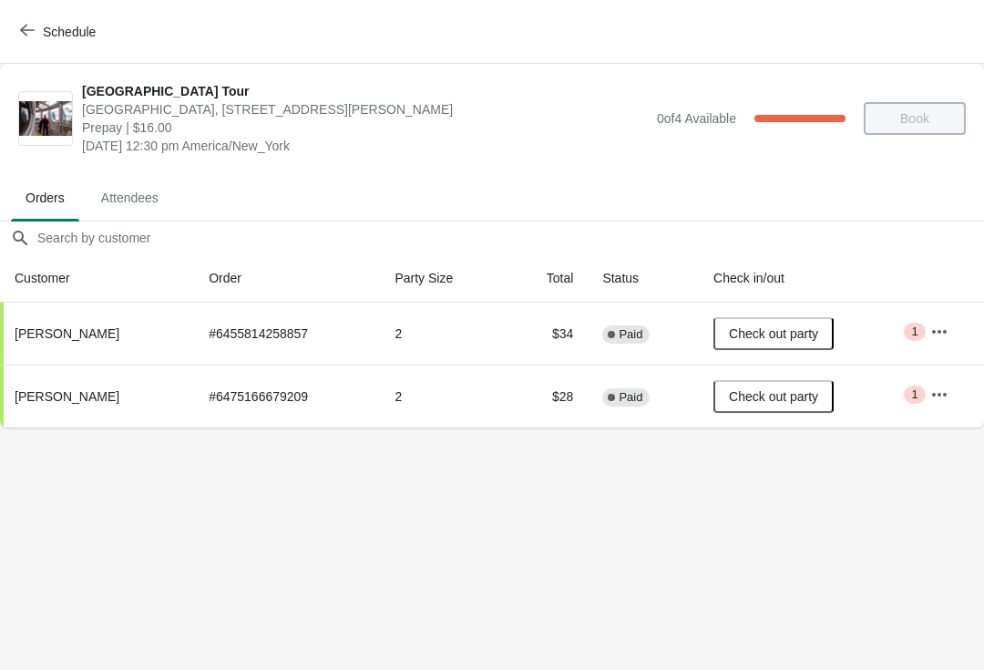
click at [43, 42] on button "Schedule" at bounding box center [59, 31] width 101 height 33
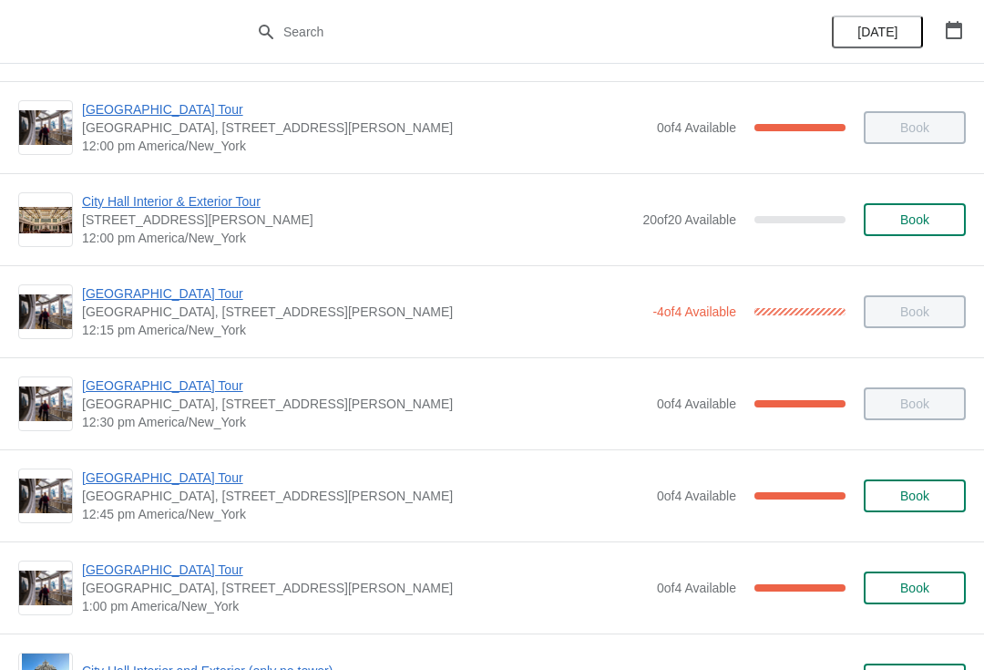
scroll to position [826, 0]
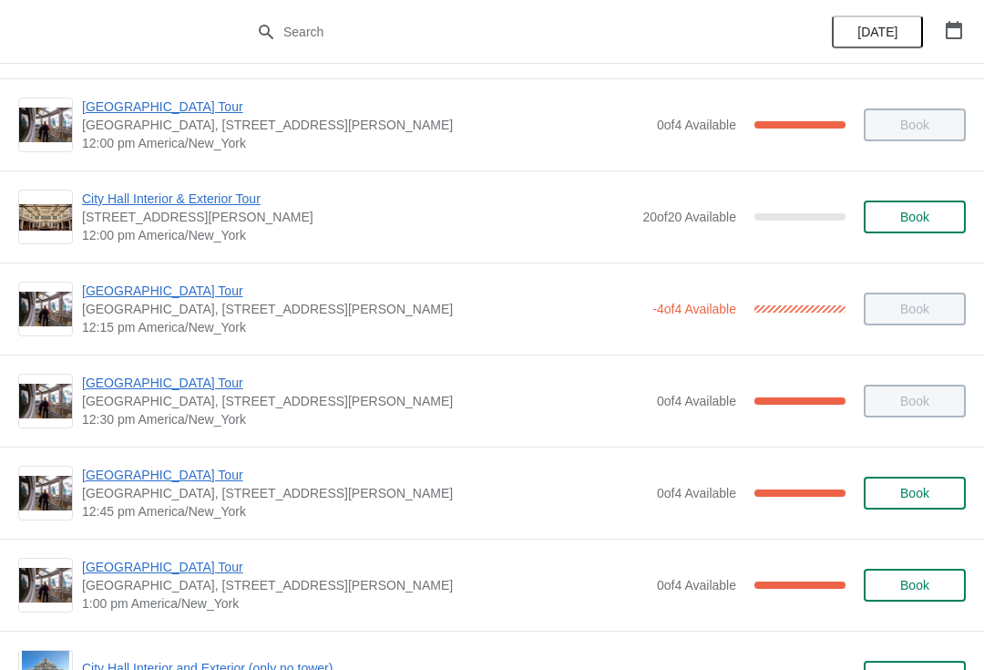
click at [477, 390] on span "[GEOGRAPHIC_DATA] Tour" at bounding box center [365, 383] width 566 height 18
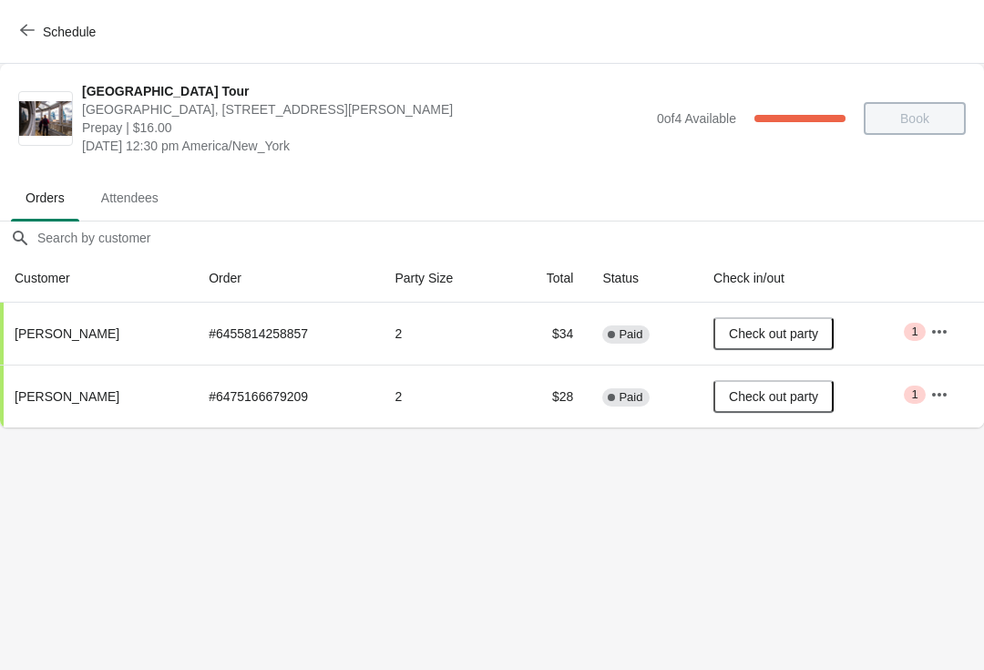
click at [41, 41] on button "Schedule" at bounding box center [59, 31] width 101 height 33
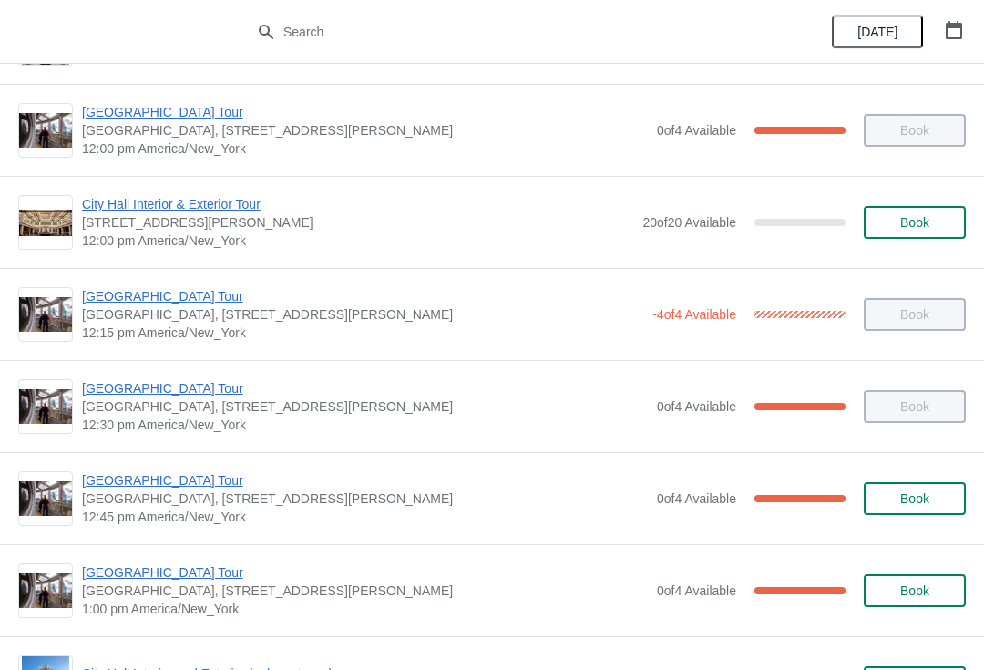
scroll to position [847, 0]
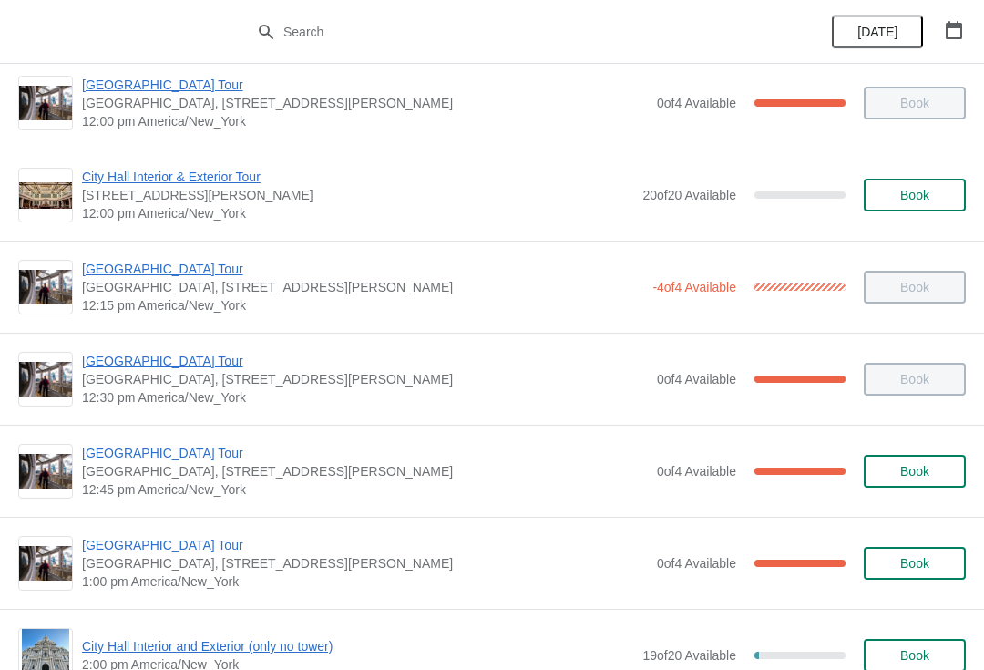
click at [189, 450] on span "[GEOGRAPHIC_DATA] Tour" at bounding box center [365, 453] width 566 height 18
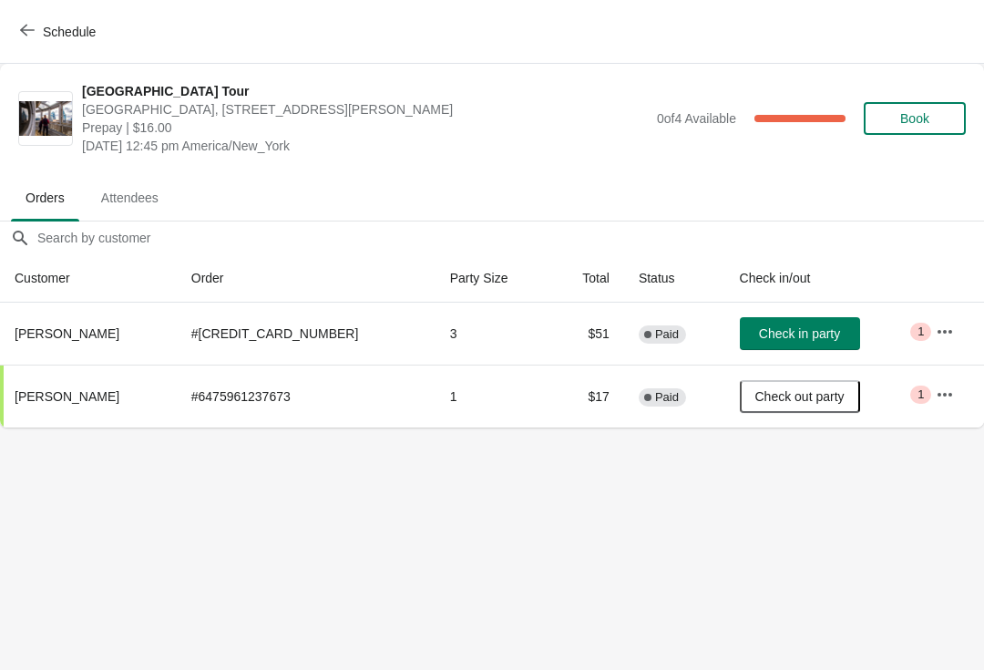
click at [30, 40] on button "Schedule" at bounding box center [59, 31] width 101 height 33
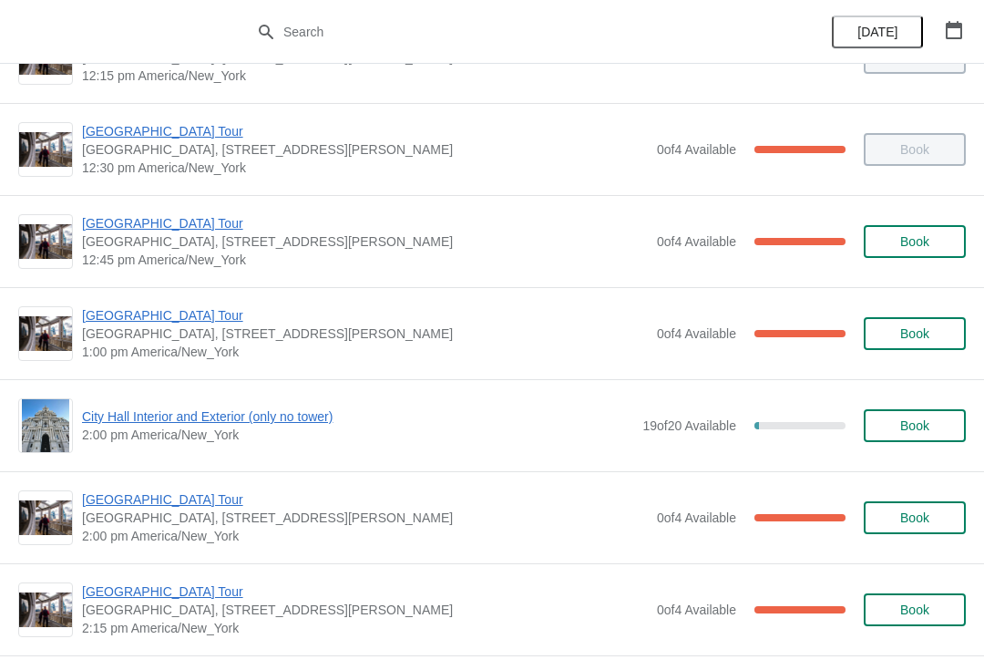
scroll to position [1080, 0]
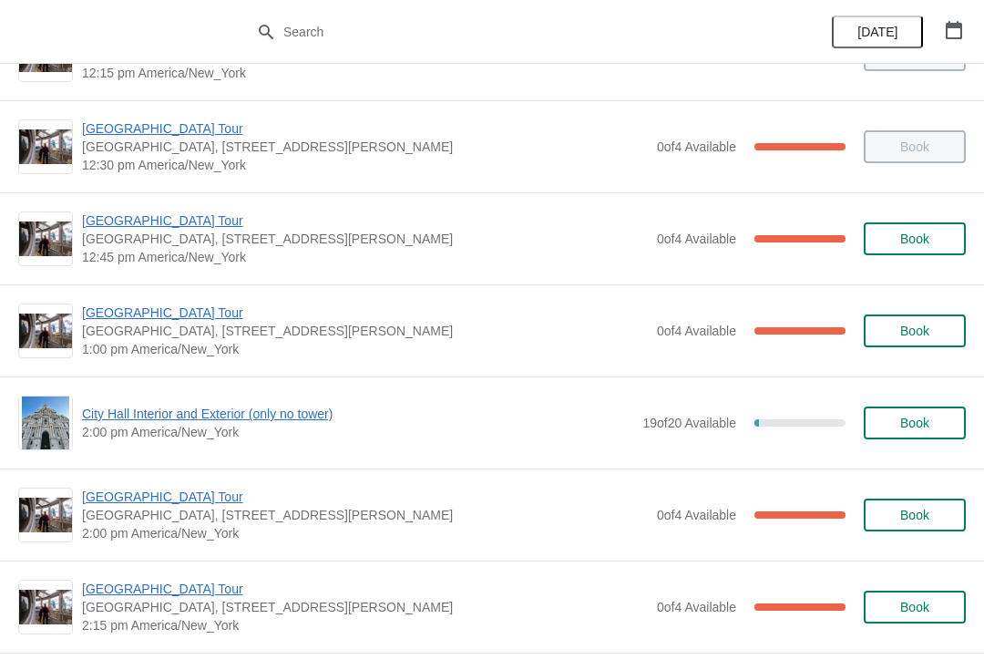
click at [174, 320] on span "[GEOGRAPHIC_DATA] Tour" at bounding box center [365, 312] width 566 height 18
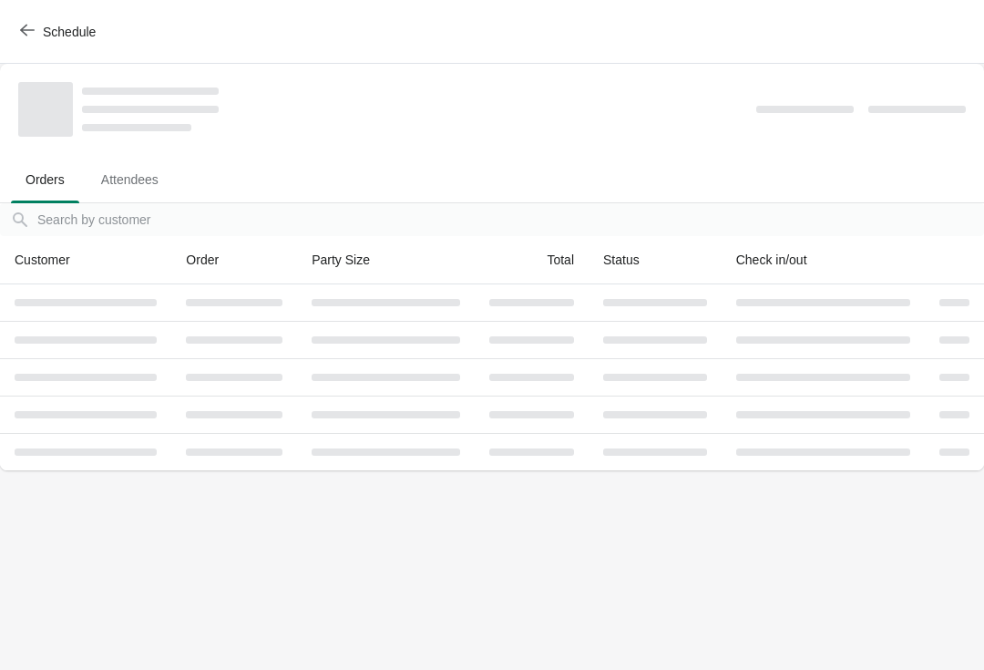
scroll to position [0, 0]
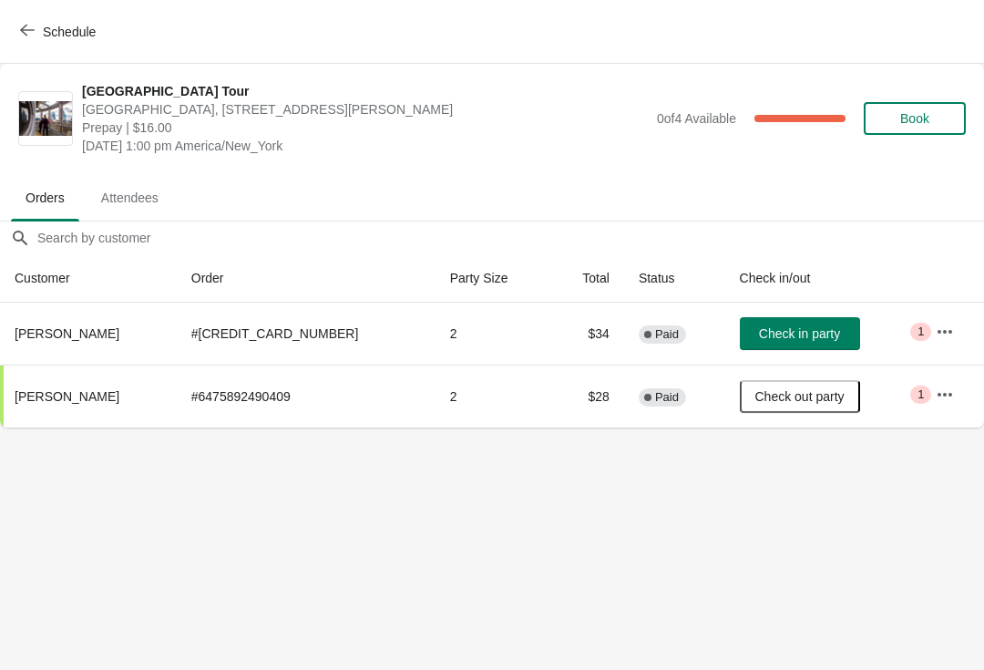
click at [50, 34] on span "Schedule" at bounding box center [69, 32] width 53 height 15
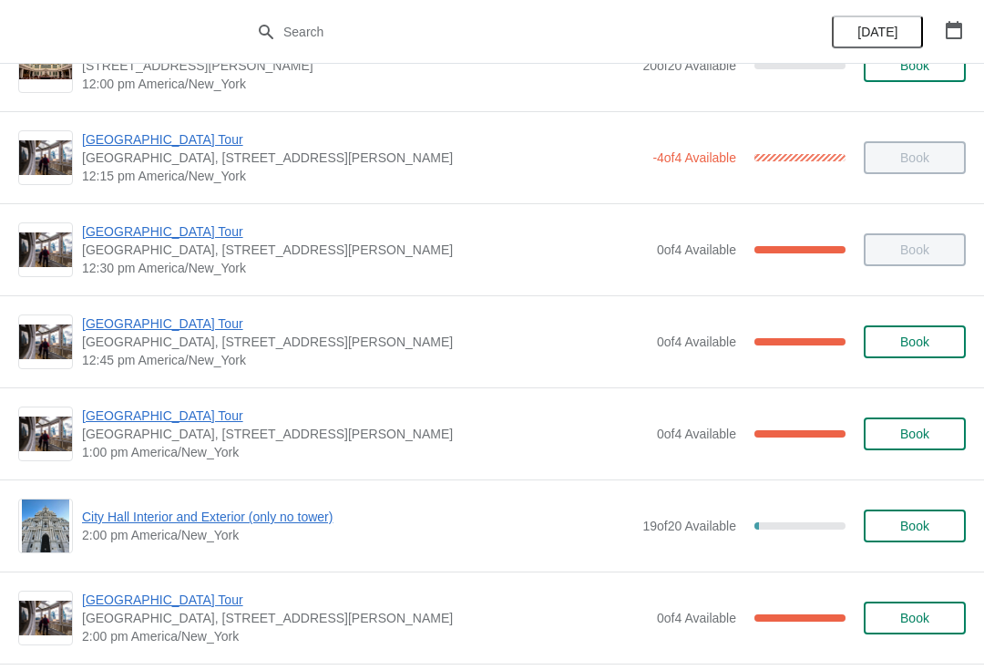
scroll to position [973, 0]
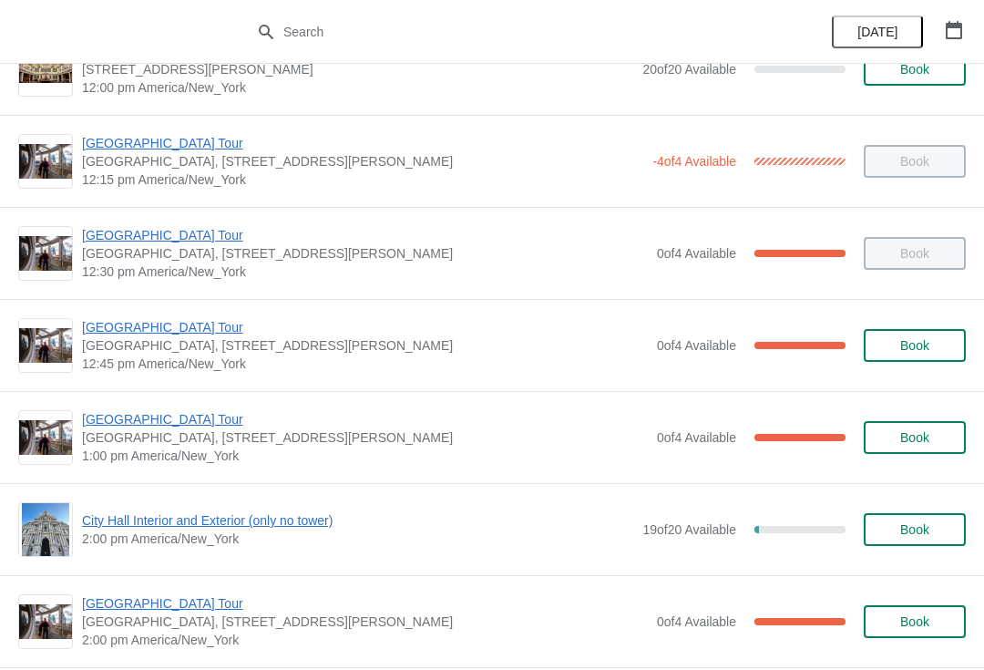
click at [184, 326] on span "[GEOGRAPHIC_DATA] Tour" at bounding box center [365, 327] width 566 height 18
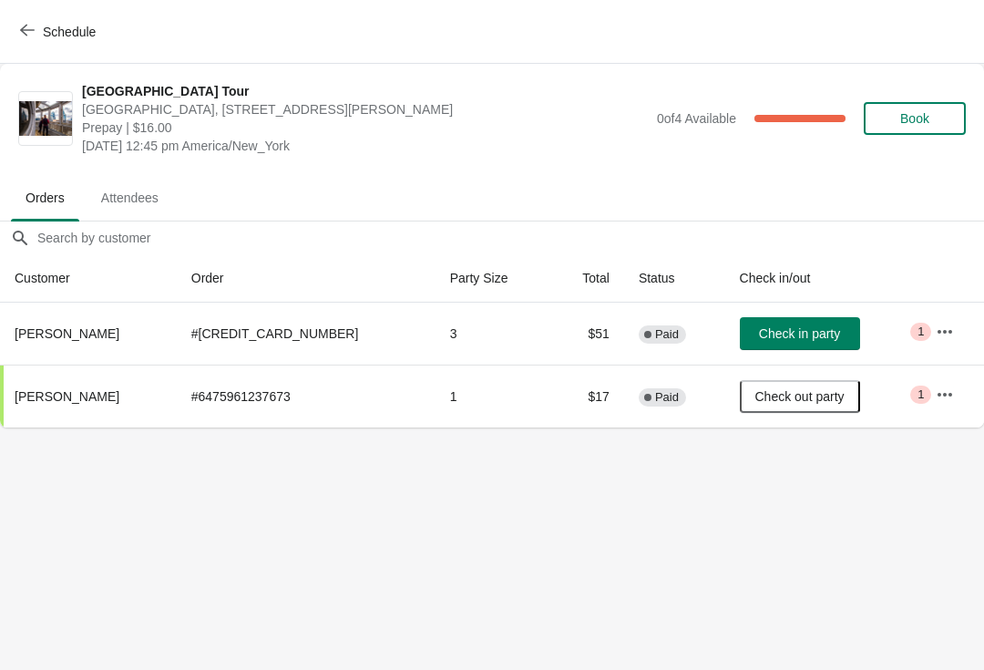
click at [784, 338] on span "Check in party" at bounding box center [799, 333] width 81 height 15
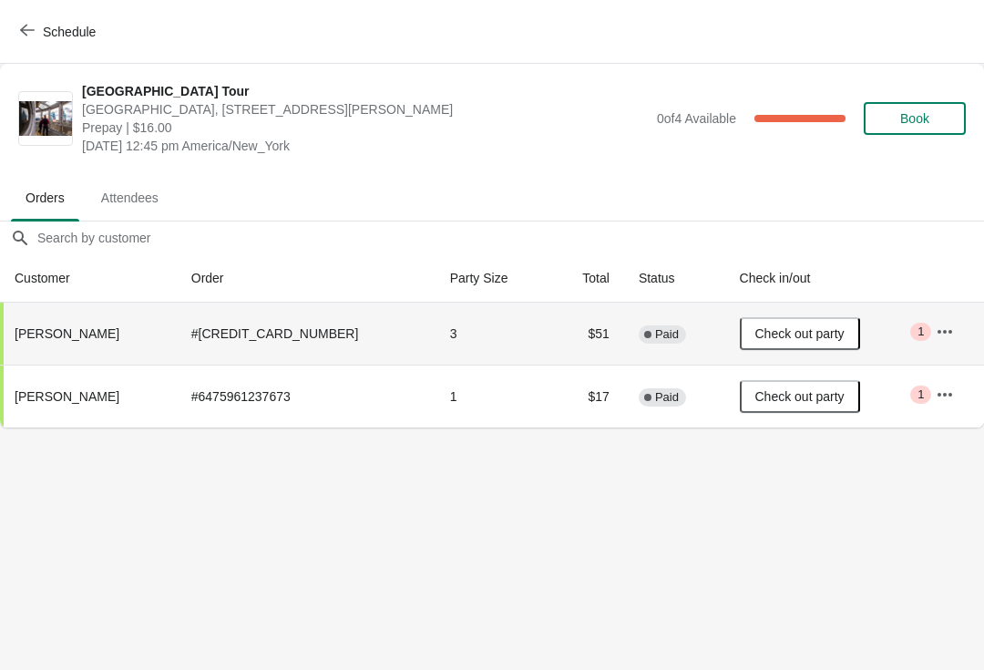
click at [35, 42] on button "Schedule" at bounding box center [59, 31] width 101 height 33
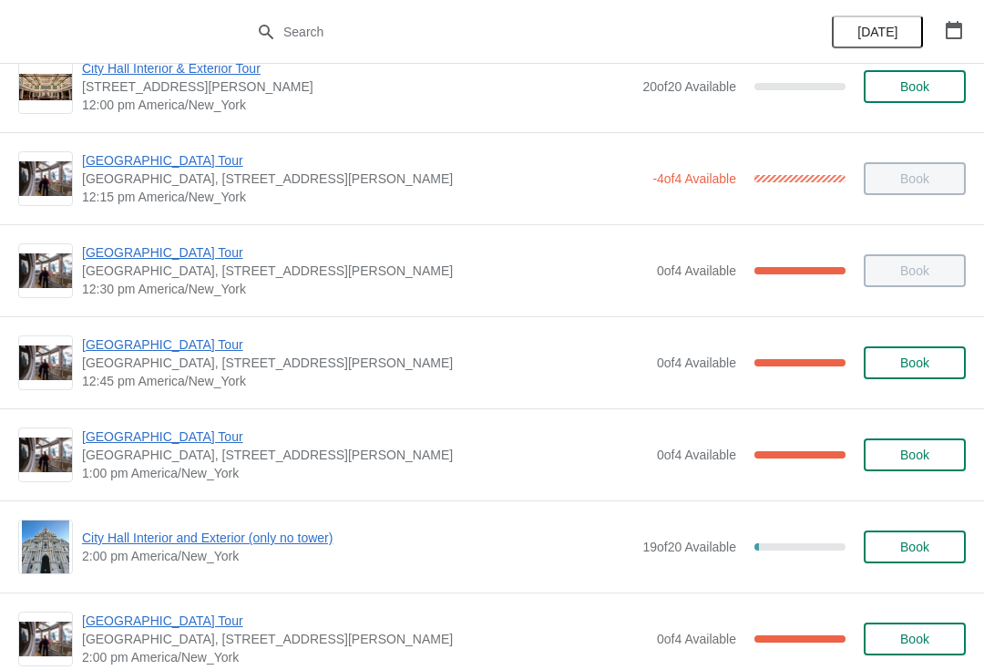
scroll to position [957, 0]
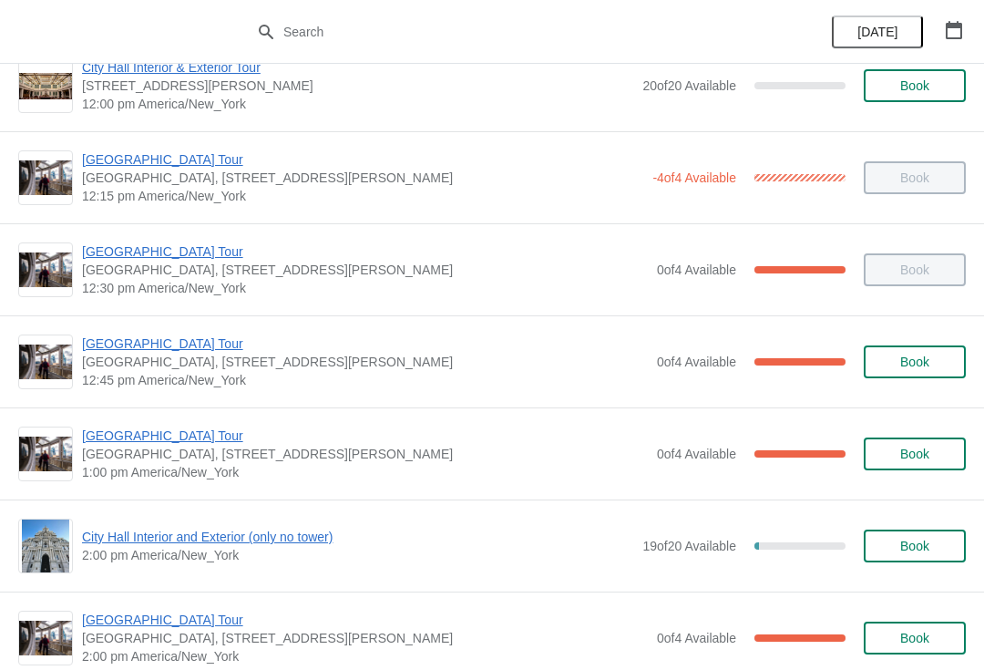
click at [196, 362] on span "[GEOGRAPHIC_DATA], [STREET_ADDRESS][PERSON_NAME]" at bounding box center [365, 362] width 566 height 18
click at [200, 350] on span "[GEOGRAPHIC_DATA] Tour" at bounding box center [365, 343] width 566 height 18
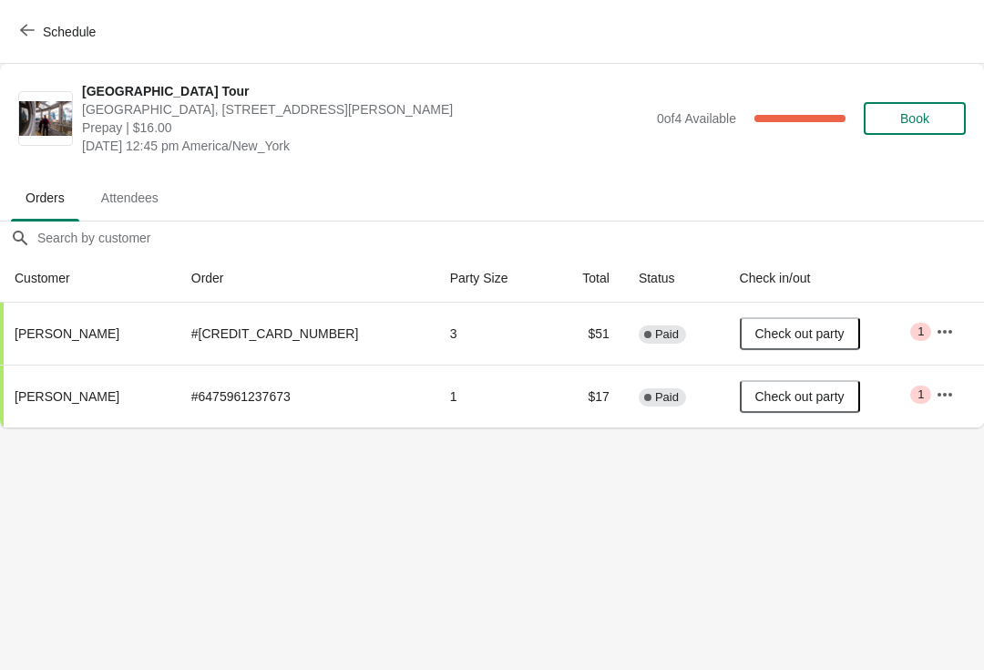
scroll to position [0, 0]
click at [36, 27] on span "Schedule" at bounding box center [60, 31] width 72 height 17
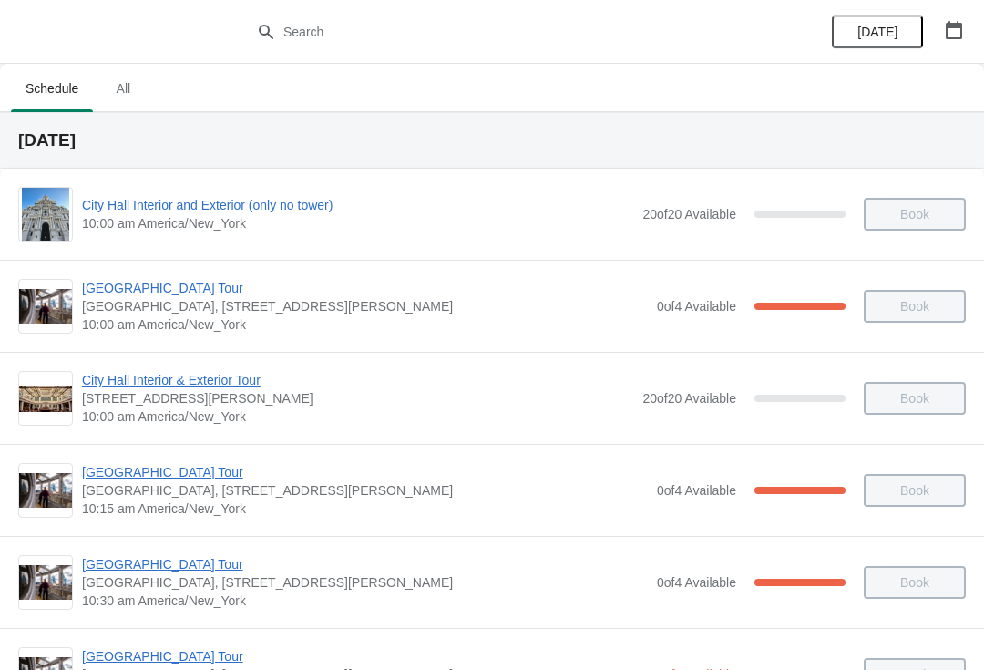
click at [266, 446] on div "City Hall Tower Tour City Hall Visitor Center, 1400 John F Kennedy Boulevard Su…" at bounding box center [492, 490] width 984 height 92
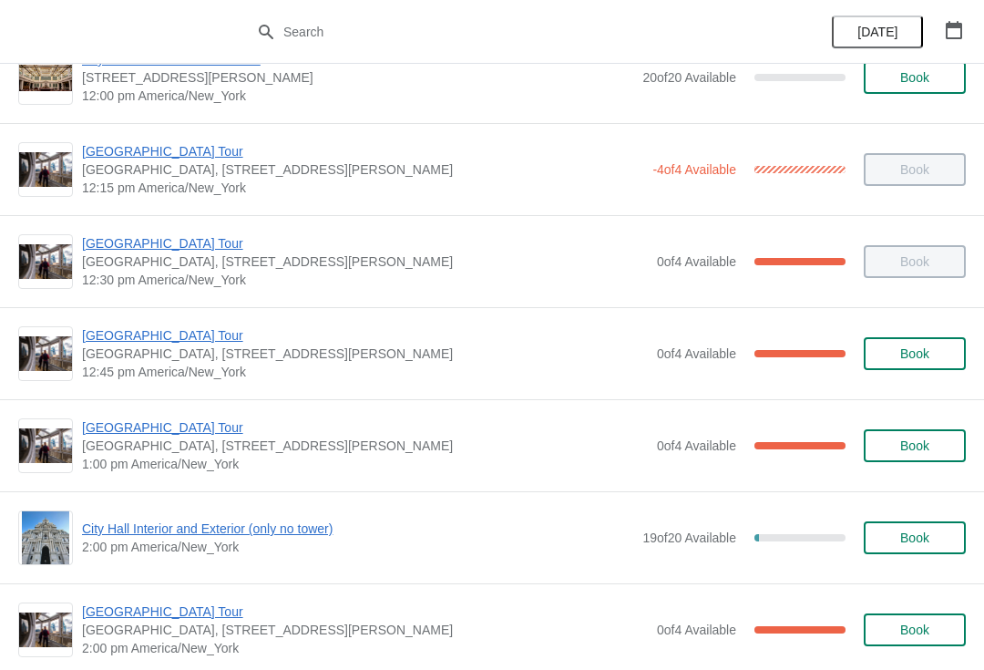
scroll to position [978, 0]
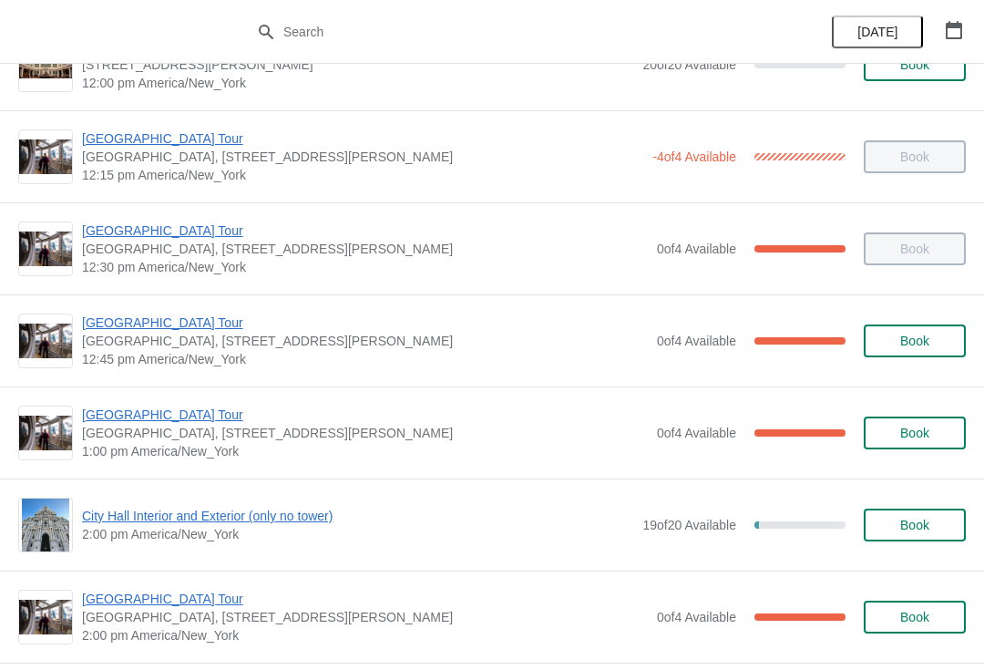
click at [197, 419] on span "[GEOGRAPHIC_DATA] Tour" at bounding box center [365, 414] width 566 height 18
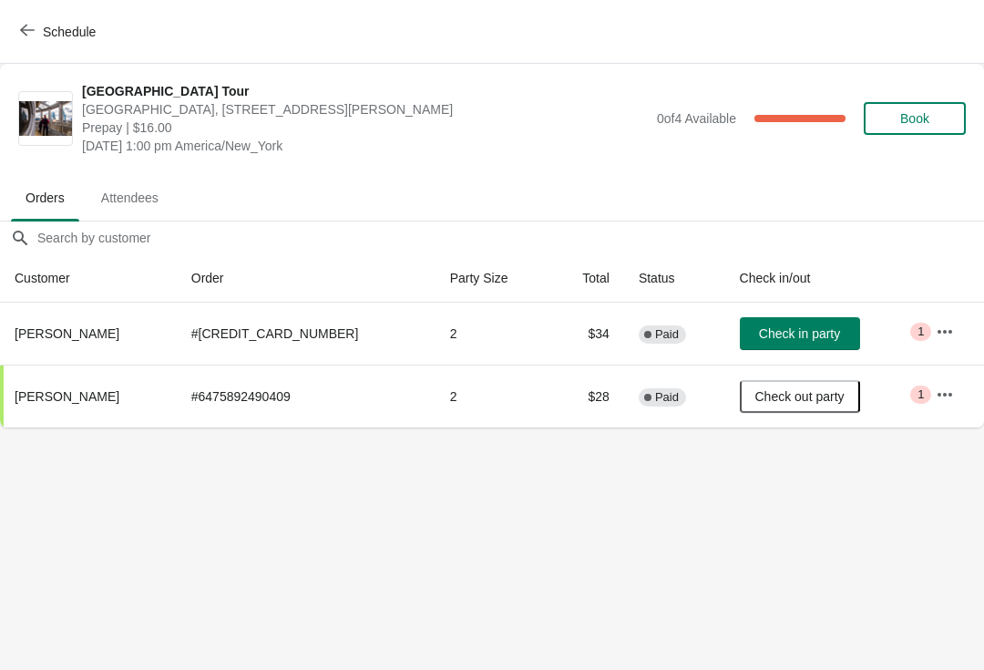
scroll to position [0, 0]
click at [759, 337] on span "Check in party" at bounding box center [799, 333] width 81 height 15
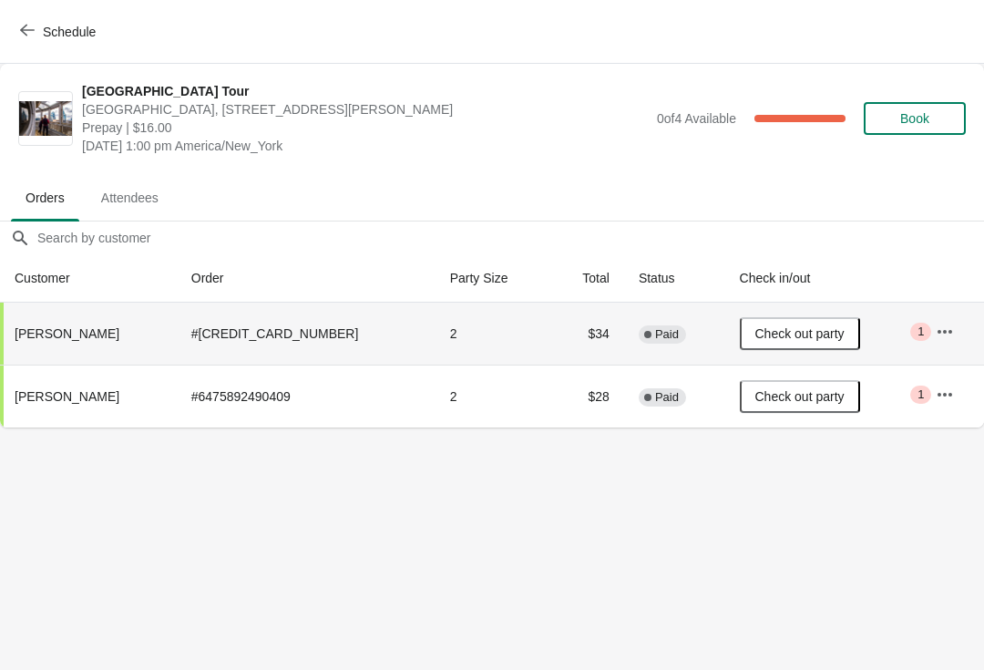
click at [36, 38] on span "Schedule" at bounding box center [60, 31] width 72 height 17
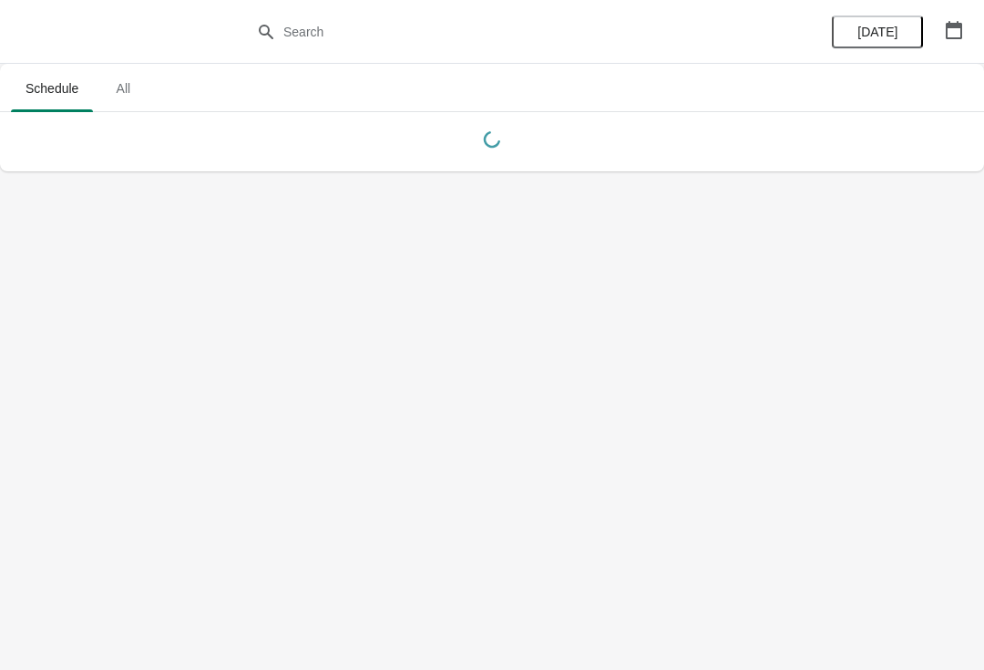
click at [564, 505] on body "Schedule All Schedule All Today" at bounding box center [492, 335] width 984 height 670
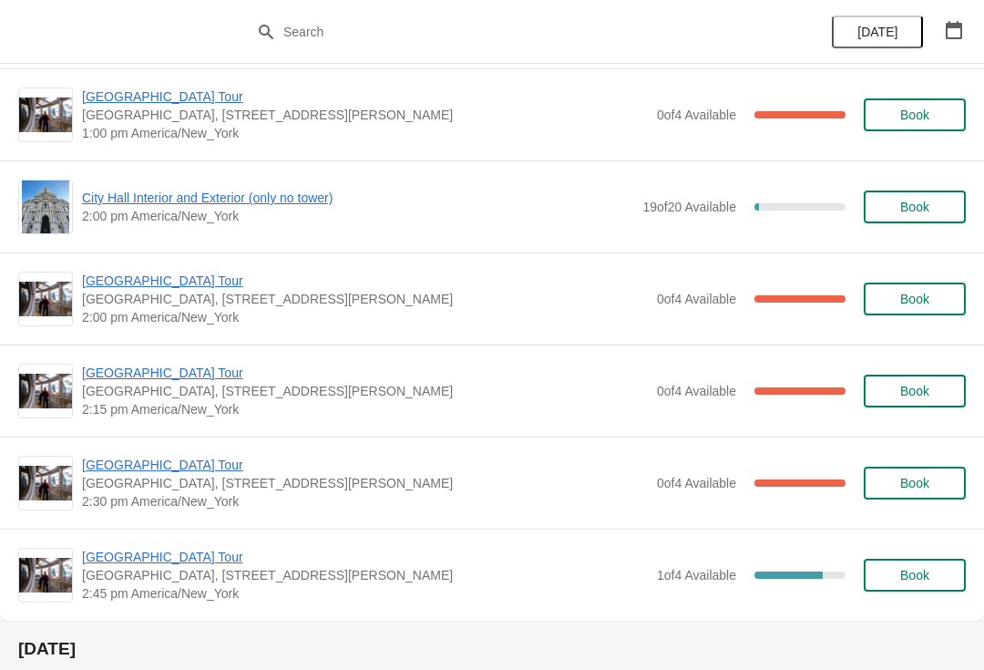
scroll to position [1282, 0]
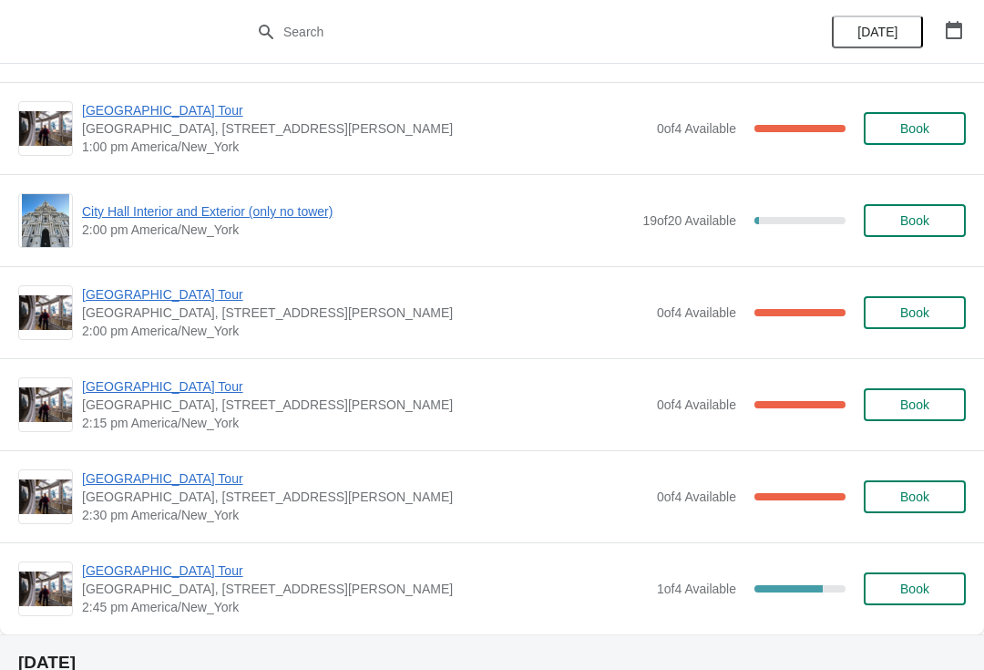
click at [544, 230] on span "2:00 pm America/New_York" at bounding box center [357, 230] width 551 height 18
click at [576, 234] on span "2:00 pm America/New_York" at bounding box center [357, 230] width 551 height 18
click at [582, 219] on span "City Hall Interior and Exterior (only no tower)" at bounding box center [357, 211] width 551 height 18
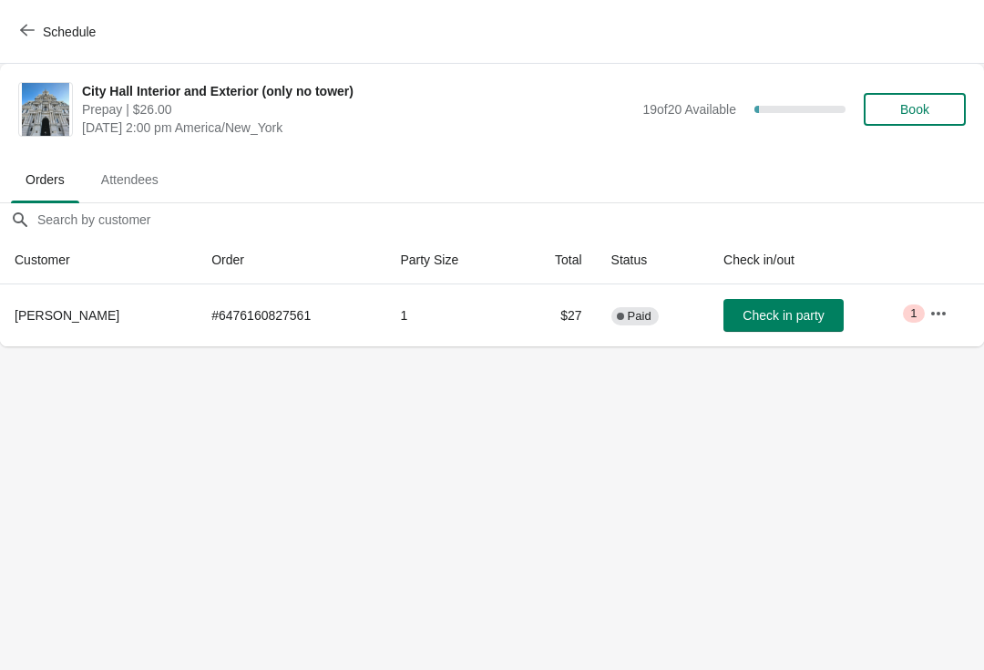
click at [30, 36] on icon "button" at bounding box center [27, 30] width 15 height 15
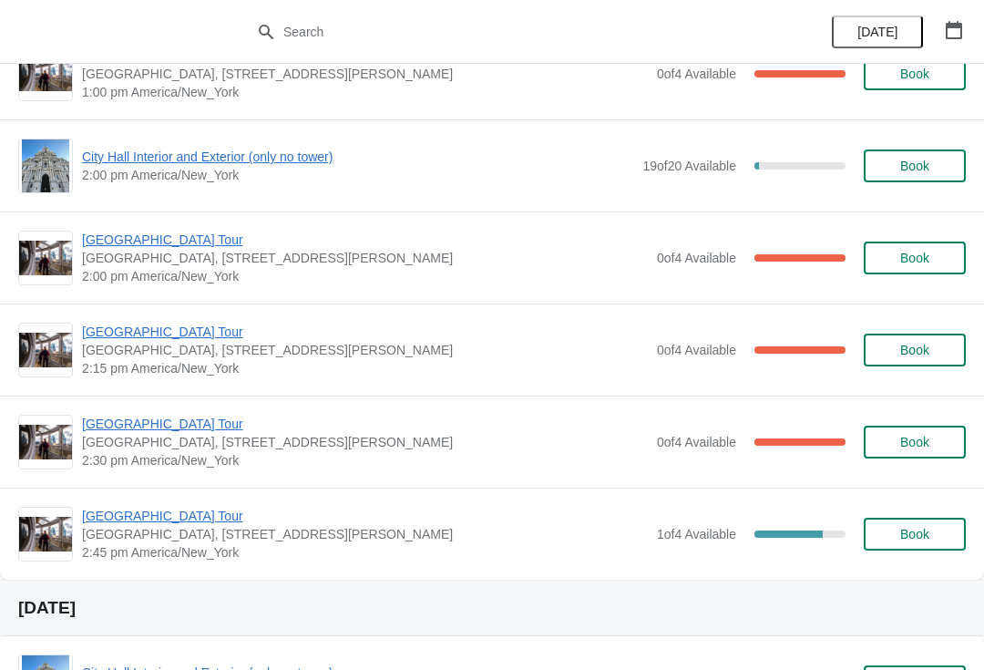
scroll to position [1334, 0]
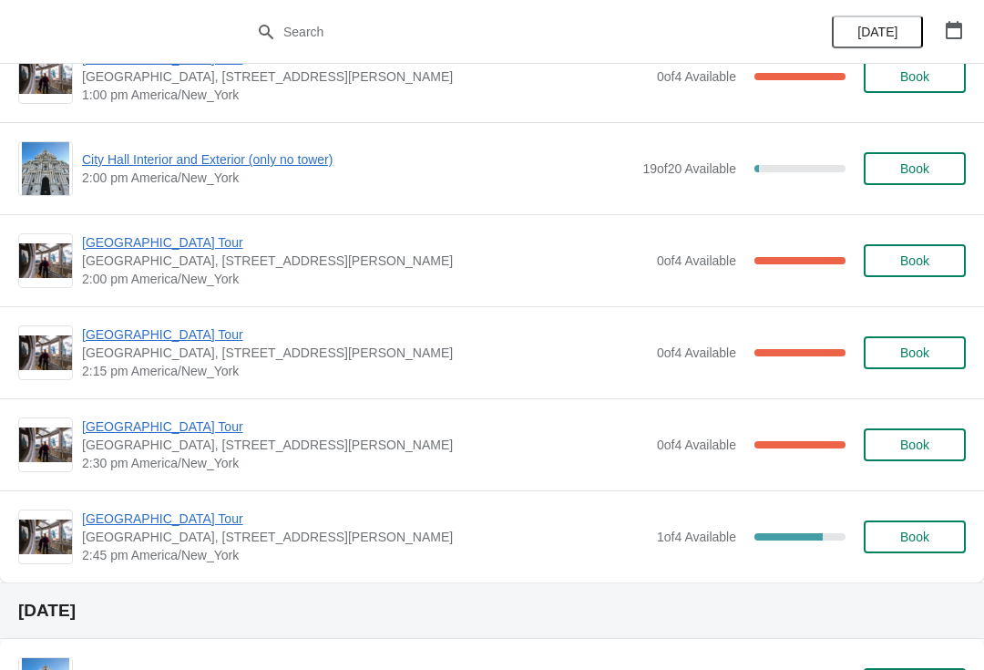
click at [913, 529] on span "Book" at bounding box center [914, 536] width 29 height 15
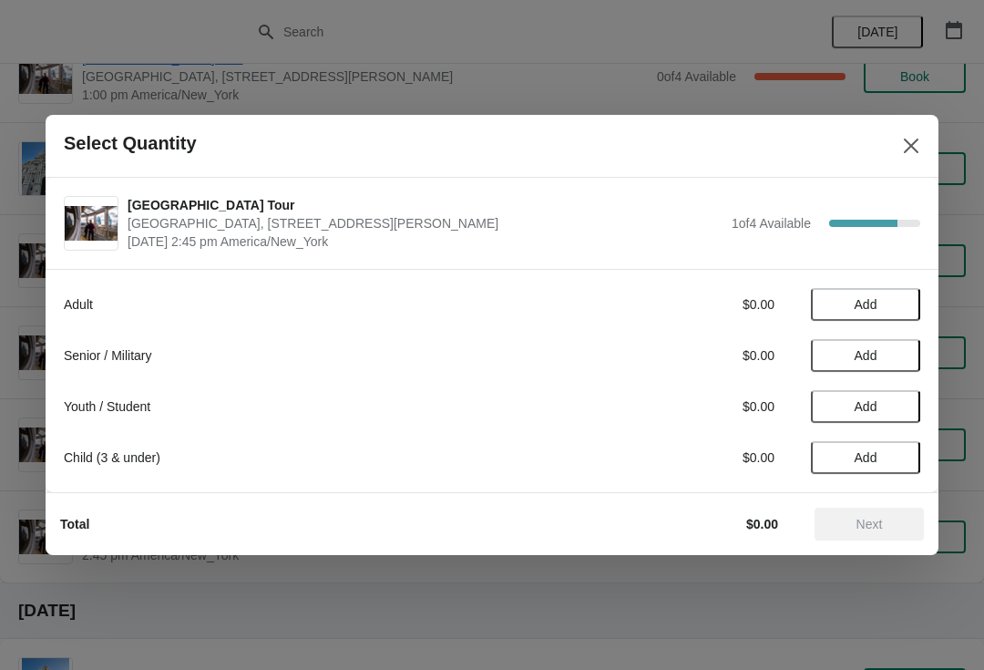
click at [864, 304] on span "Add" at bounding box center [866, 304] width 23 height 15
click at [869, 515] on button "Next" at bounding box center [869, 524] width 109 height 33
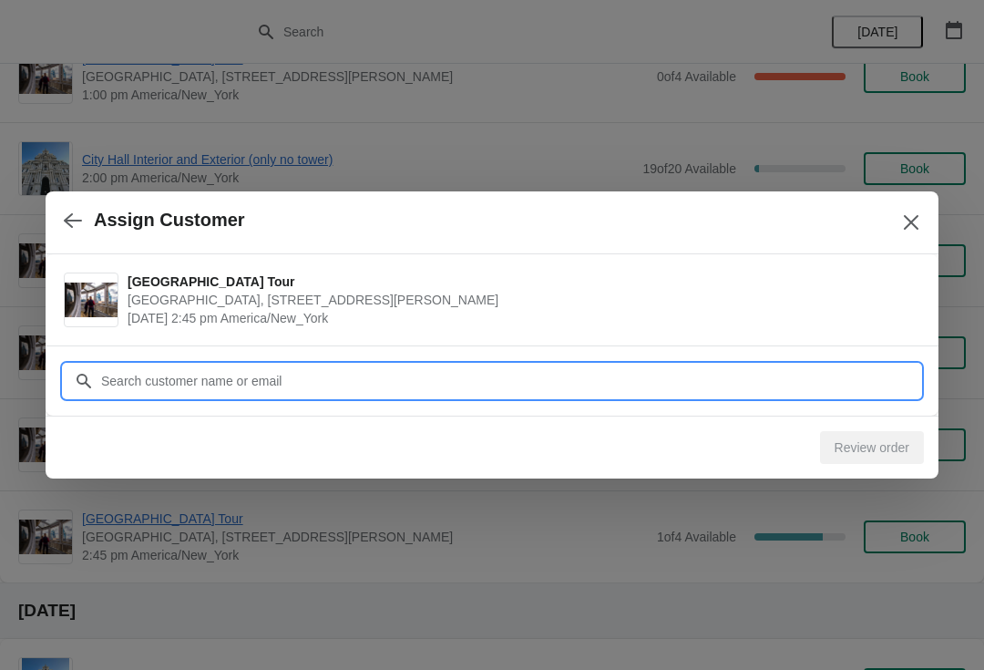
click at [258, 387] on input "Customer" at bounding box center [510, 380] width 820 height 33
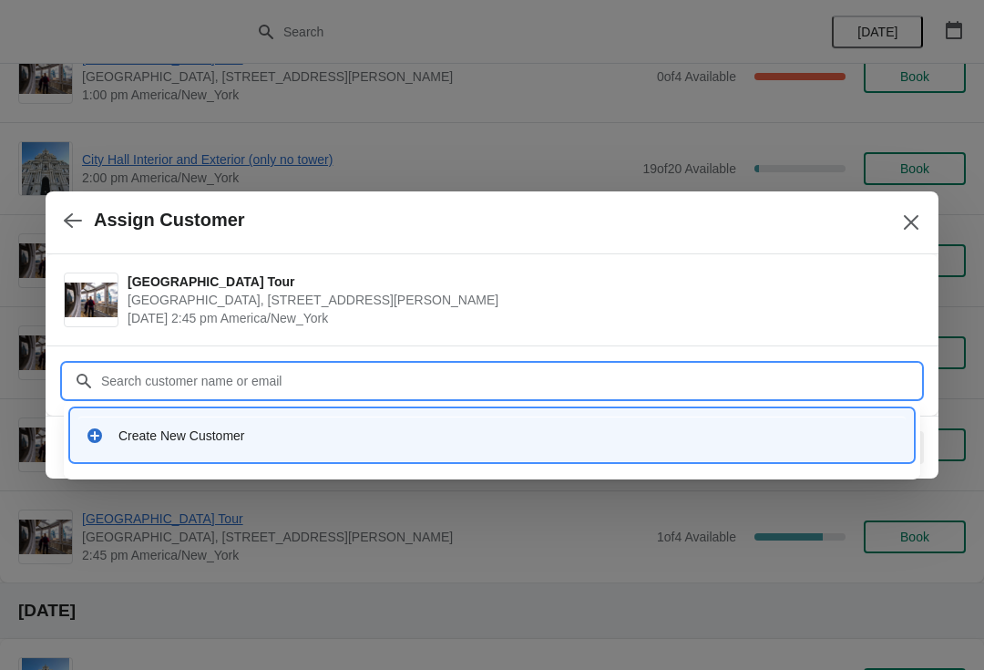
click at [204, 431] on div "Create New Customer" at bounding box center [508, 435] width 780 height 18
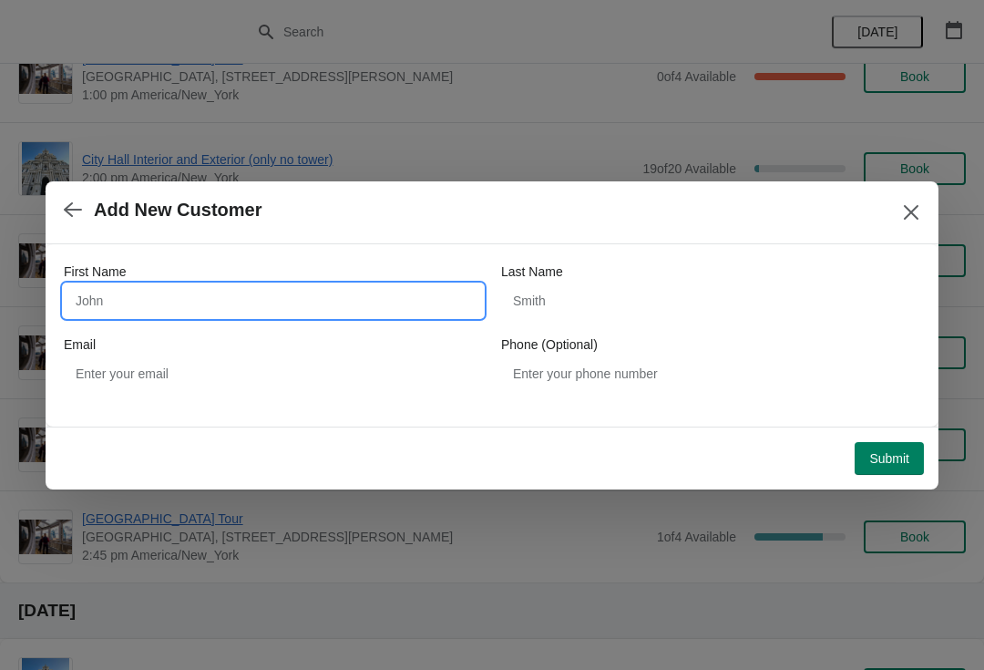
click at [188, 303] on input "First Name" at bounding box center [273, 300] width 419 height 33
type input "Jeff"
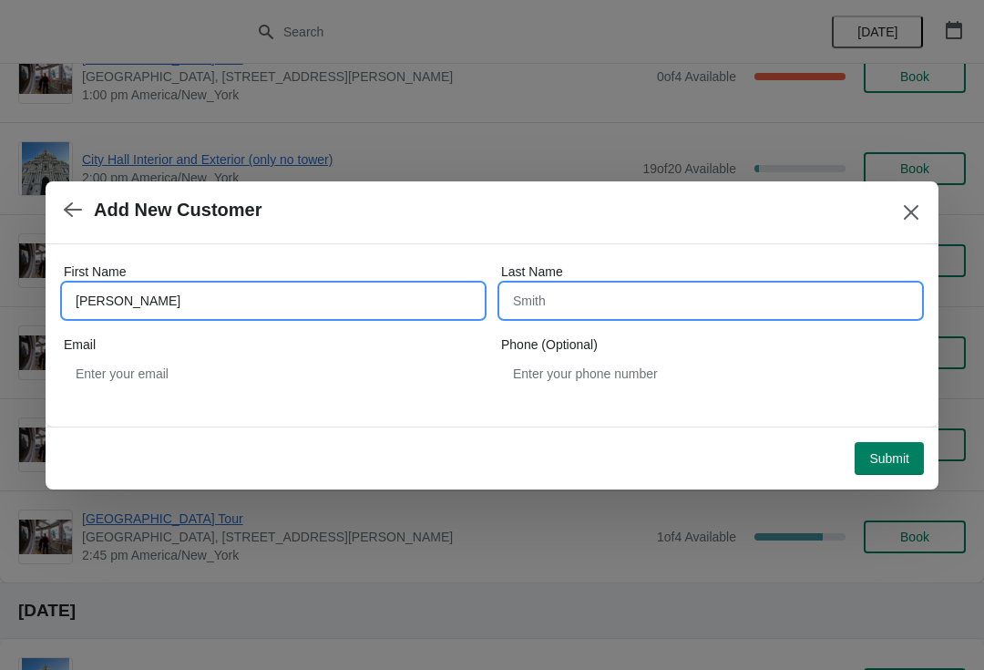
click at [565, 302] on input "Last Name" at bounding box center [710, 300] width 419 height 33
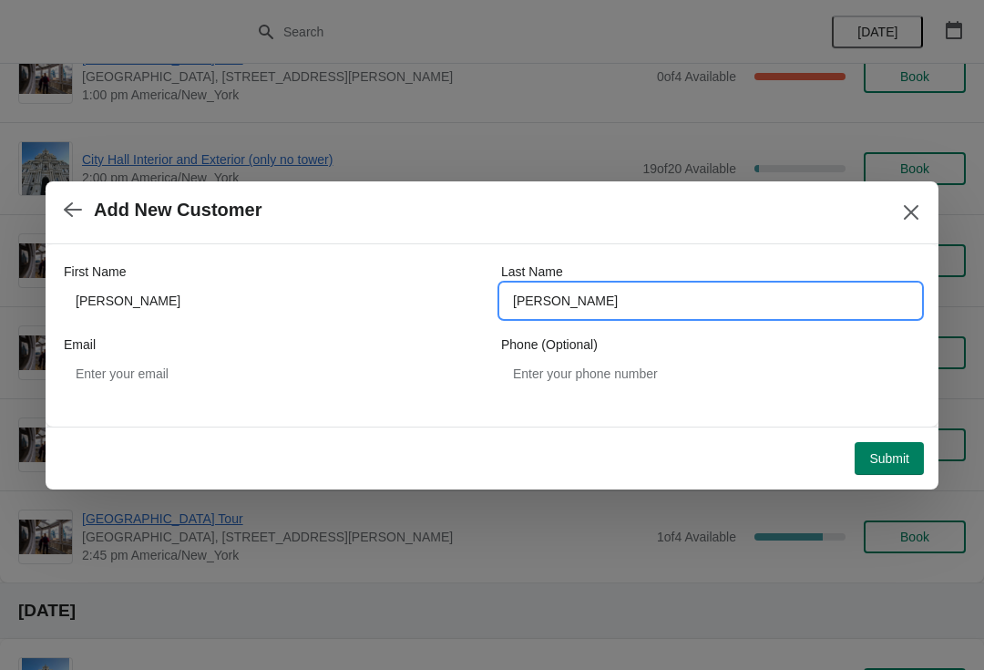
type input "hewitt"
click at [891, 458] on span "Submit" at bounding box center [889, 458] width 40 height 15
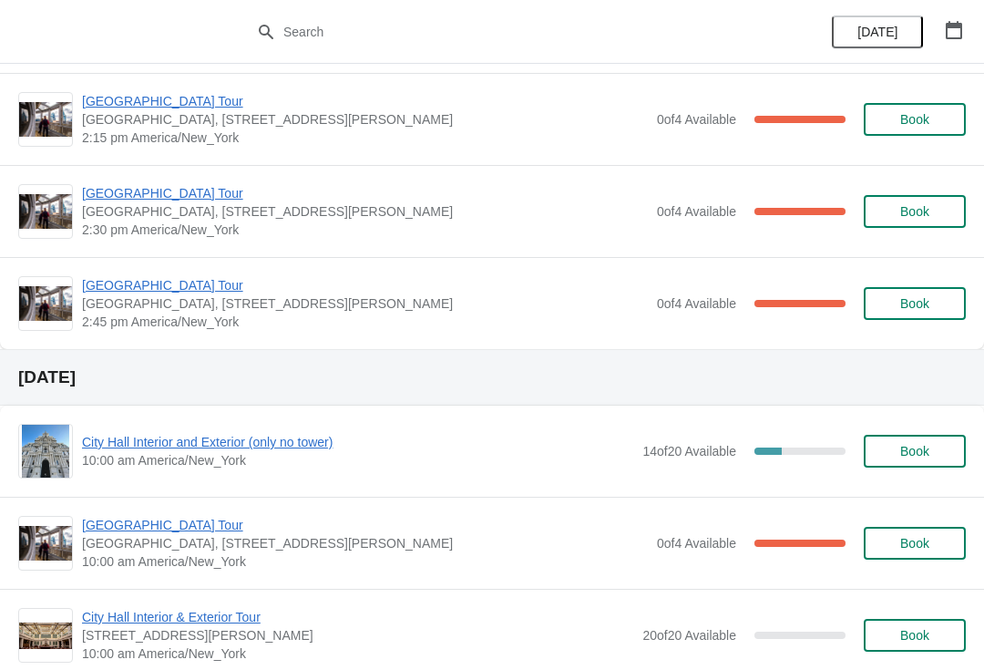
scroll to position [1565, 0]
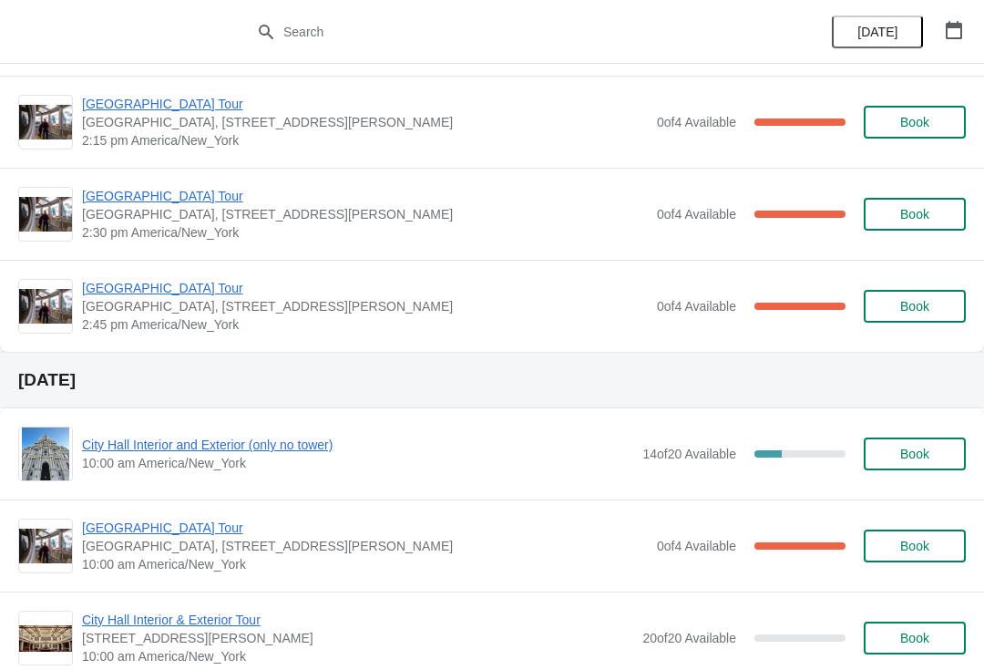
click at [181, 292] on span "[GEOGRAPHIC_DATA] Tour" at bounding box center [365, 288] width 566 height 18
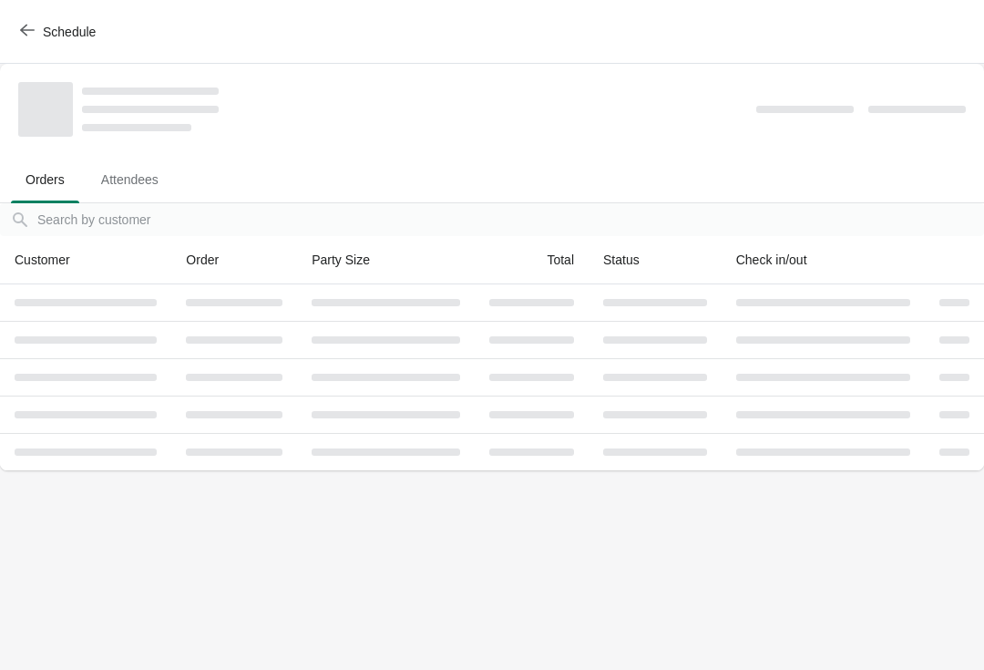
scroll to position [0, 0]
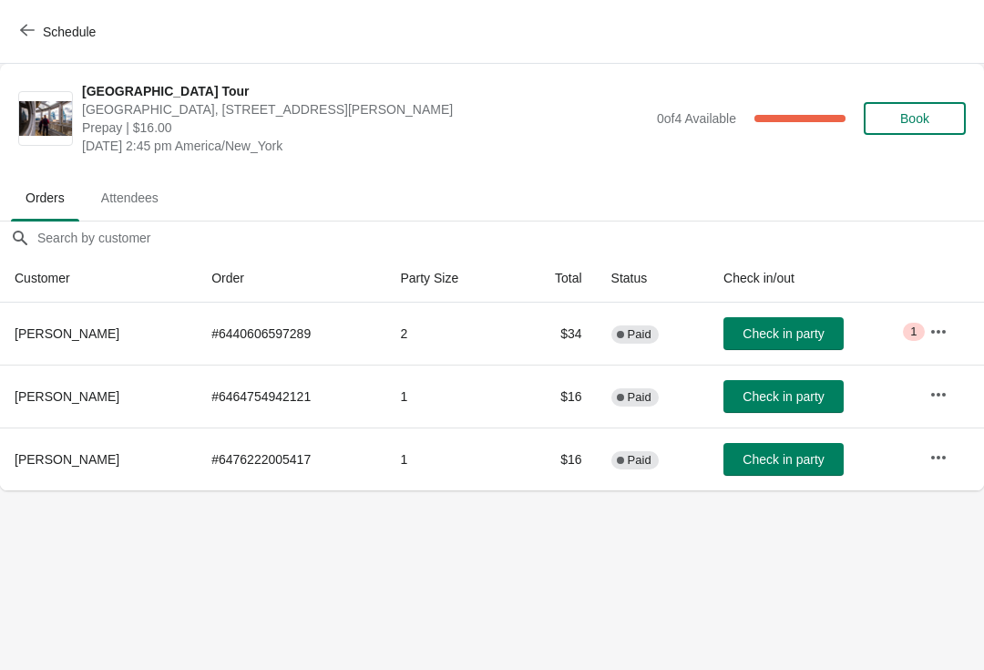
click at [61, 33] on span "Schedule" at bounding box center [69, 32] width 53 height 15
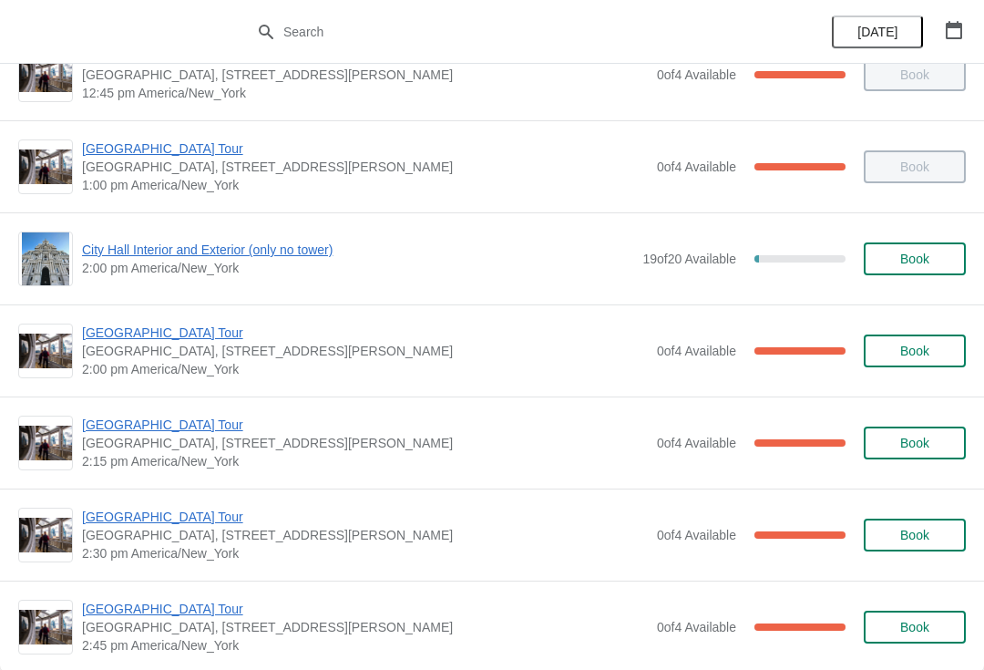
scroll to position [1246, 0]
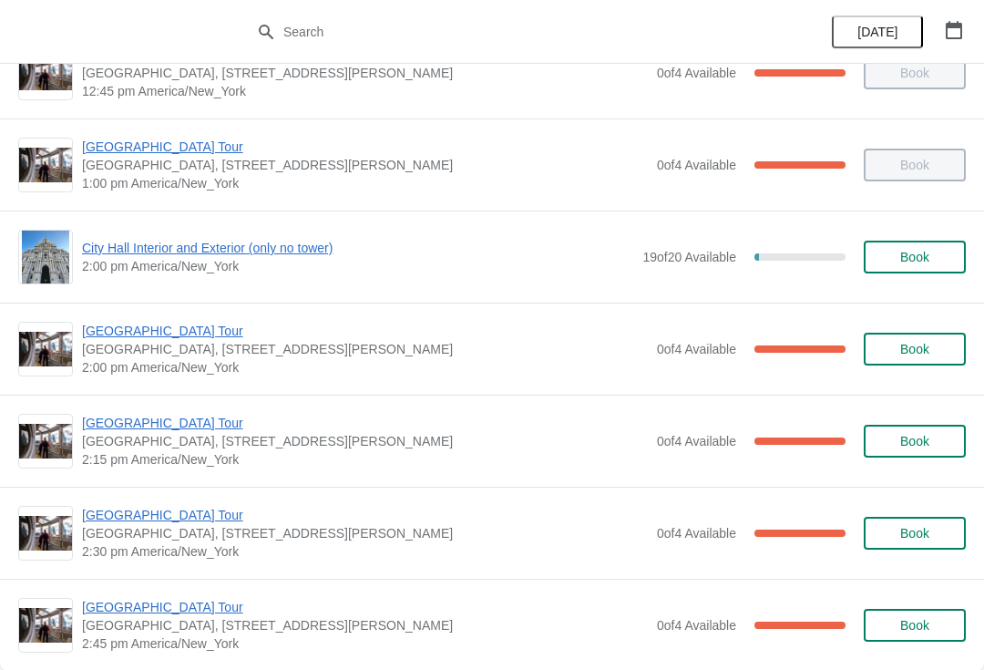
click at [225, 323] on span "[GEOGRAPHIC_DATA] Tour" at bounding box center [365, 331] width 566 height 18
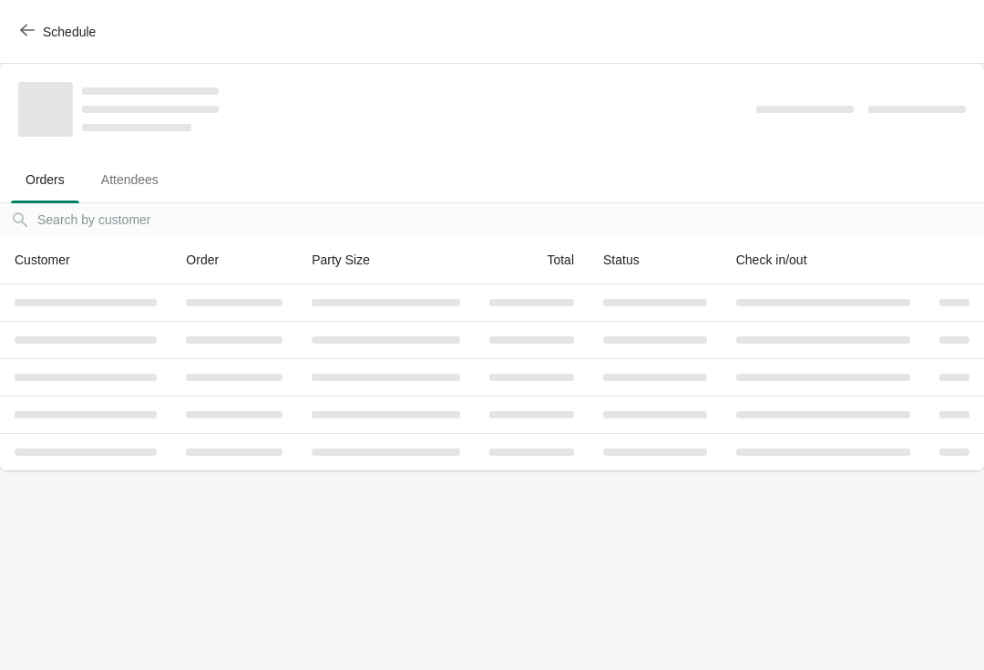
scroll to position [0, 0]
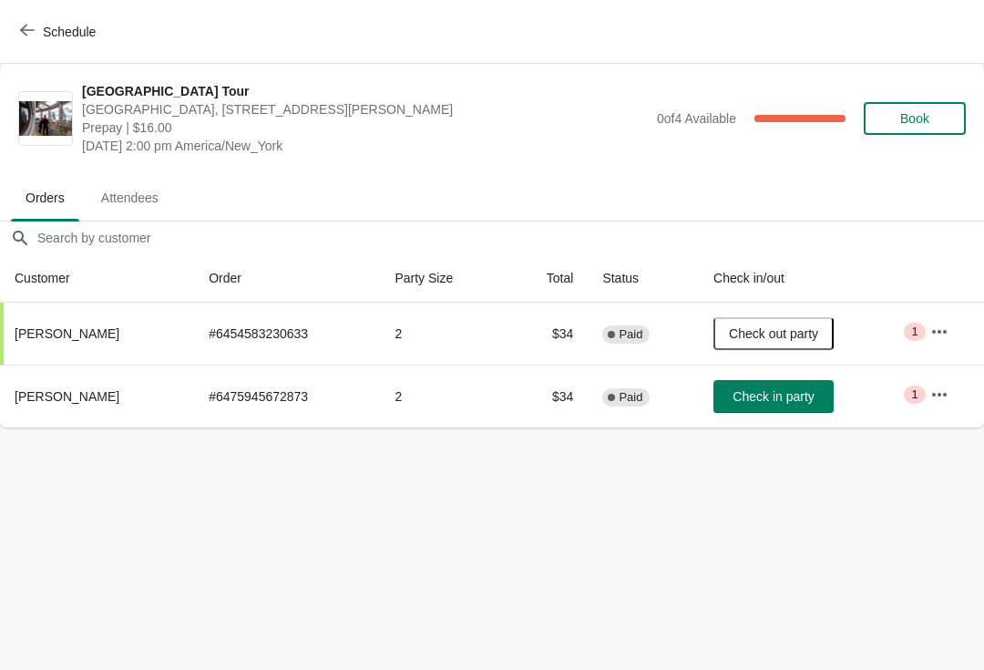
click at [30, 25] on icon "button" at bounding box center [27, 30] width 15 height 15
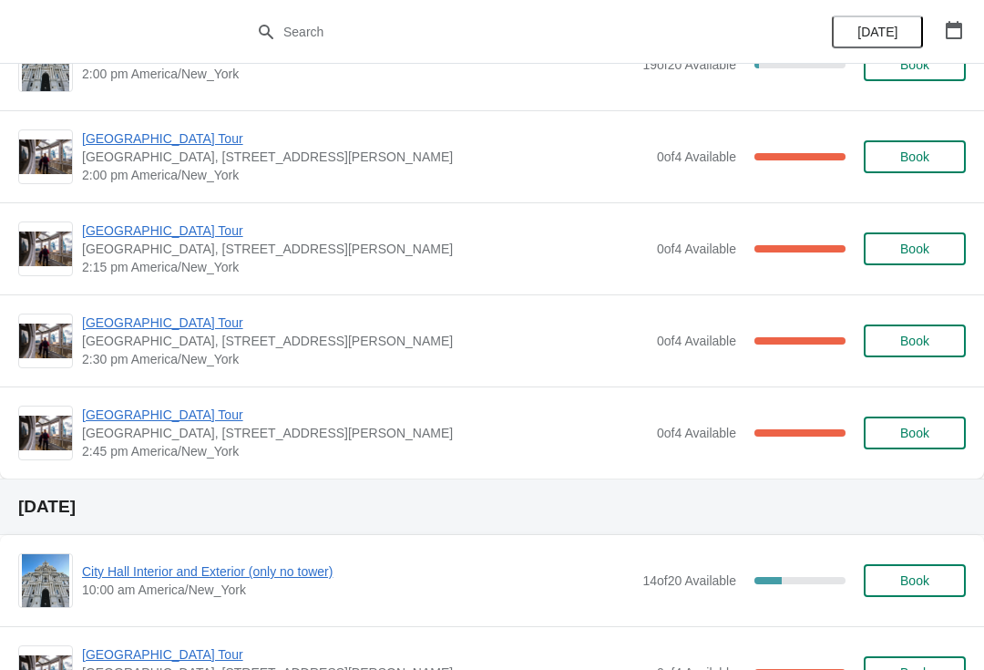
scroll to position [1431, 0]
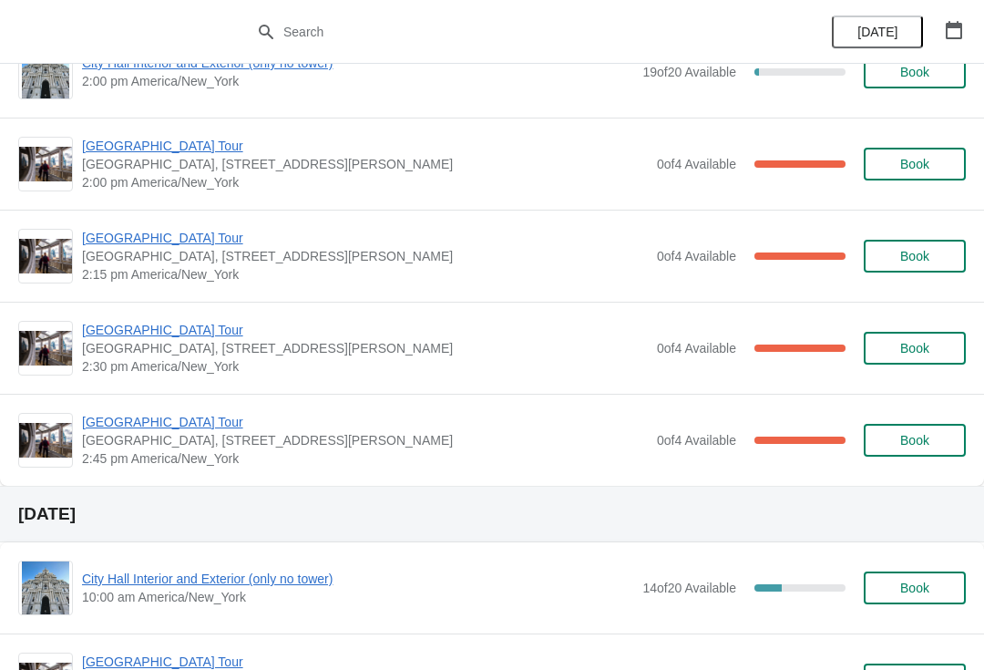
click at [198, 220] on div "[GEOGRAPHIC_DATA] [GEOGRAPHIC_DATA], [STREET_ADDRESS][PERSON_NAME] 2:15 pm [GEO…" at bounding box center [492, 256] width 984 height 92
click at [155, 220] on div "[GEOGRAPHIC_DATA] [GEOGRAPHIC_DATA], [STREET_ADDRESS][PERSON_NAME] 2:15 pm [GEO…" at bounding box center [492, 256] width 984 height 92
click at [141, 246] on span "[GEOGRAPHIC_DATA] Tour" at bounding box center [365, 238] width 566 height 18
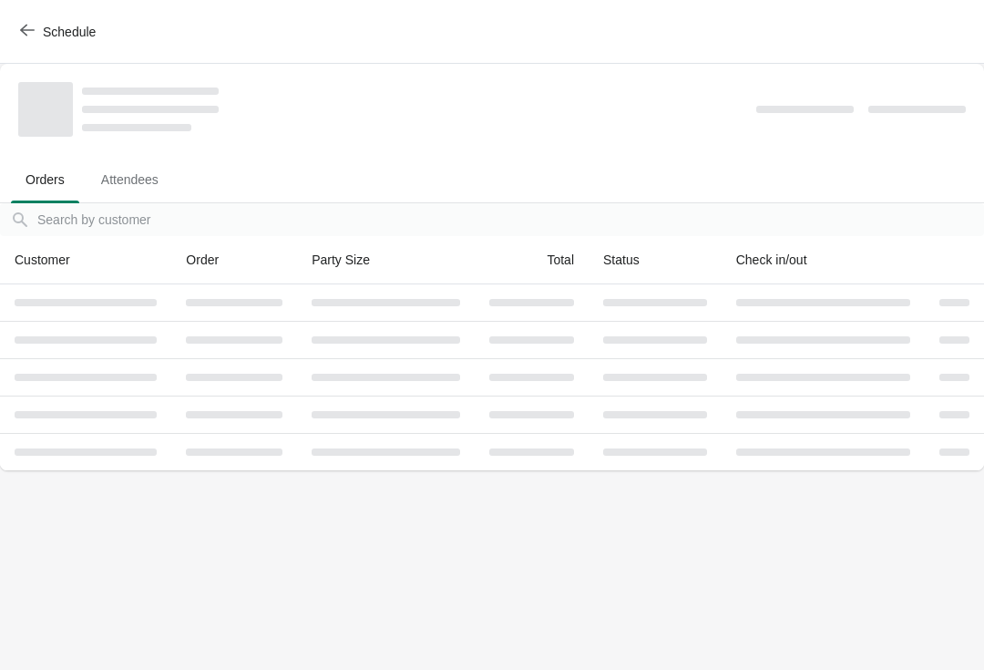
scroll to position [0, 0]
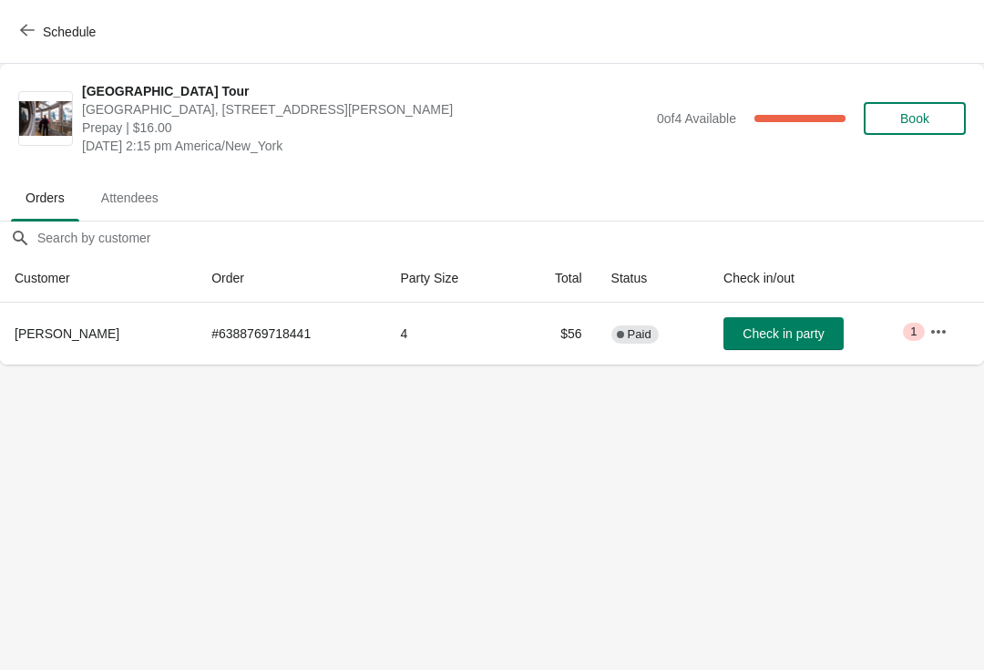
click at [739, 335] on button "Check in party" at bounding box center [783, 333] width 120 height 33
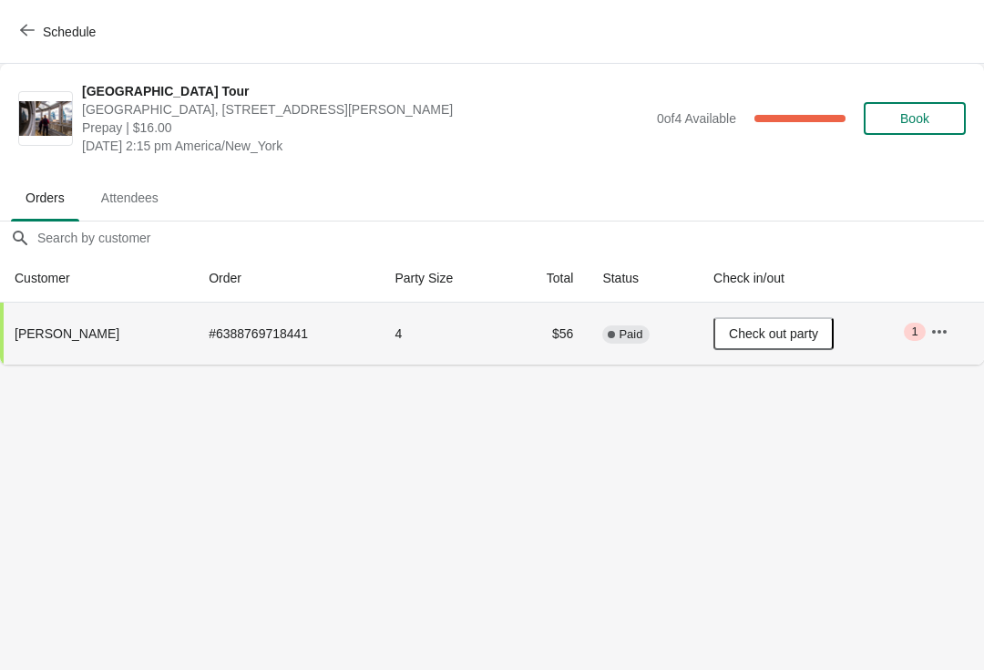
click at [51, 26] on span "Schedule" at bounding box center [69, 32] width 53 height 15
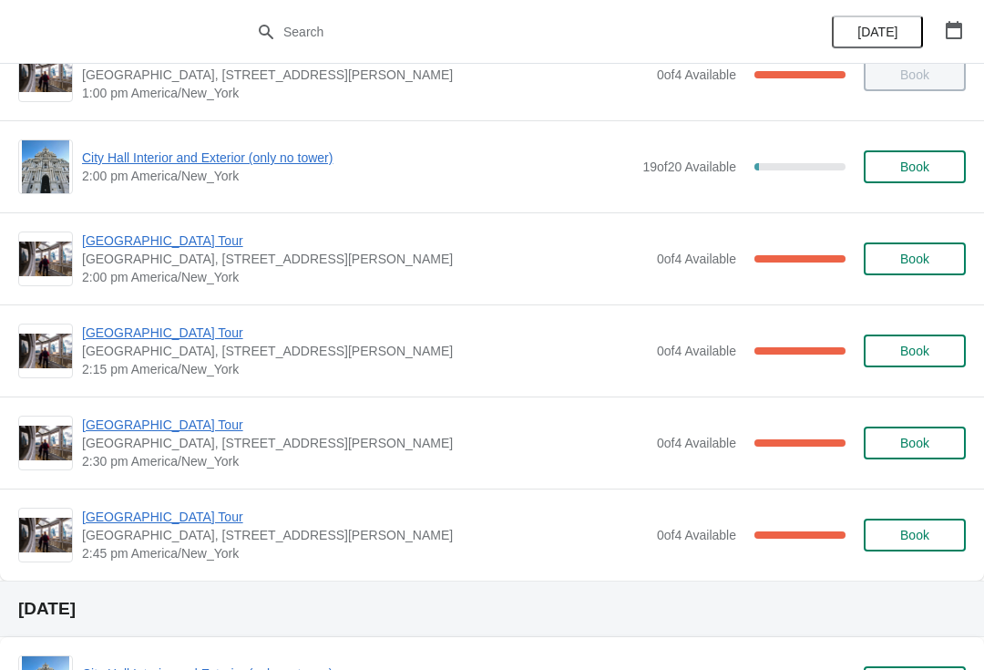
scroll to position [1339, 0]
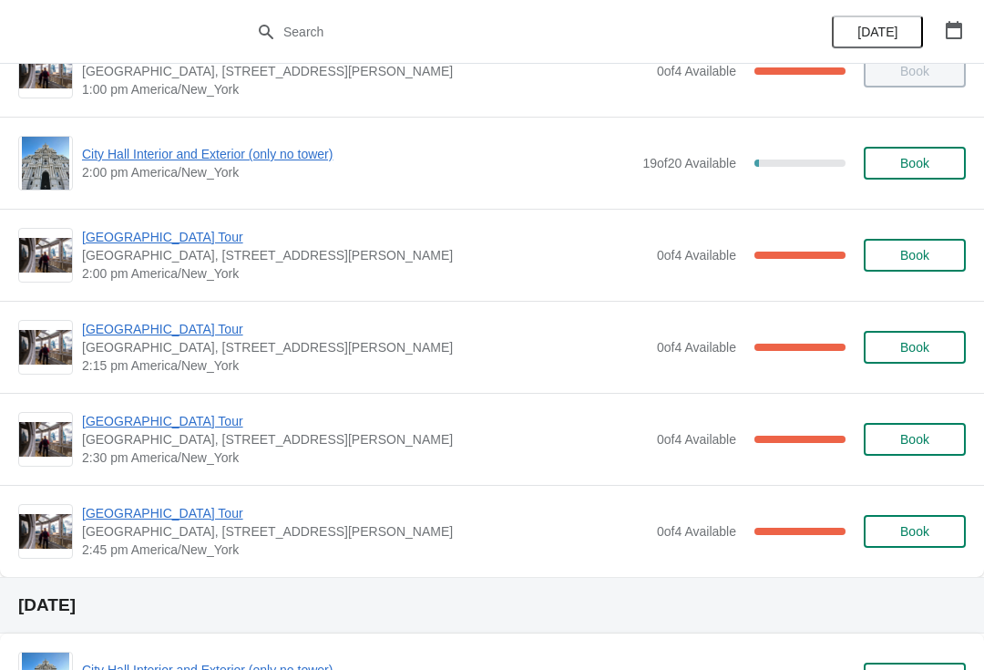
click at [139, 408] on div "[GEOGRAPHIC_DATA] [GEOGRAPHIC_DATA], [STREET_ADDRESS][PERSON_NAME] 2:30 pm [GEO…" at bounding box center [492, 439] width 984 height 92
click at [113, 425] on span "[GEOGRAPHIC_DATA] Tour" at bounding box center [365, 421] width 566 height 18
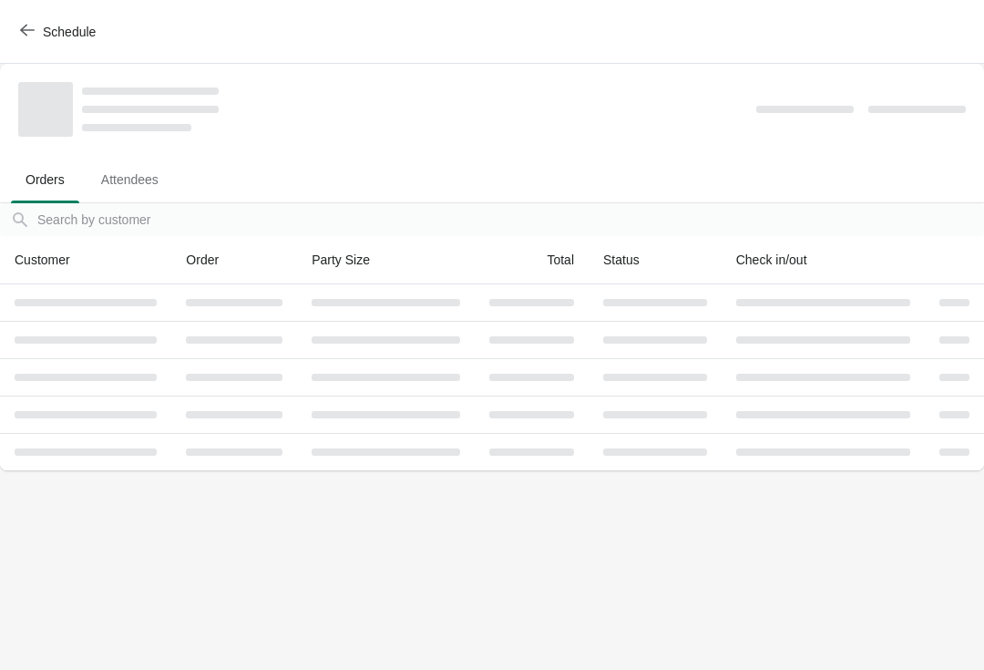
scroll to position [0, 0]
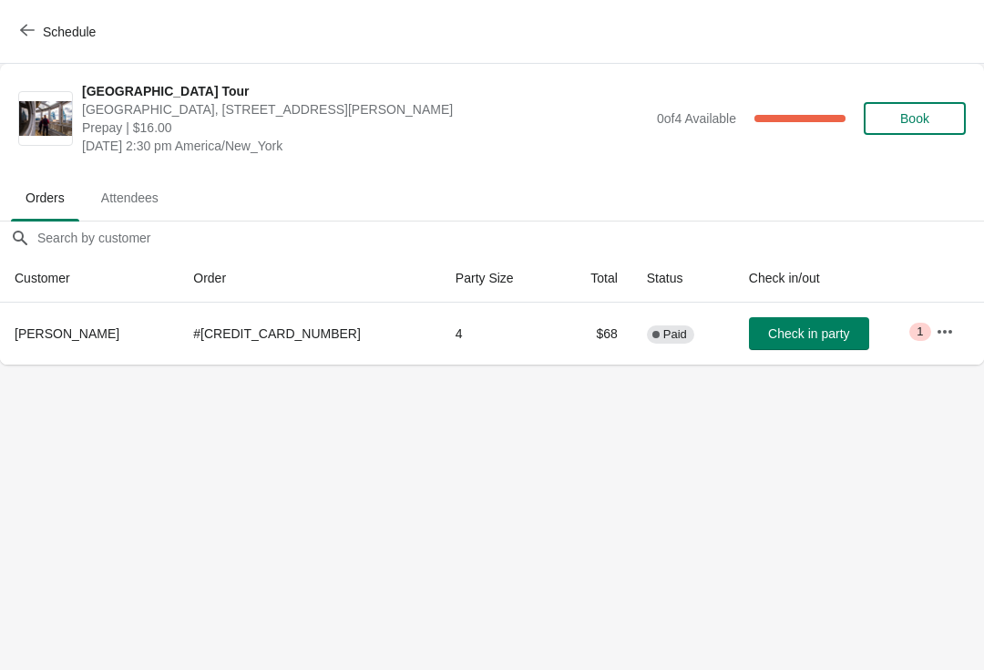
click at [785, 336] on span "Check in party" at bounding box center [808, 333] width 81 height 15
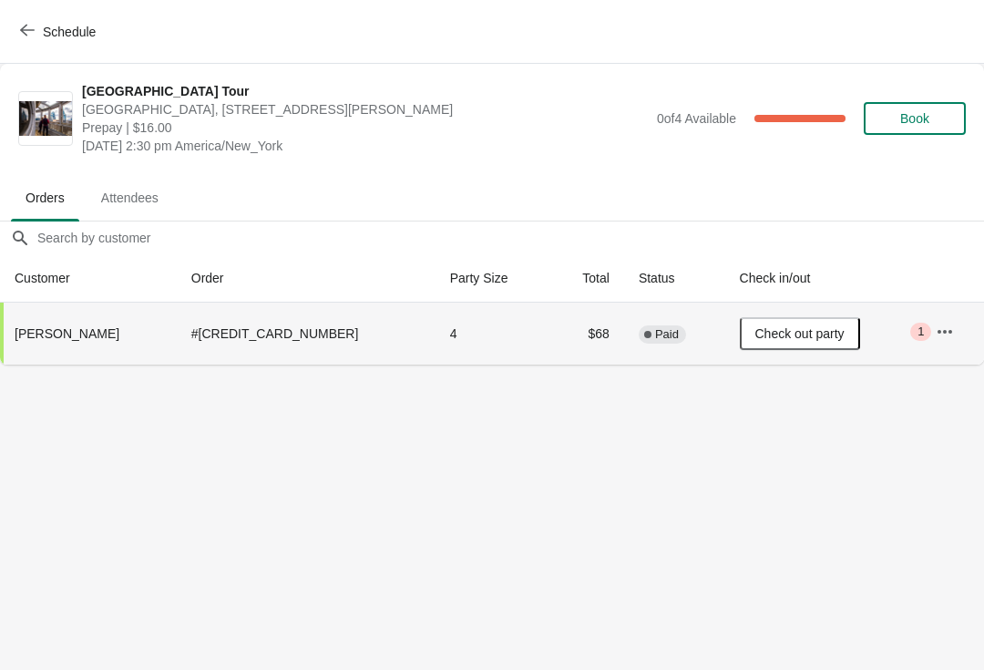
click at [41, 20] on button "Schedule" at bounding box center [59, 31] width 101 height 33
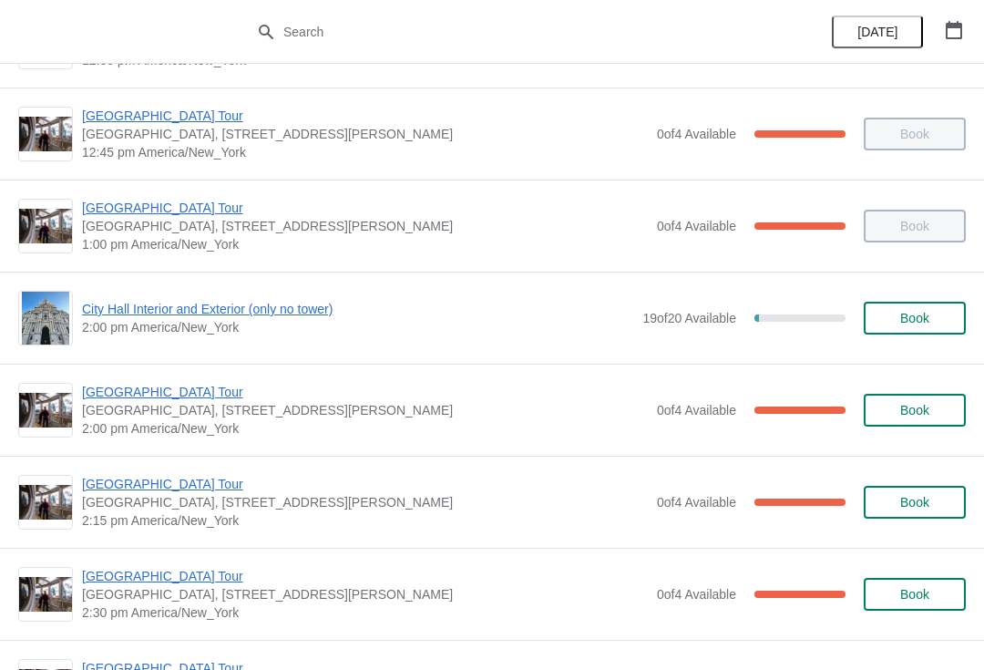
scroll to position [1194, 0]
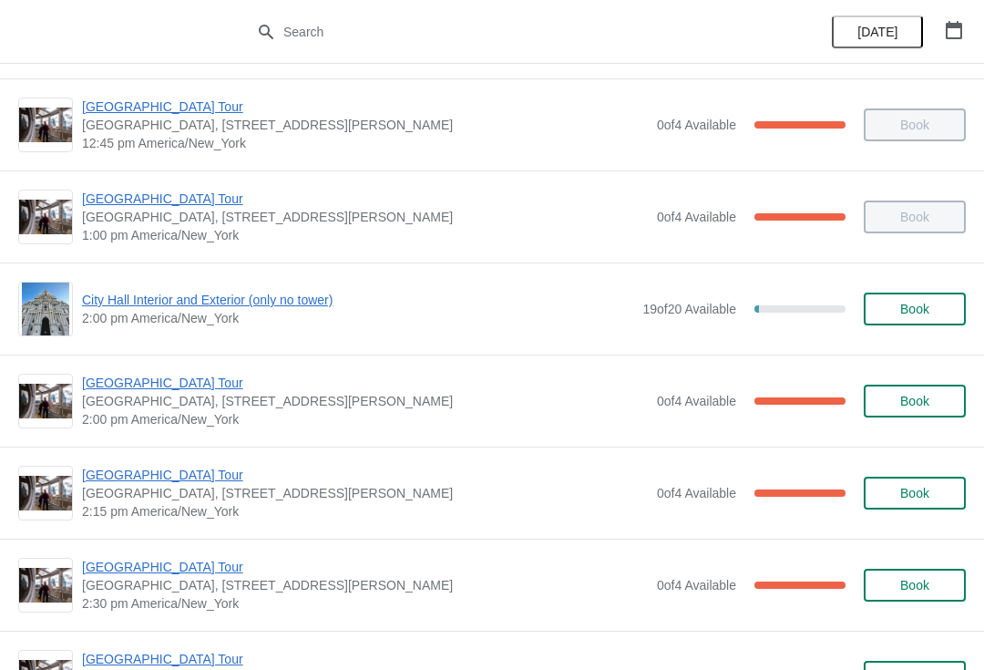
click at [169, 377] on span "[GEOGRAPHIC_DATA] Tour" at bounding box center [365, 383] width 566 height 18
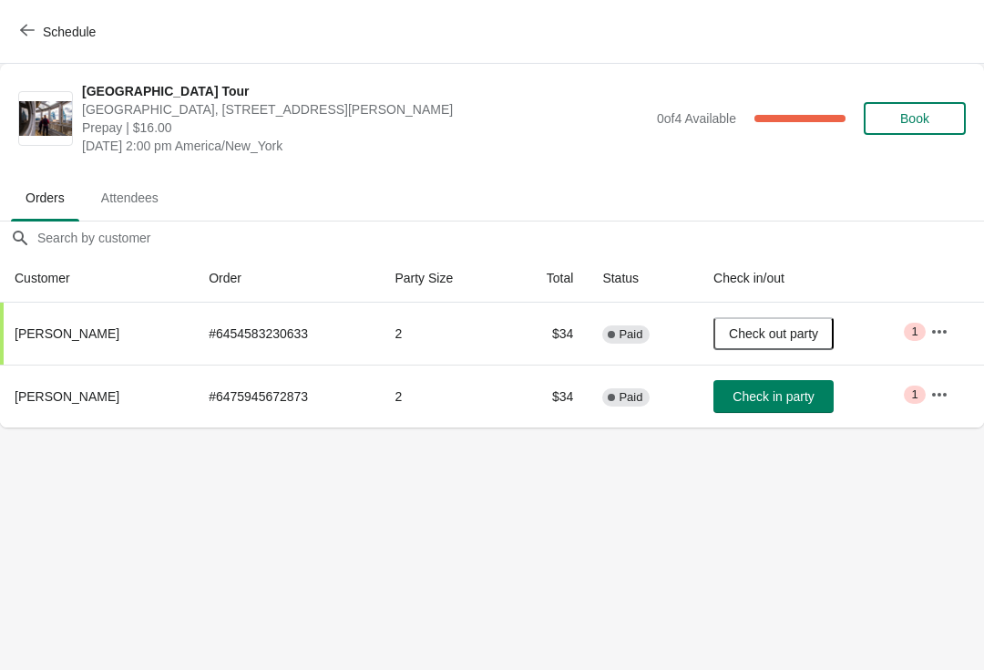
scroll to position [0, 0]
click at [55, 15] on button "Schedule" at bounding box center [59, 31] width 101 height 33
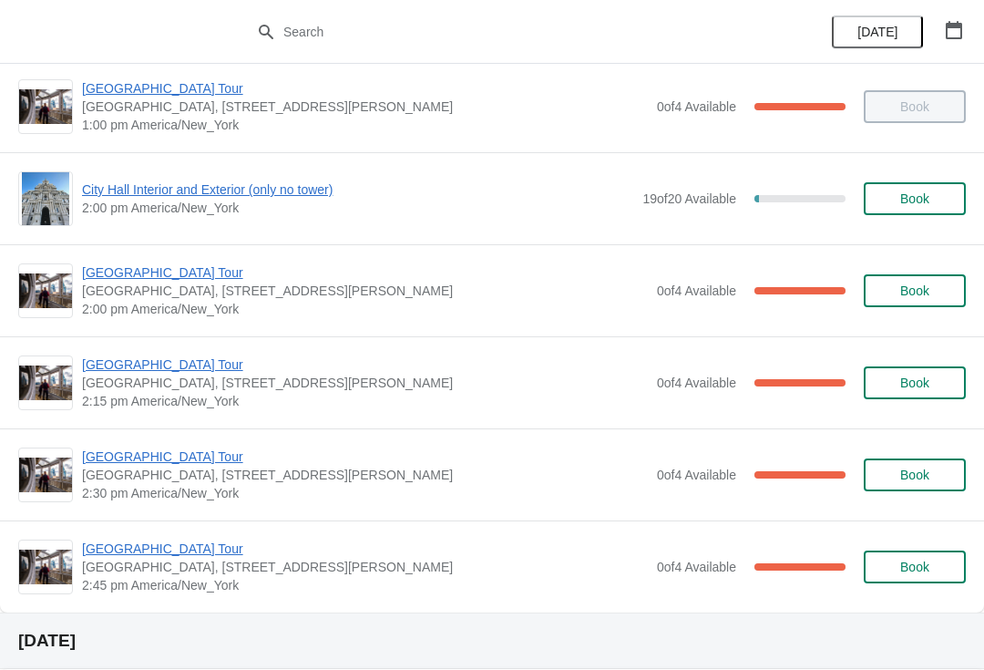
scroll to position [1303, 0]
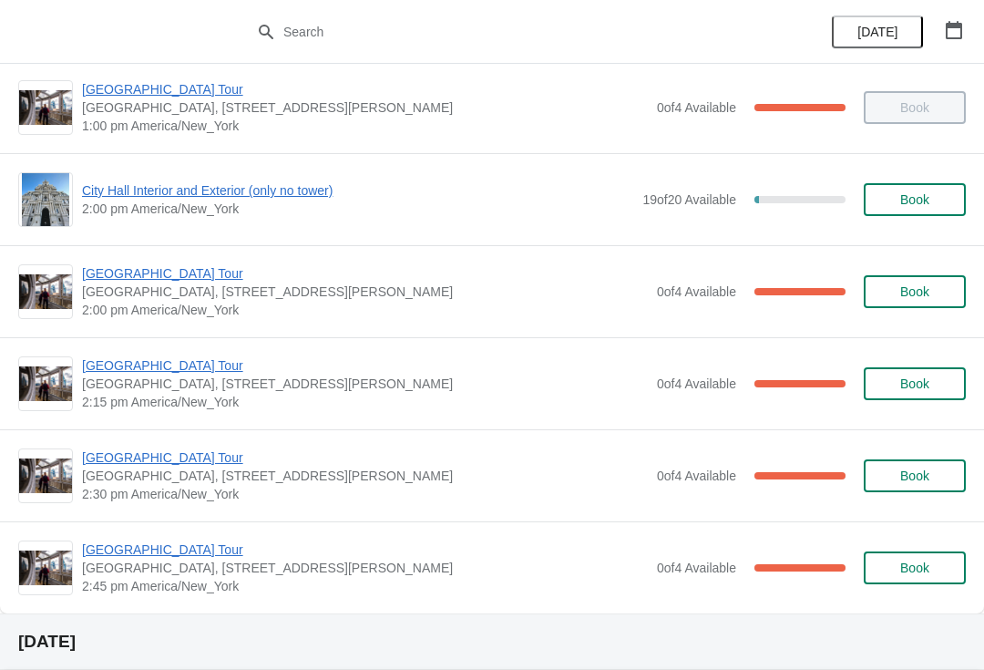
click at [214, 189] on span "City Hall Interior and Exterior (only no tower)" at bounding box center [357, 190] width 551 height 18
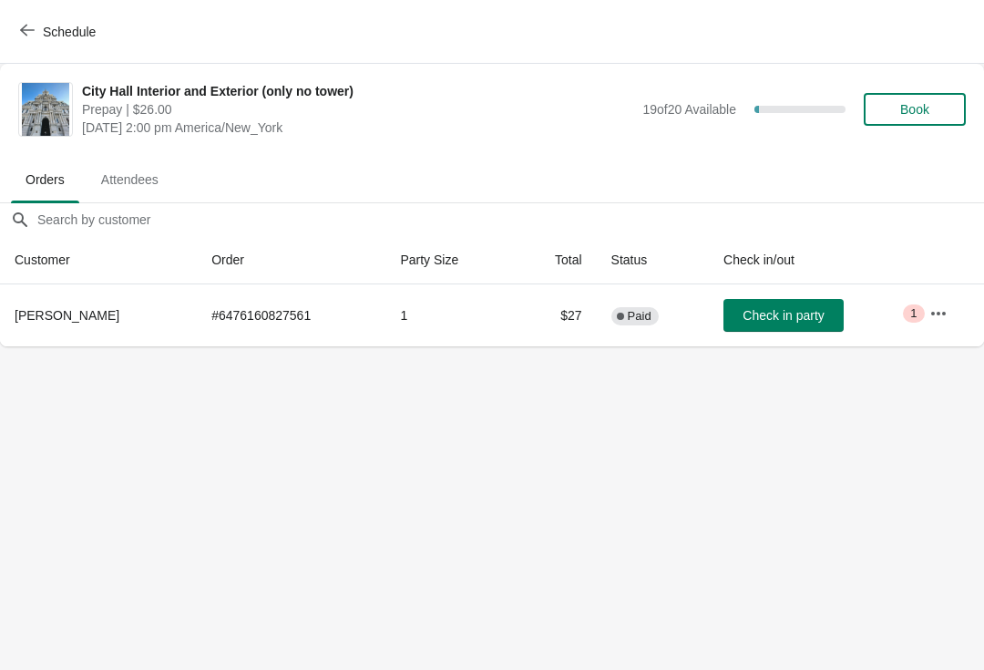
click at [756, 326] on button "Check in party" at bounding box center [783, 315] width 120 height 33
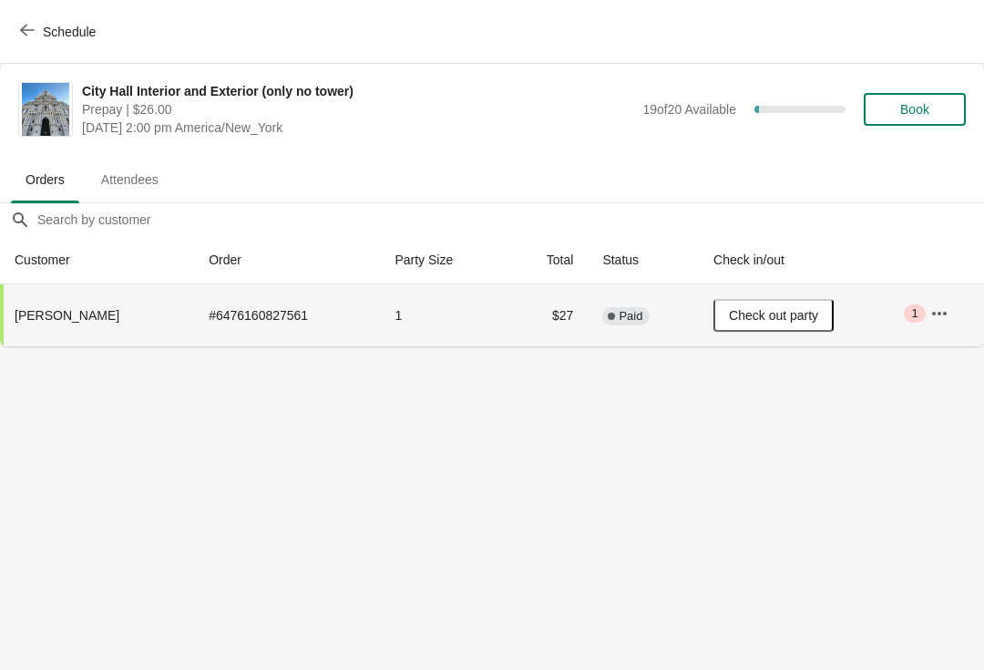
click at [15, 28] on button "Schedule" at bounding box center [59, 31] width 101 height 33
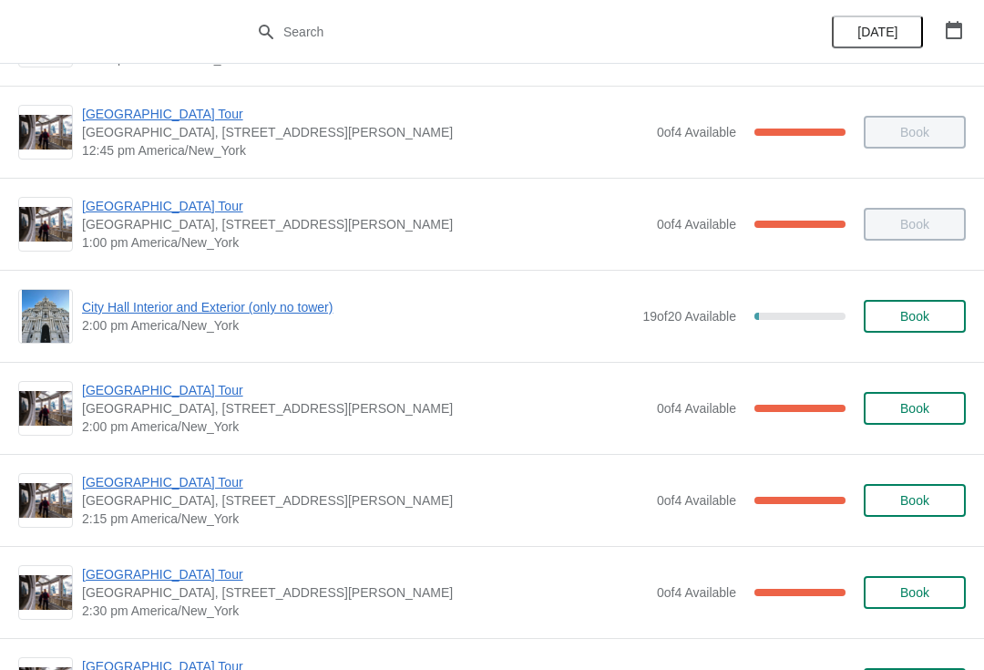
scroll to position [1190, 0]
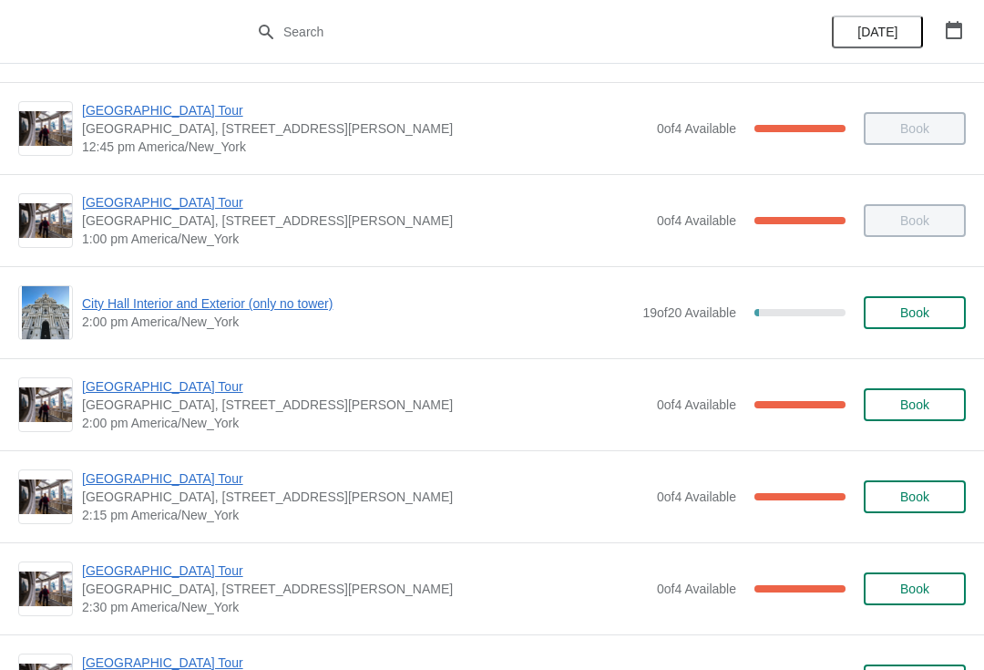
click at [171, 387] on span "[GEOGRAPHIC_DATA] Tour" at bounding box center [365, 386] width 566 height 18
